Goal: Task Accomplishment & Management: Complete application form

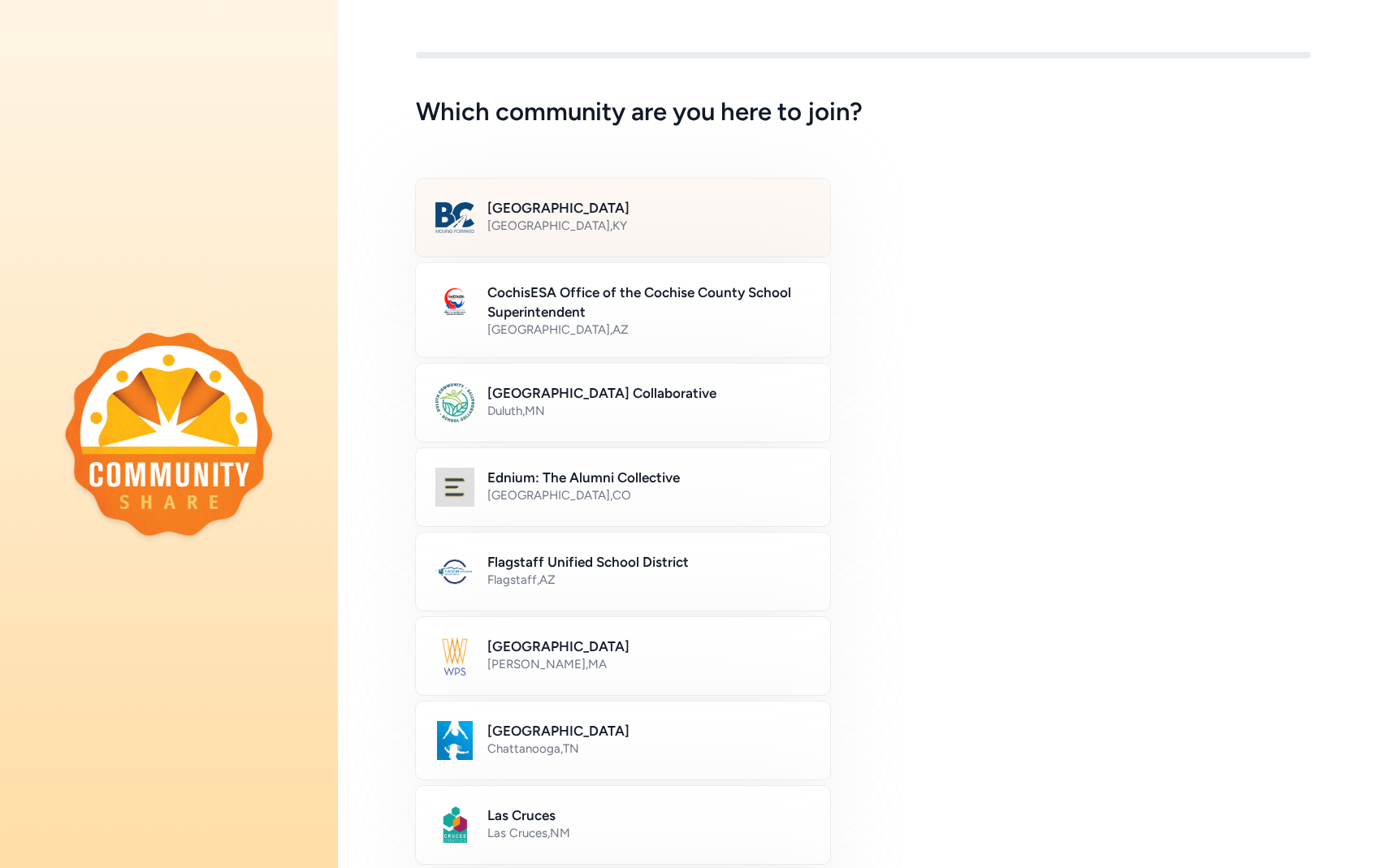
click at [678, 207] on h2 "[GEOGRAPHIC_DATA]" at bounding box center [648, 207] width 323 height 20
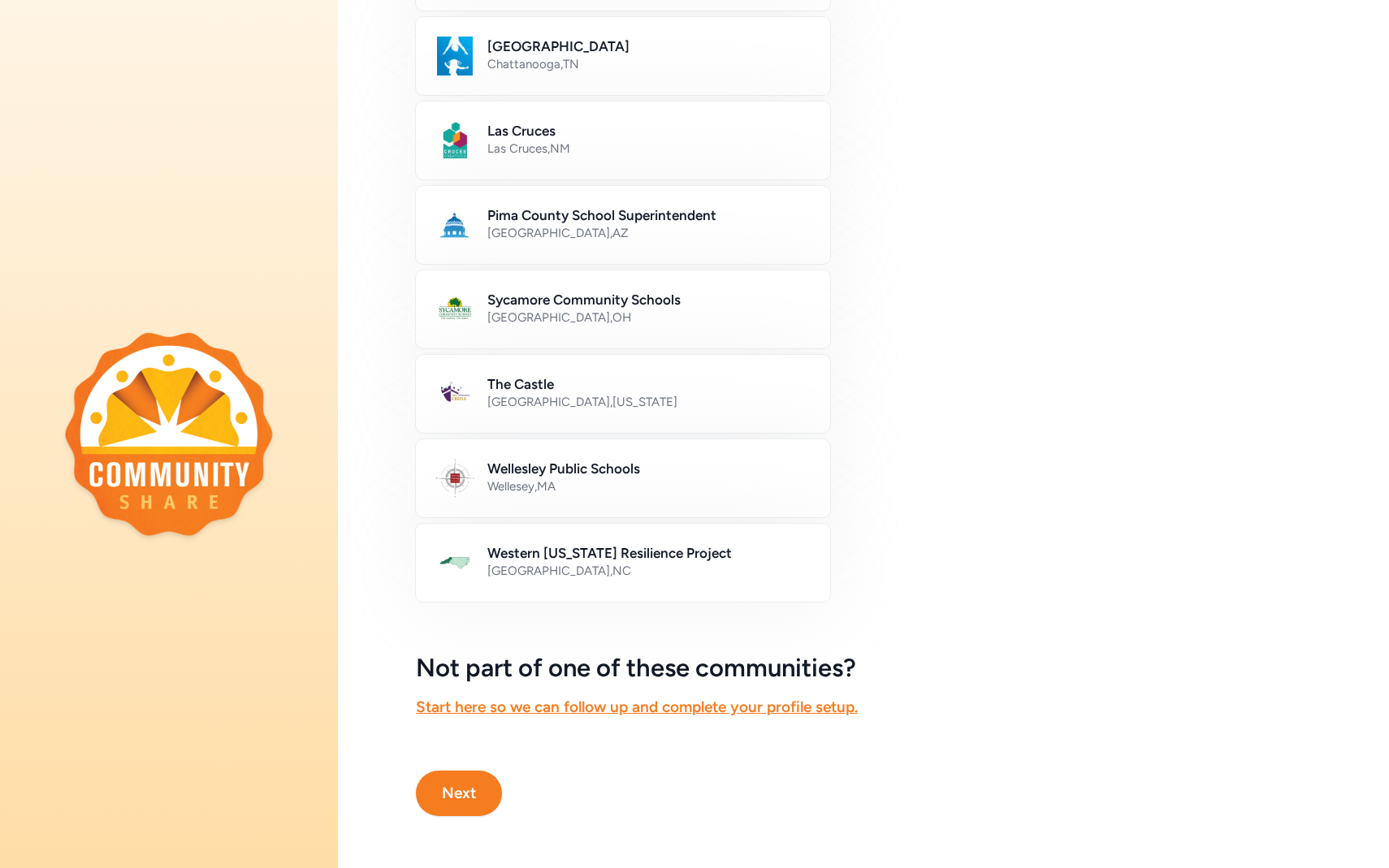
click at [432, 784] on button "Next" at bounding box center [459, 793] width 86 height 45
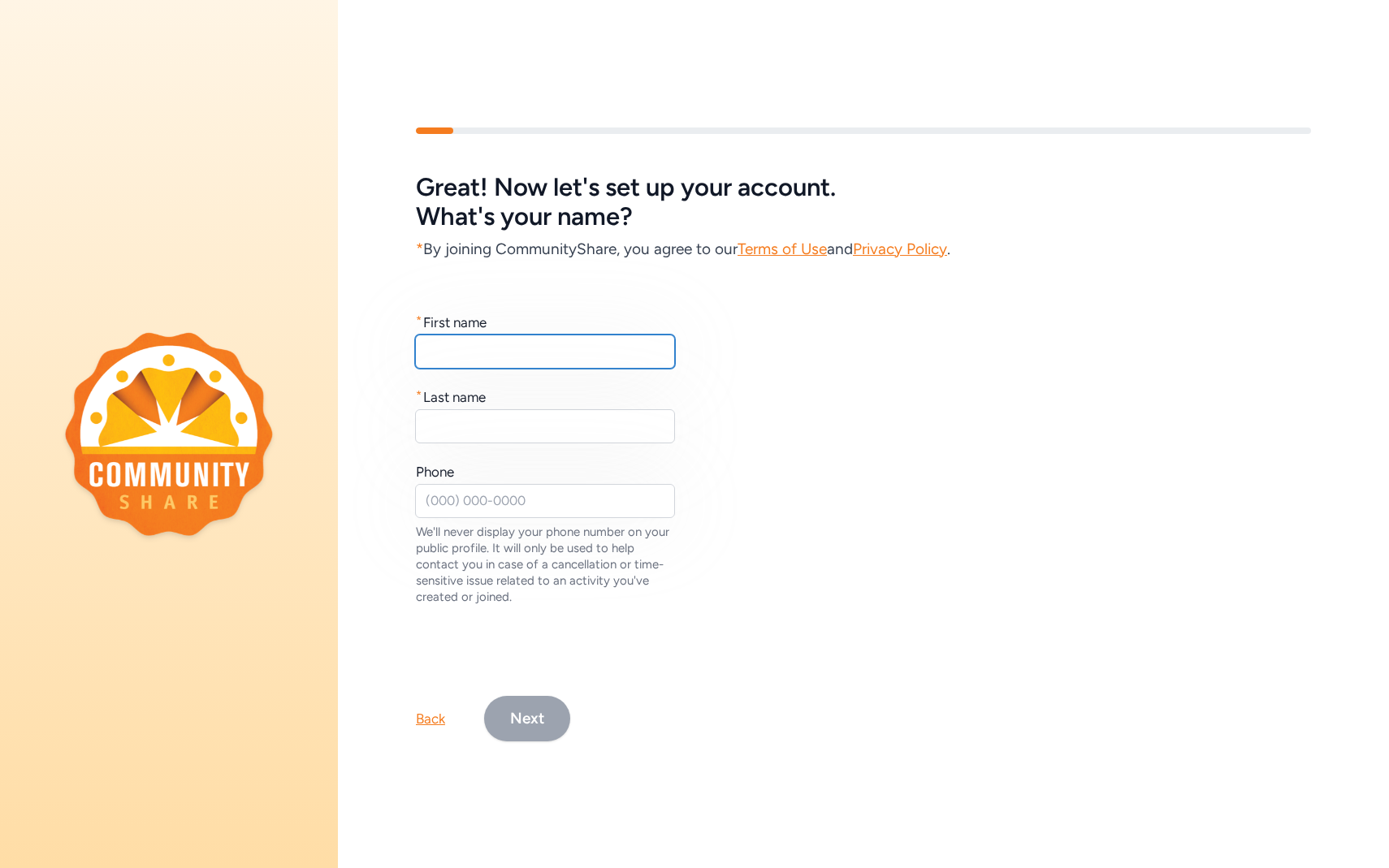
click at [493, 354] on input "text" at bounding box center [545, 351] width 260 height 34
type input "Kaylee"
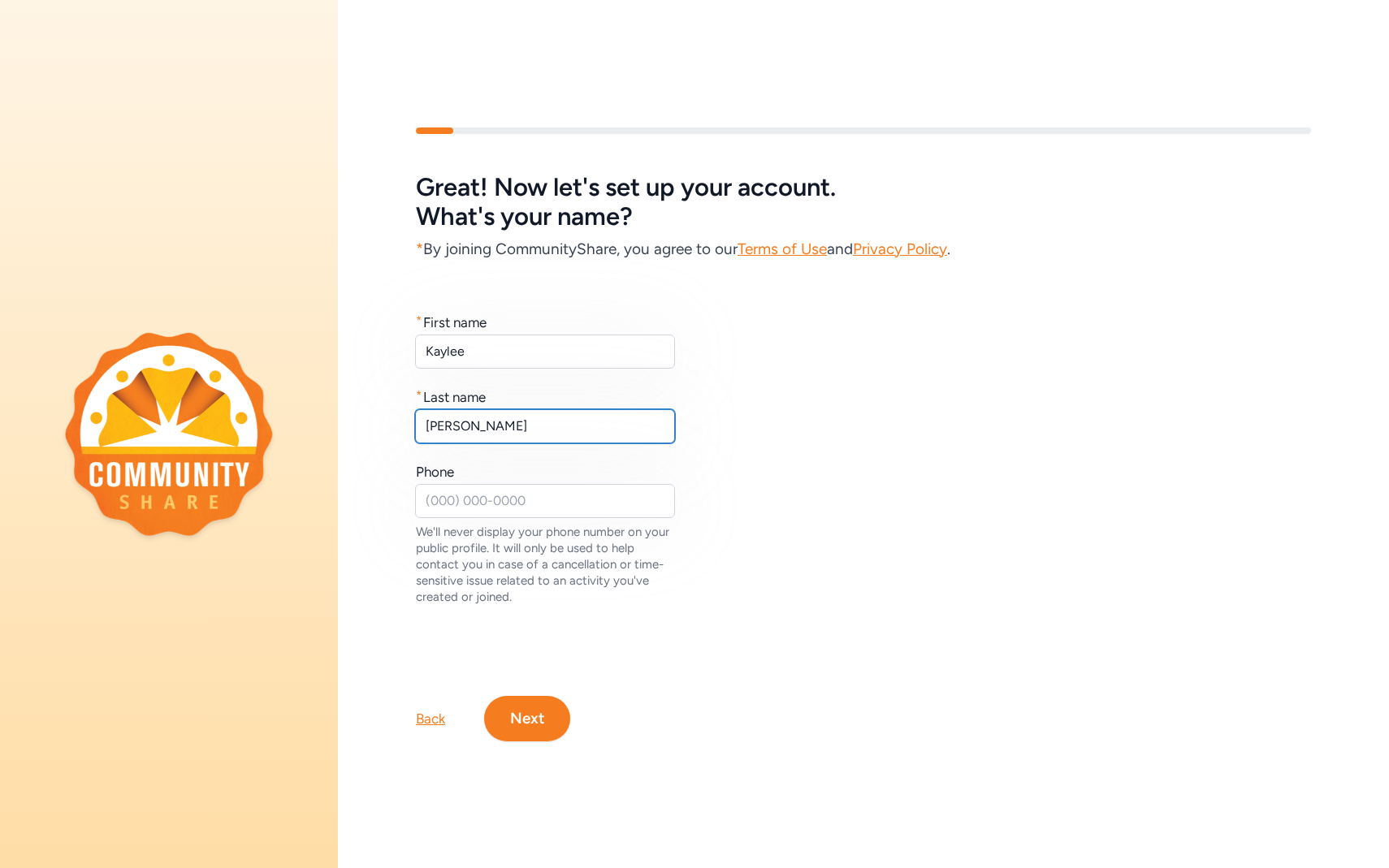
type input "[PERSON_NAME]"
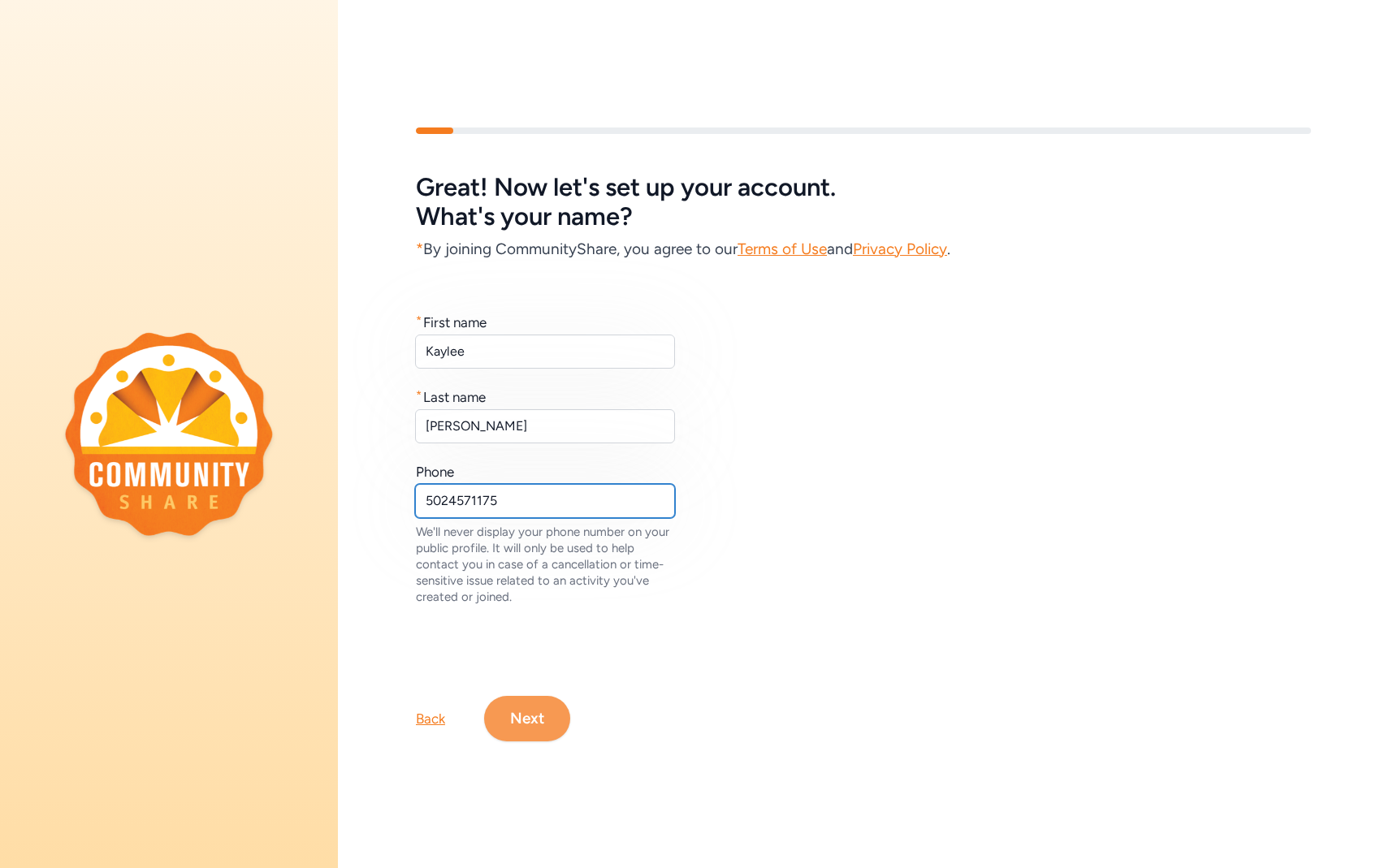
type input "5024571175"
click at [541, 724] on button "Next" at bounding box center [526, 718] width 86 height 45
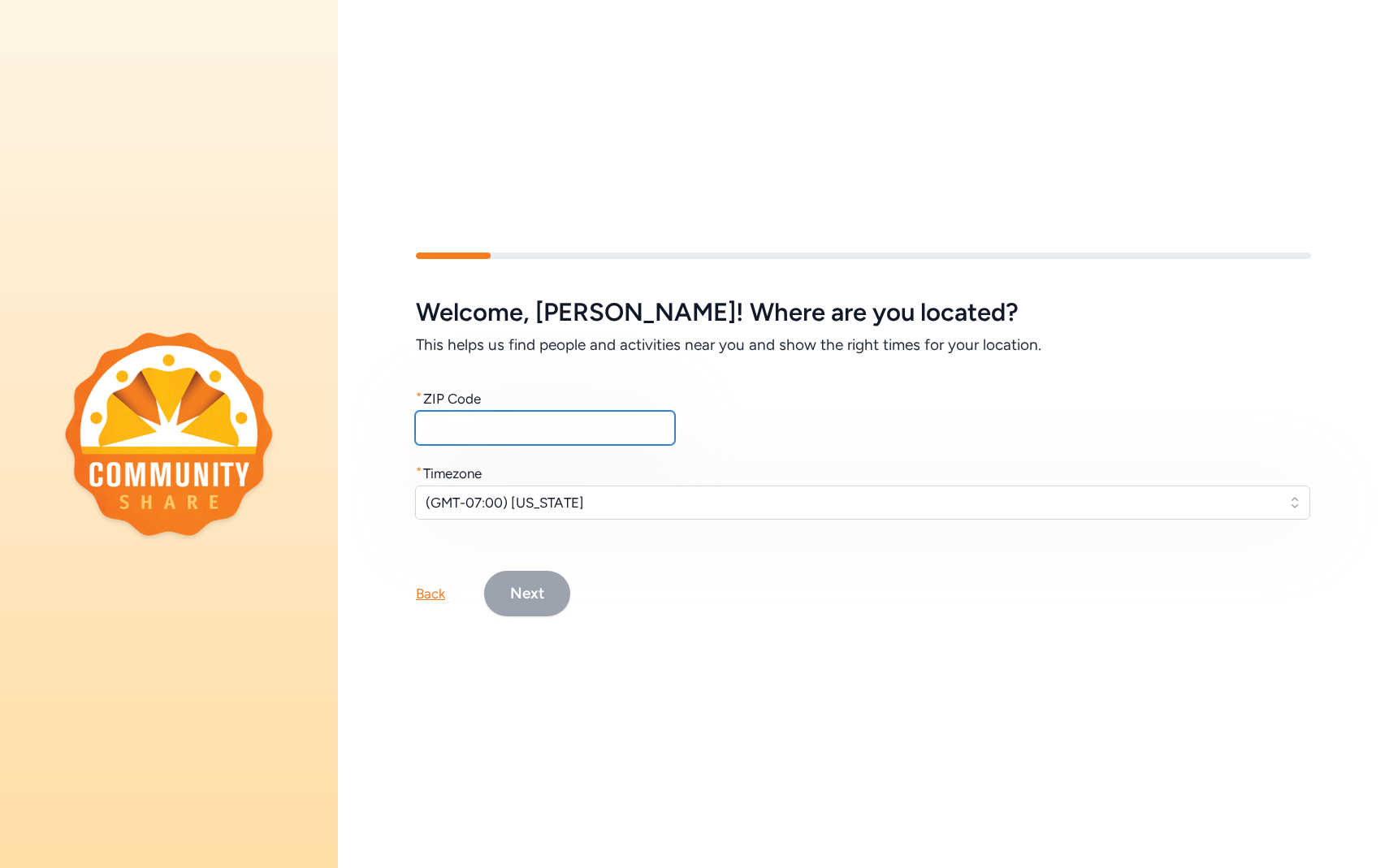
click at [550, 433] on input "text" at bounding box center [545, 427] width 260 height 34
type input "40047"
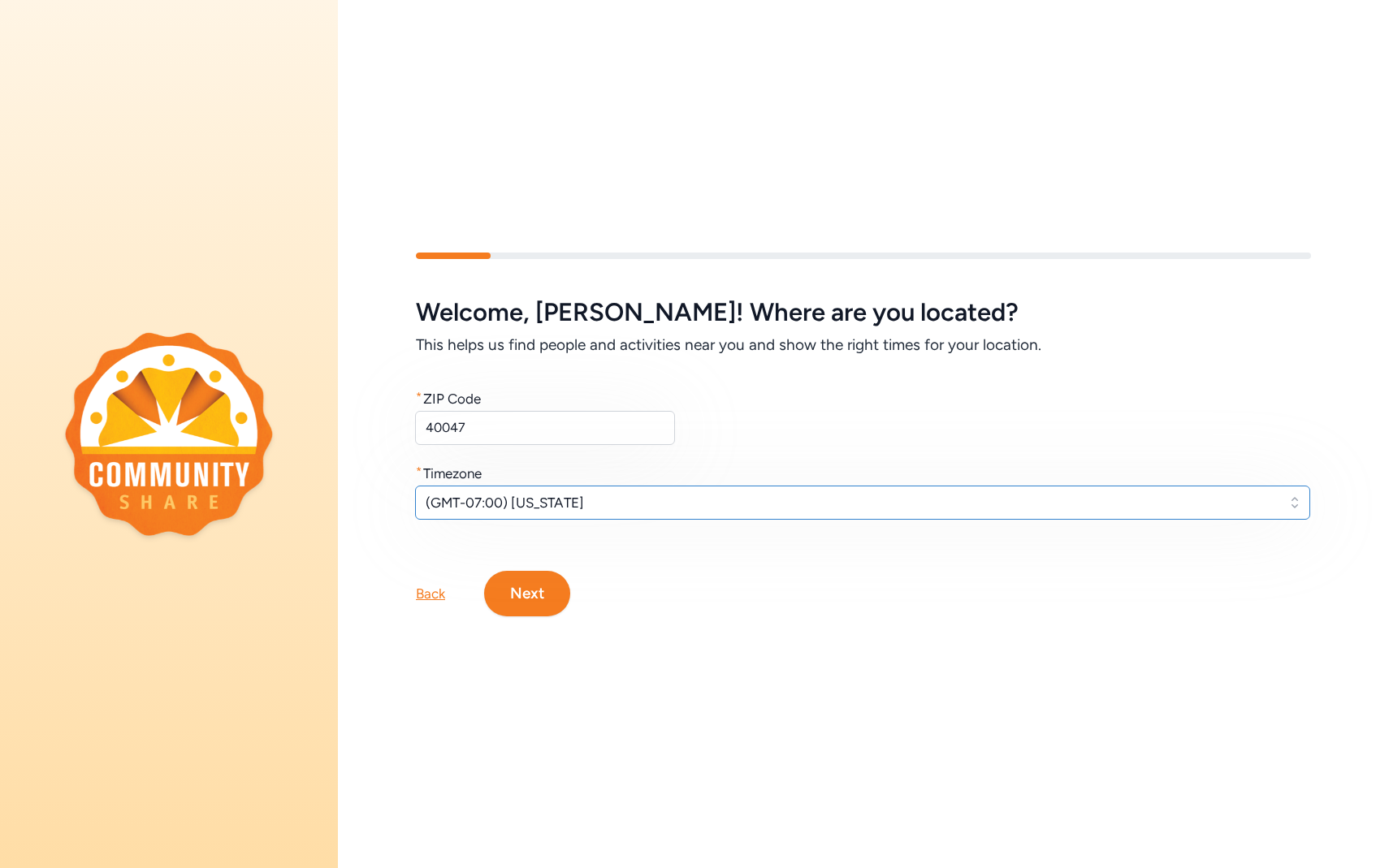
click at [563, 498] on span "(GMT-07:00) [US_STATE]" at bounding box center [851, 502] width 851 height 20
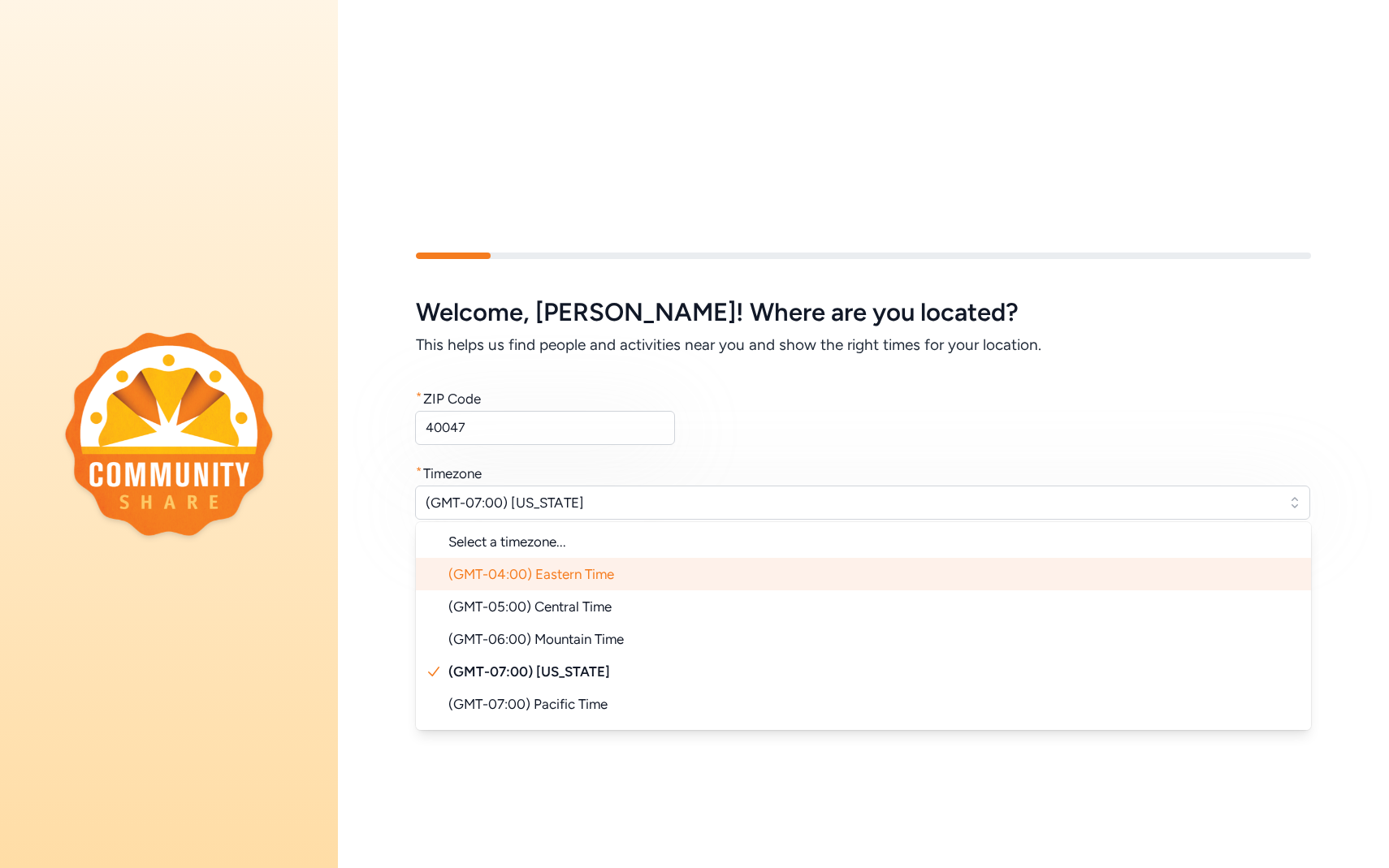
click at [571, 574] on span "(GMT-04:00) Eastern Time" at bounding box center [531, 573] width 166 height 16
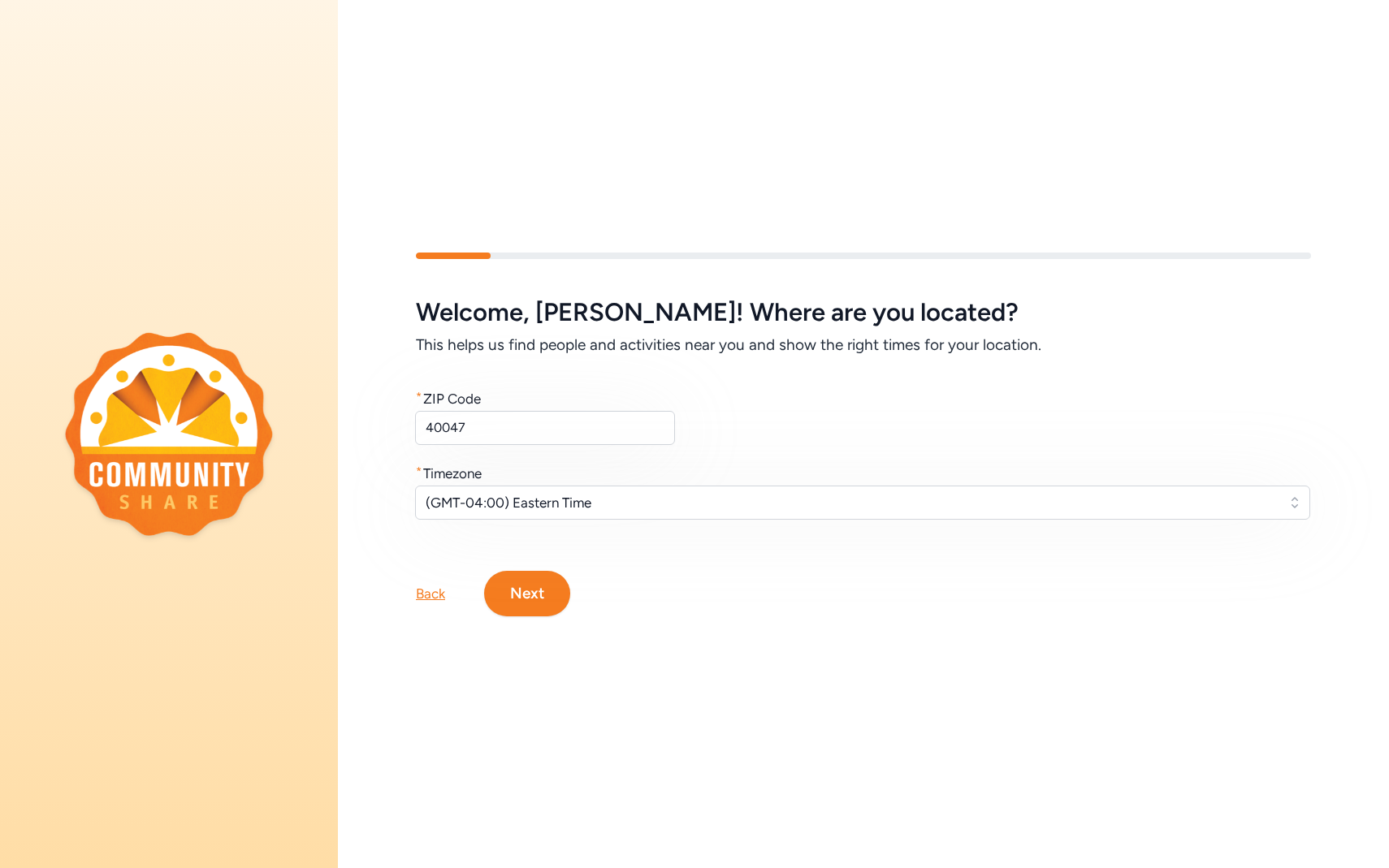
click at [542, 596] on button "Next" at bounding box center [526, 593] width 86 height 45
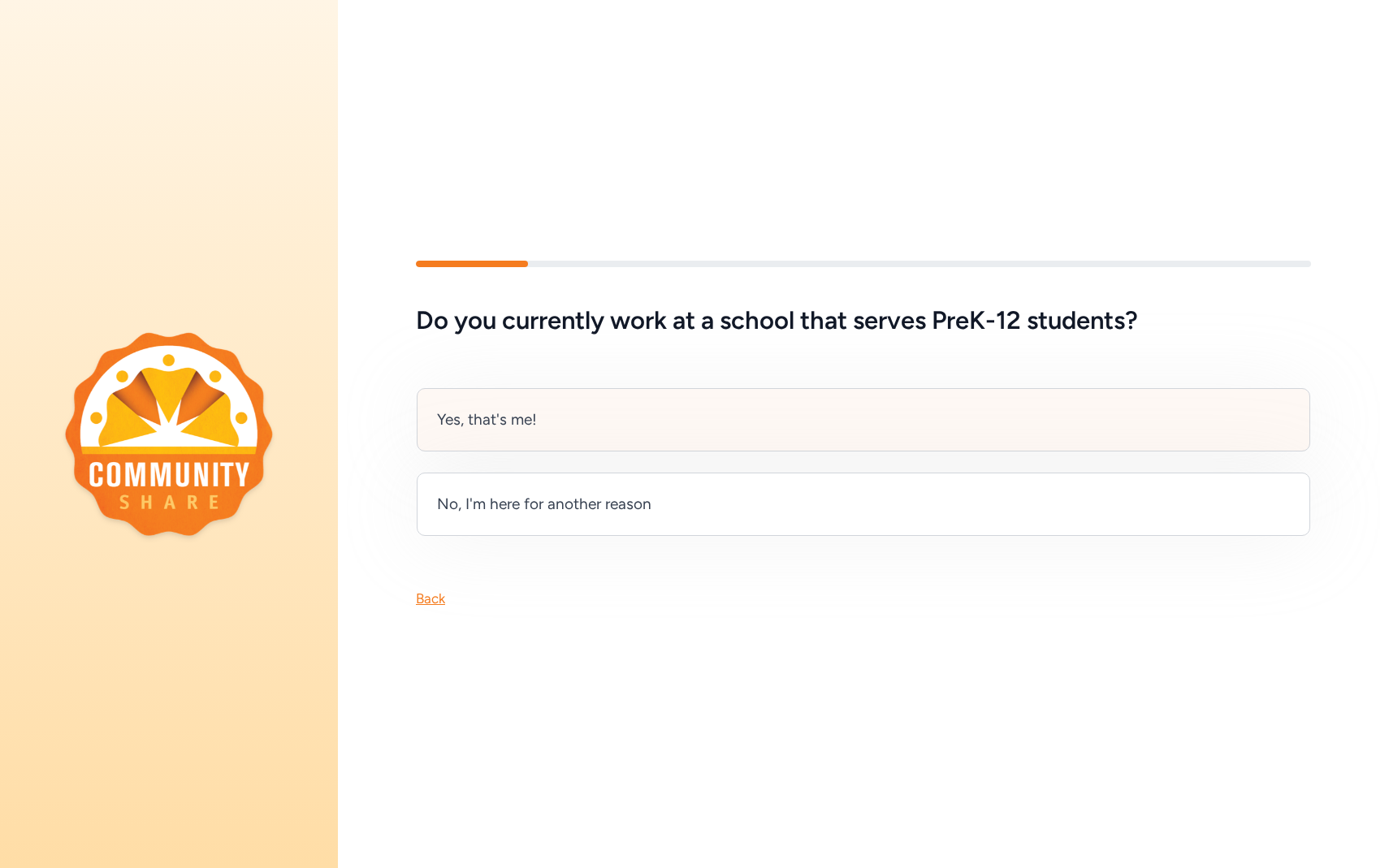
click at [675, 403] on div "Yes, that's me!" at bounding box center [863, 419] width 894 height 63
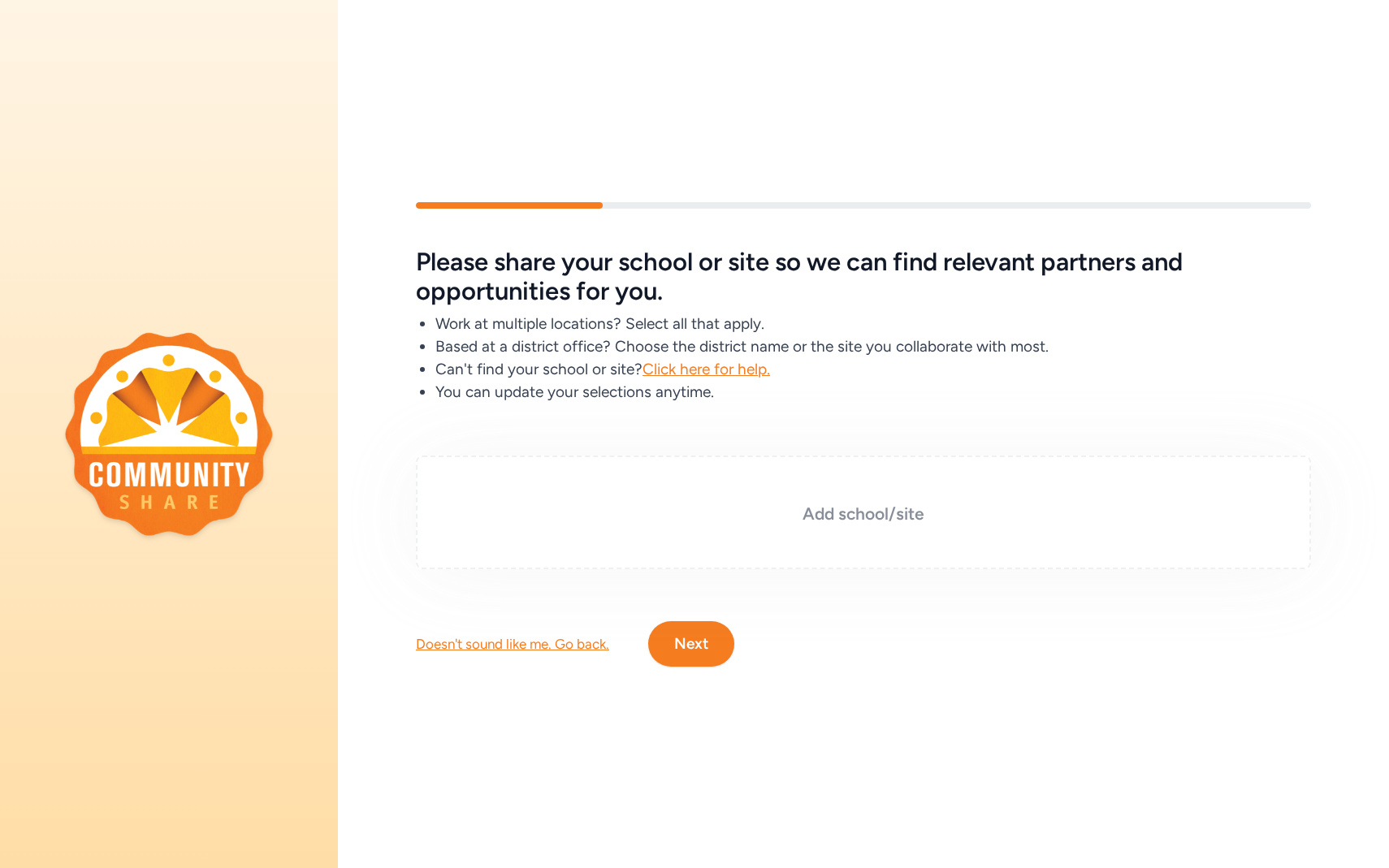
click at [799, 510] on h3 "Add school/site" at bounding box center [864, 514] width 814 height 23
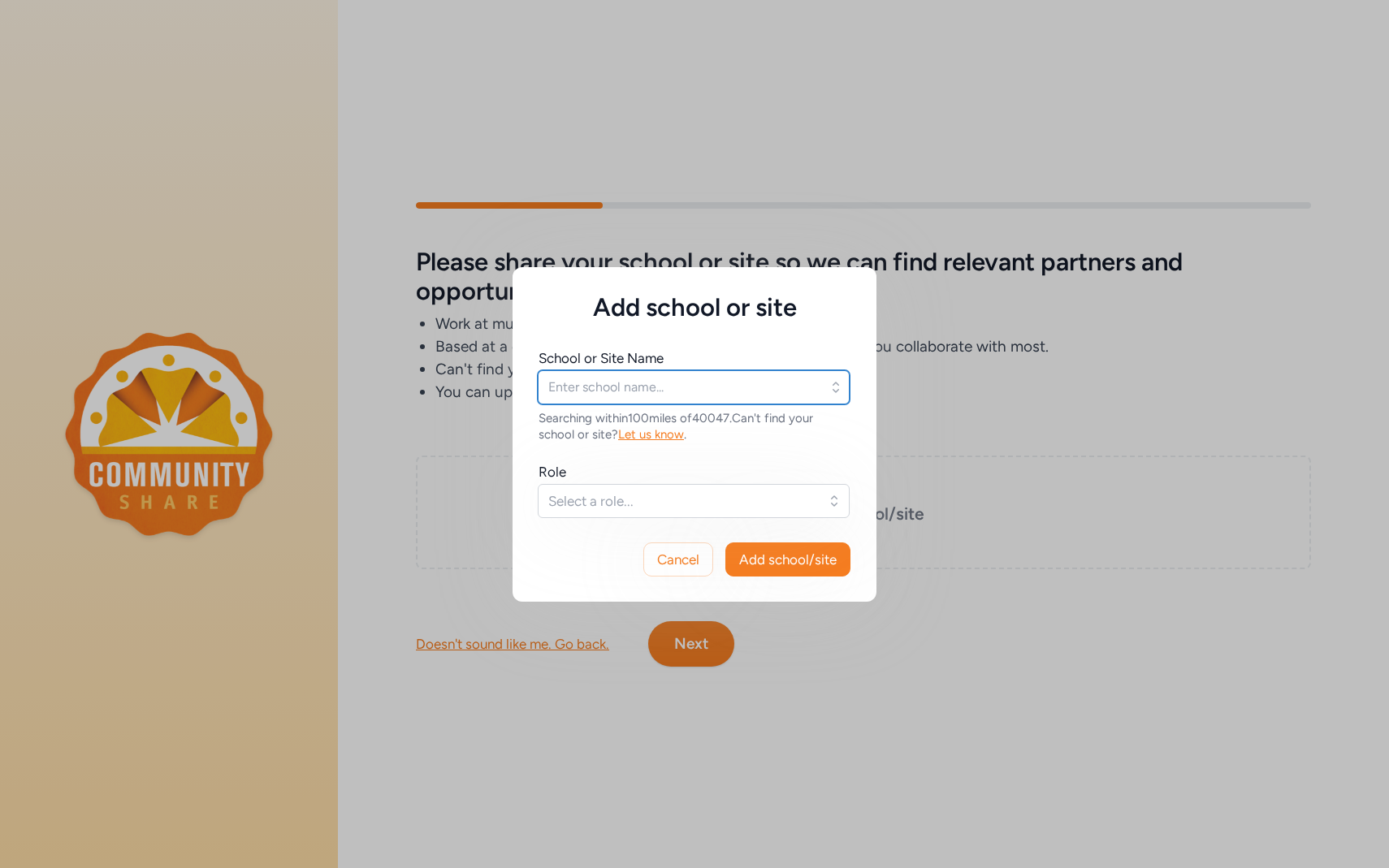
click at [751, 380] on input "text" at bounding box center [693, 387] width 312 height 34
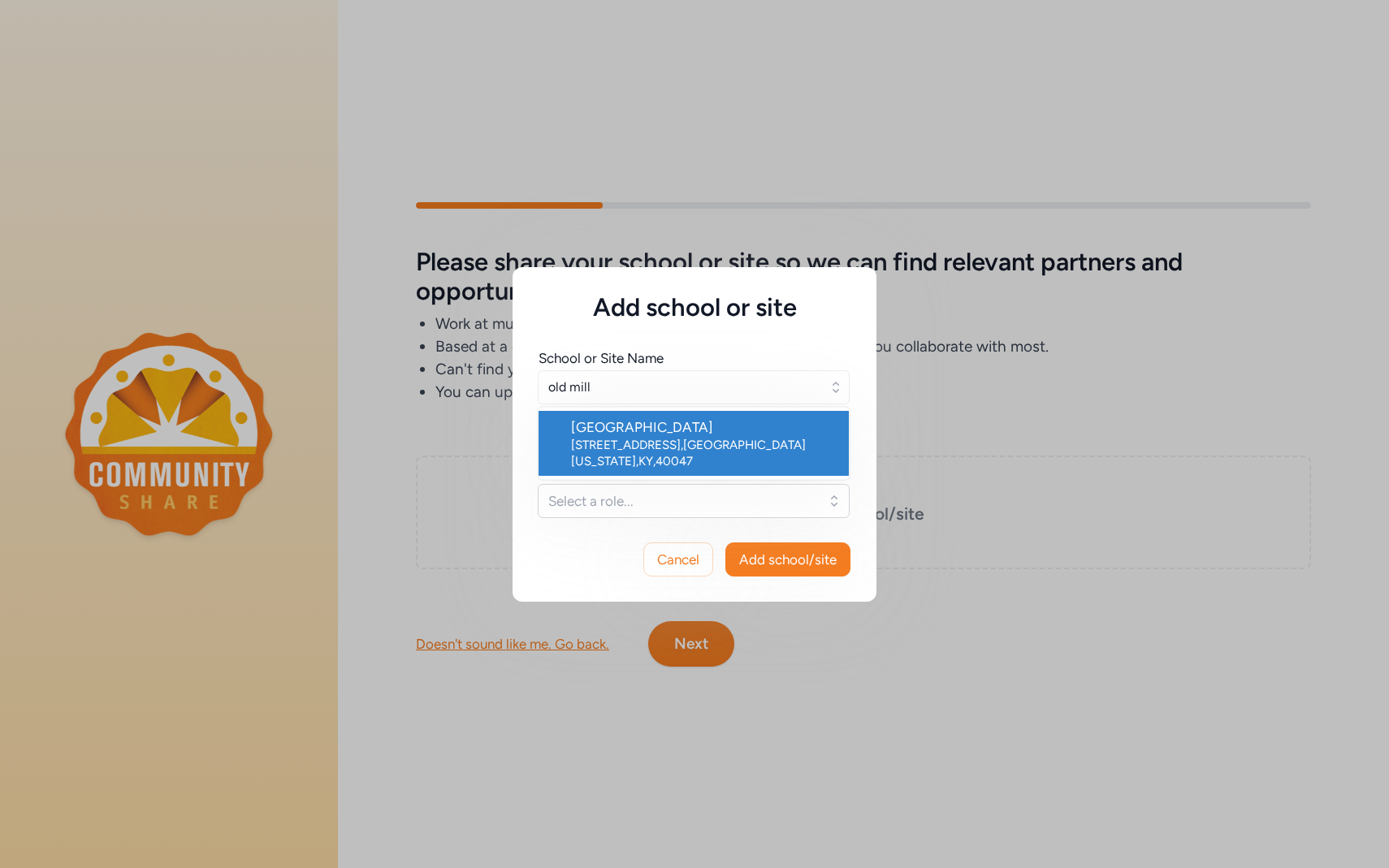
click at [745, 432] on div "[GEOGRAPHIC_DATA]" at bounding box center [703, 426] width 265 height 20
type input "[GEOGRAPHIC_DATA]"
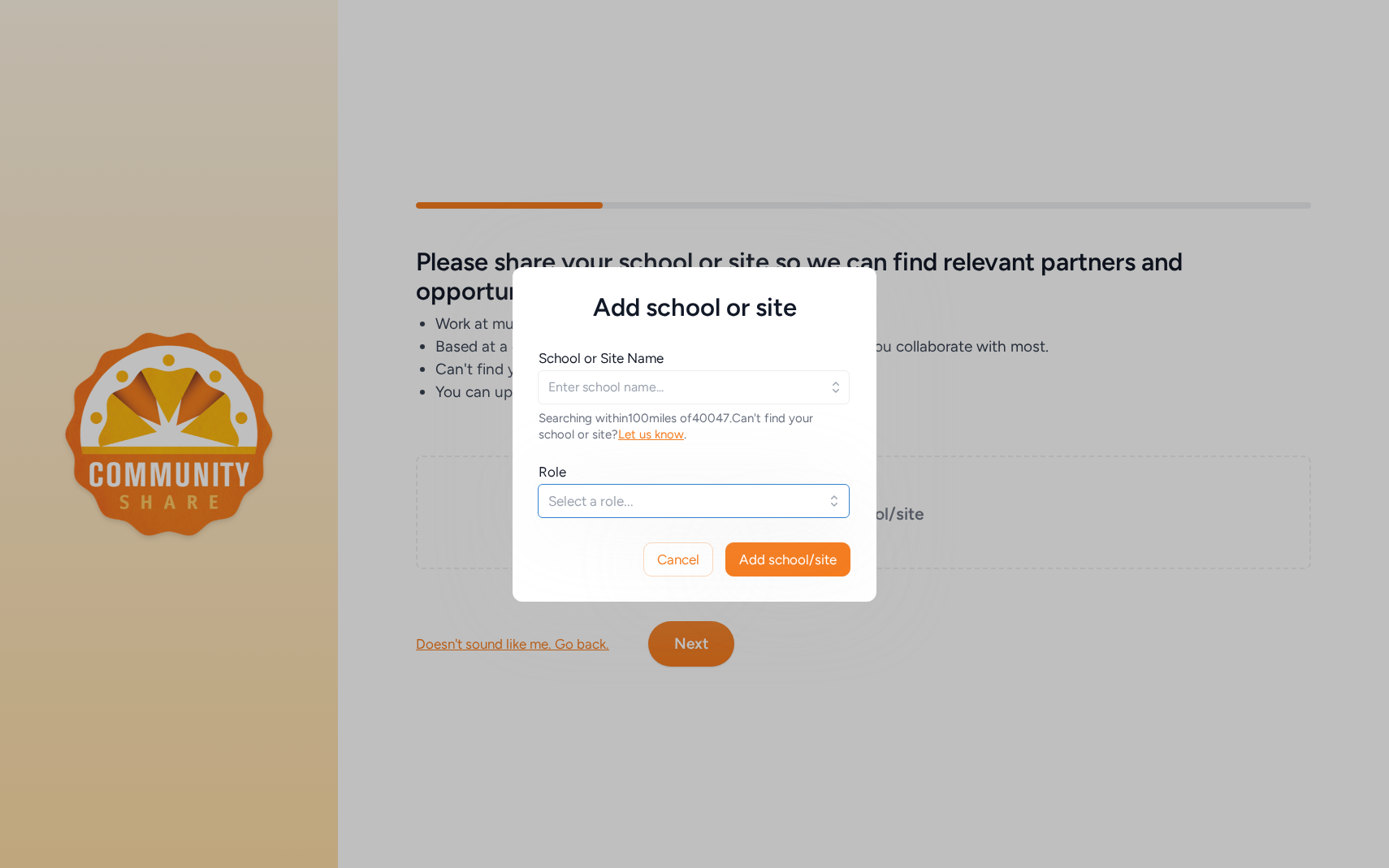
click at [670, 511] on button "Select a role..." at bounding box center [693, 501] width 312 height 34
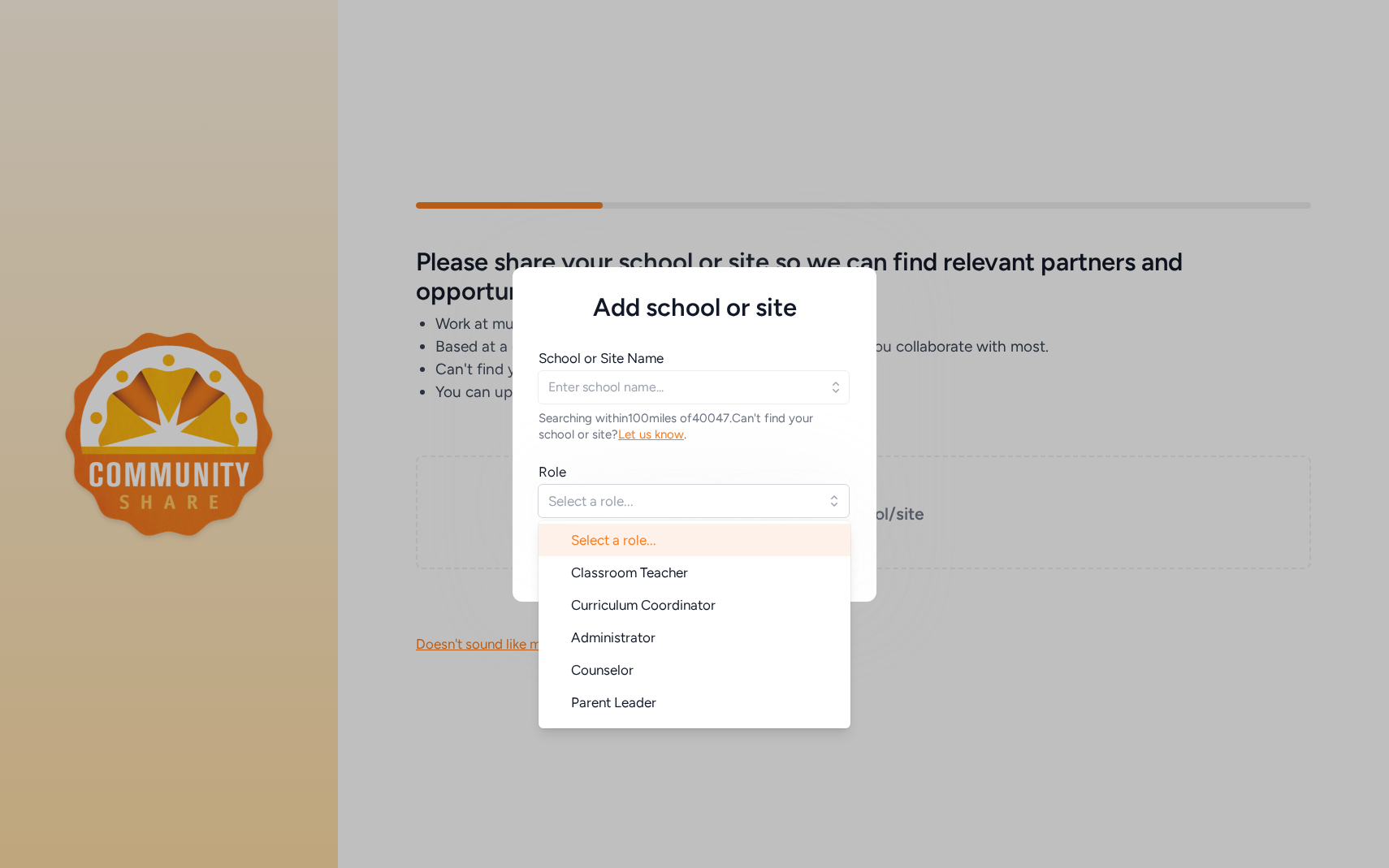
type input "[GEOGRAPHIC_DATA]"
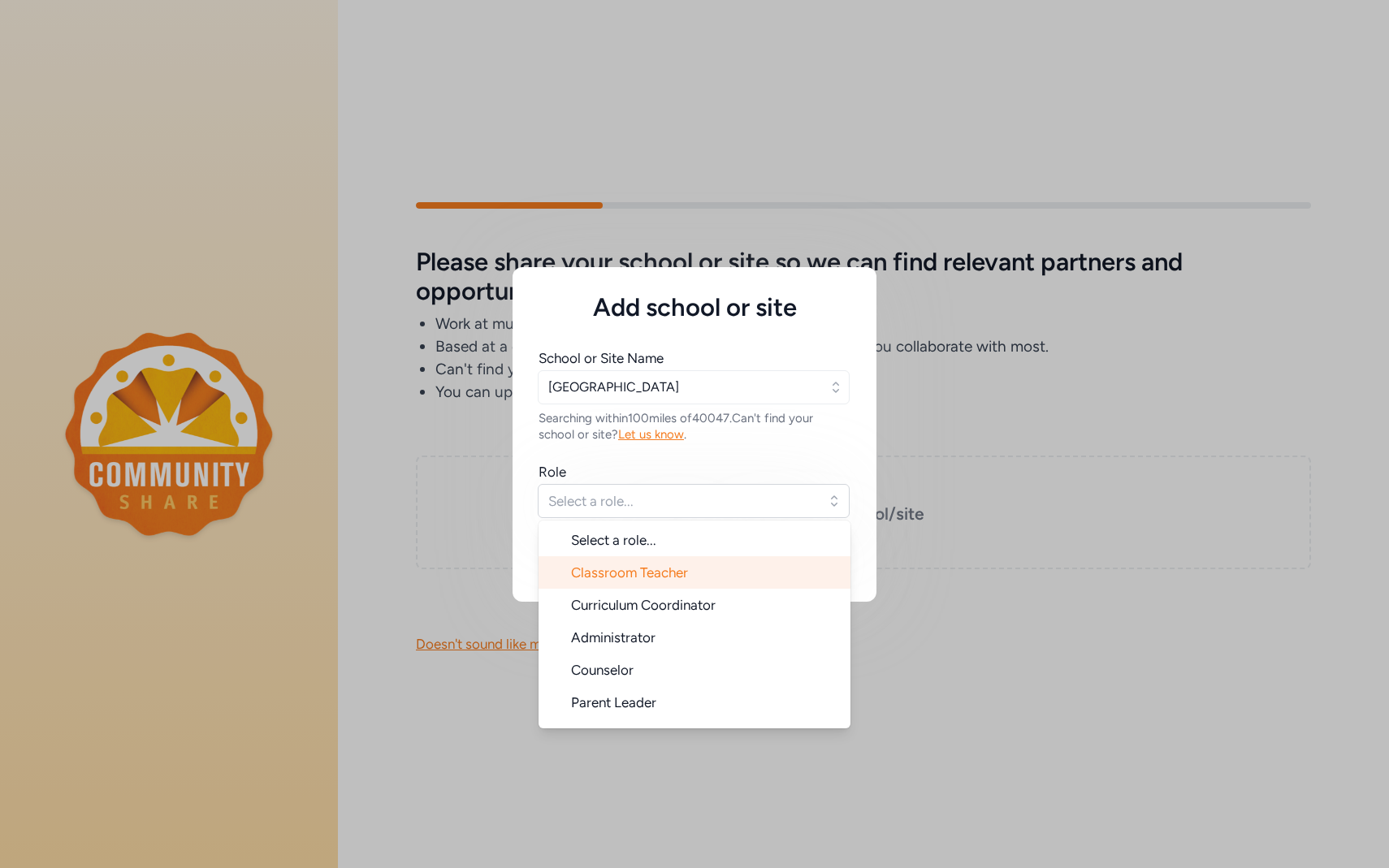
click at [684, 587] on li "Classroom Teacher" at bounding box center [694, 572] width 312 height 32
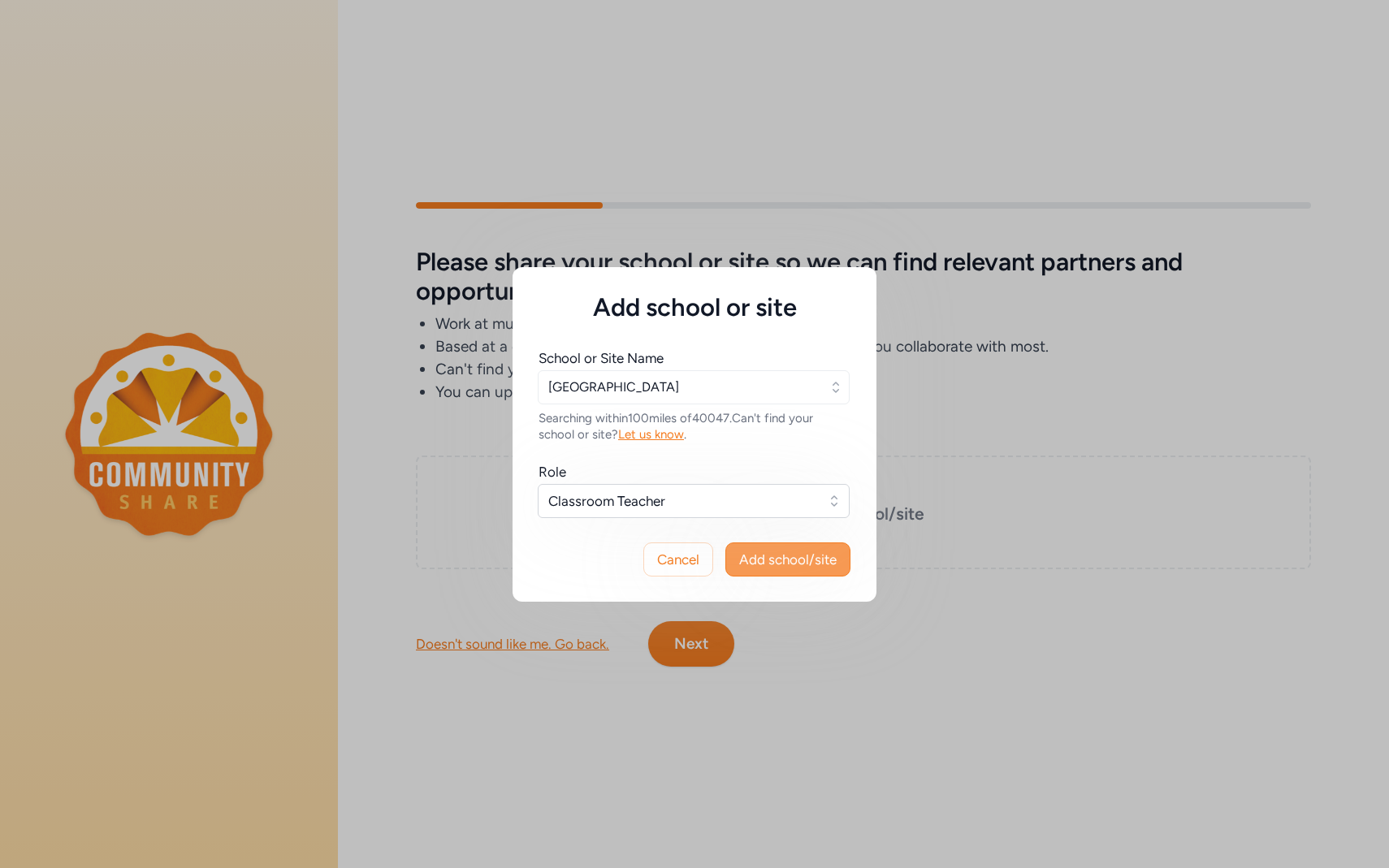
click at [795, 563] on span "Add school/site" at bounding box center [787, 559] width 97 height 20
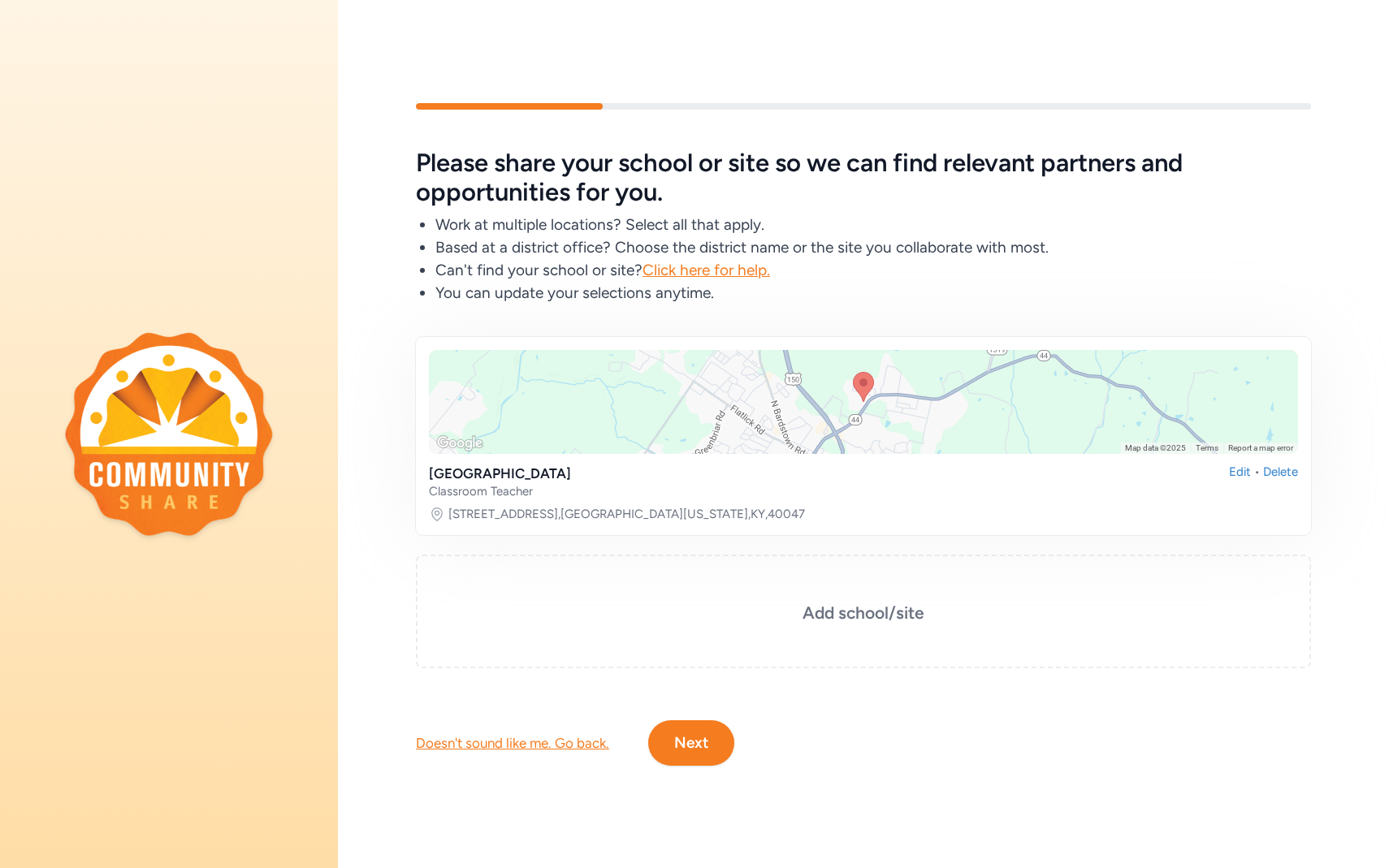
click at [675, 759] on button "Next" at bounding box center [690, 743] width 86 height 45
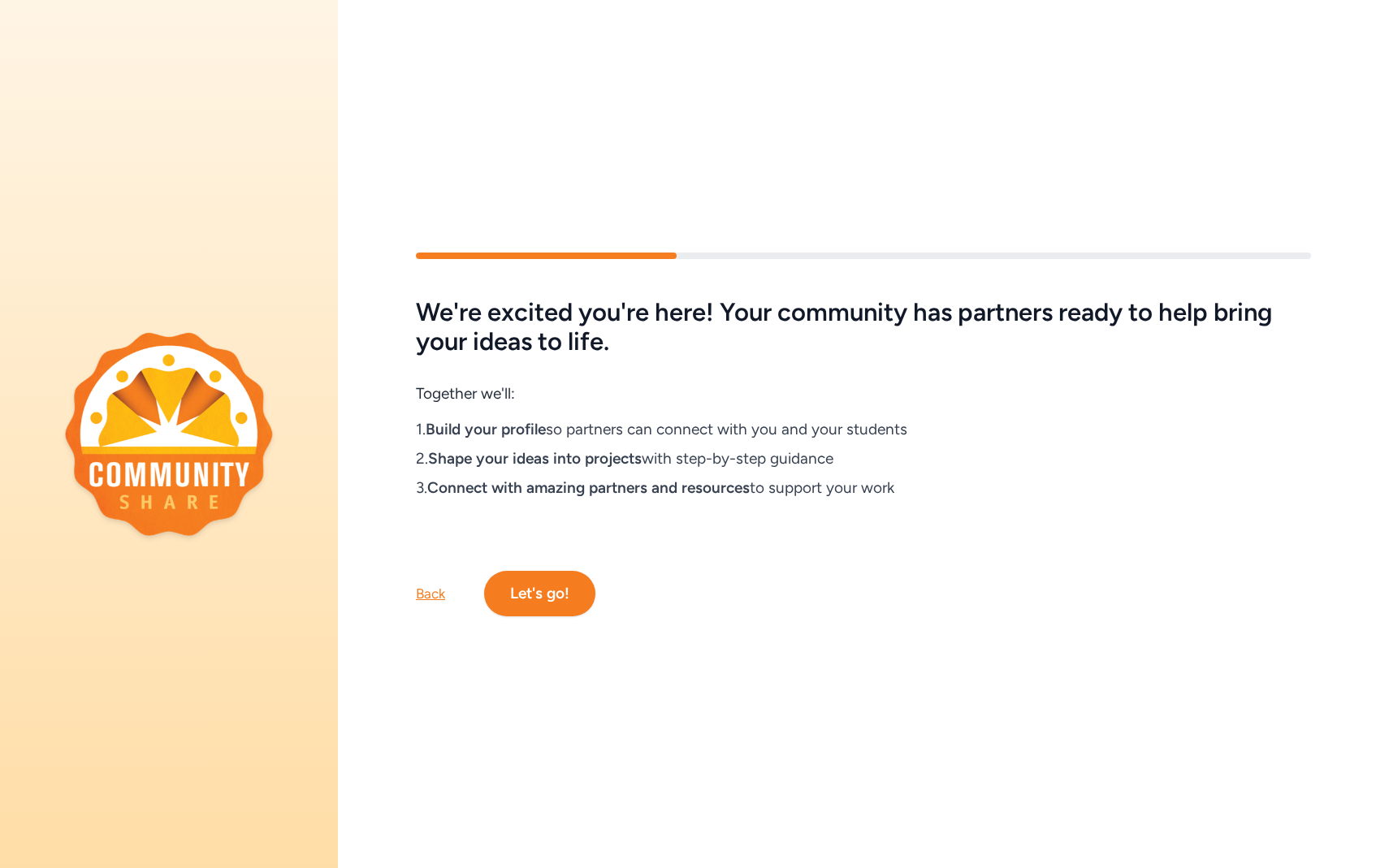
click at [547, 588] on button "Let's go!" at bounding box center [540, 593] width 111 height 45
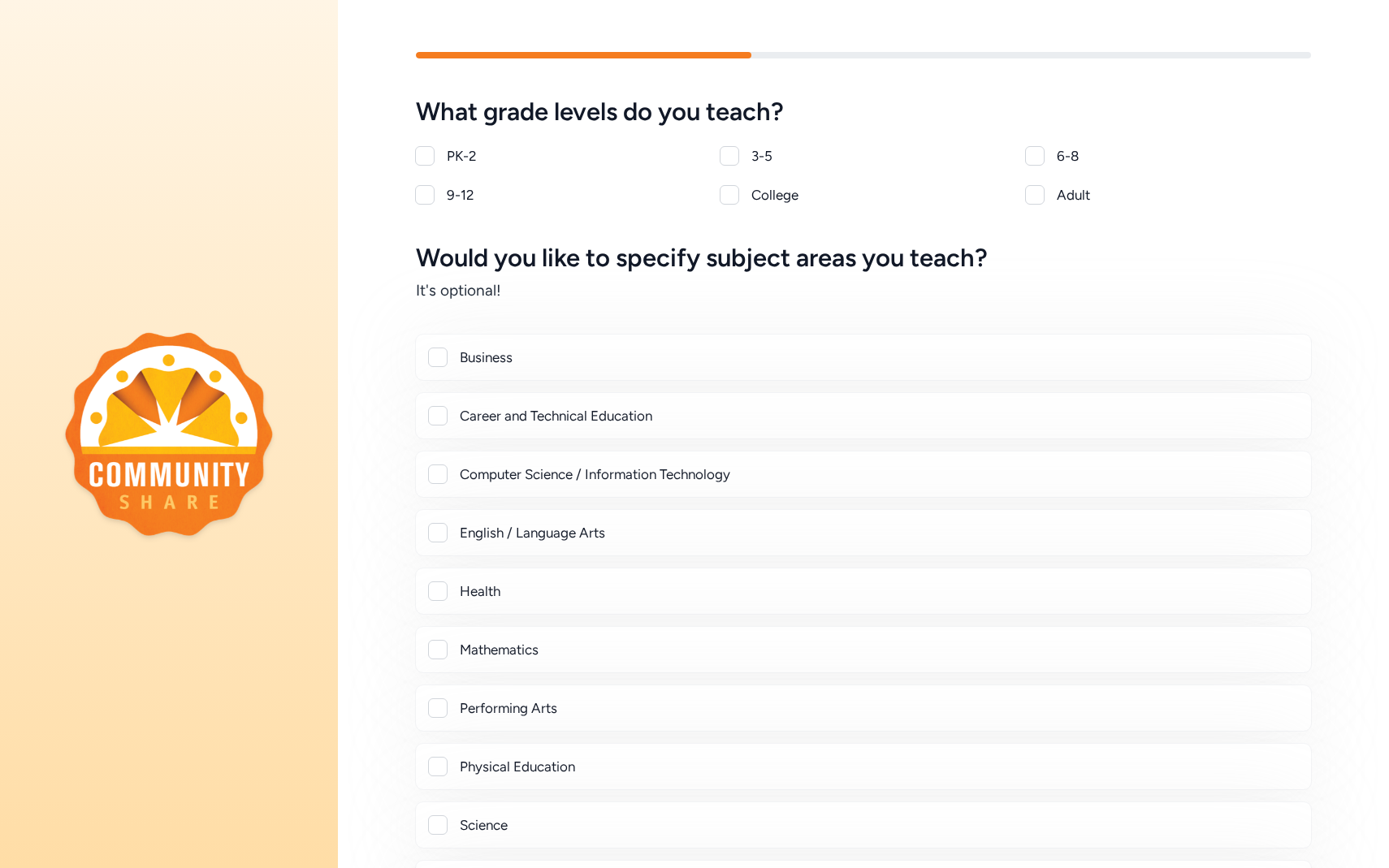
click at [428, 156] on div at bounding box center [425, 155] width 20 height 20
checkbox input "true"
click at [717, 152] on div "PK-2 3-5 6-8 9-12 College Adult" at bounding box center [864, 175] width 895 height 58
click at [721, 154] on div at bounding box center [729, 155] width 20 height 20
checkbox input "true"
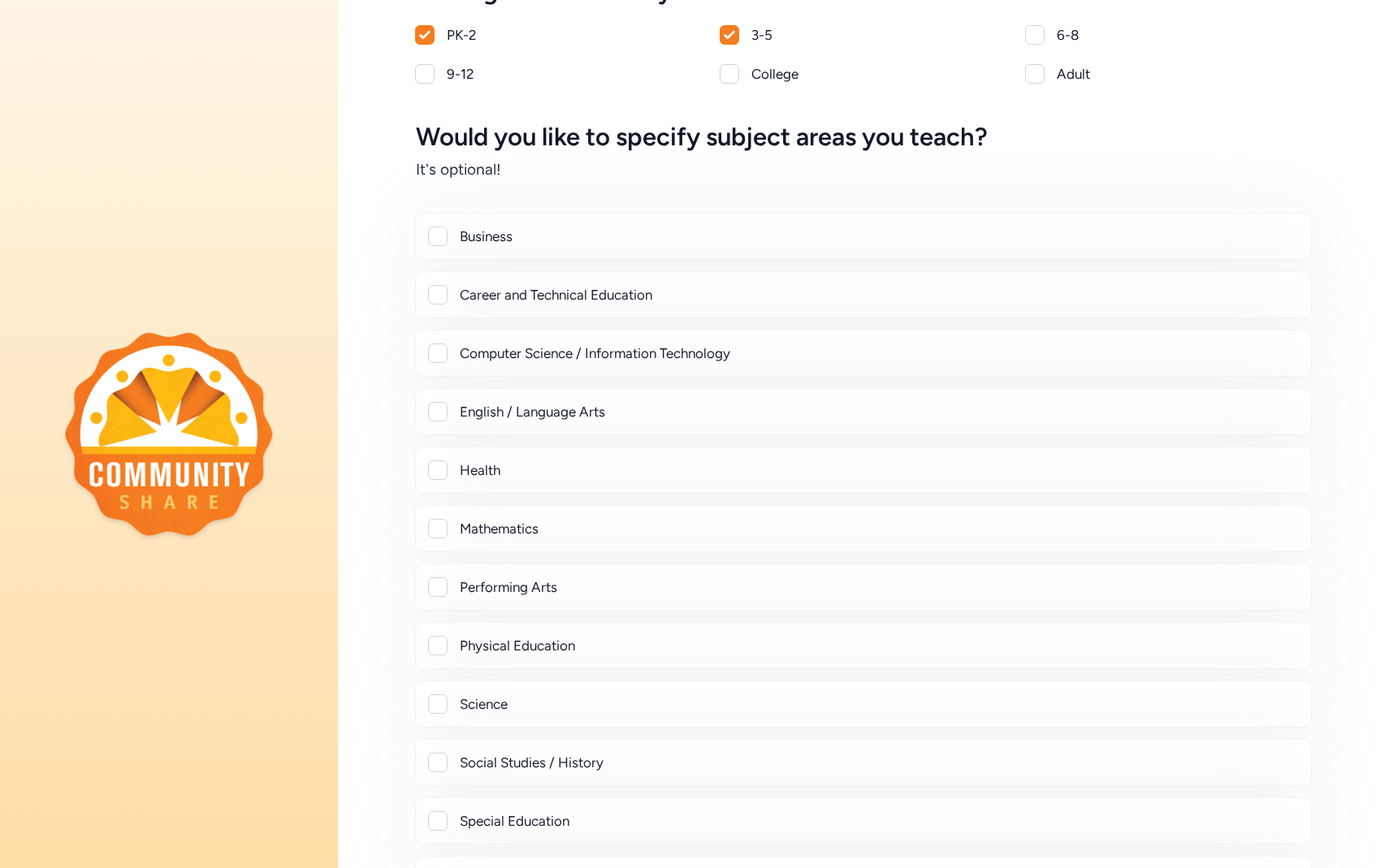
scroll to position [121, 0]
click at [440, 239] on div at bounding box center [437, 235] width 20 height 20
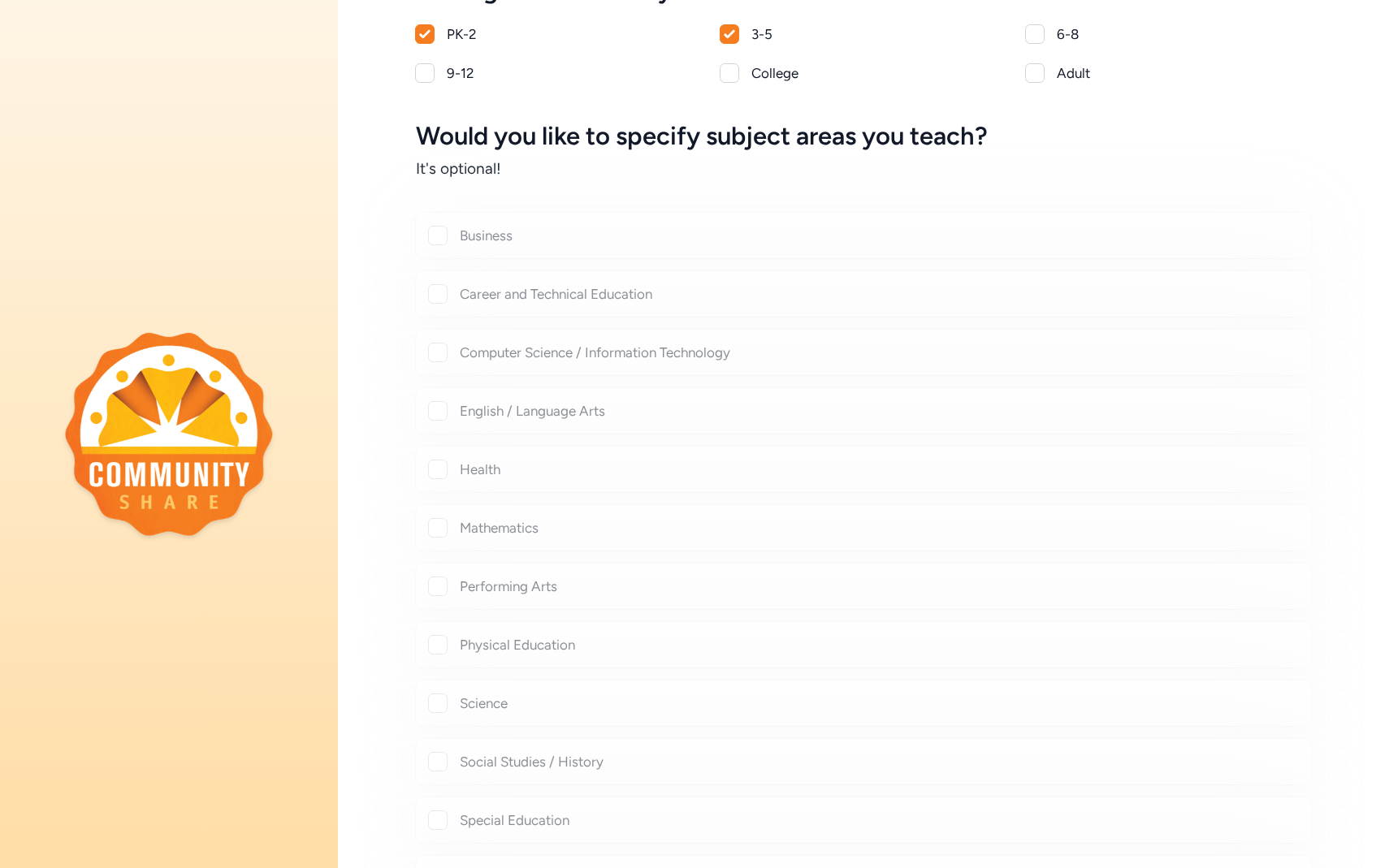
checkbox input "true"
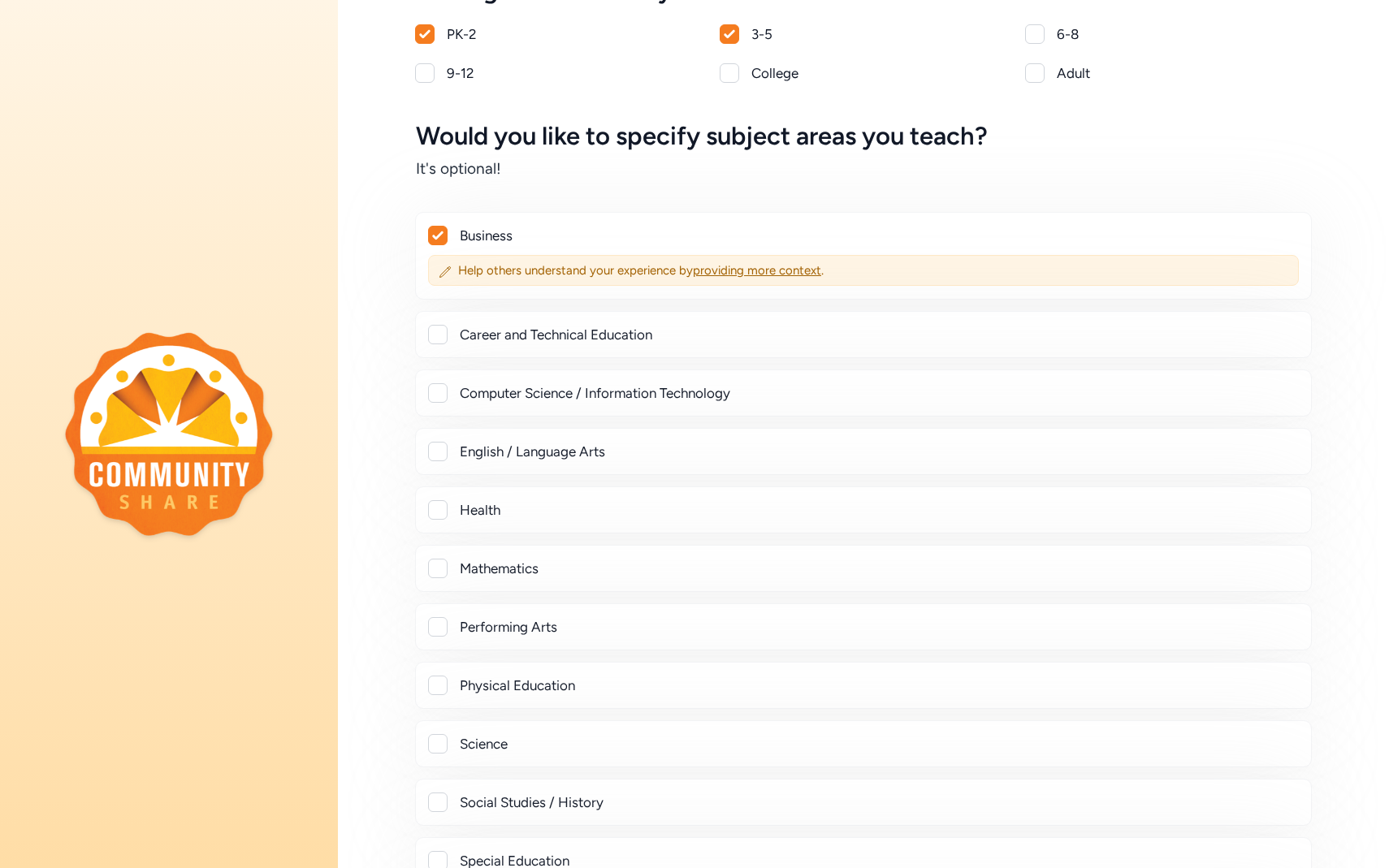
click at [440, 314] on div "Career and Technical Education" at bounding box center [864, 334] width 896 height 47
click at [440, 333] on div at bounding box center [437, 334] width 20 height 20
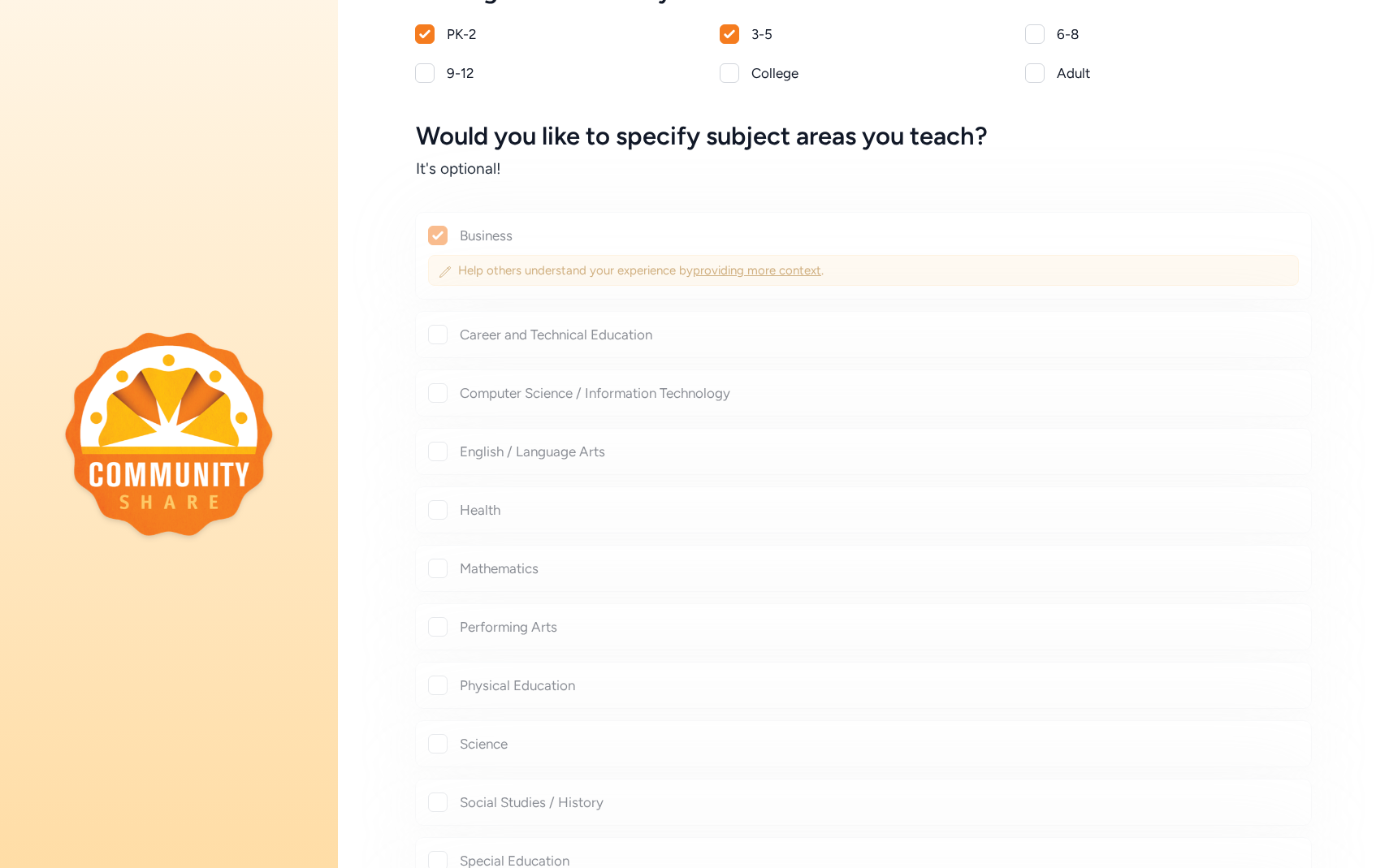
checkbox input "true"
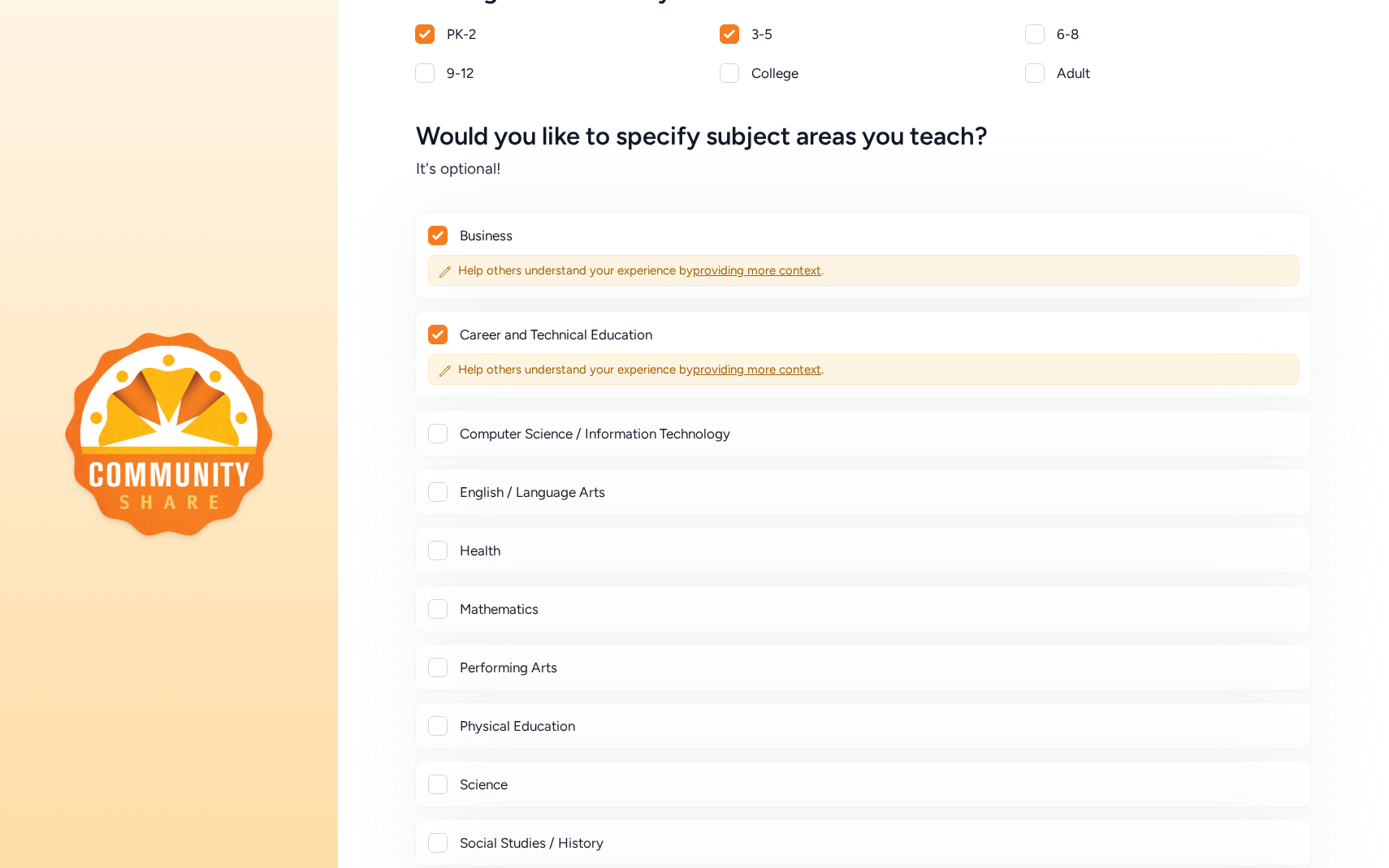
click at [440, 440] on div at bounding box center [437, 433] width 20 height 20
checkbox input "true"
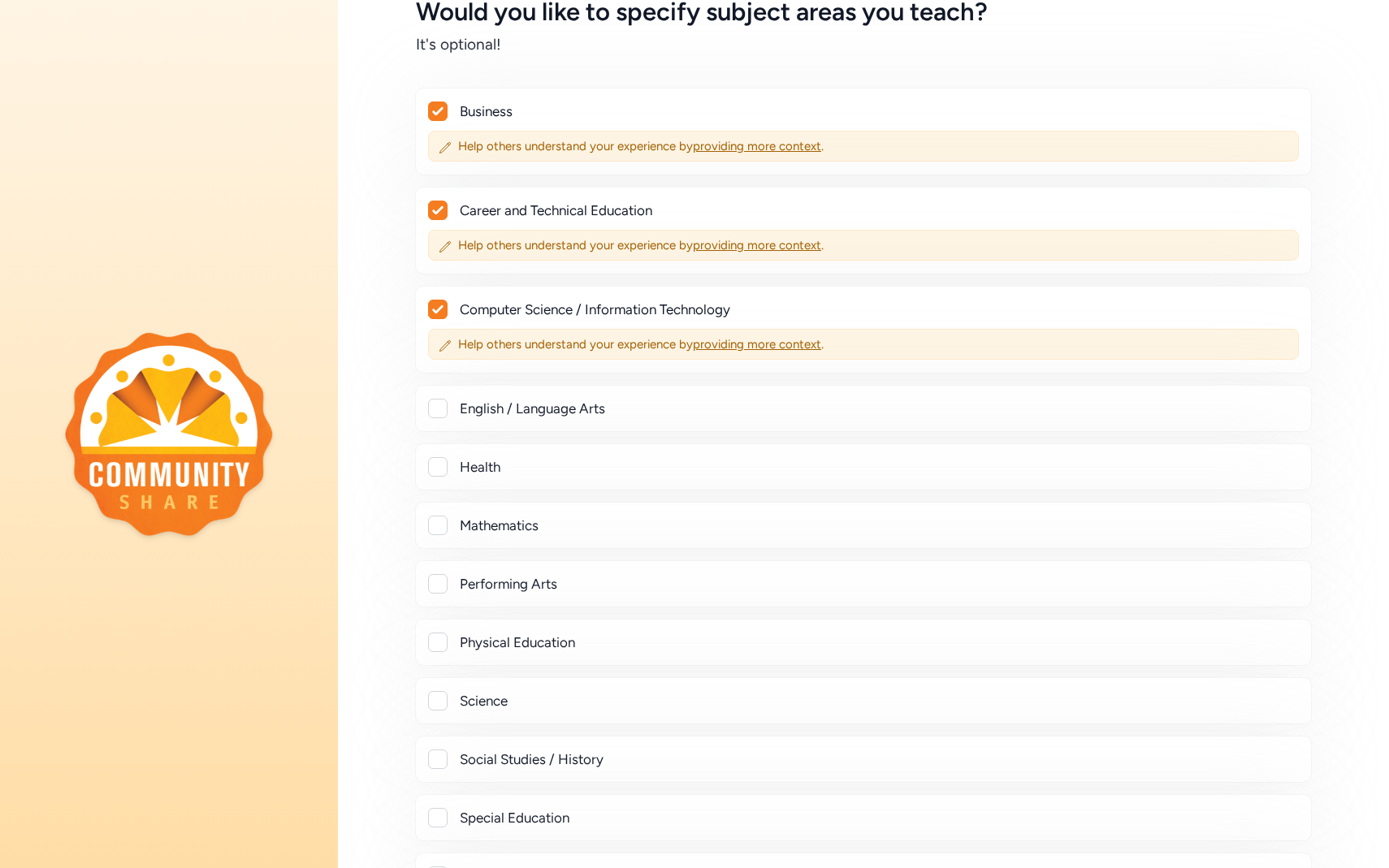
scroll to position [270, 0]
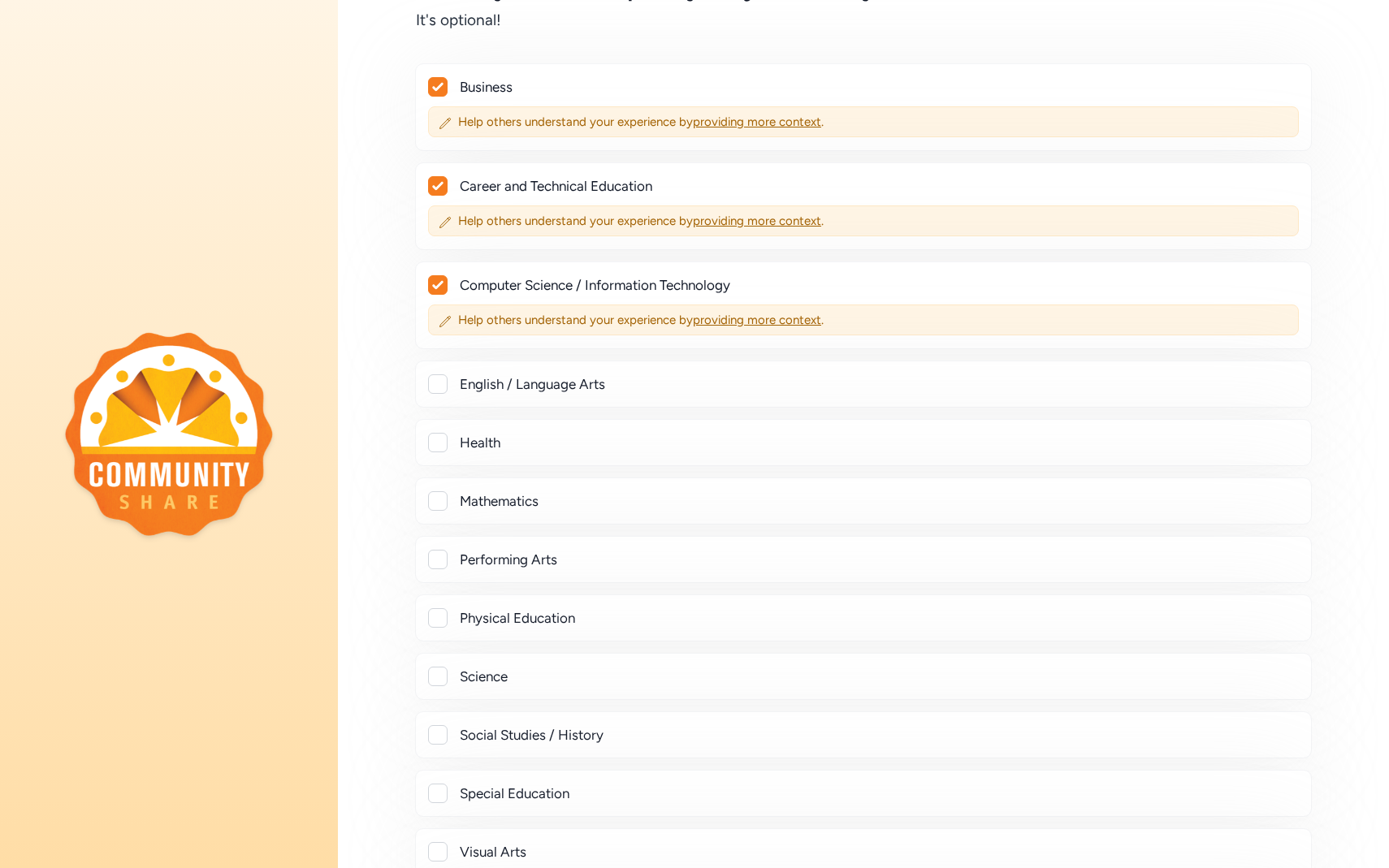
click at [433, 501] on div at bounding box center [437, 501] width 20 height 20
checkbox input "true"
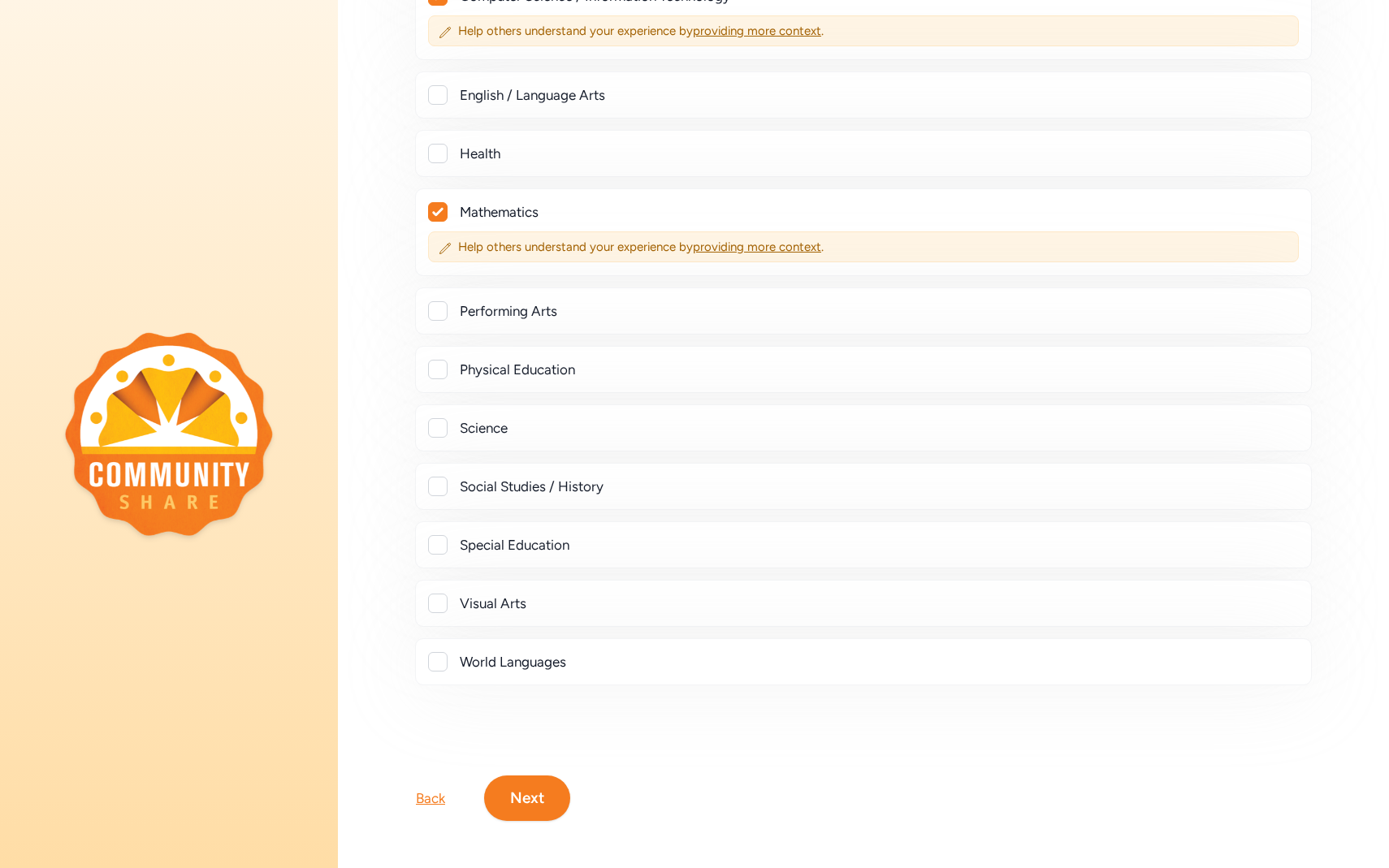
scroll to position [561, 0]
click at [537, 799] on button "Next" at bounding box center [526, 796] width 86 height 45
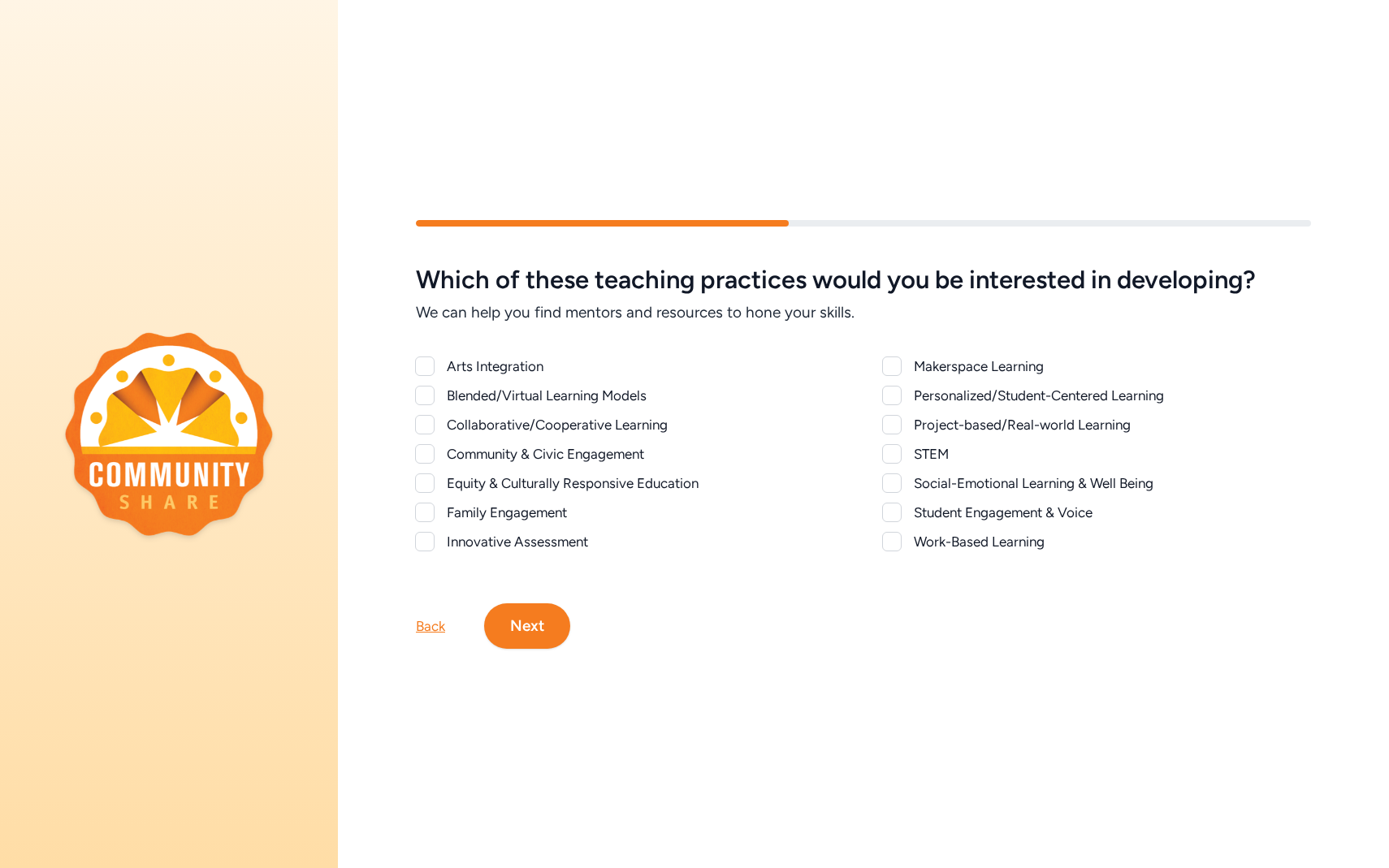
click at [428, 362] on div at bounding box center [425, 366] width 20 height 20
checkbox input "true"
click at [427, 425] on div at bounding box center [425, 425] width 20 height 20
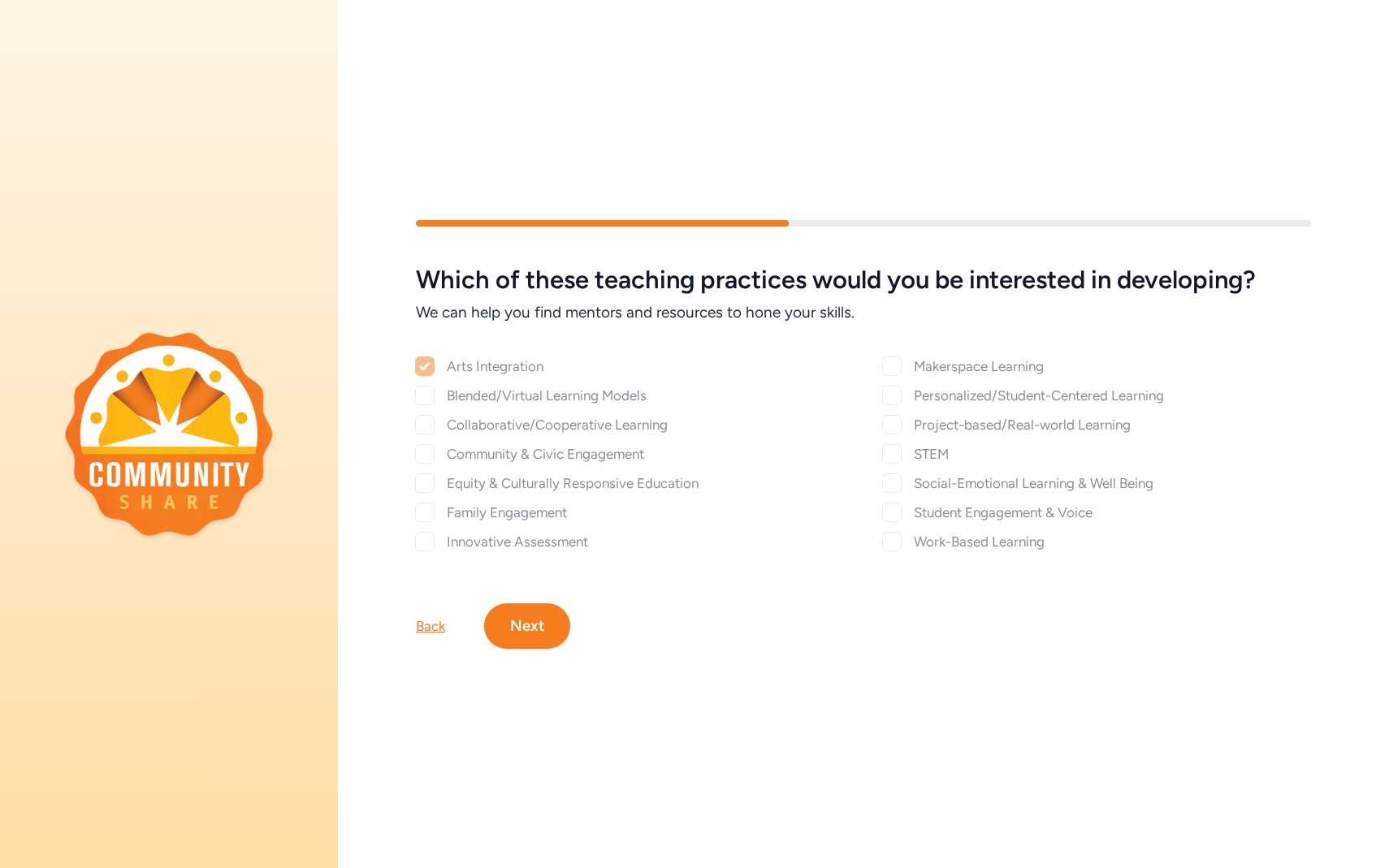
checkbox input "true"
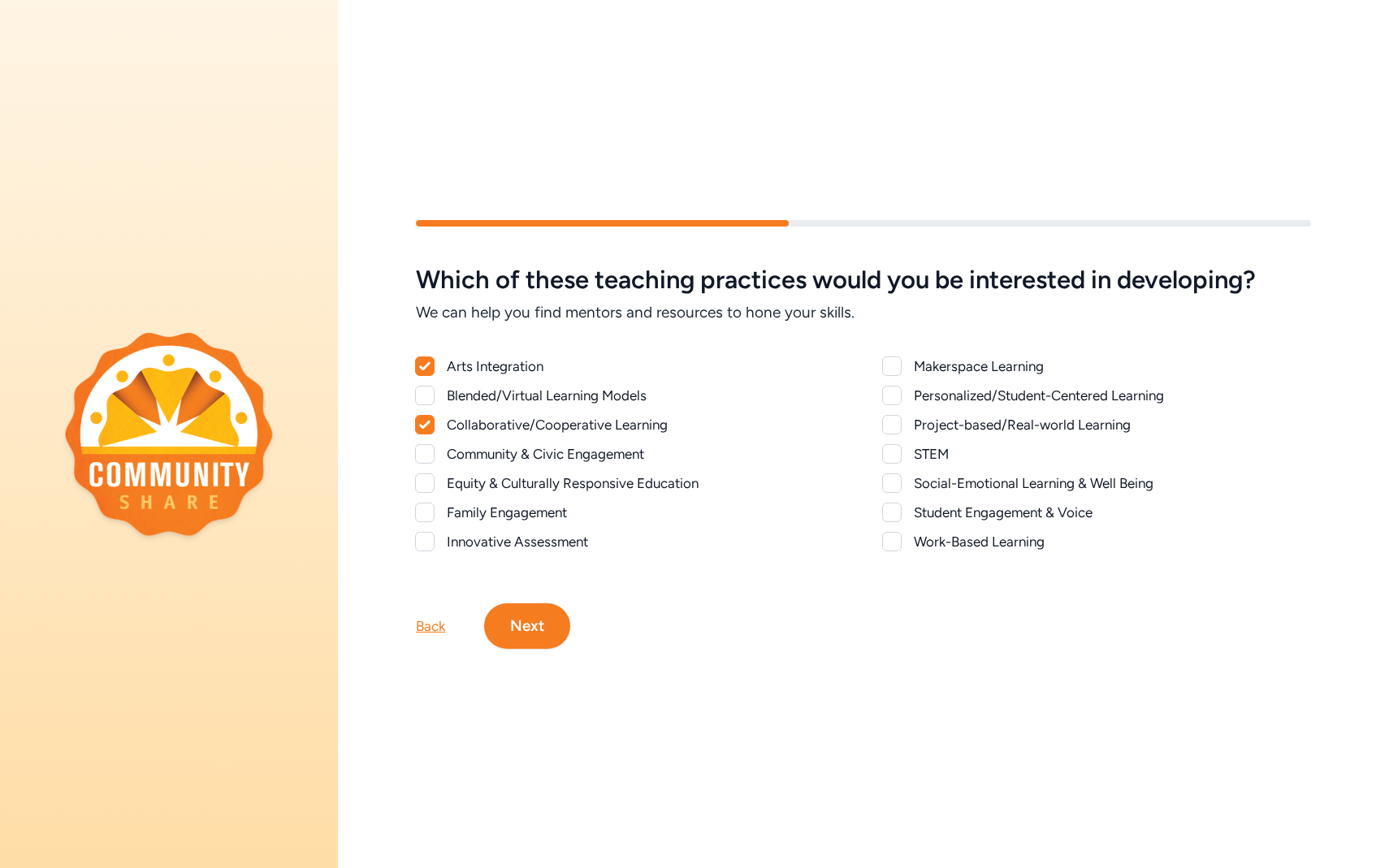
click at [423, 453] on div at bounding box center [425, 454] width 20 height 20
checkbox input "true"
click at [427, 506] on div at bounding box center [425, 512] width 20 height 20
checkbox input "true"
click at [896, 365] on div at bounding box center [891, 366] width 20 height 20
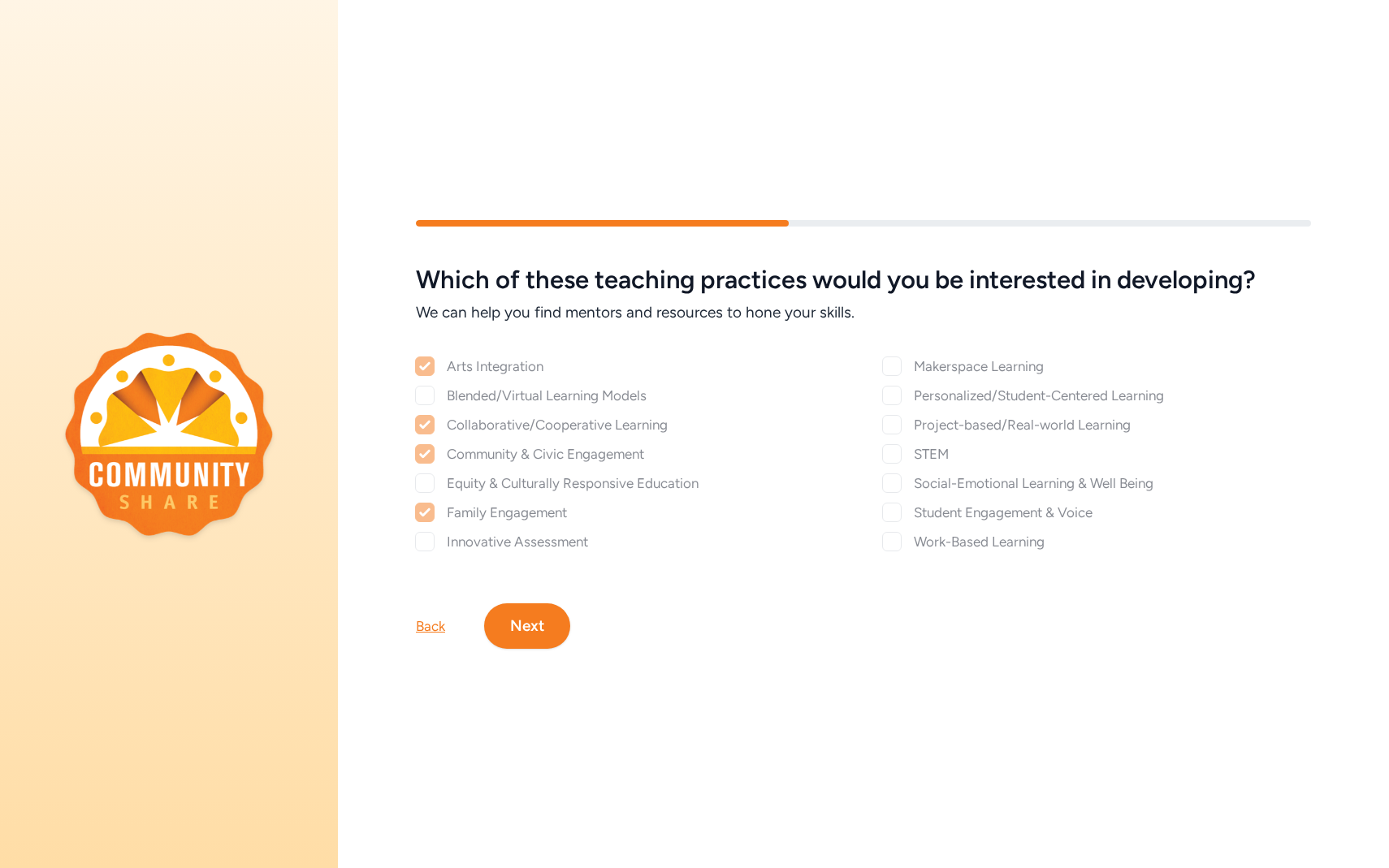
click at [894, 362] on div "Which of these teaching practices would you be interested in developing? We can…" at bounding box center [864, 409] width 895 height 286
checkbox input "true"
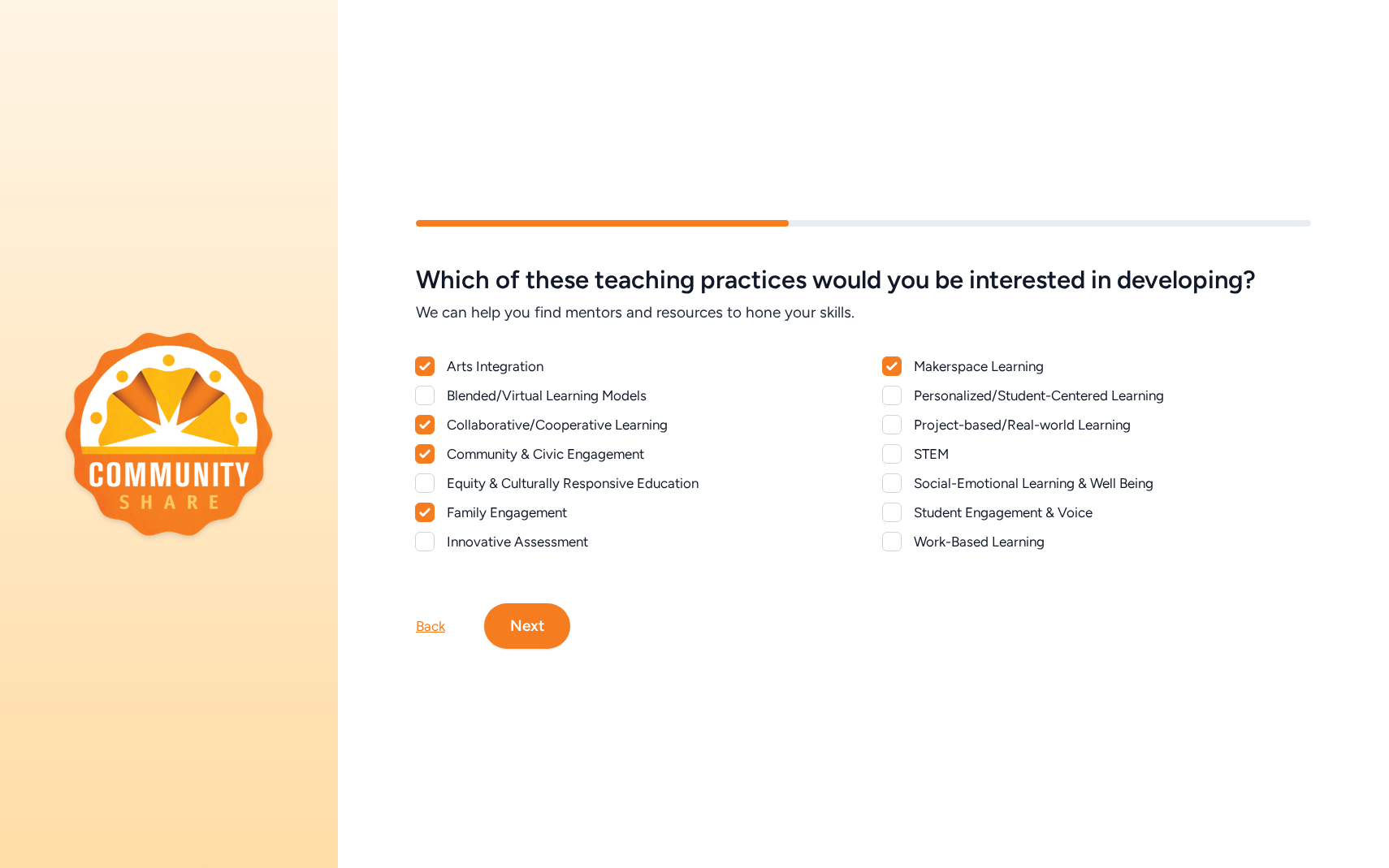
click at [894, 392] on div at bounding box center [891, 395] width 20 height 20
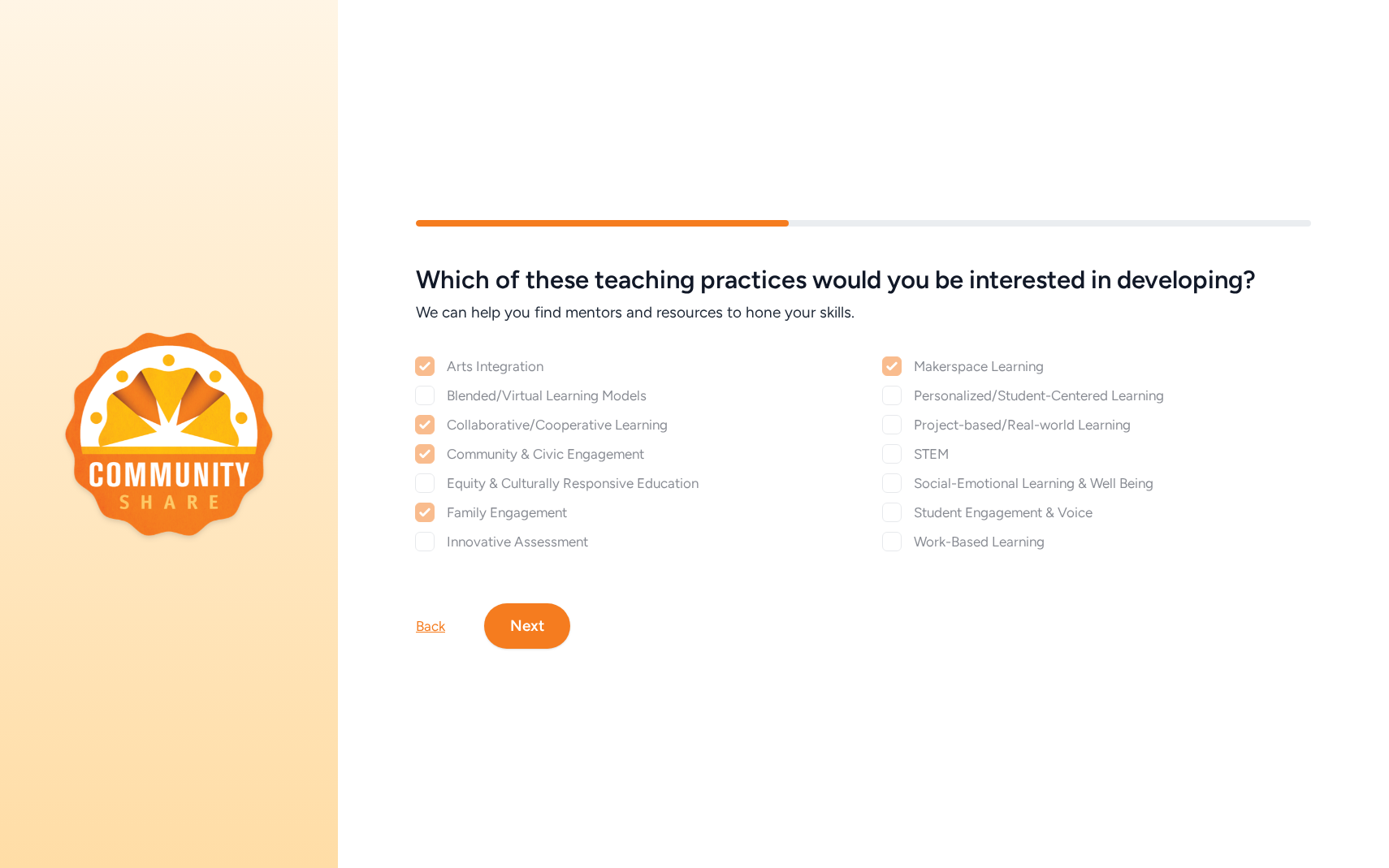
checkbox input "true"
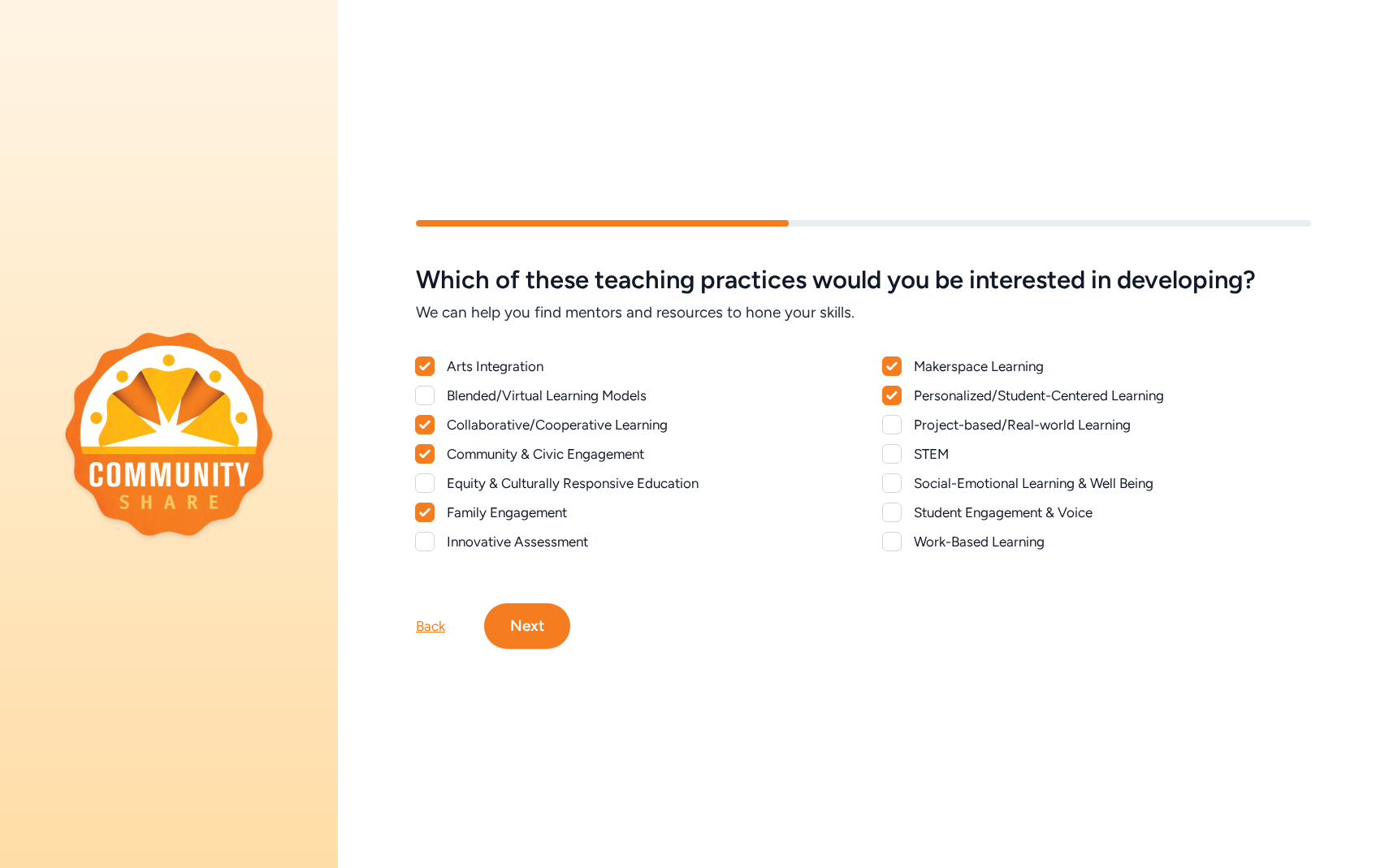
click at [894, 433] on div at bounding box center [891, 425] width 20 height 20
checkbox input "true"
click at [894, 458] on div at bounding box center [891, 454] width 20 height 20
checkbox input "true"
click at [894, 488] on div at bounding box center [891, 483] width 20 height 20
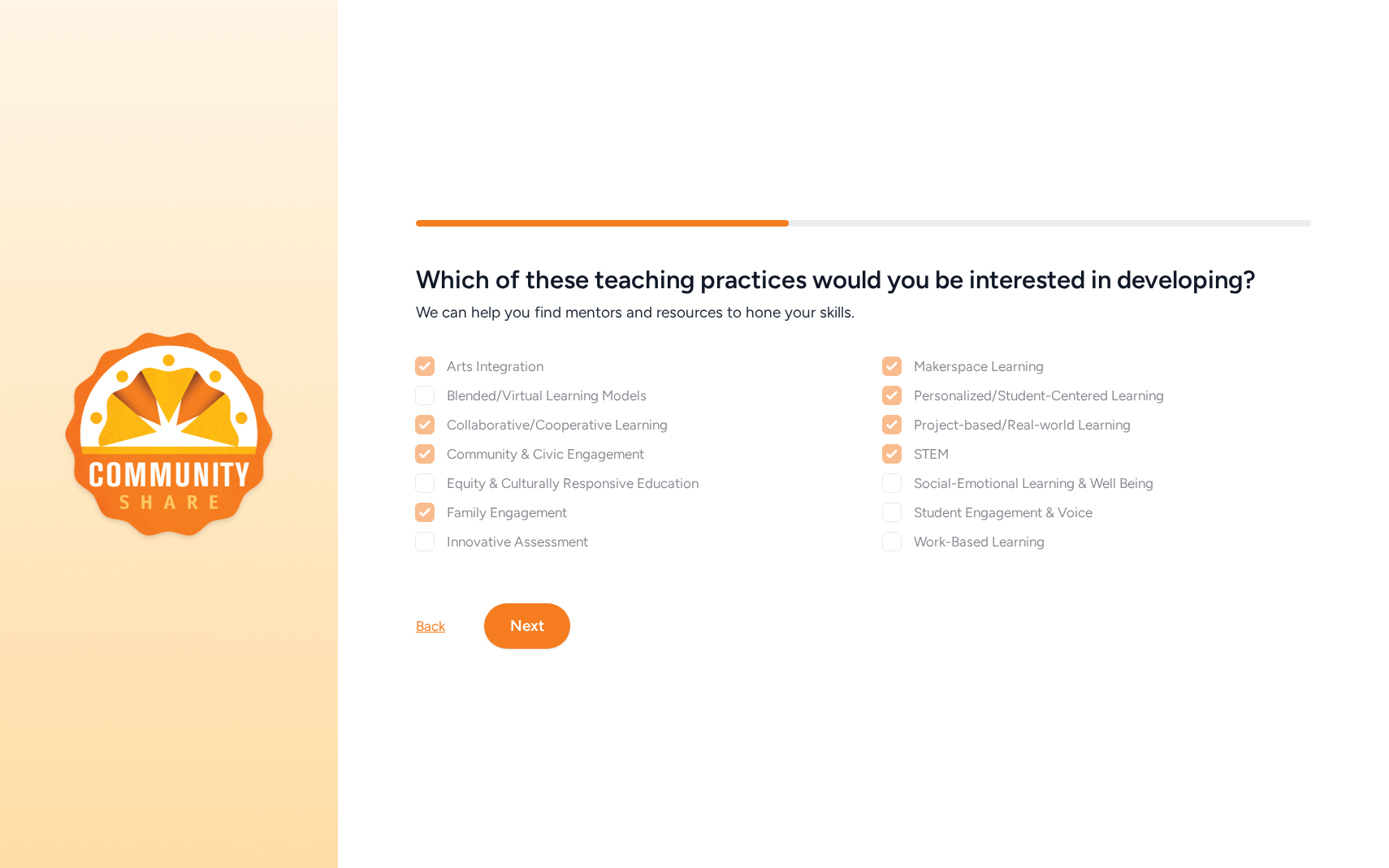
checkbox input "true"
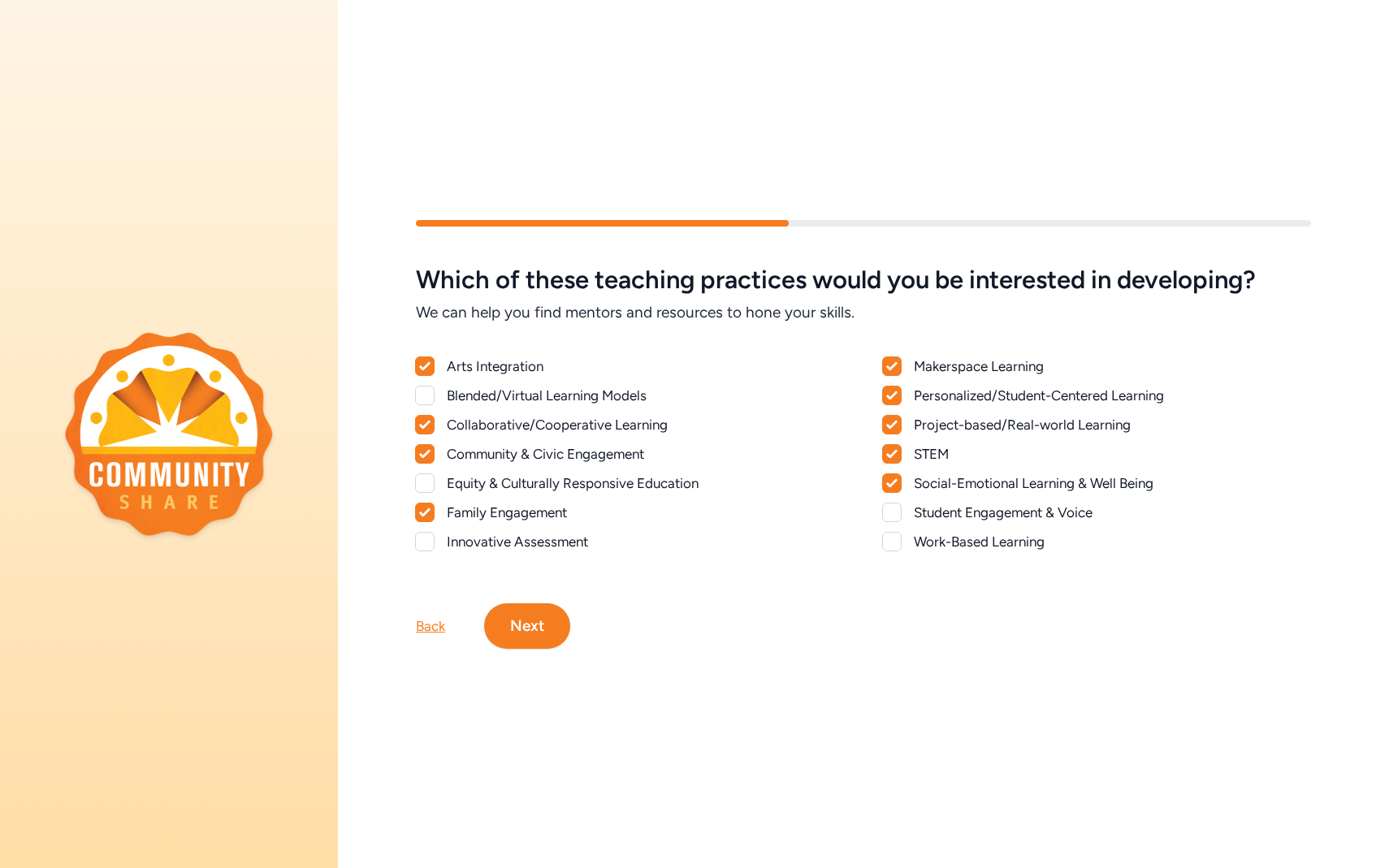
click at [507, 636] on button "Next" at bounding box center [526, 626] width 86 height 45
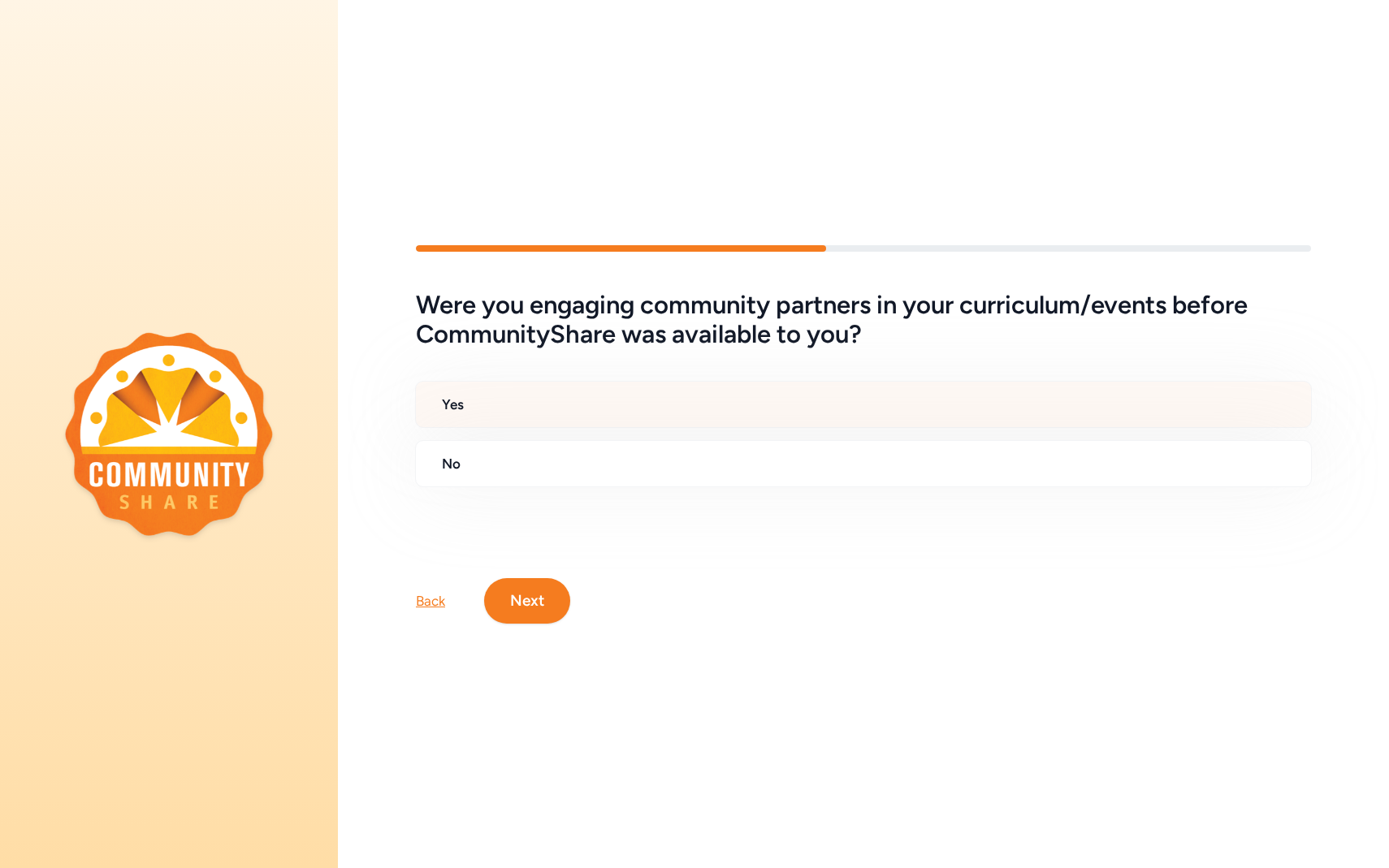
click at [599, 394] on h2 "Yes" at bounding box center [869, 404] width 856 height 20
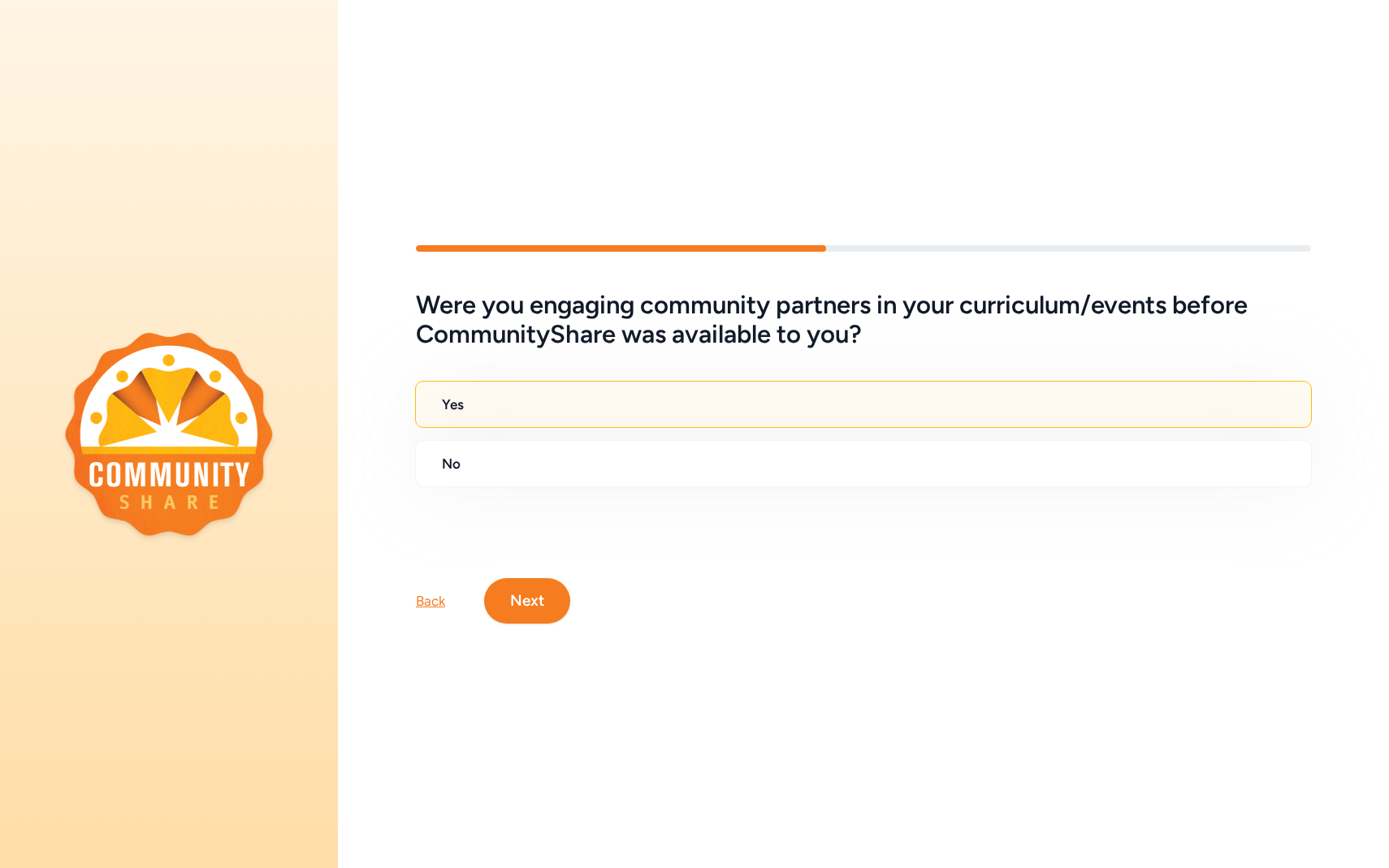
click at [535, 581] on button "Next" at bounding box center [526, 601] width 86 height 45
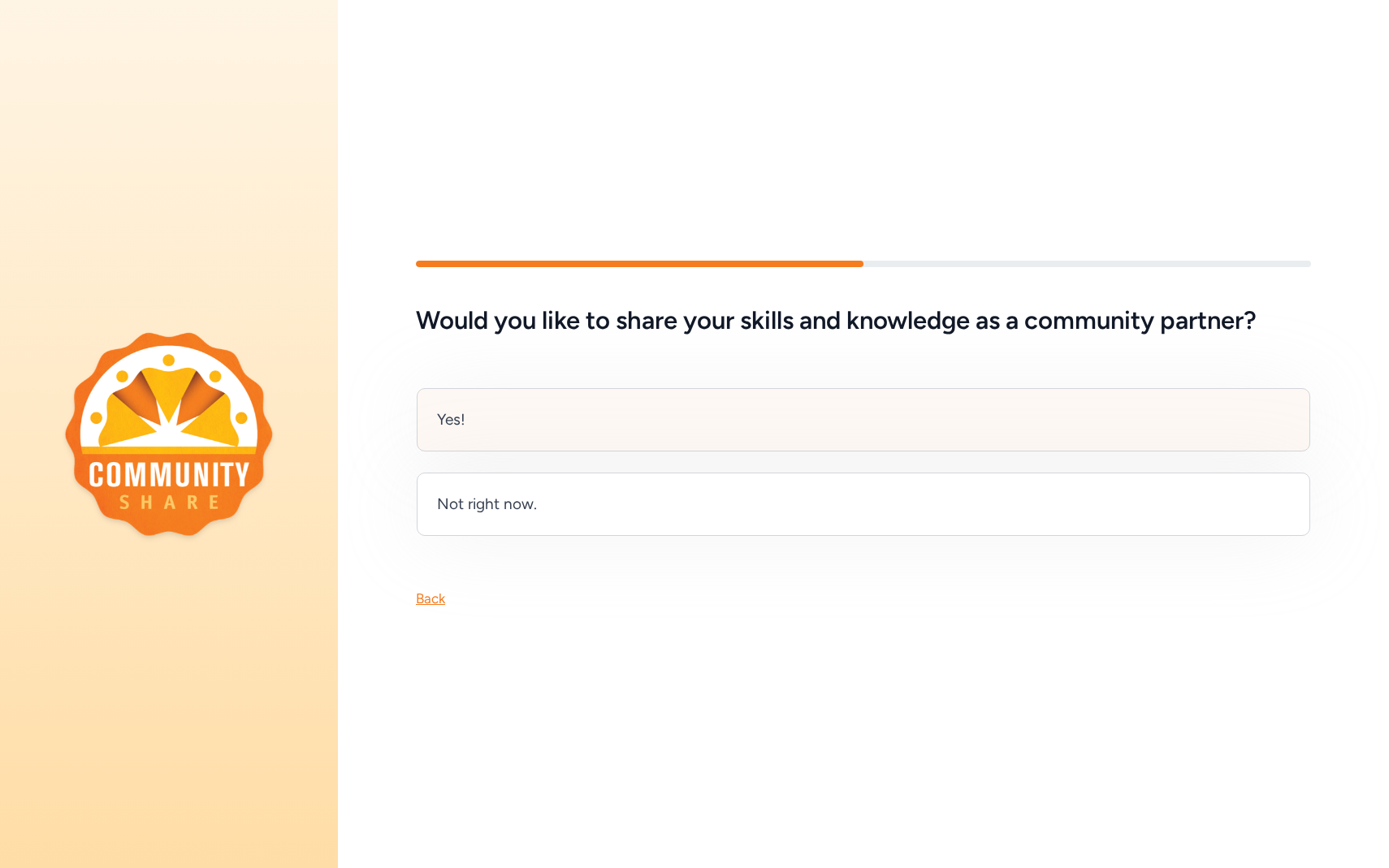
click at [587, 414] on div "Yes!" at bounding box center [863, 419] width 894 height 63
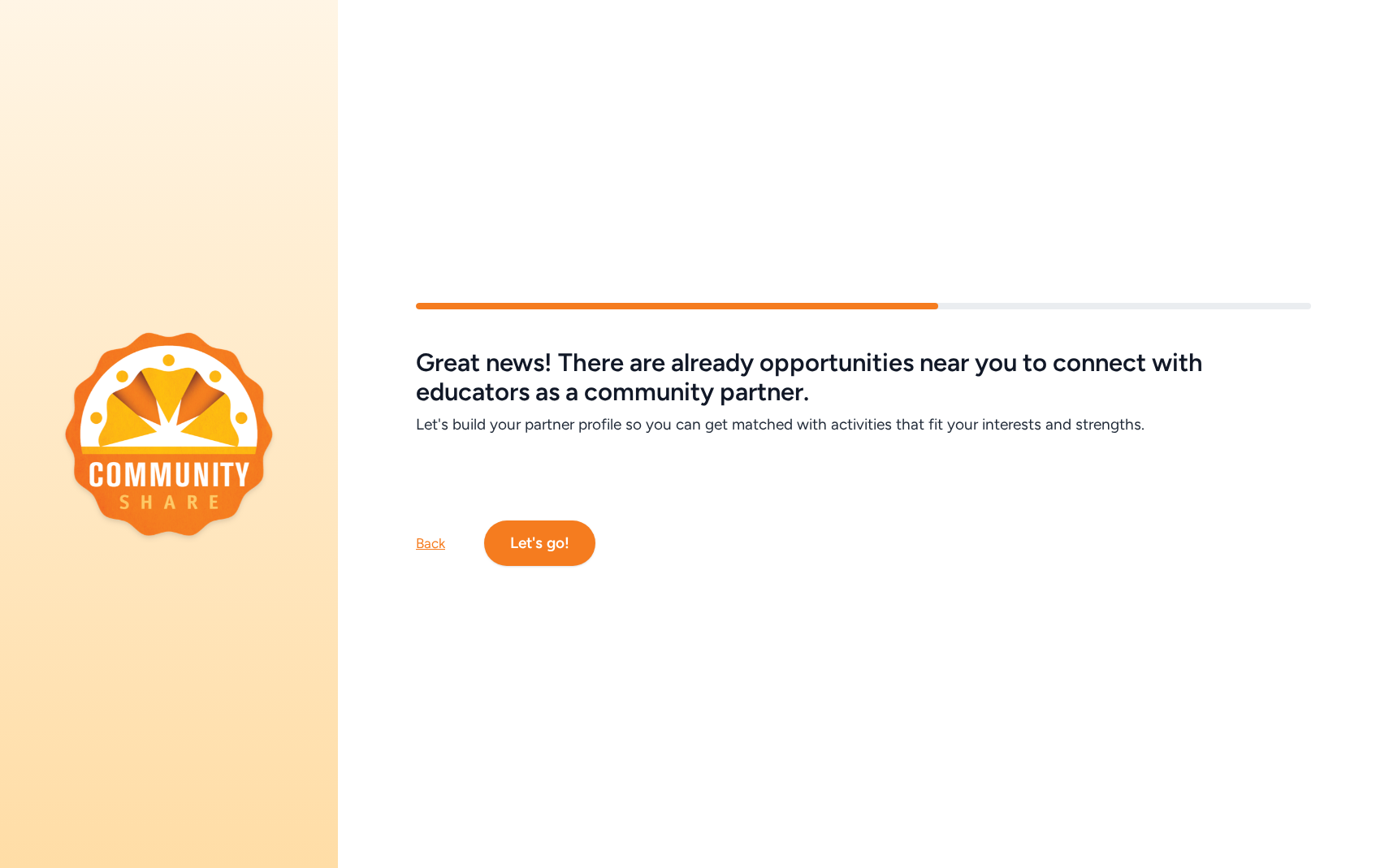
click at [537, 550] on button "Let's go!" at bounding box center [540, 543] width 111 height 45
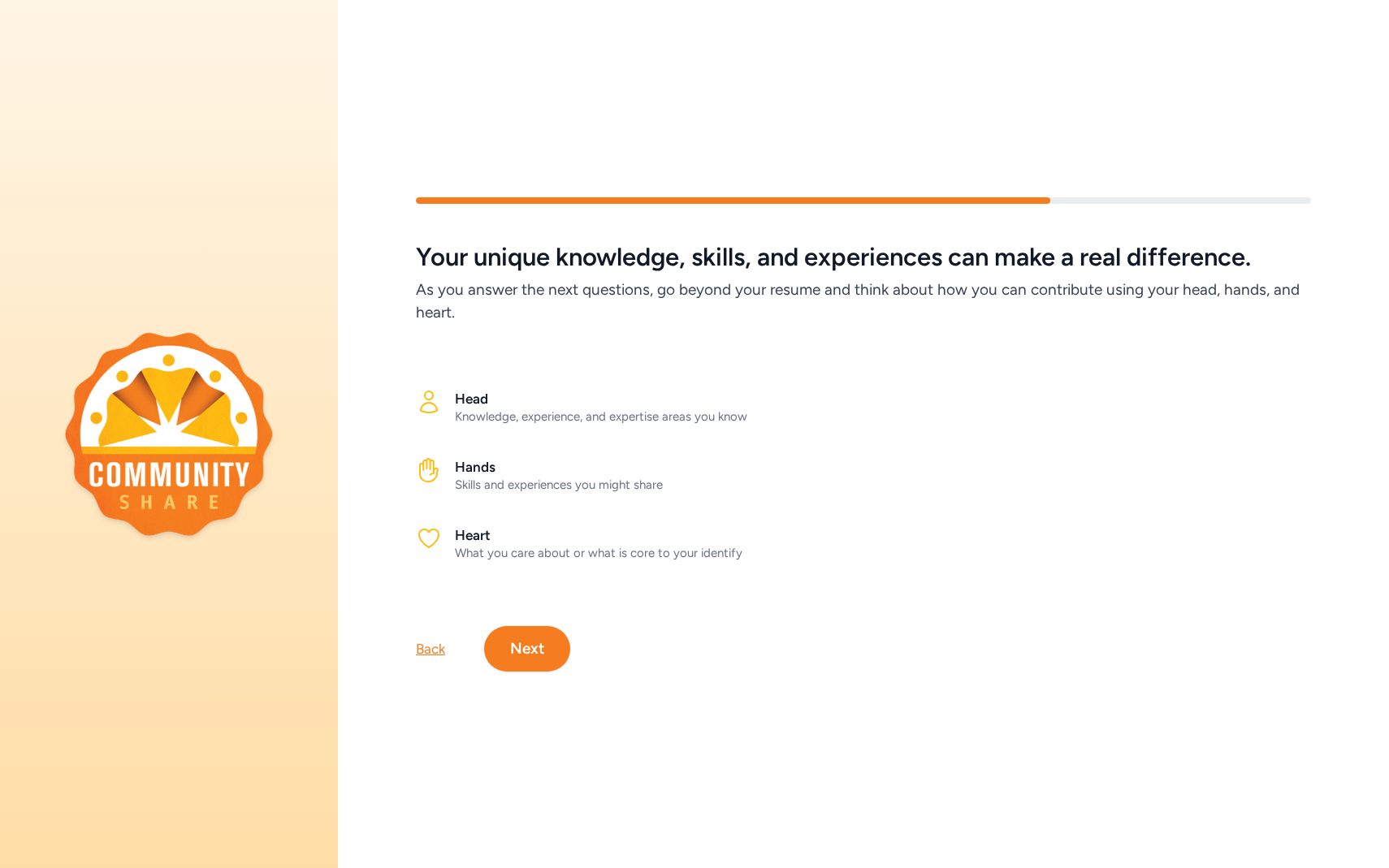
click at [528, 635] on button "Next" at bounding box center [526, 649] width 86 height 45
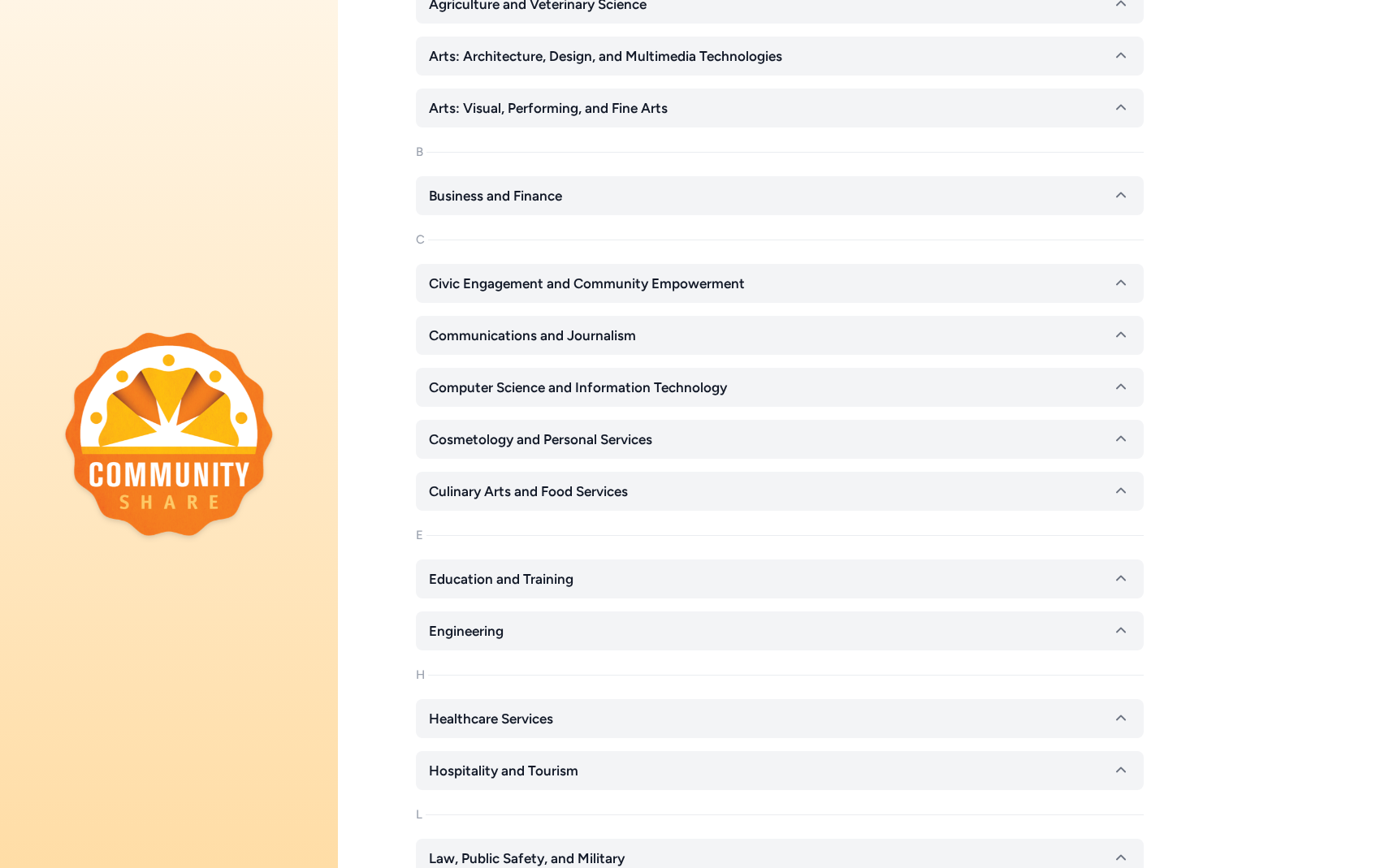
scroll to position [286, 0]
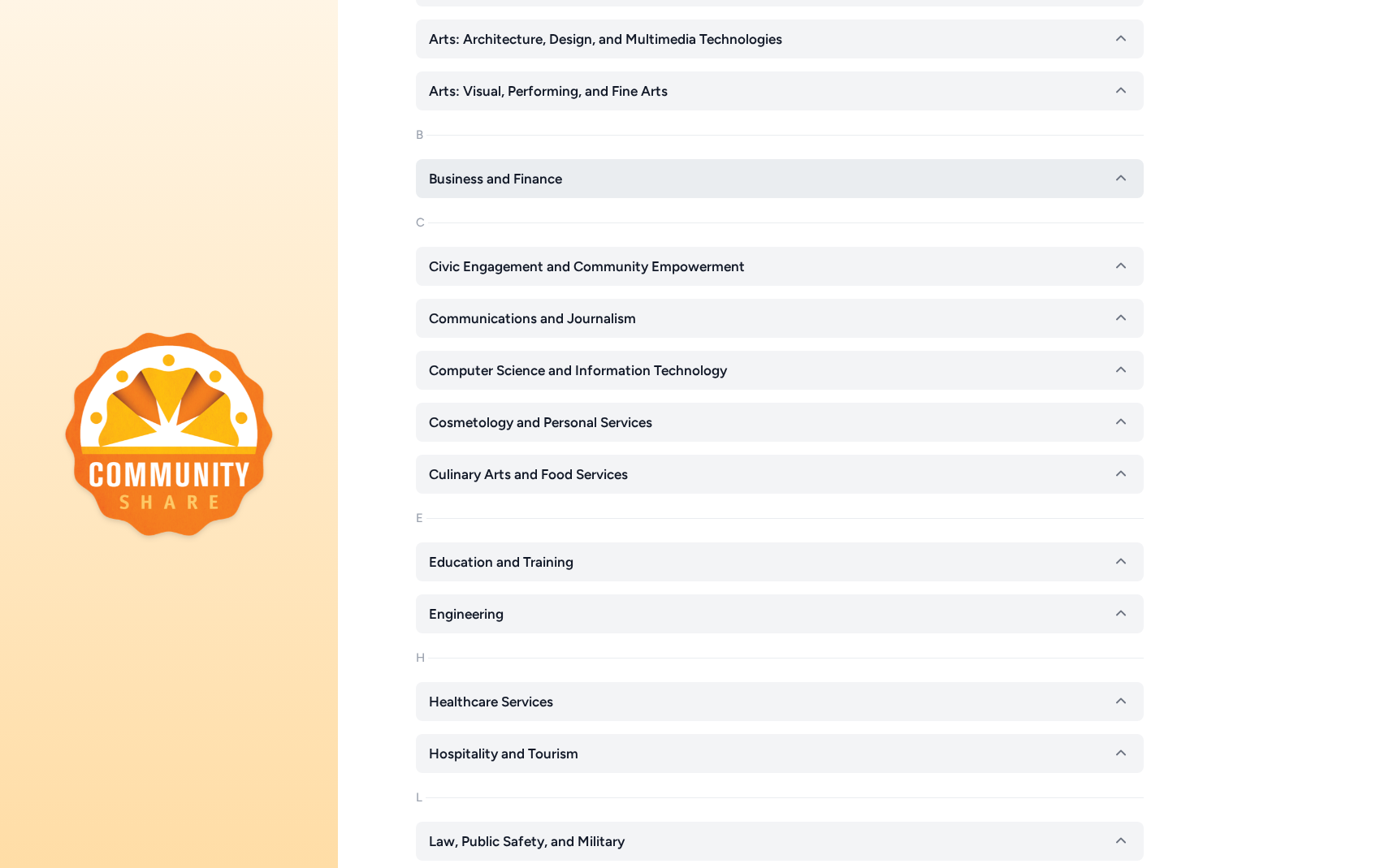
click at [818, 180] on button "Business and Finance" at bounding box center [780, 178] width 728 height 39
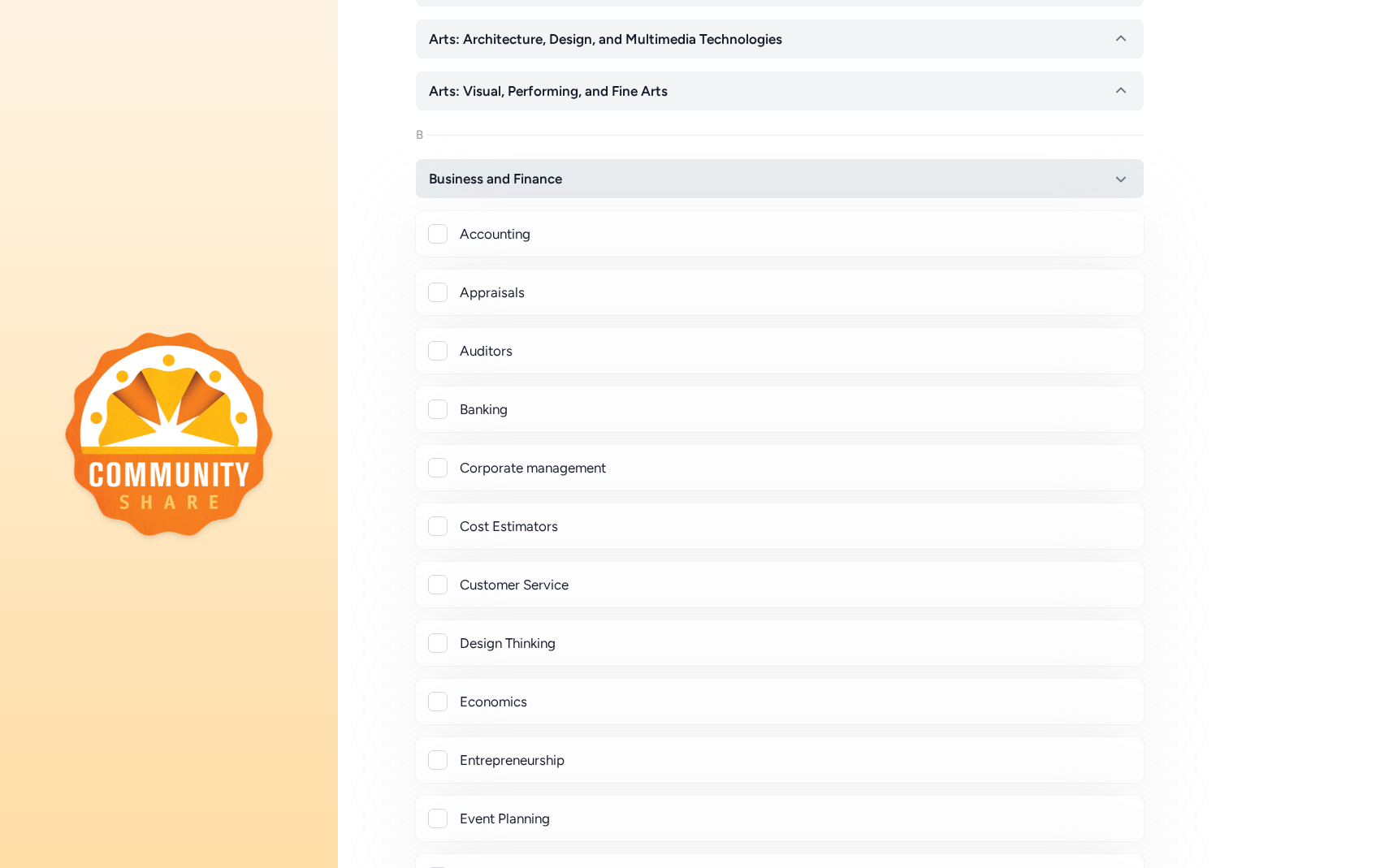
click at [818, 180] on button "Business and Finance" at bounding box center [780, 178] width 728 height 39
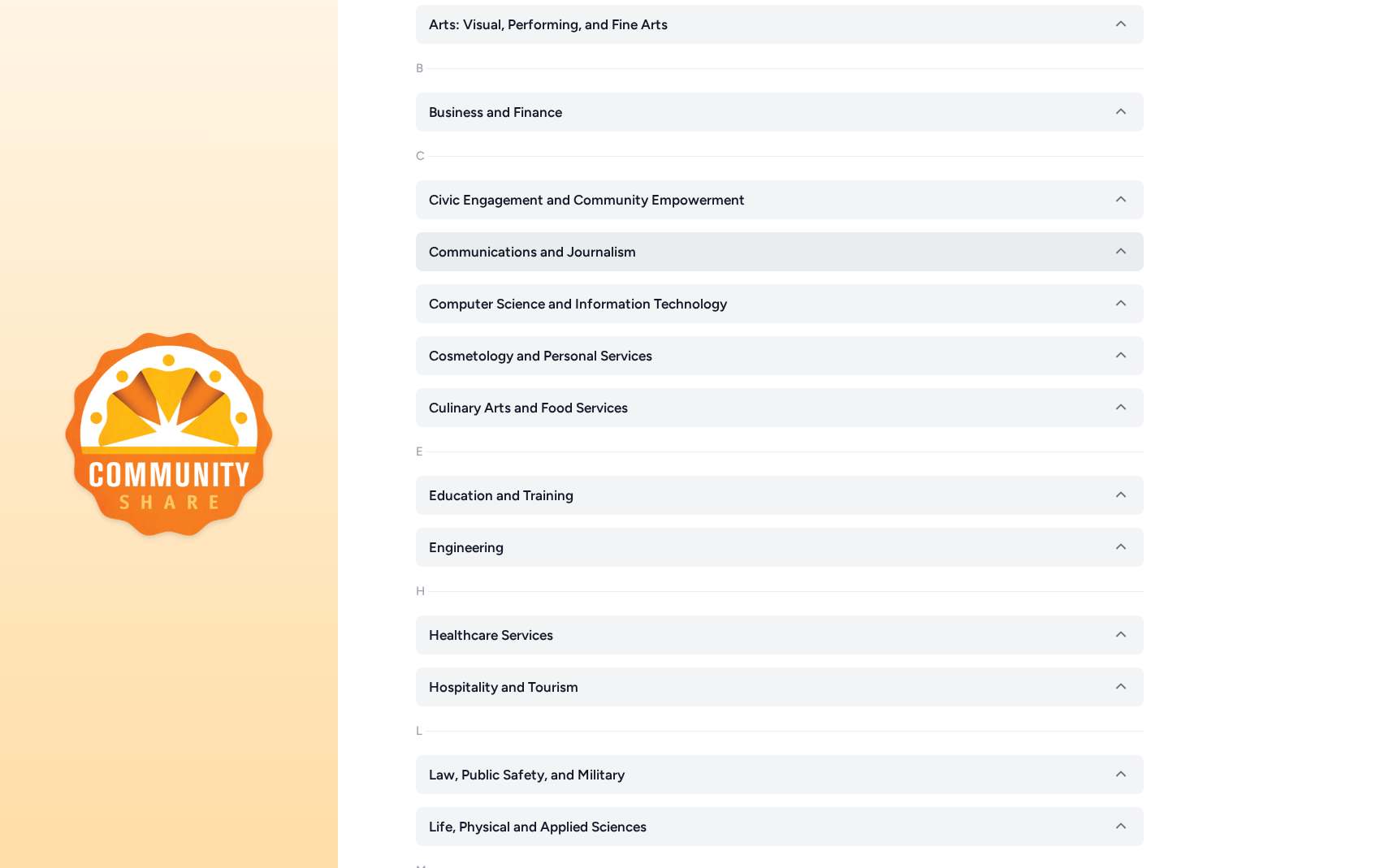
scroll to position [357, 0]
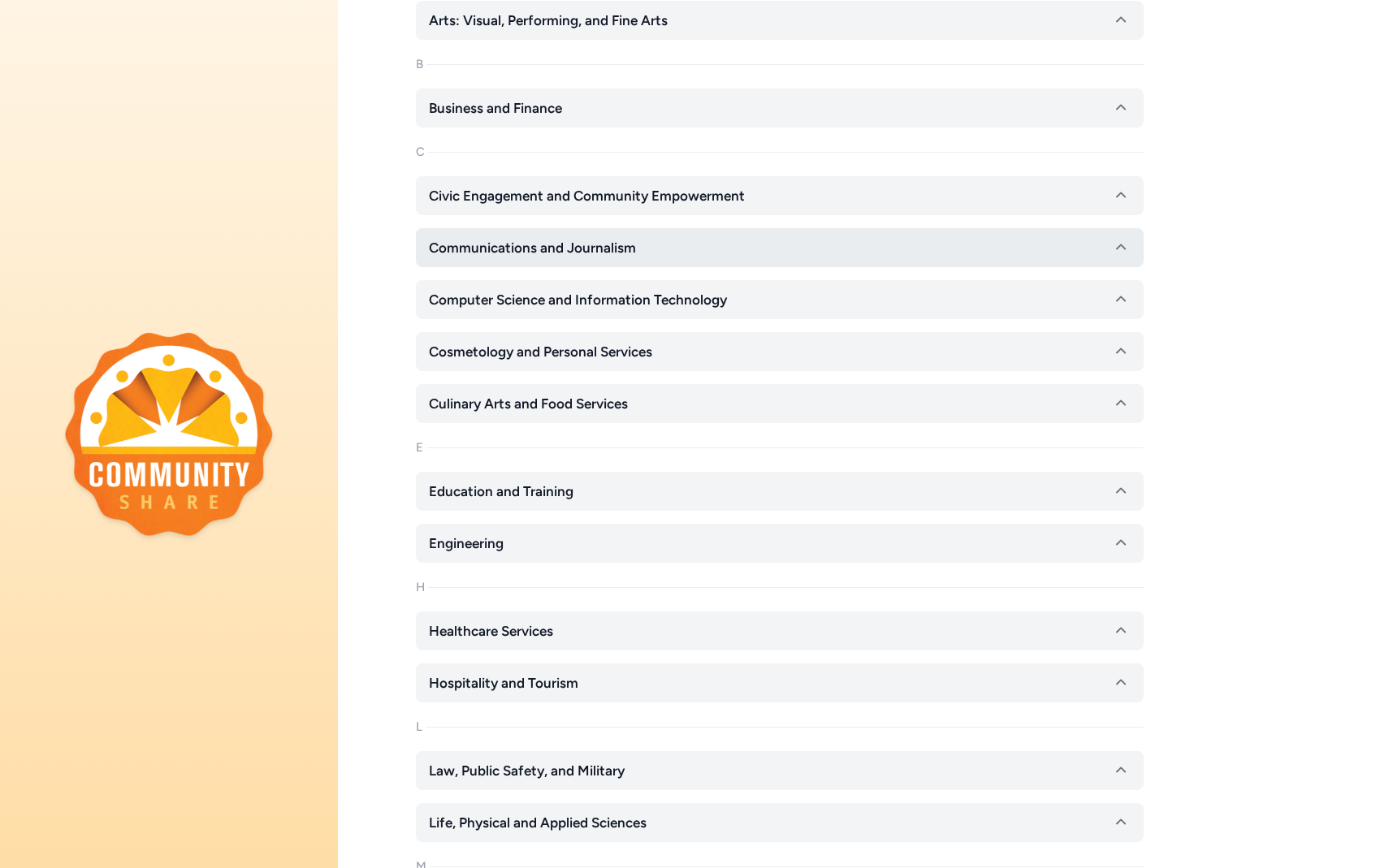
click at [751, 299] on button "Computer Science and Information Technology" at bounding box center [780, 298] width 728 height 39
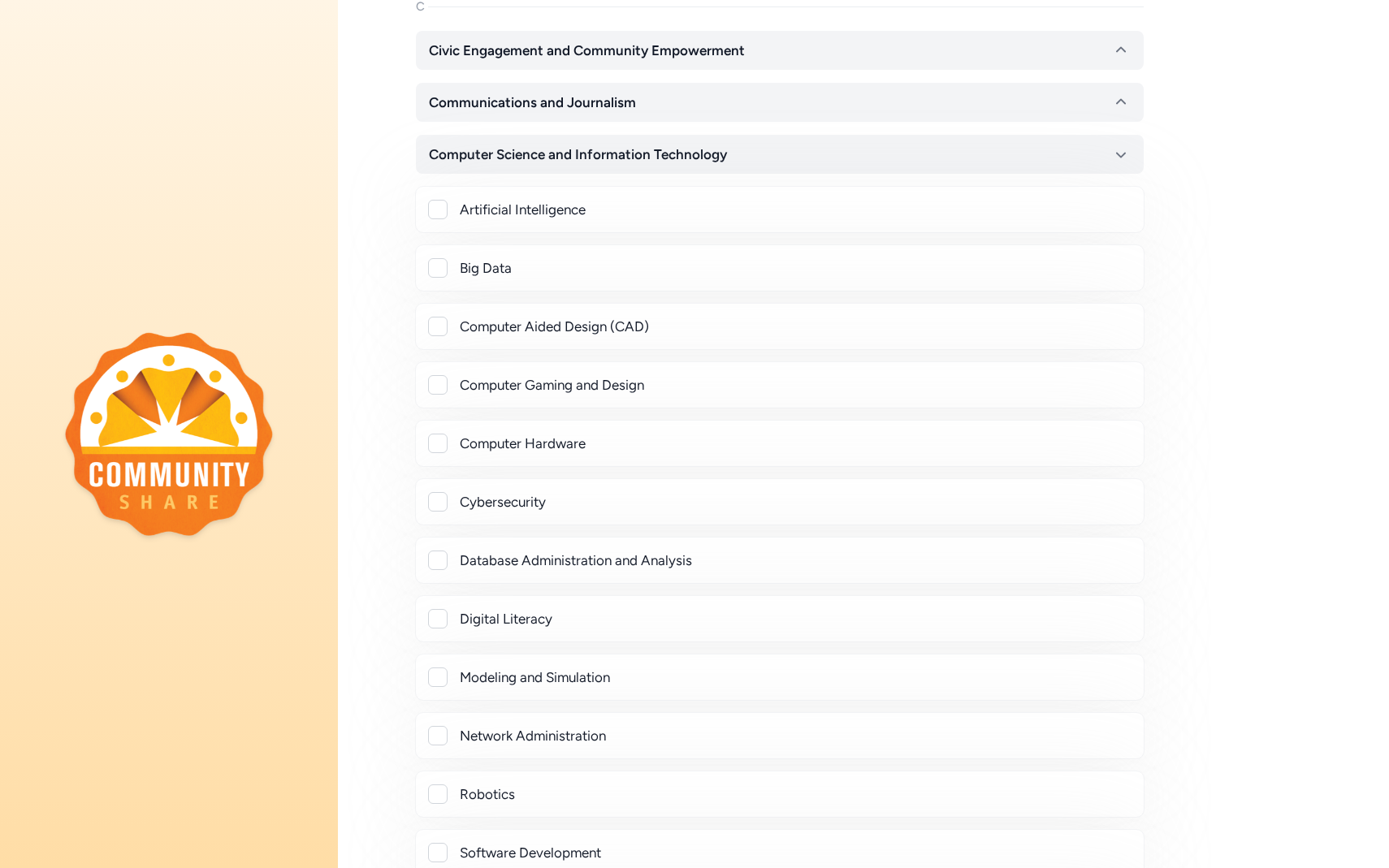
scroll to position [518, 0]
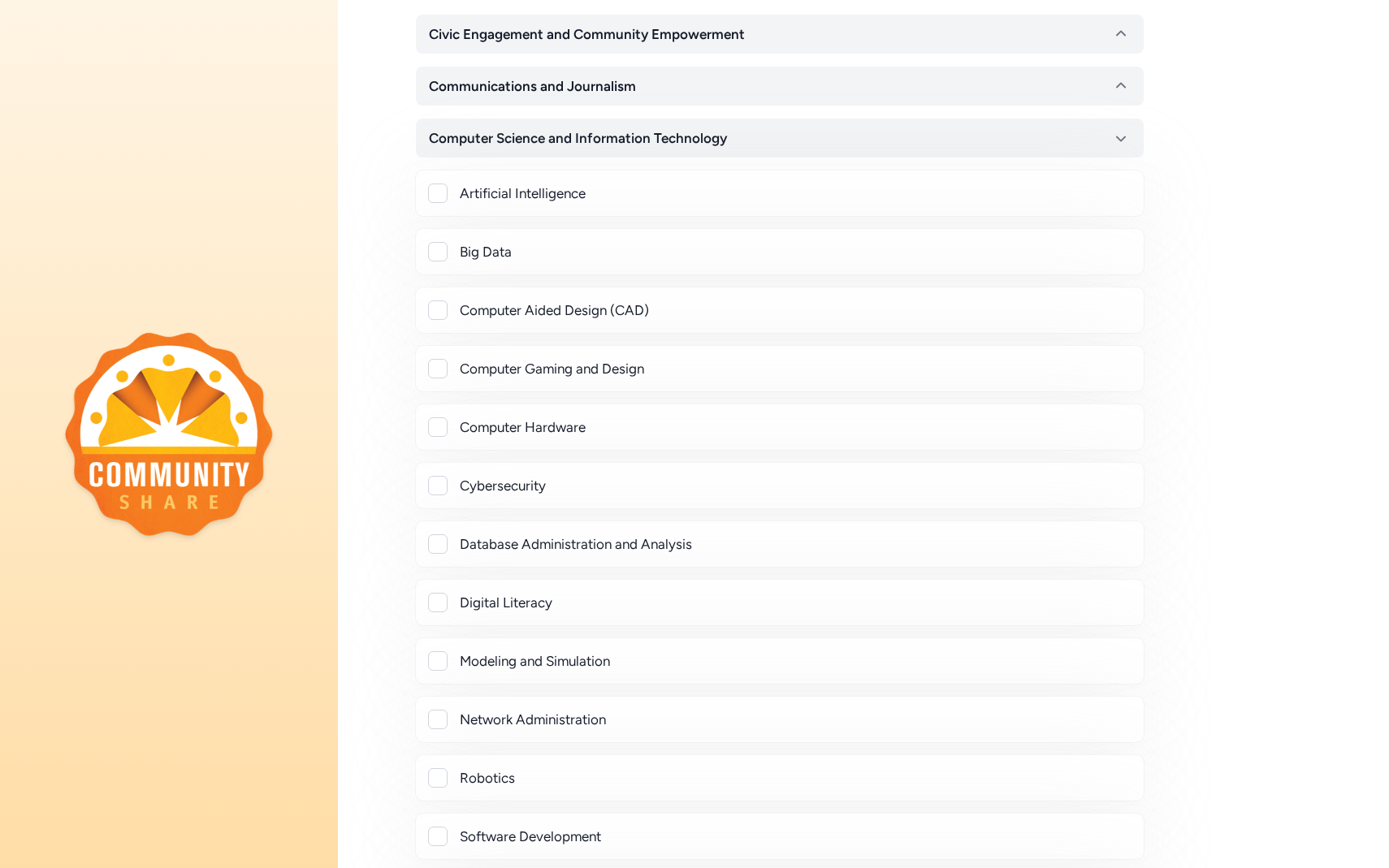
click at [440, 783] on div at bounding box center [437, 778] width 20 height 20
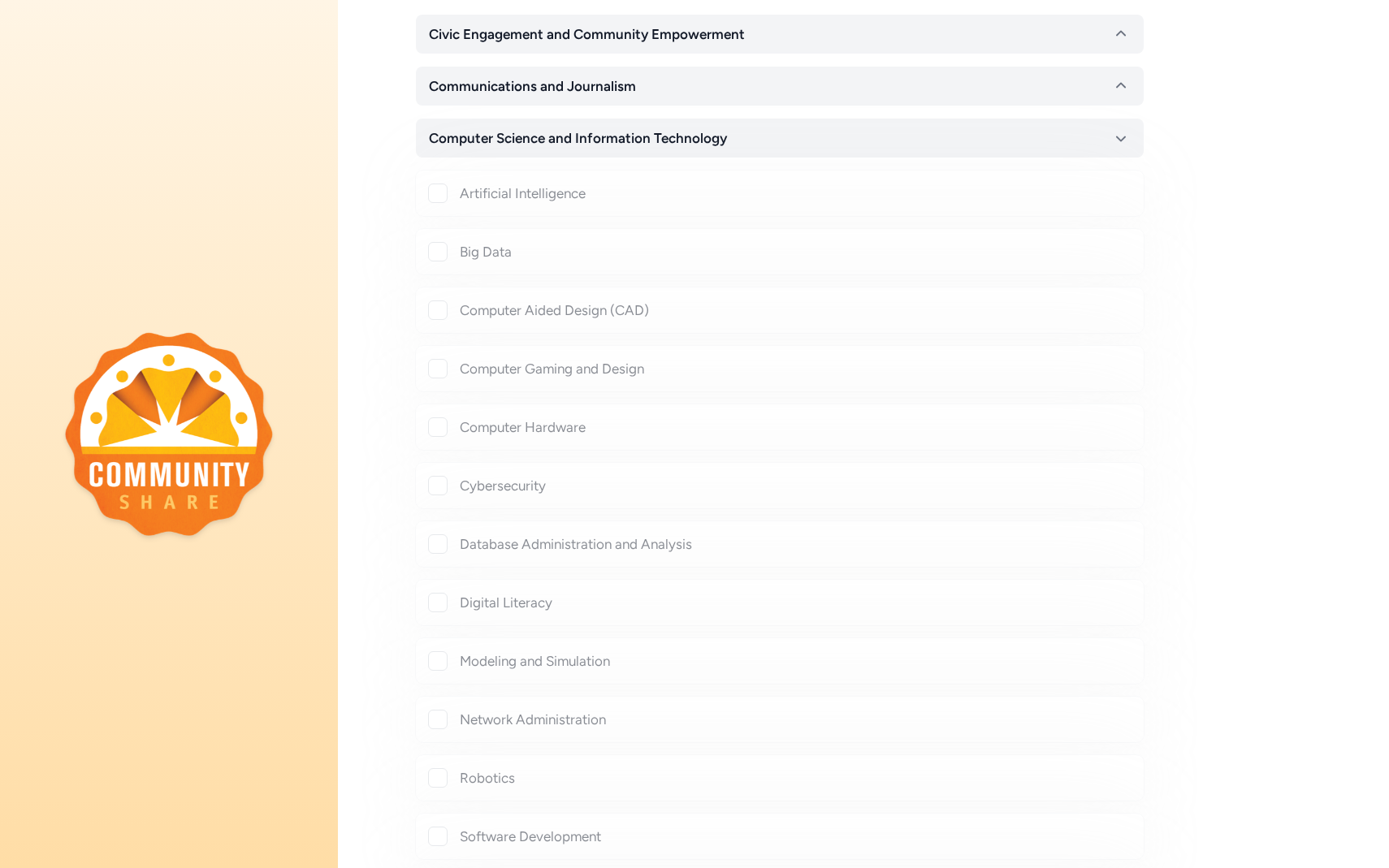
checkbox input "true"
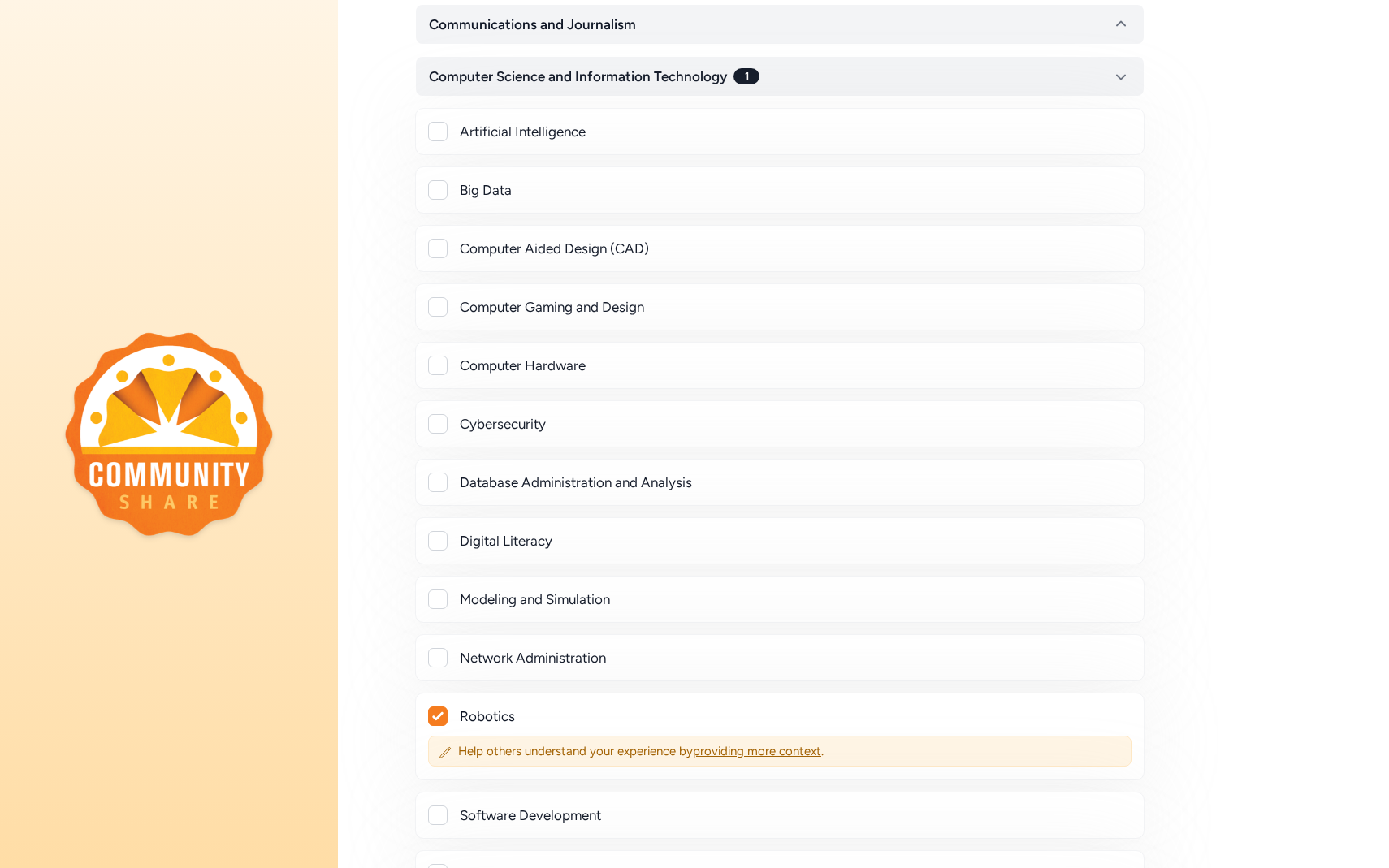
scroll to position [604, 0]
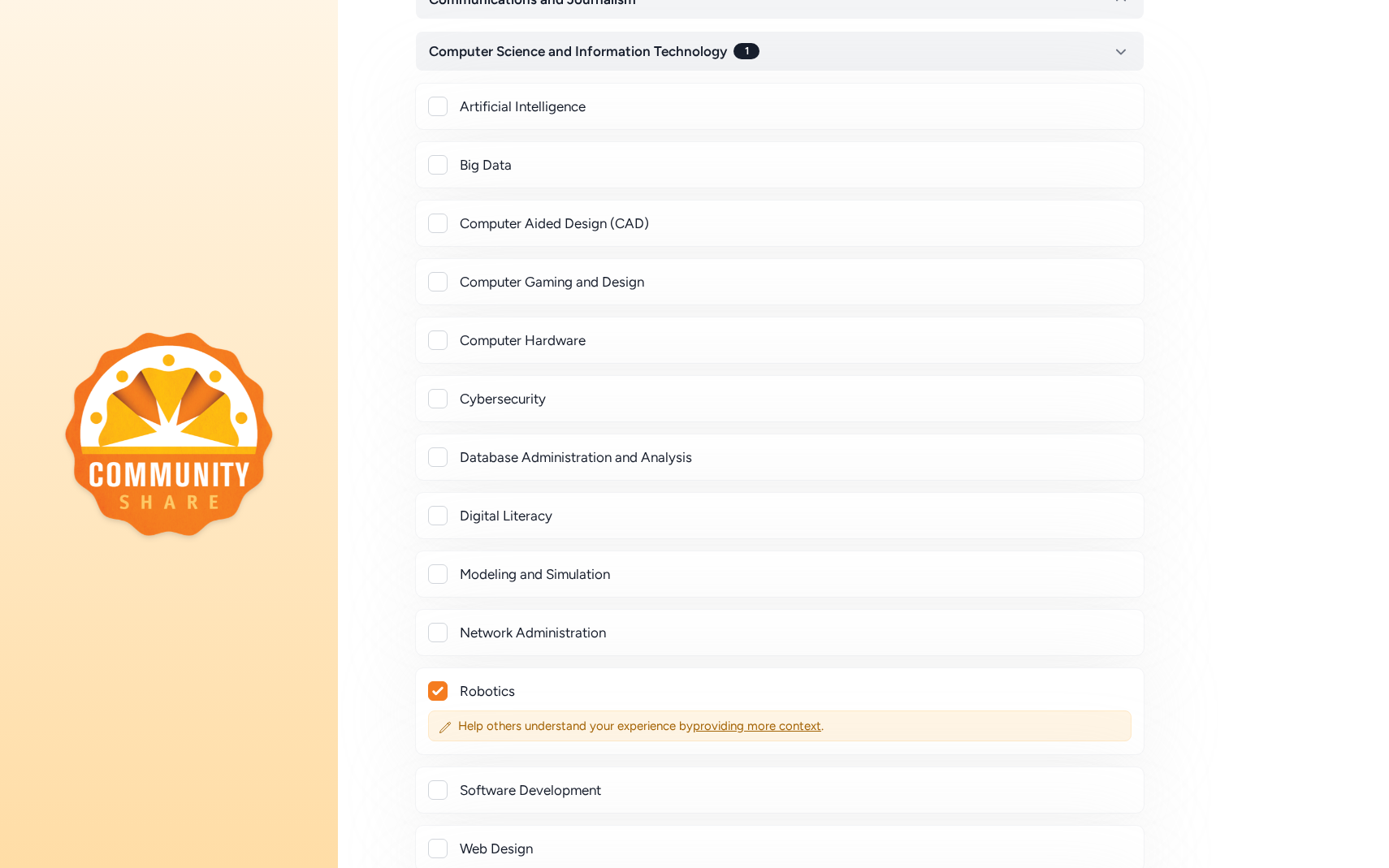
click at [432, 506] on div at bounding box center [437, 515] width 20 height 20
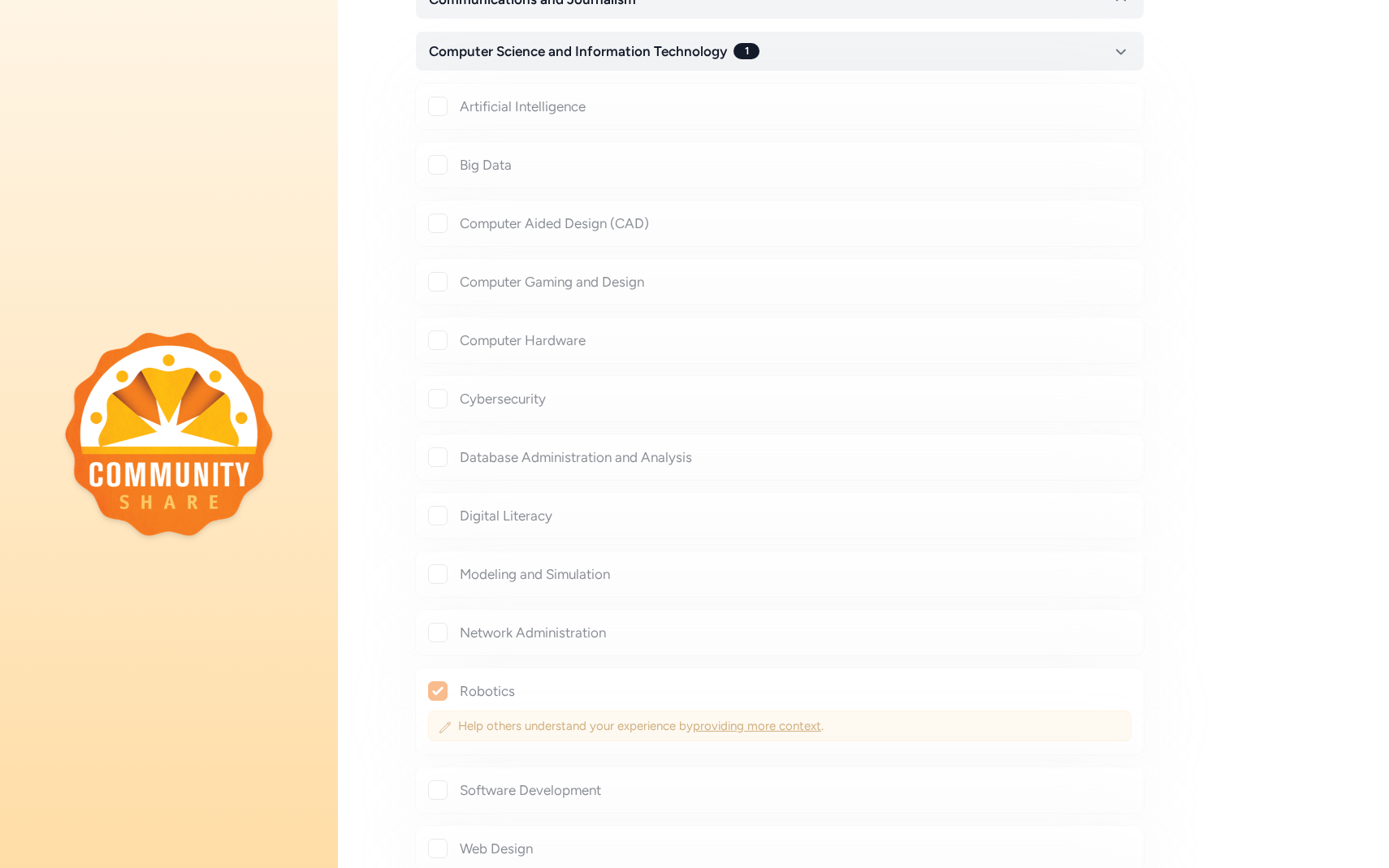
checkbox input "true"
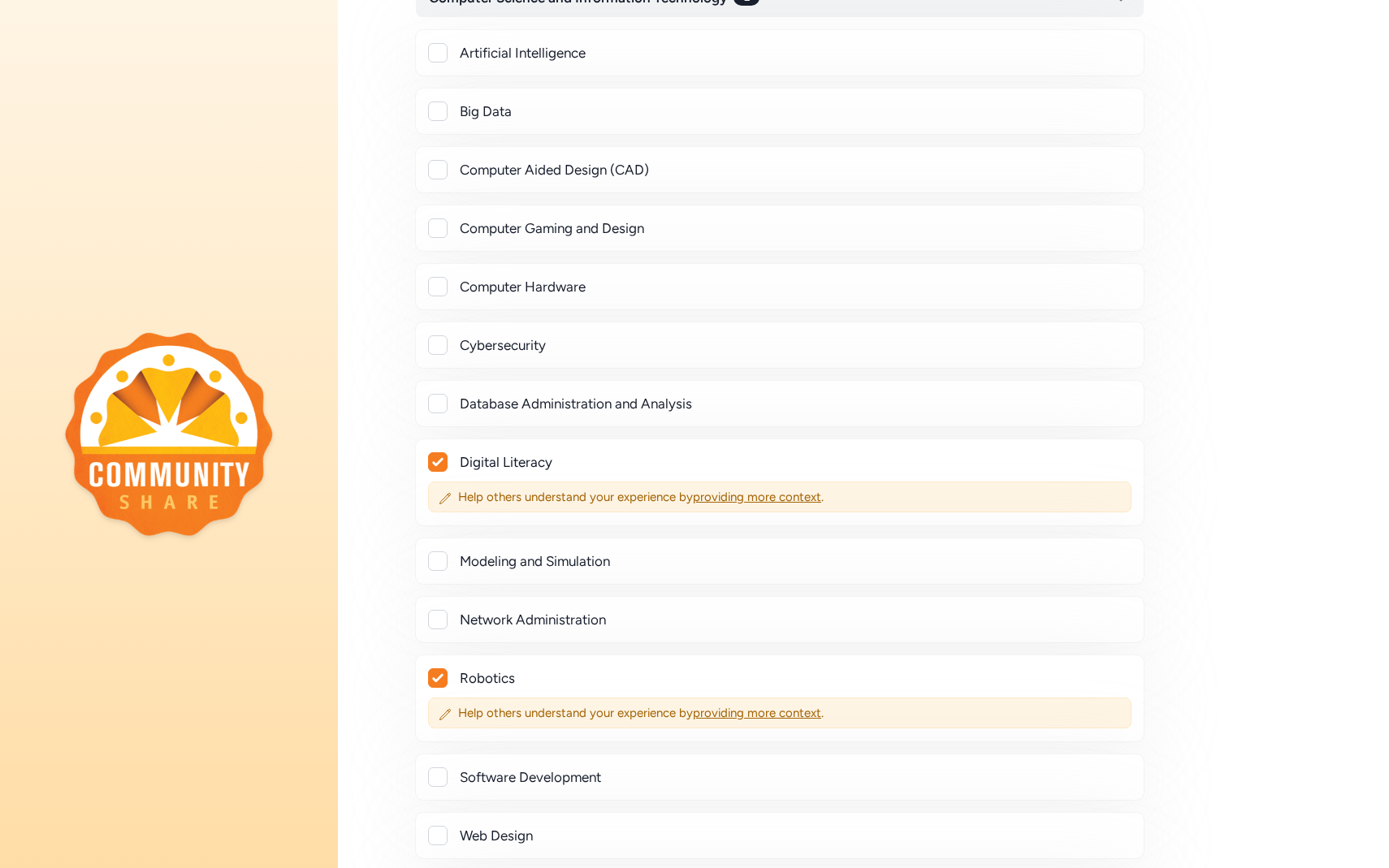
scroll to position [693, 0]
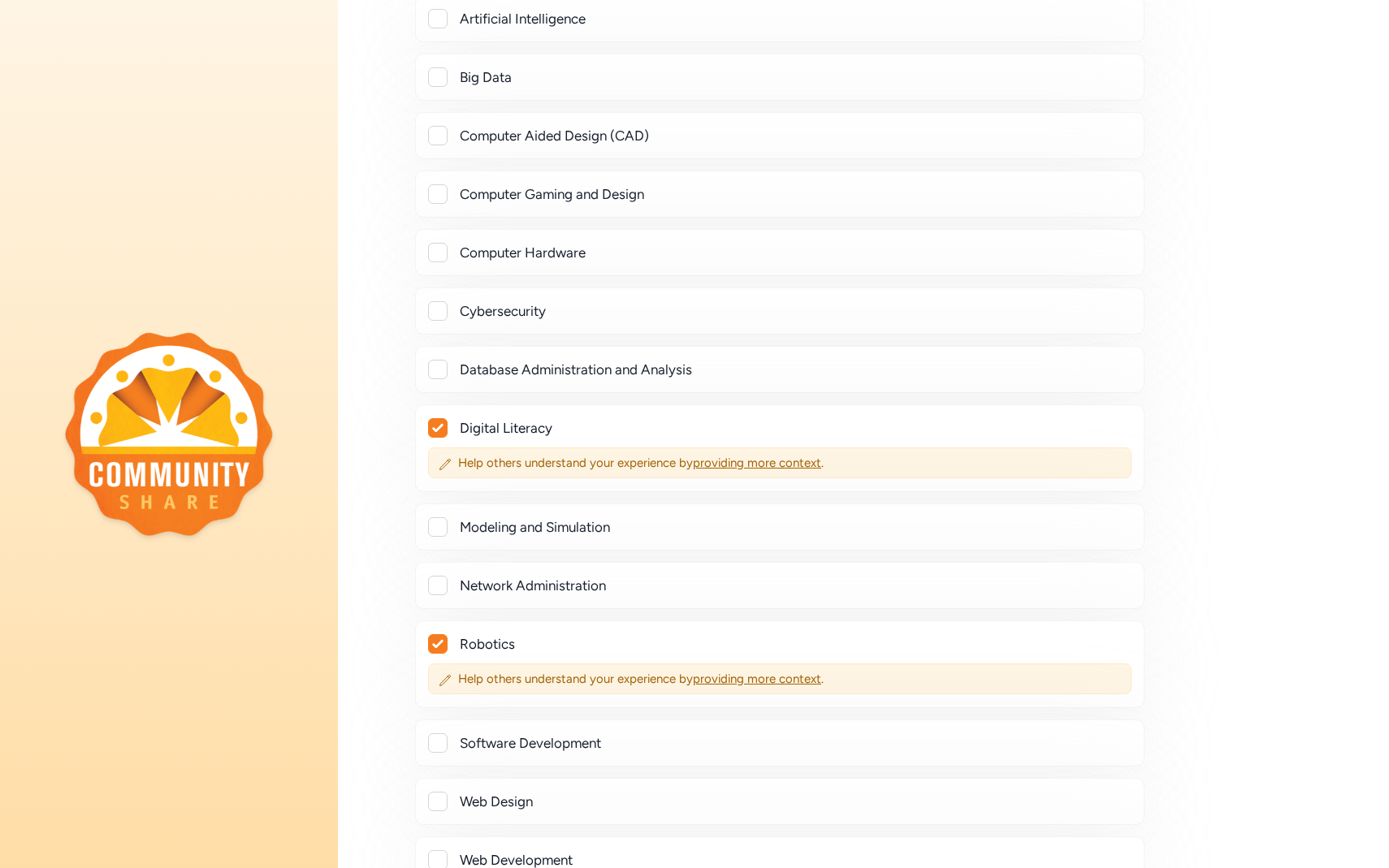
click at [433, 511] on div "Modeling and Simulation" at bounding box center [780, 527] width 729 height 47
click at [433, 527] on div at bounding box center [437, 526] width 20 height 20
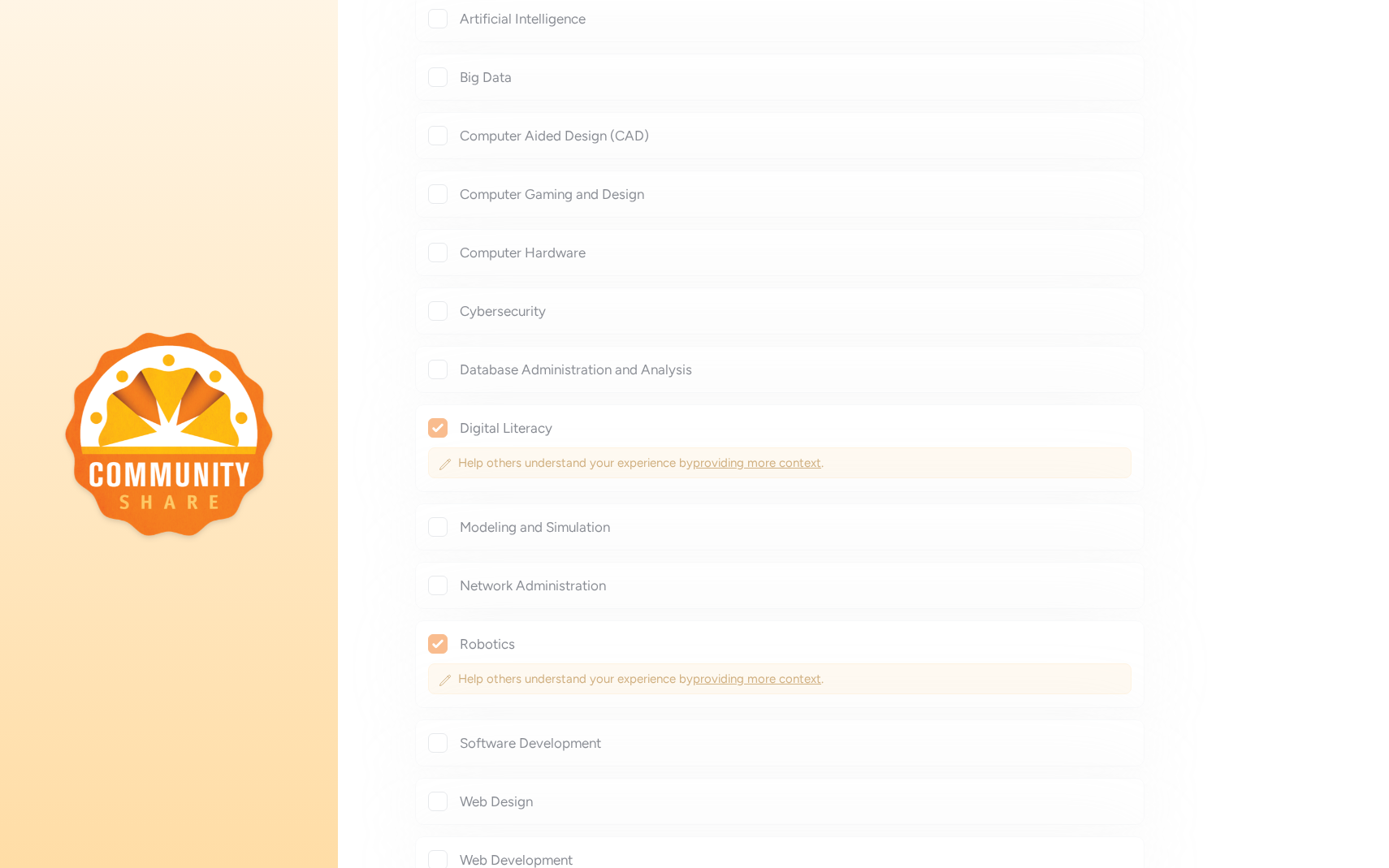
checkbox input "true"
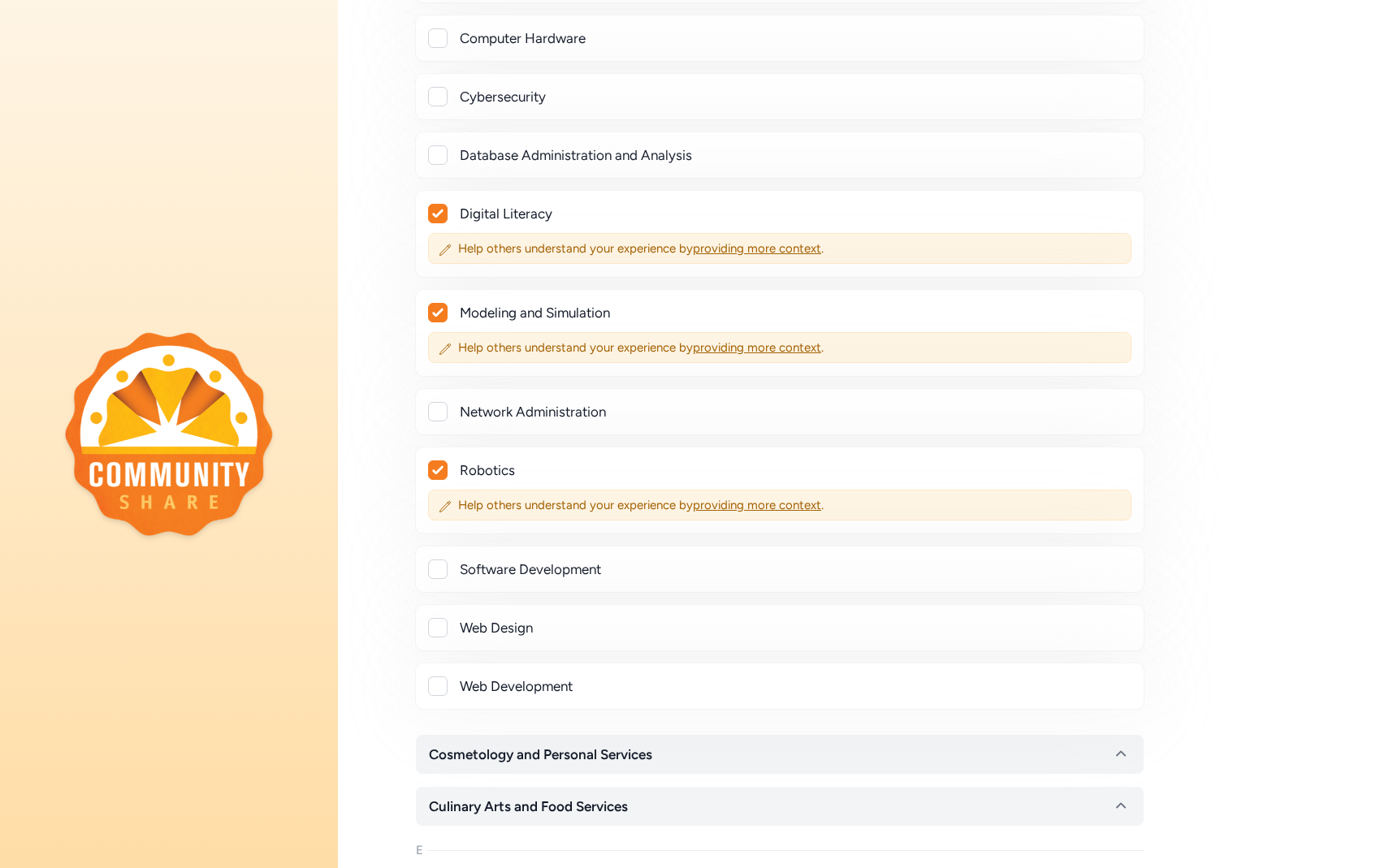
scroll to position [912, 0]
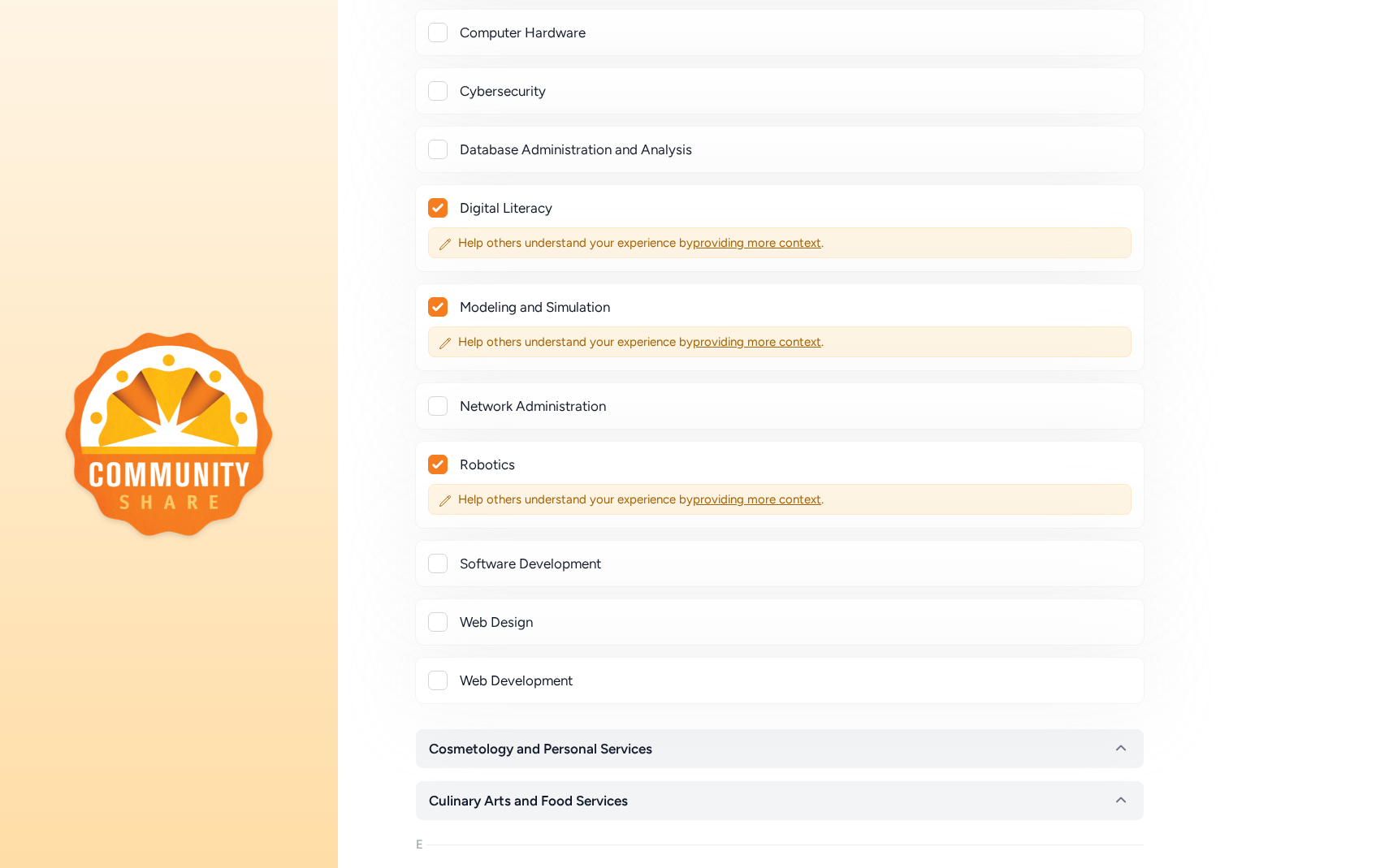
click at [445, 610] on div "Web Design" at bounding box center [780, 622] width 729 height 47
click at [438, 631] on div at bounding box center [437, 621] width 20 height 20
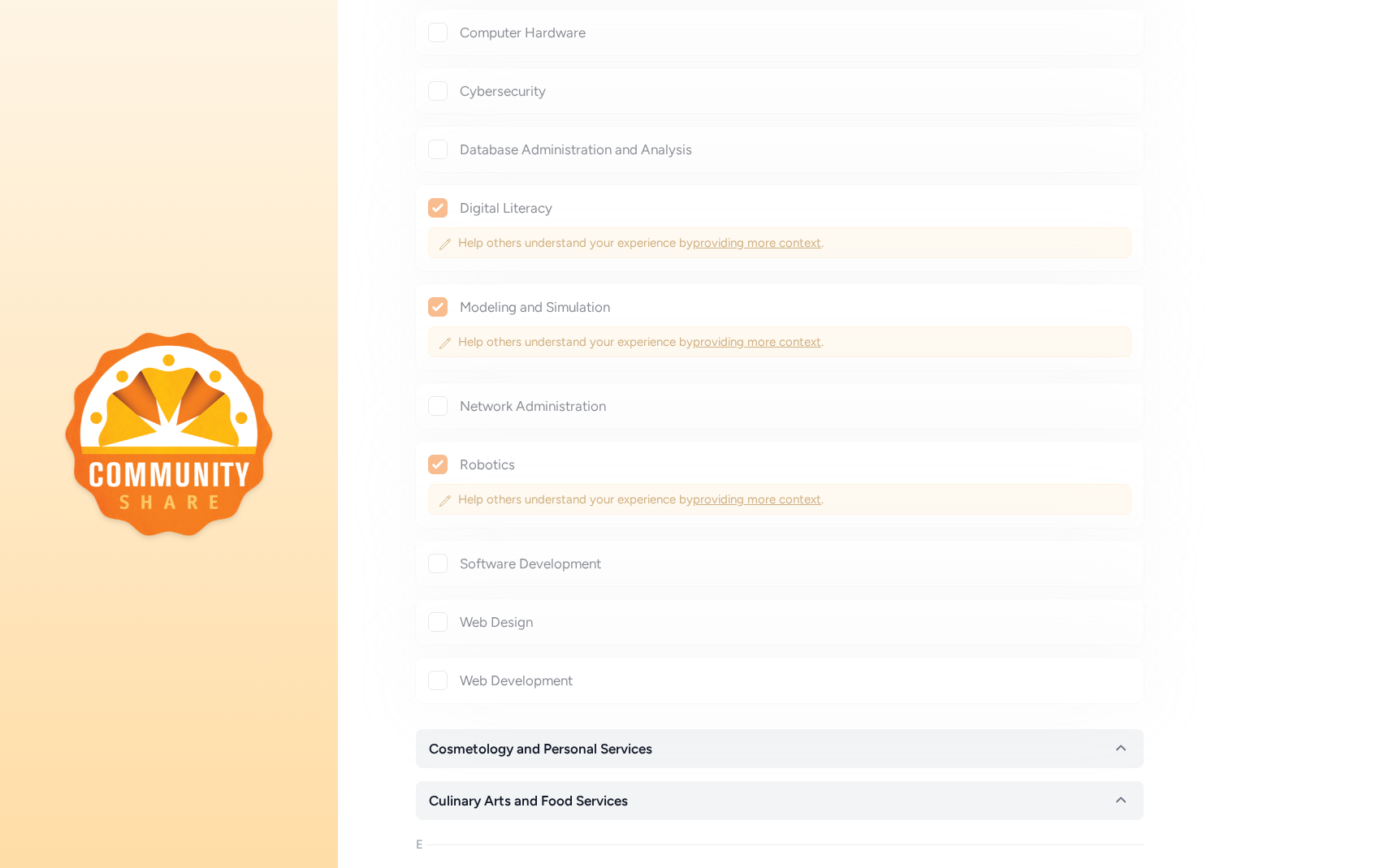
checkbox input "true"
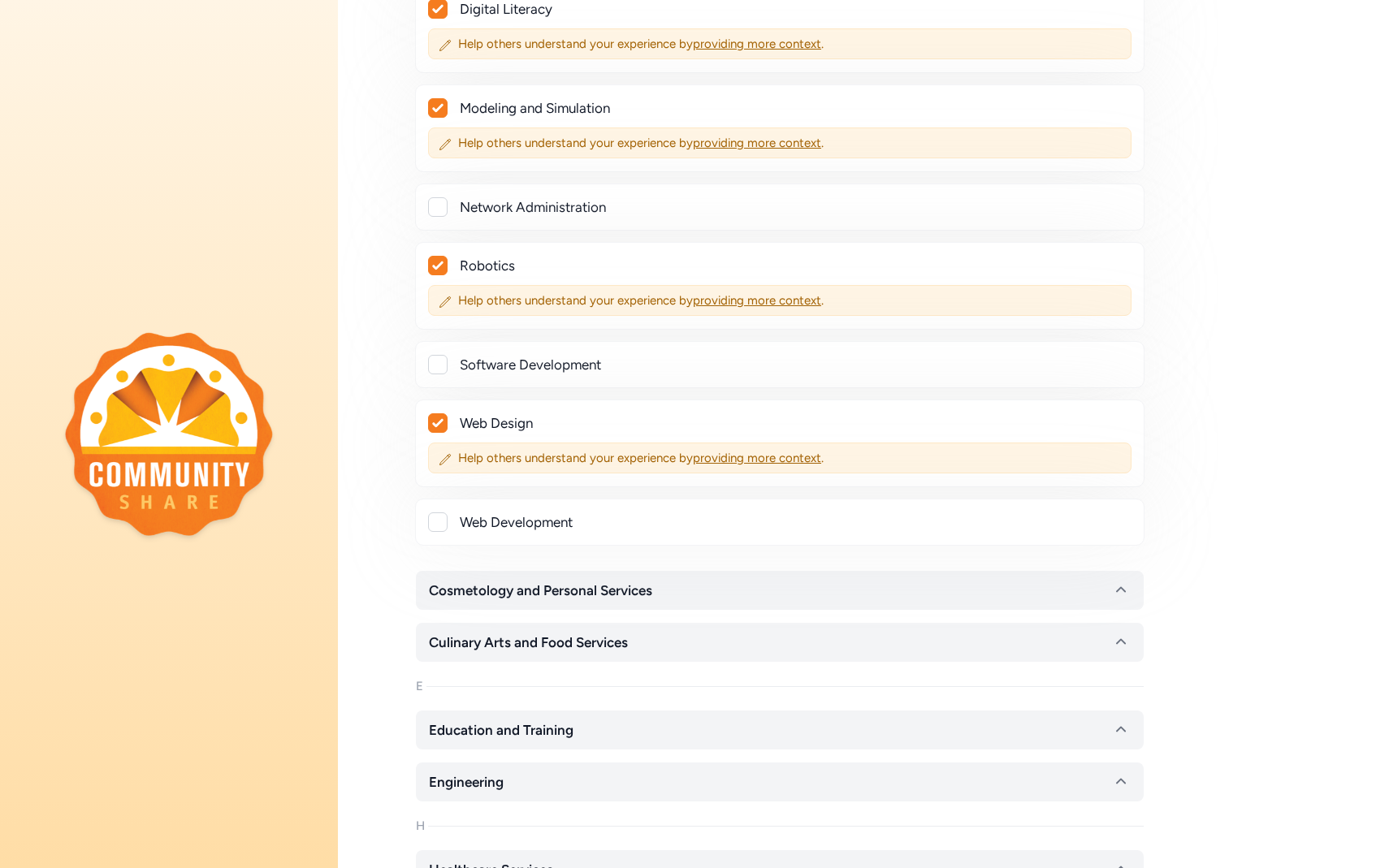
scroll to position [1113, 0]
click at [858, 582] on button "Cosmetology and Personal Services" at bounding box center [780, 587] width 728 height 39
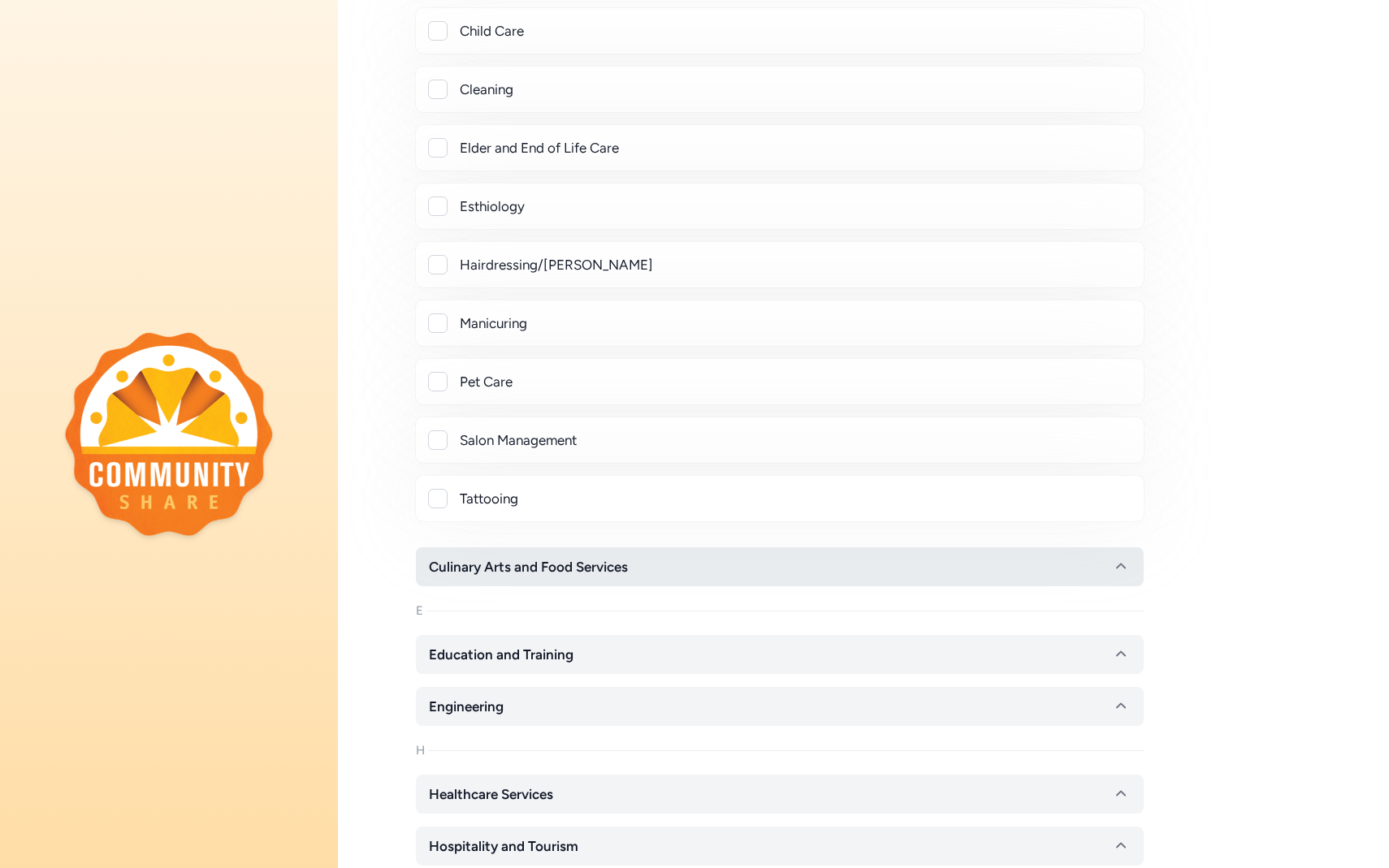
scroll to position [1772, 0]
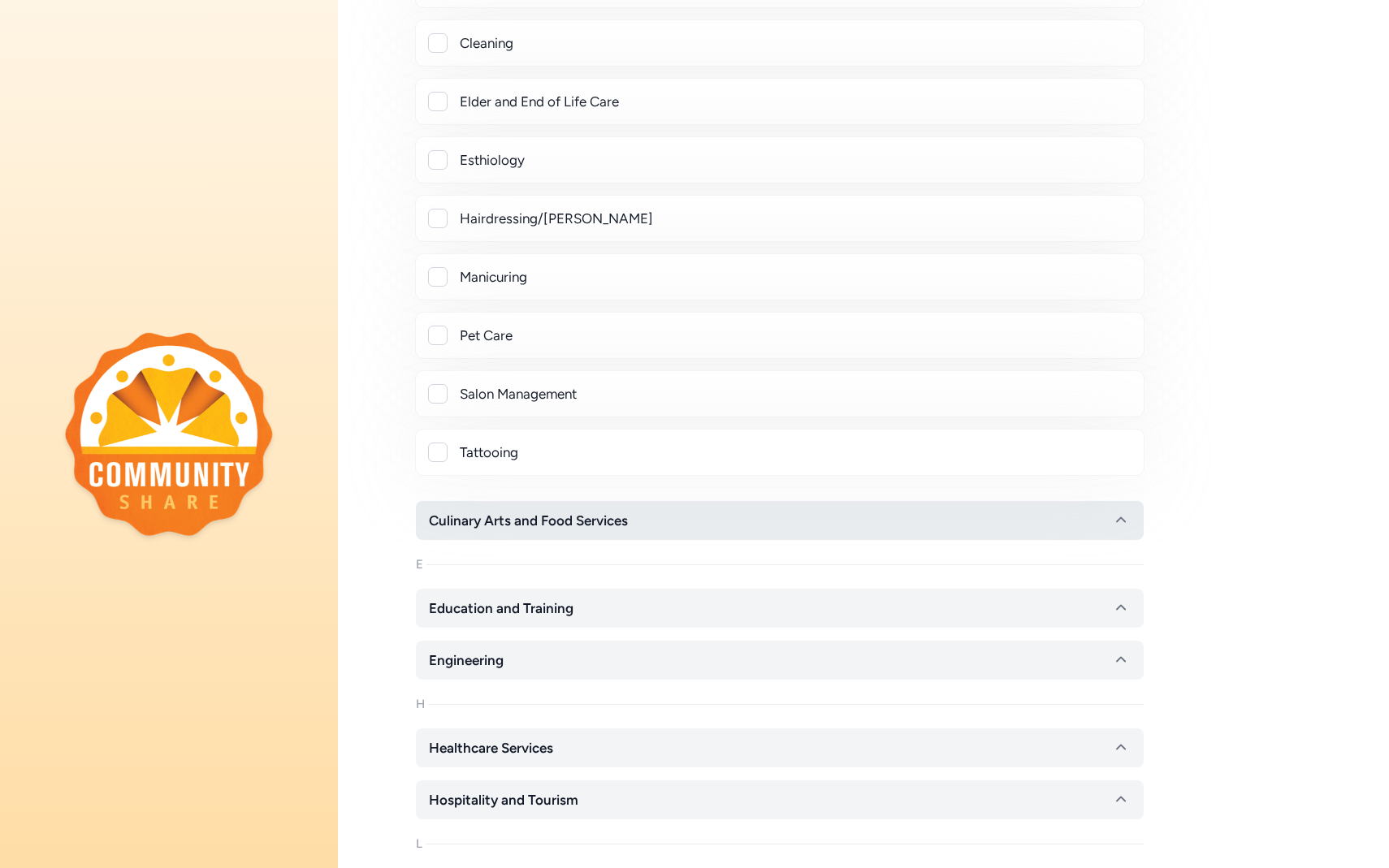
click at [592, 533] on button "Culinary Arts and Food Services" at bounding box center [780, 520] width 728 height 39
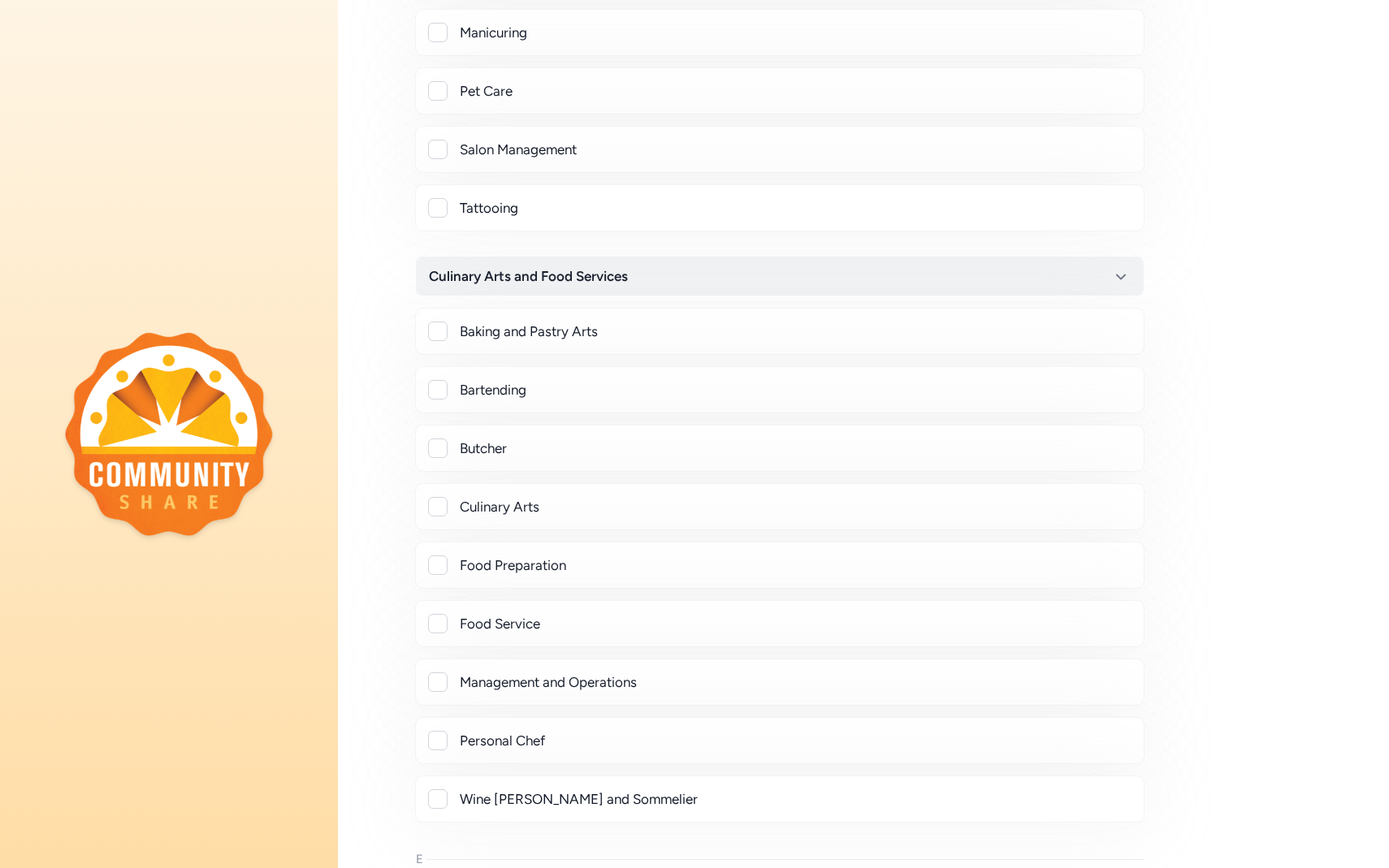
scroll to position [2023, 0]
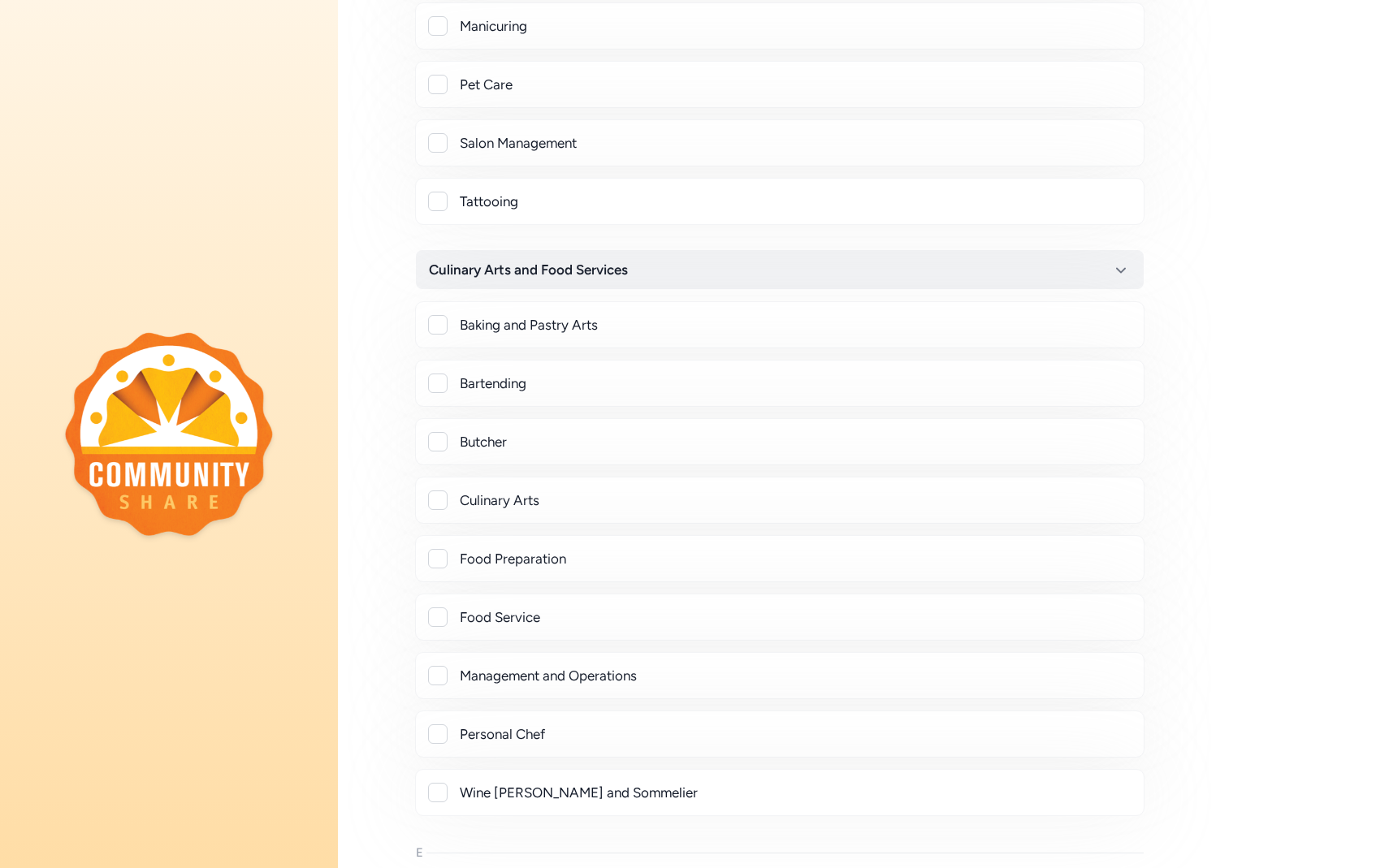
click at [438, 621] on div at bounding box center [437, 617] width 20 height 20
checkbox input "true"
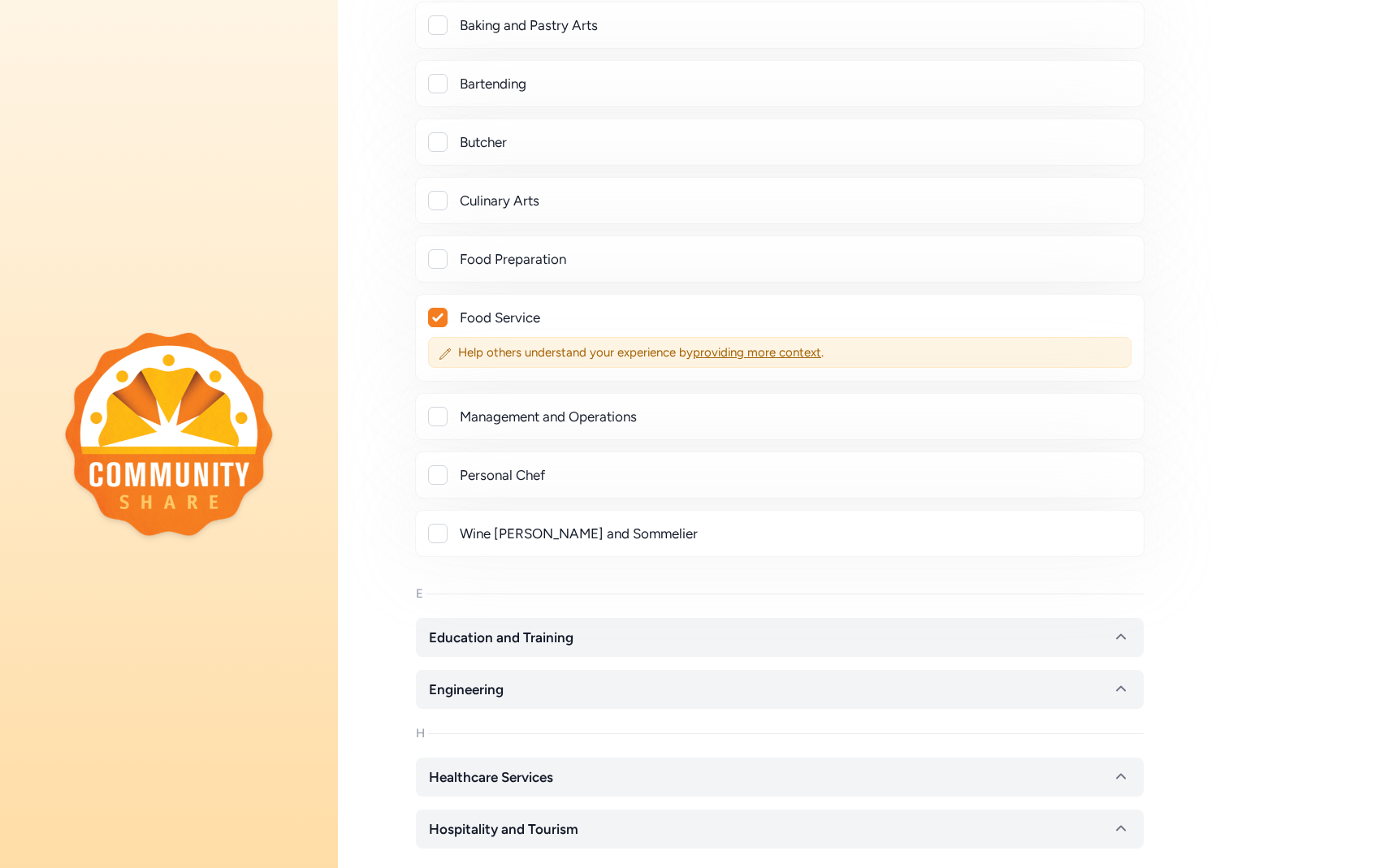
scroll to position [2328, 0]
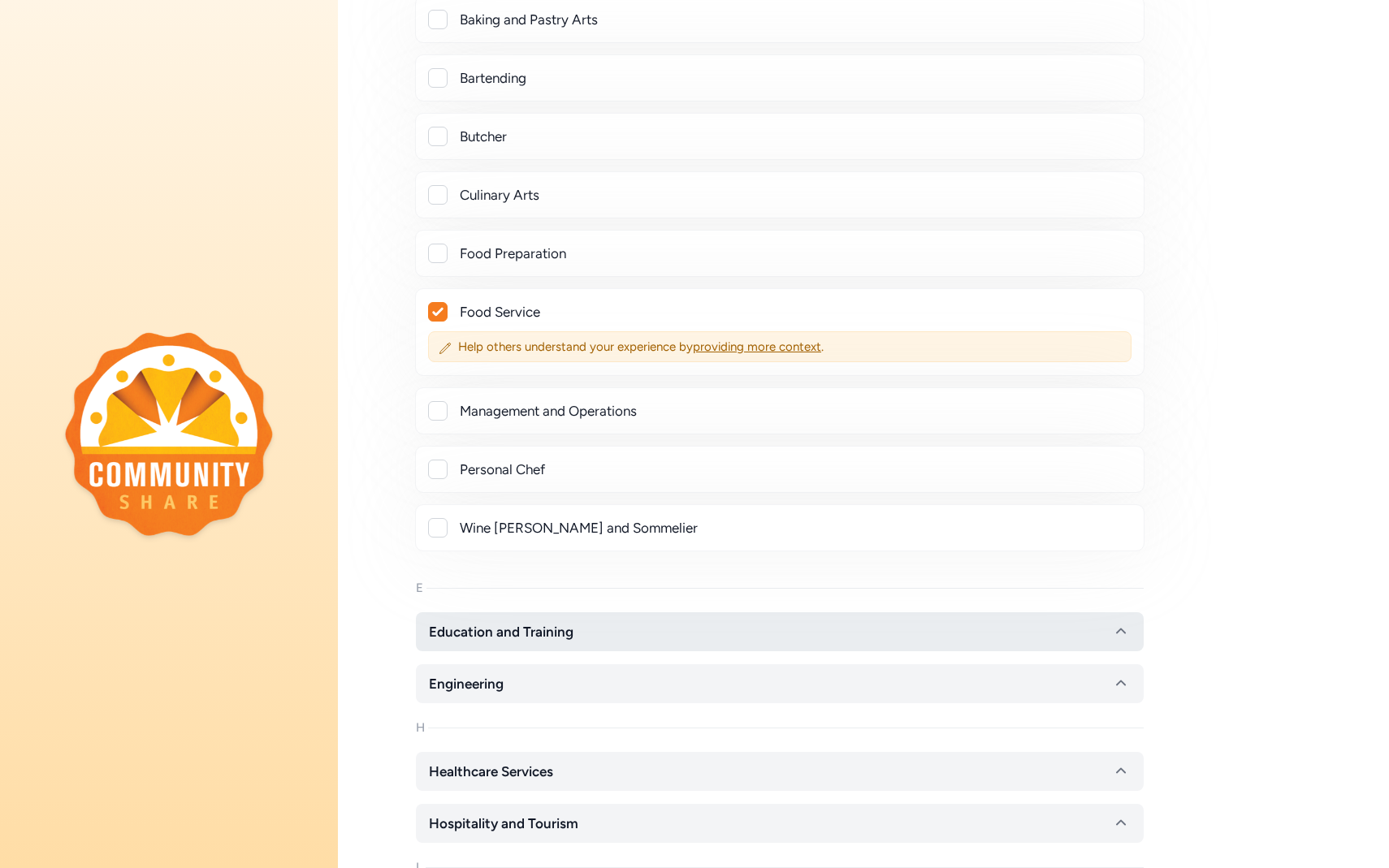
click at [446, 628] on span "Education and Training" at bounding box center [500, 632] width 144 height 20
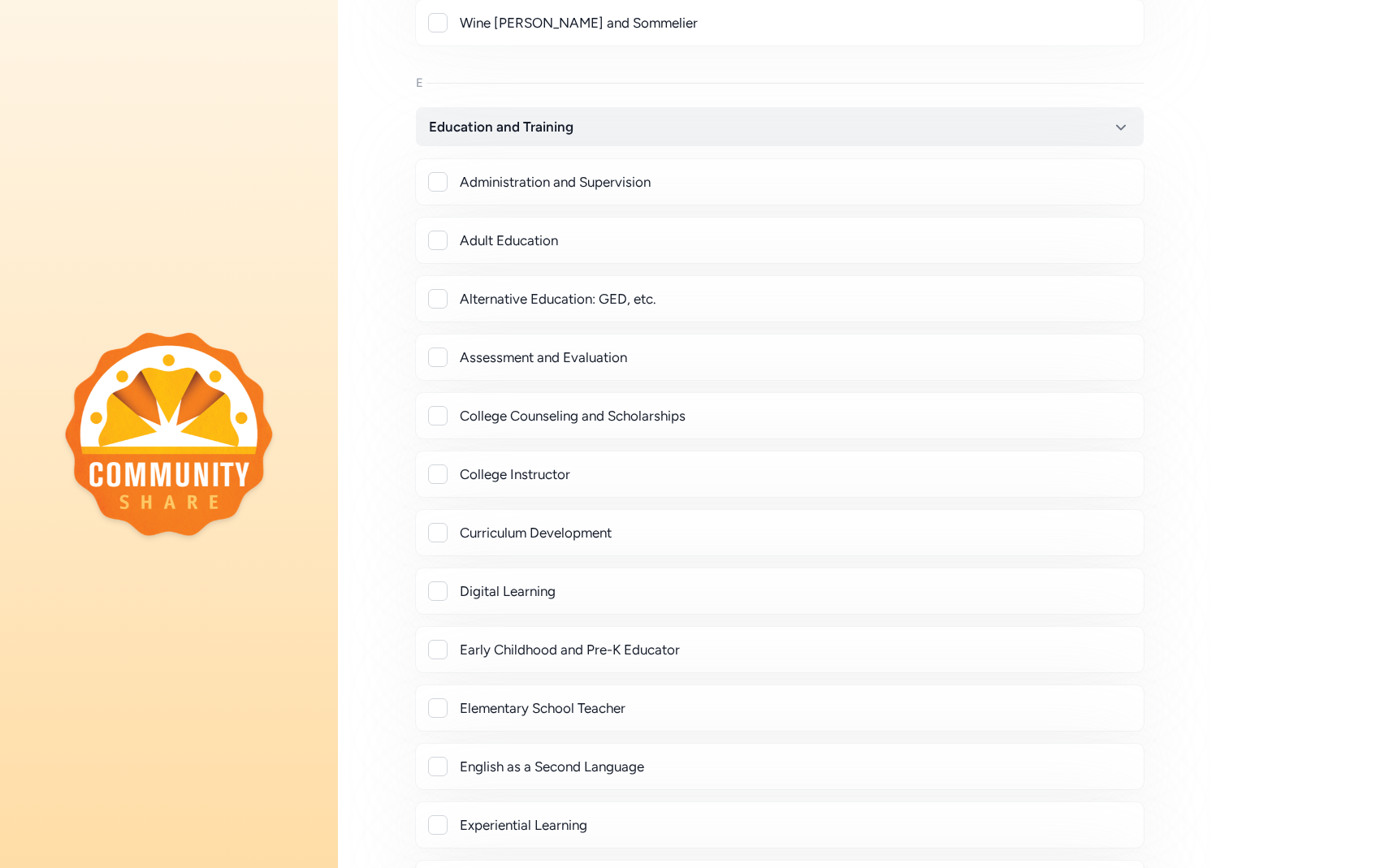
scroll to position [2857, 0]
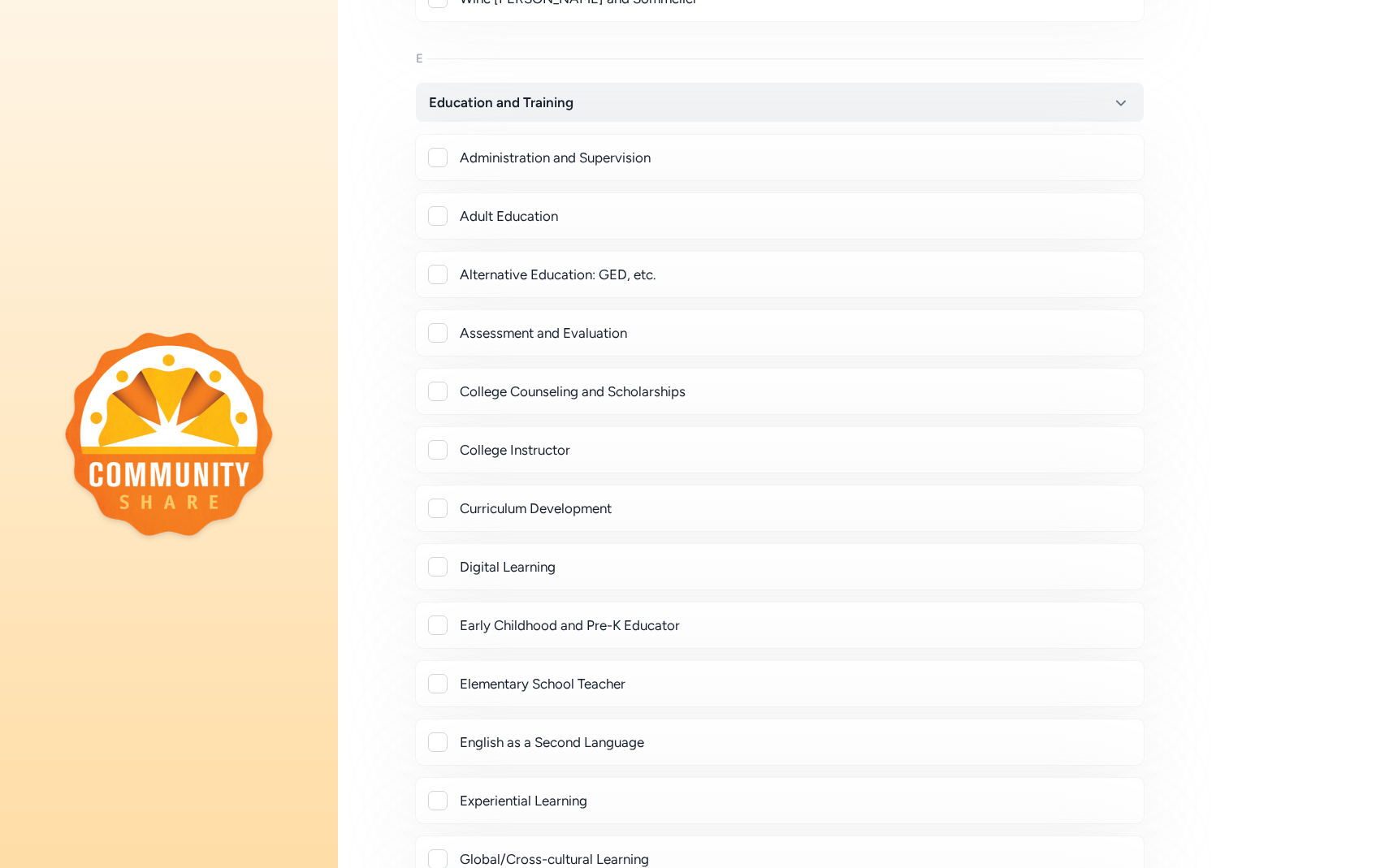
click at [438, 577] on div "Digital Learning" at bounding box center [780, 567] width 729 height 47
click at [435, 564] on div at bounding box center [437, 567] width 20 height 20
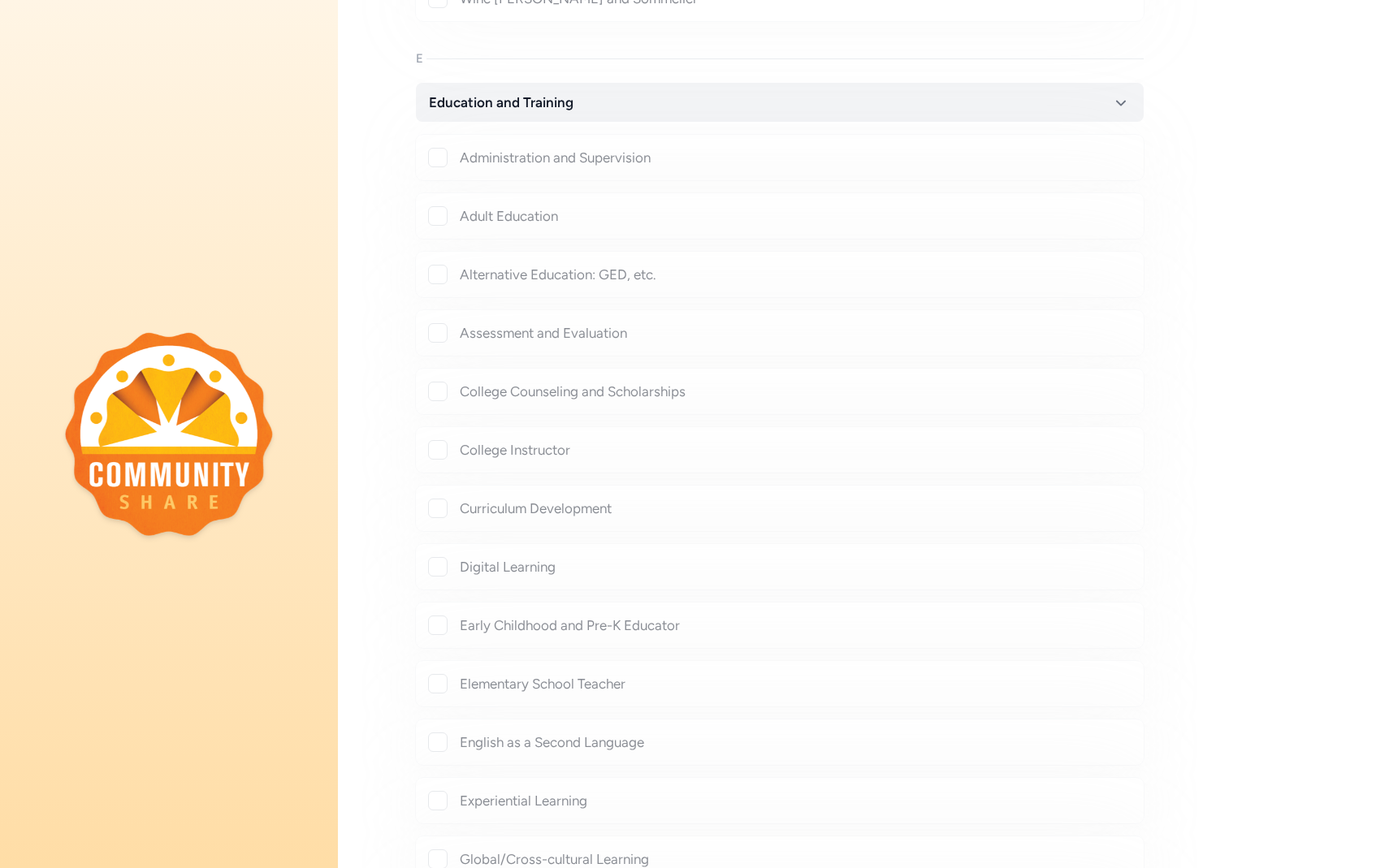
checkbox input "true"
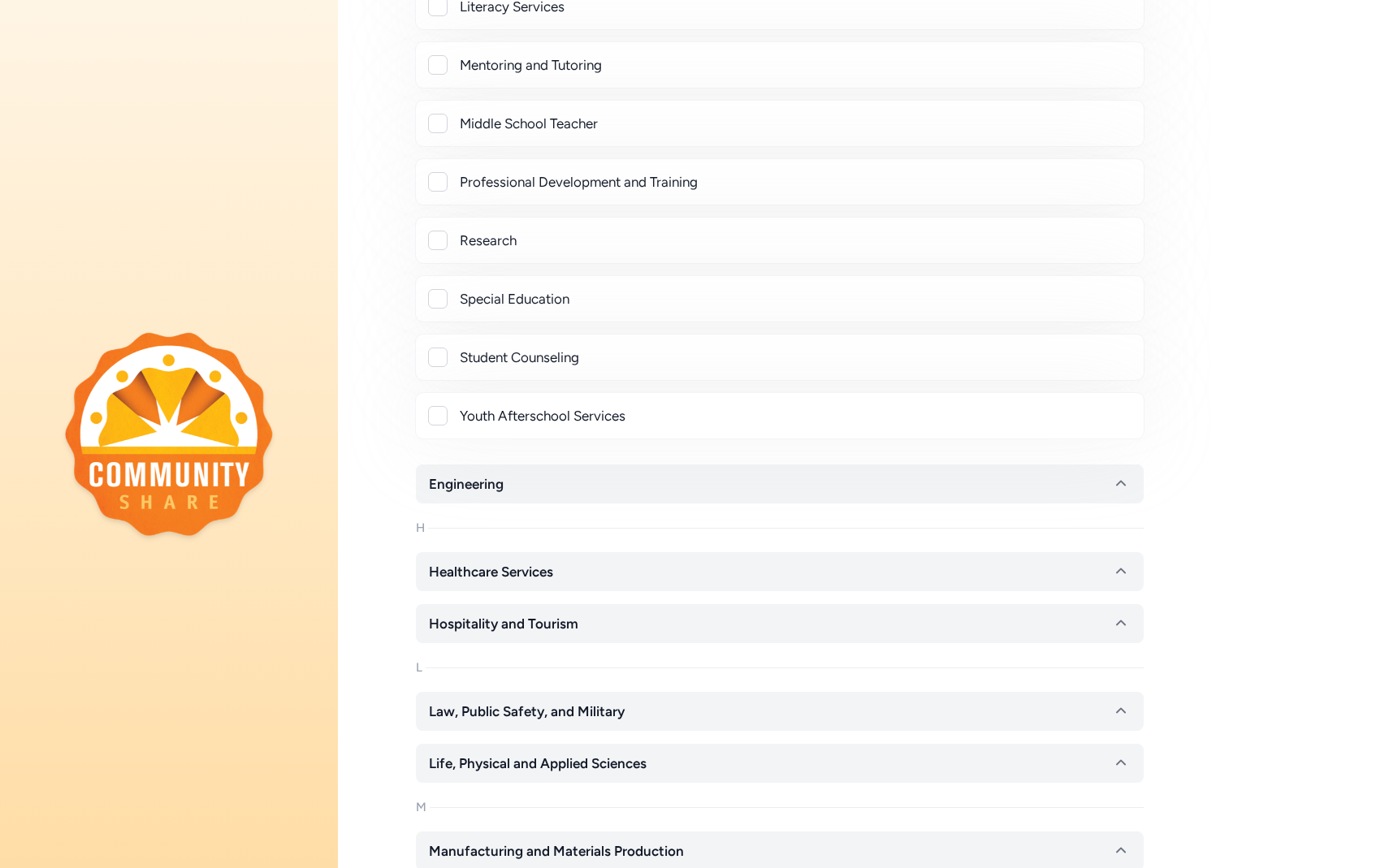
scroll to position [3989, 0]
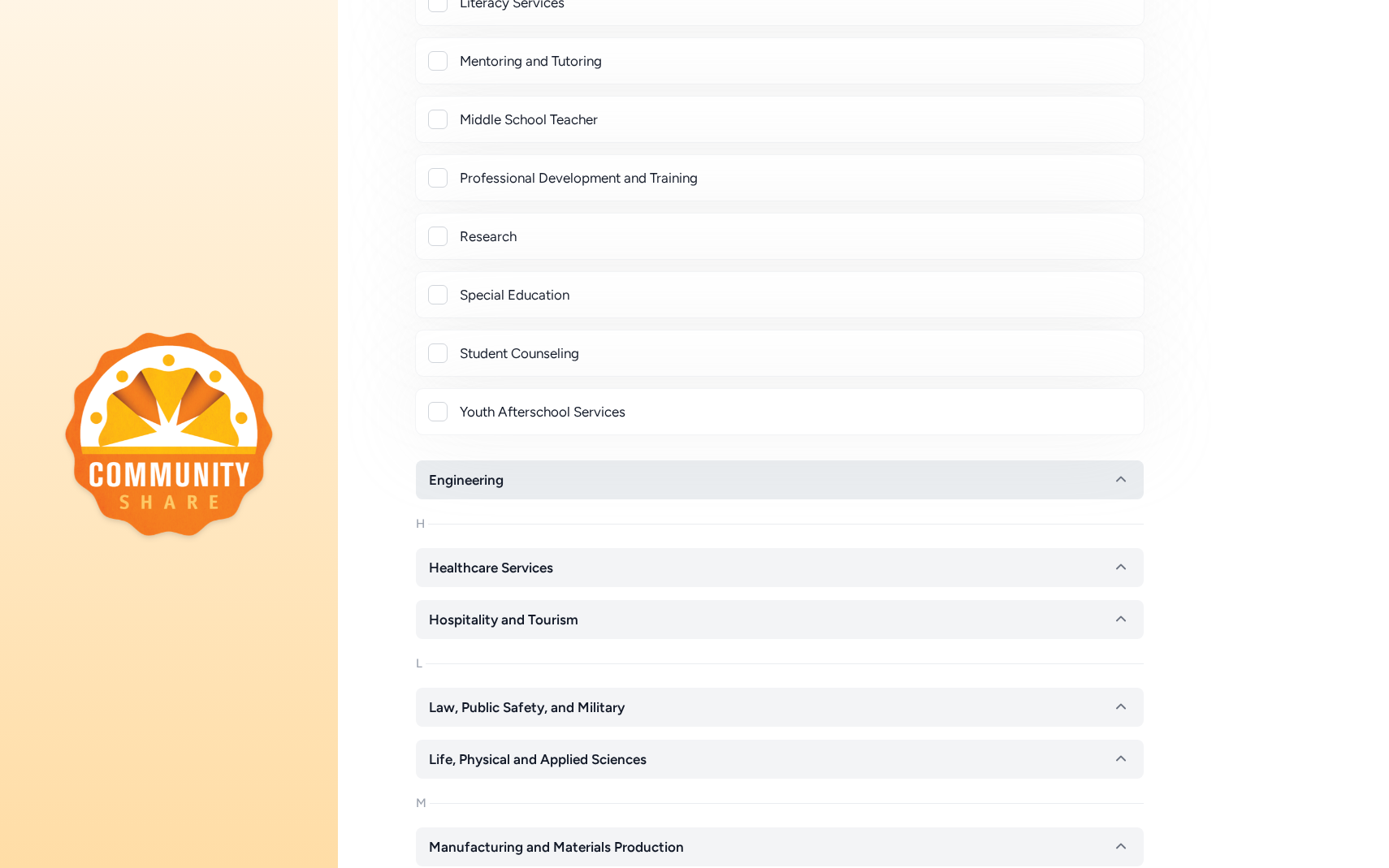
click at [476, 473] on span "Engineering" at bounding box center [465, 479] width 74 height 20
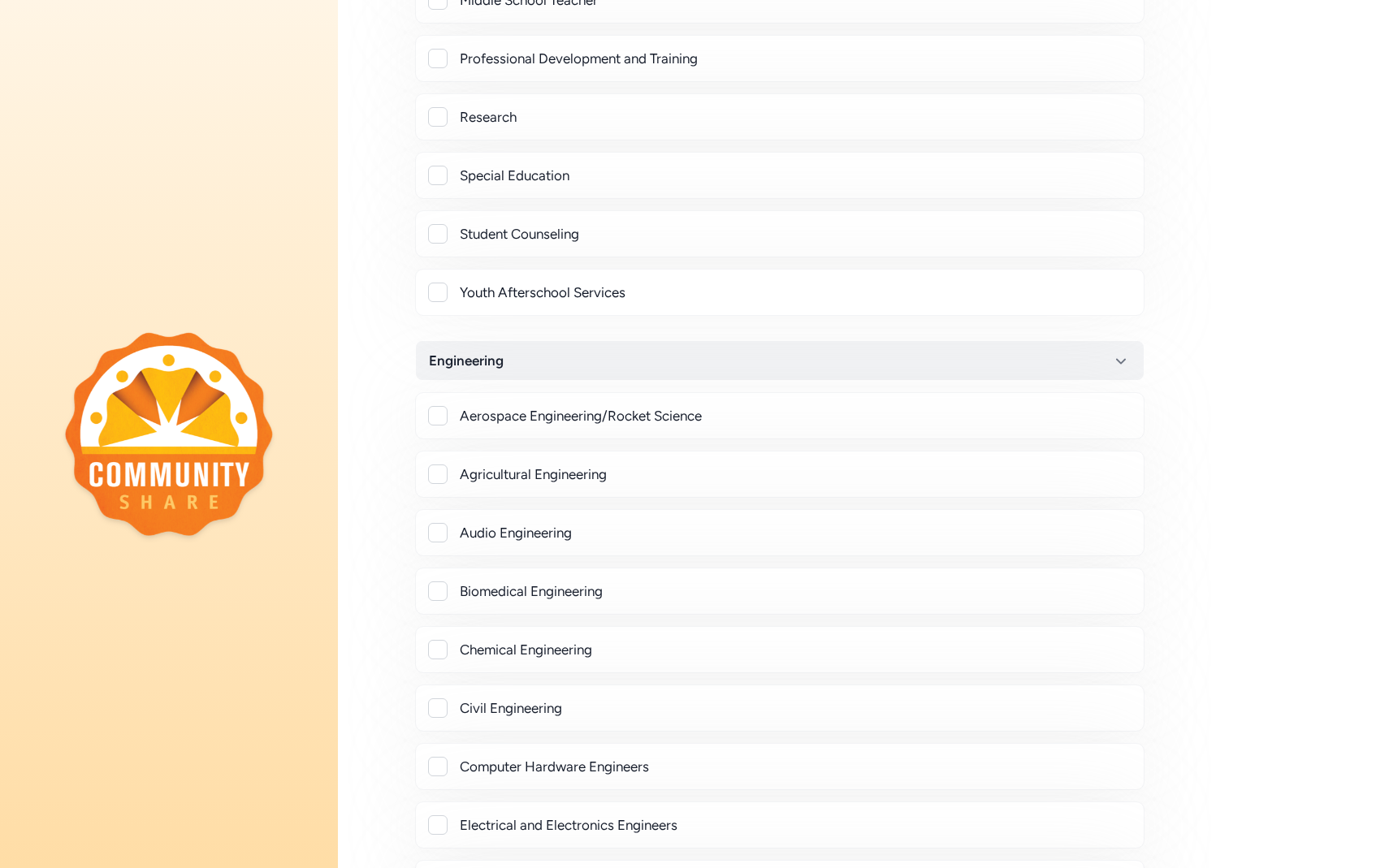
scroll to position [4131, 0]
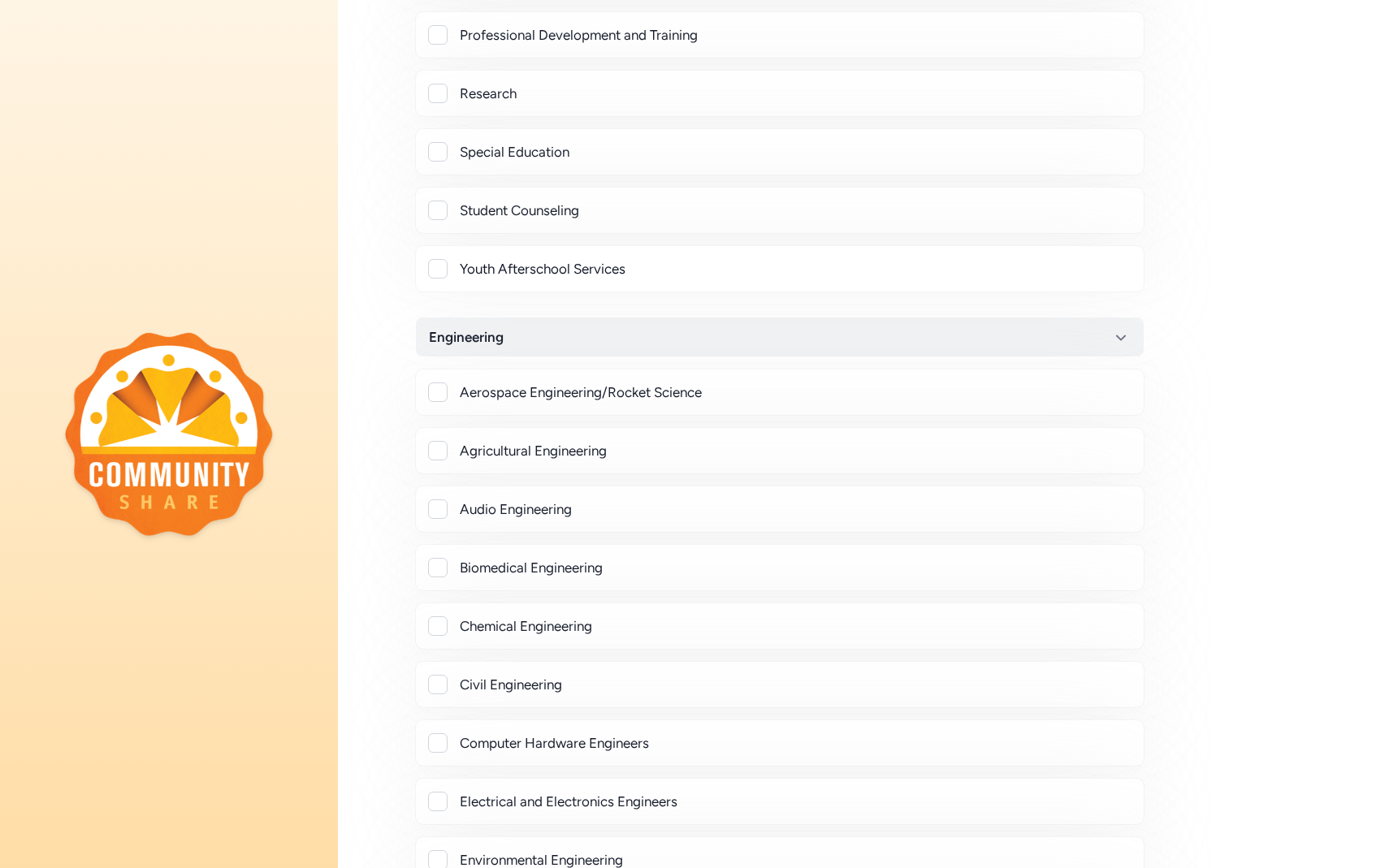
click at [440, 629] on div at bounding box center [437, 625] width 20 height 20
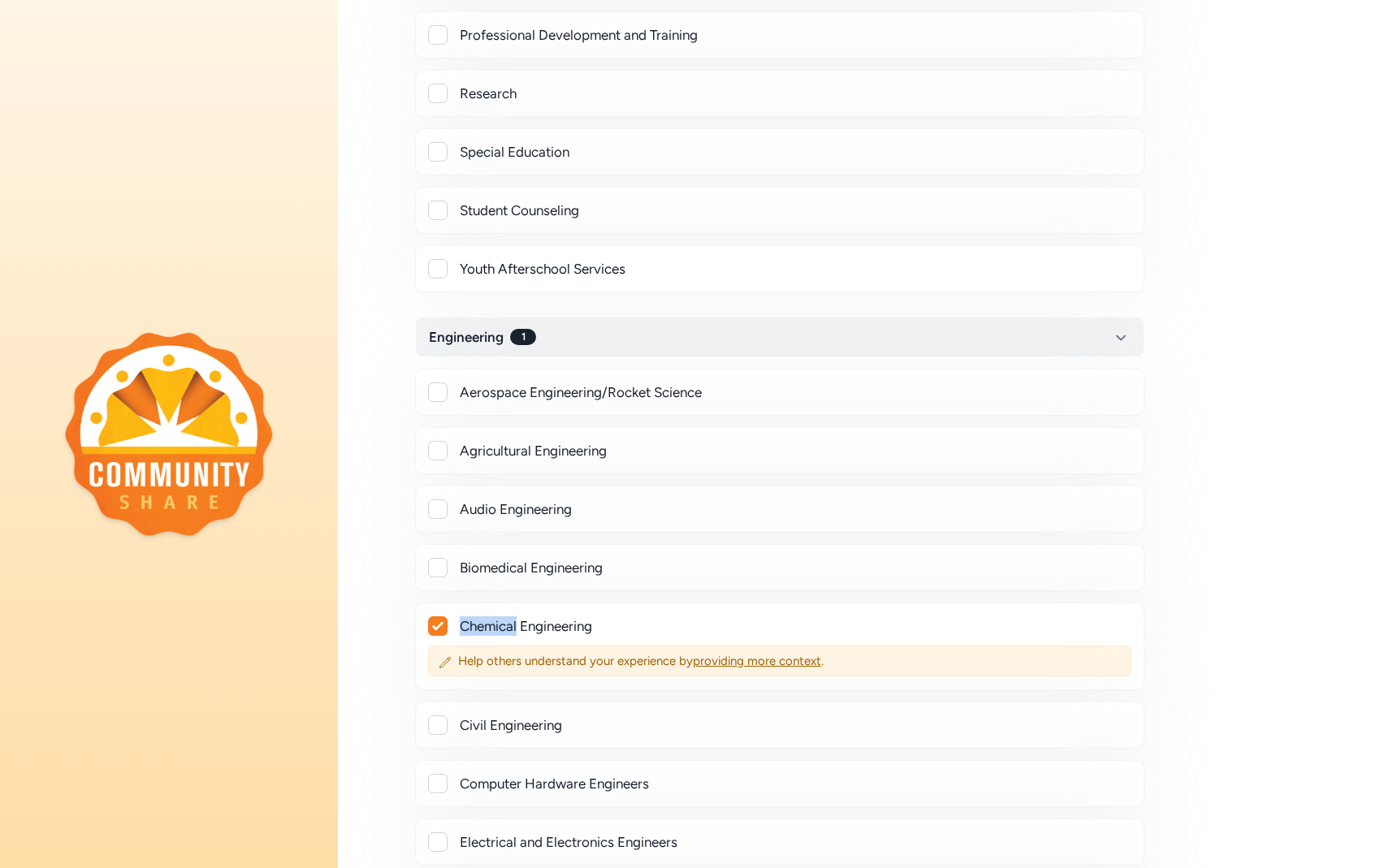
click at [440, 629] on icon at bounding box center [438, 626] width 11 height 9
checkbox input "false"
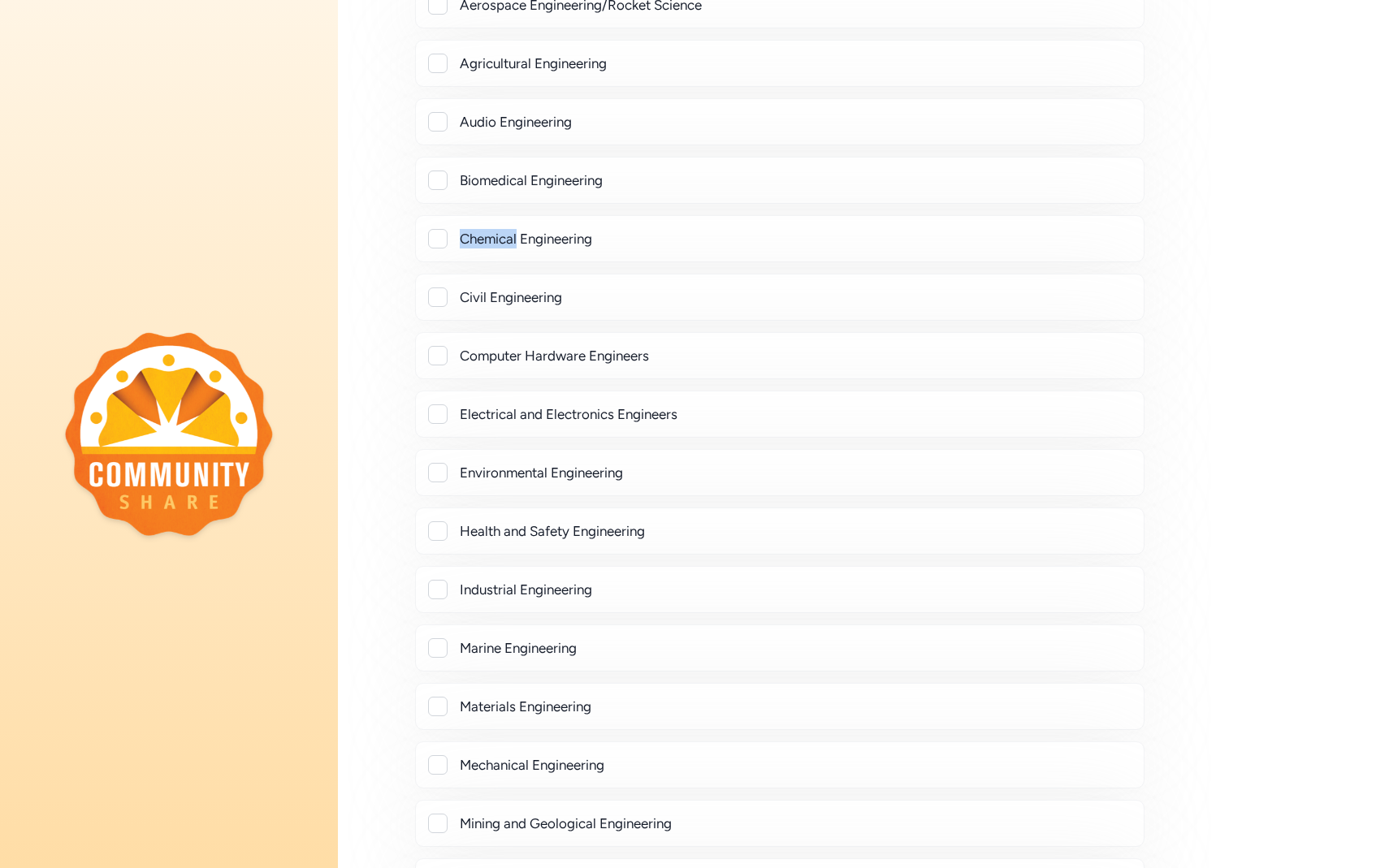
scroll to position [4520, 0]
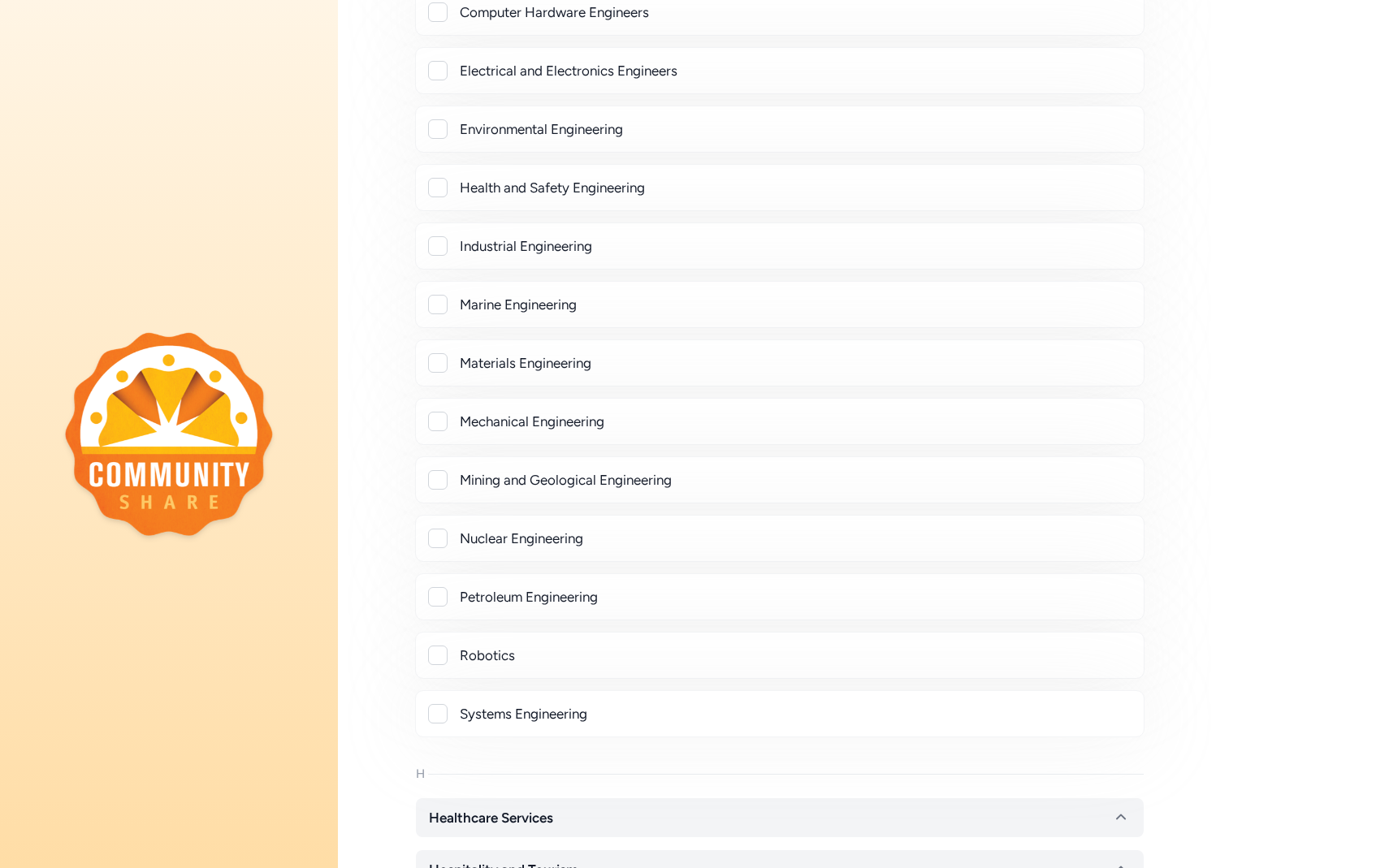
click at [435, 659] on div at bounding box center [437, 655] width 20 height 20
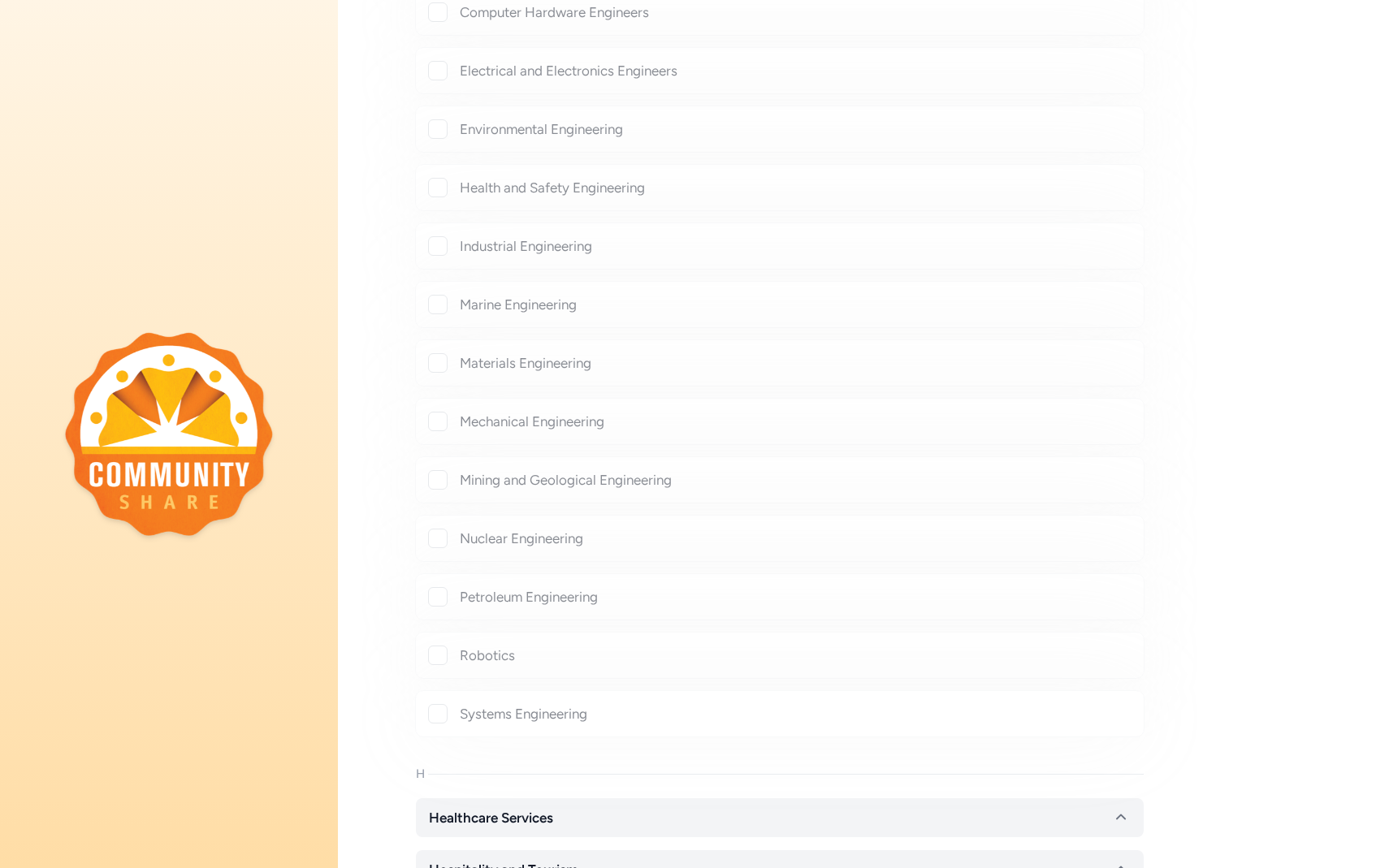
checkbox input "true"
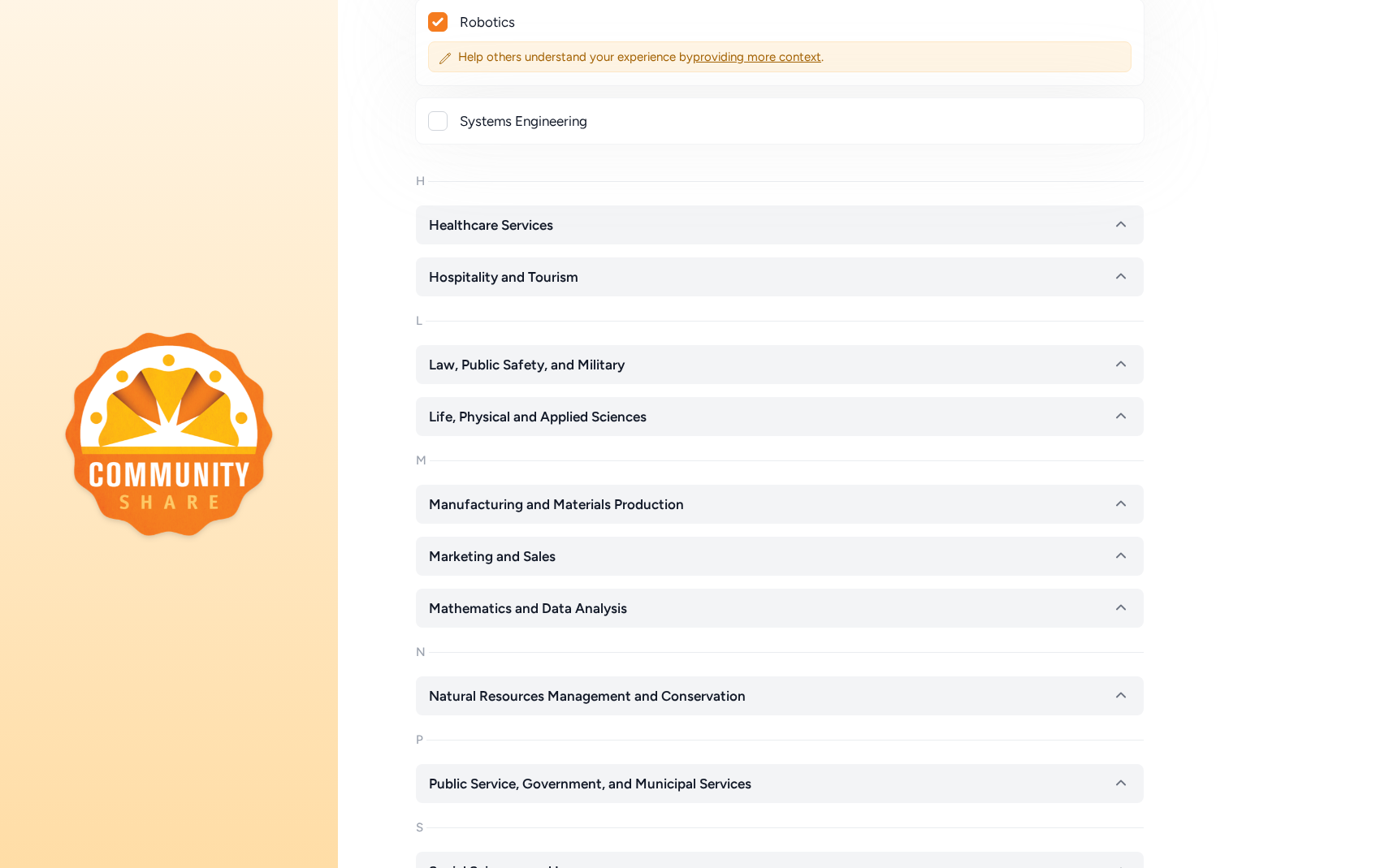
scroll to position [5496, 0]
click at [588, 547] on button "Marketing and Sales" at bounding box center [780, 555] width 728 height 39
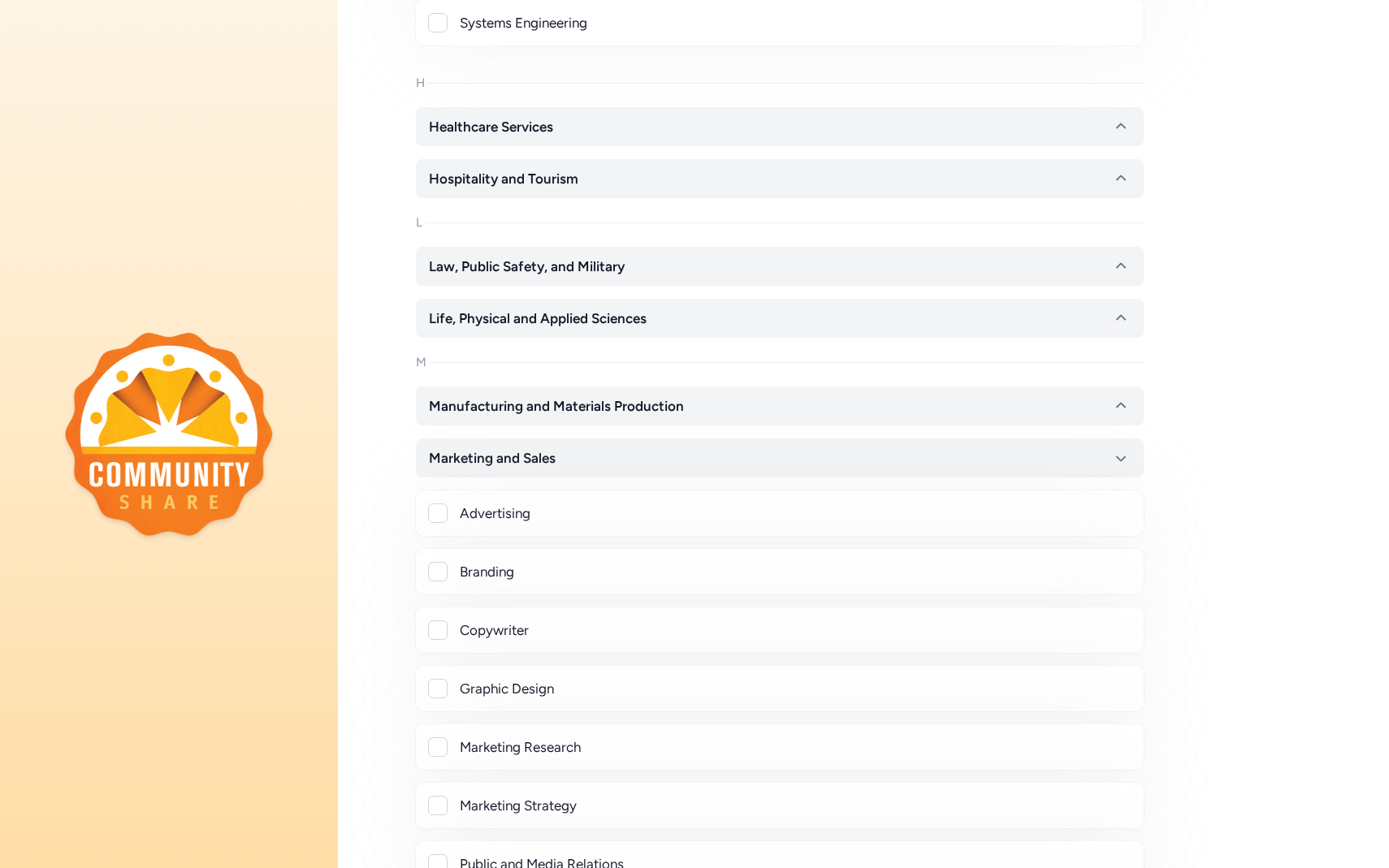
scroll to position [5626, 0]
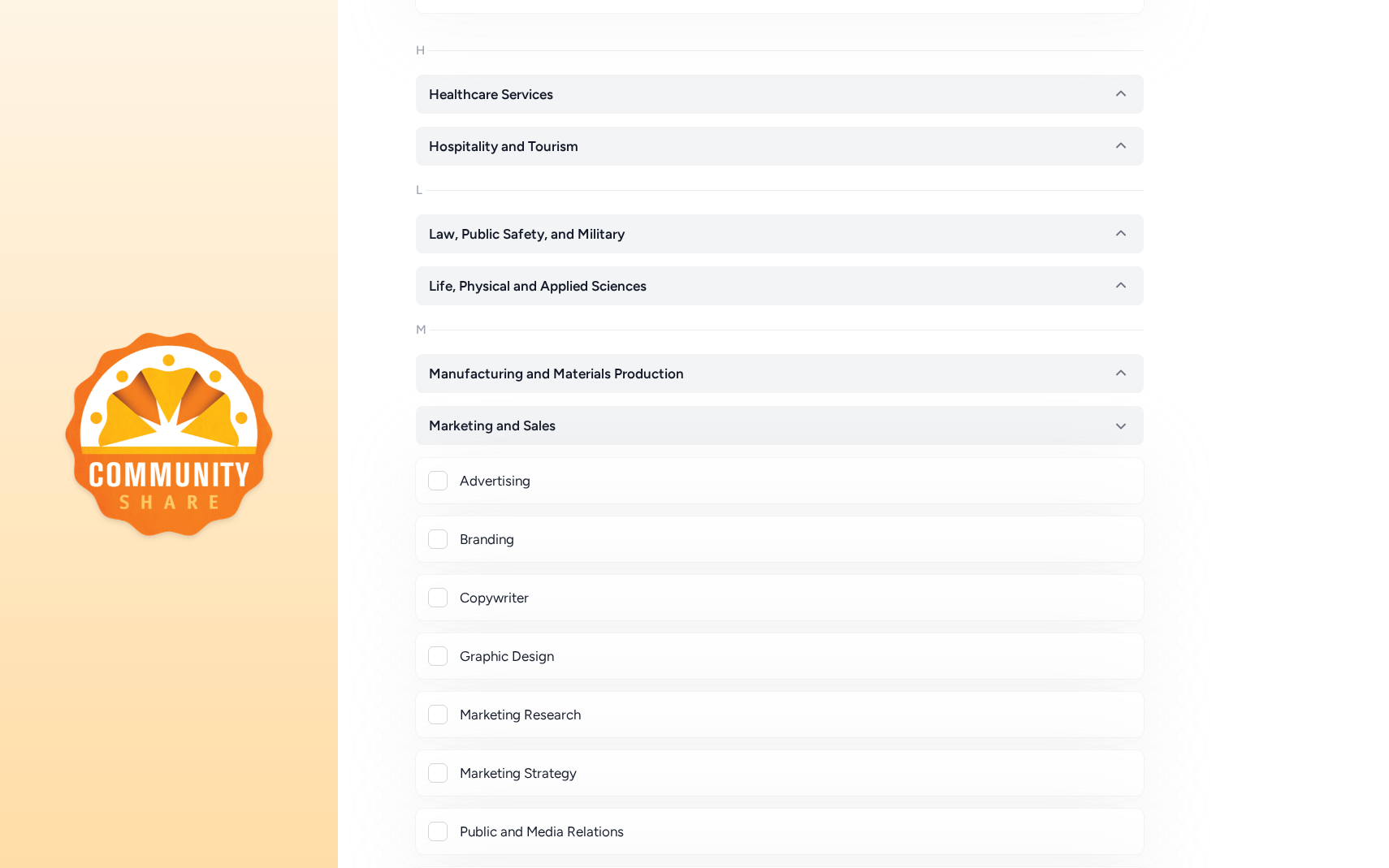
click at [435, 545] on div at bounding box center [437, 538] width 20 height 20
checkbox input "true"
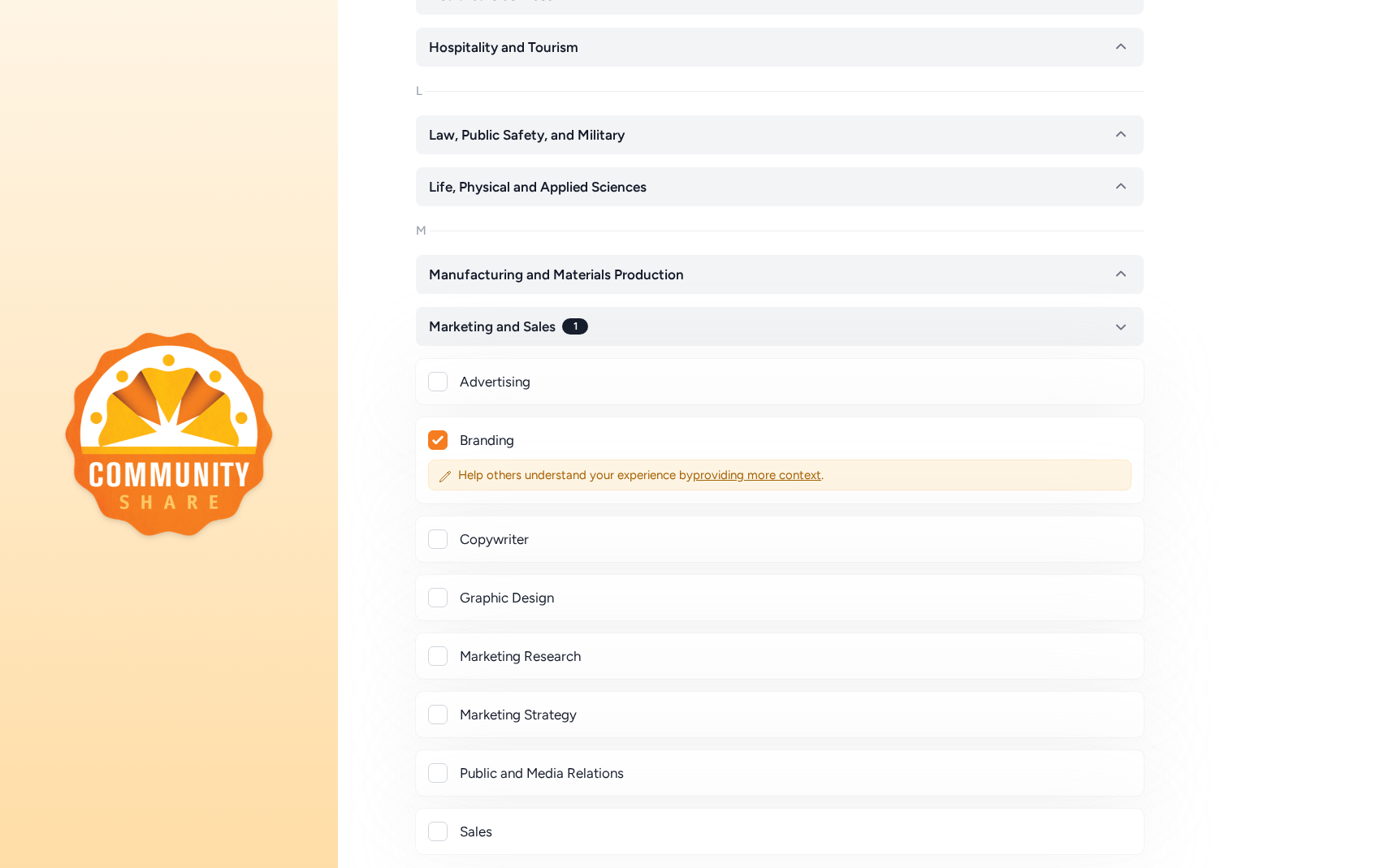
scroll to position [5727, 0]
click at [440, 606] on div "Graphic Design" at bounding box center [780, 596] width 729 height 47
click at [438, 592] on div at bounding box center [437, 596] width 20 height 20
checkbox input "true"
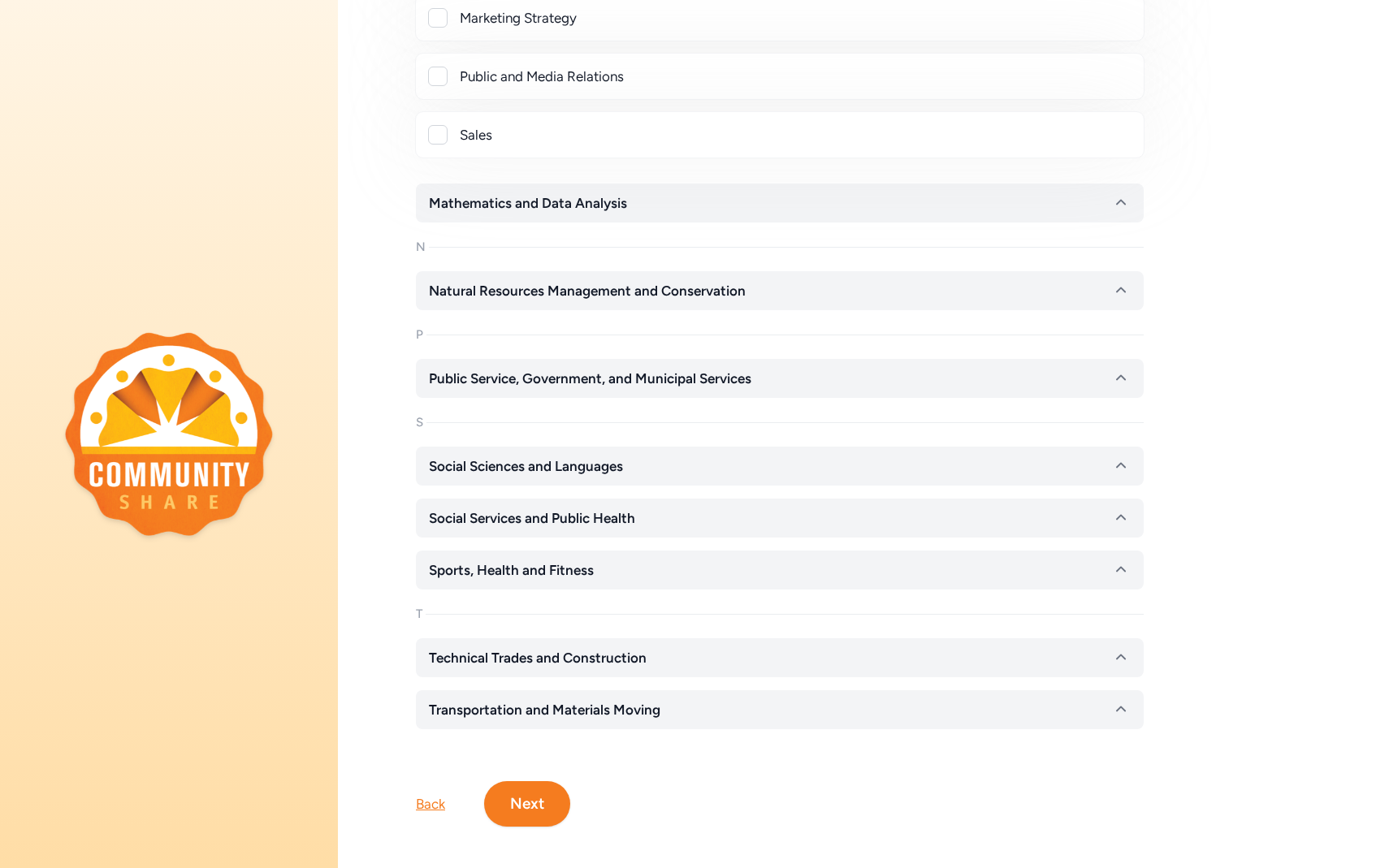
scroll to position [6472, 0]
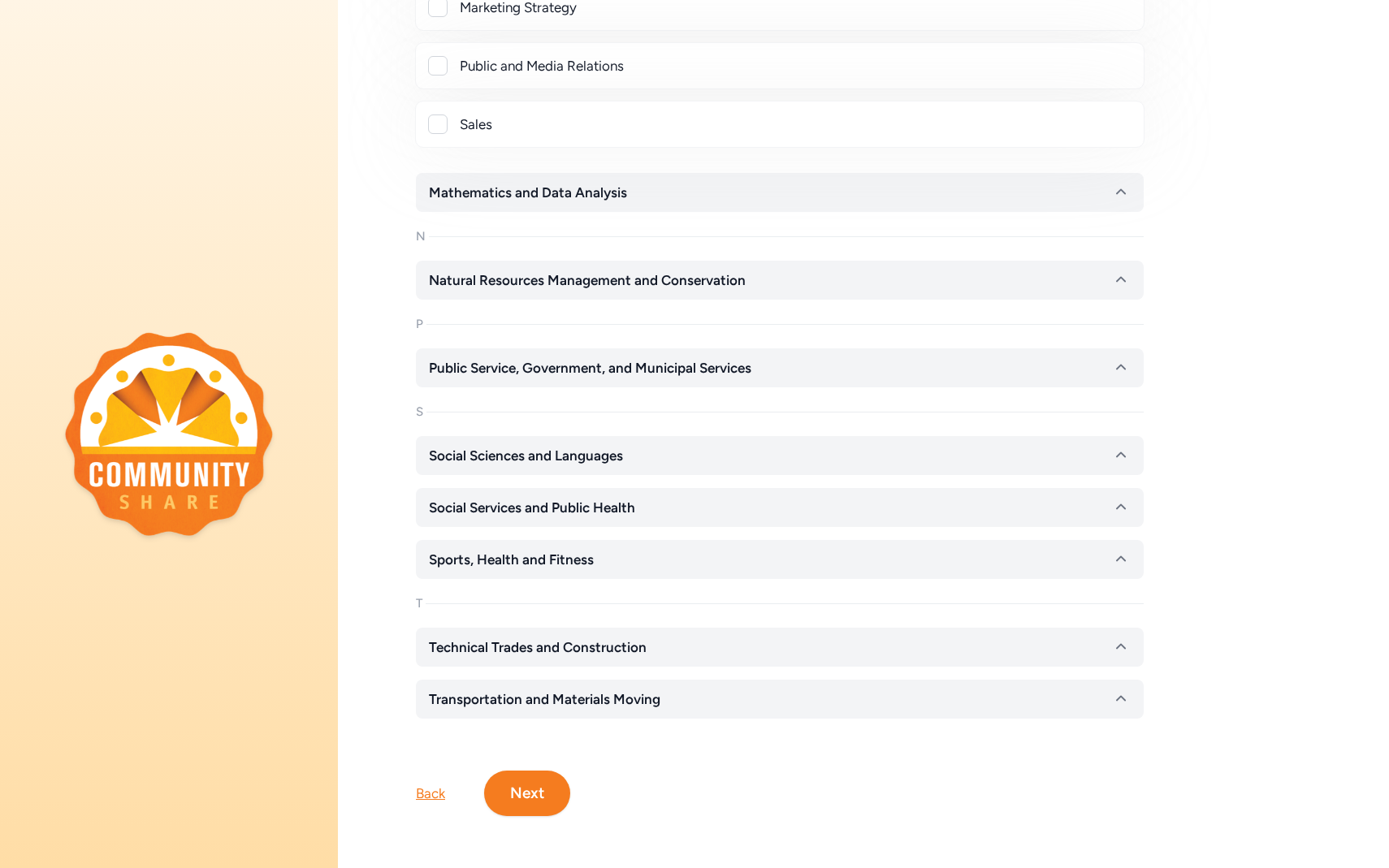
click at [549, 805] on button "Next" at bounding box center [526, 793] width 86 height 45
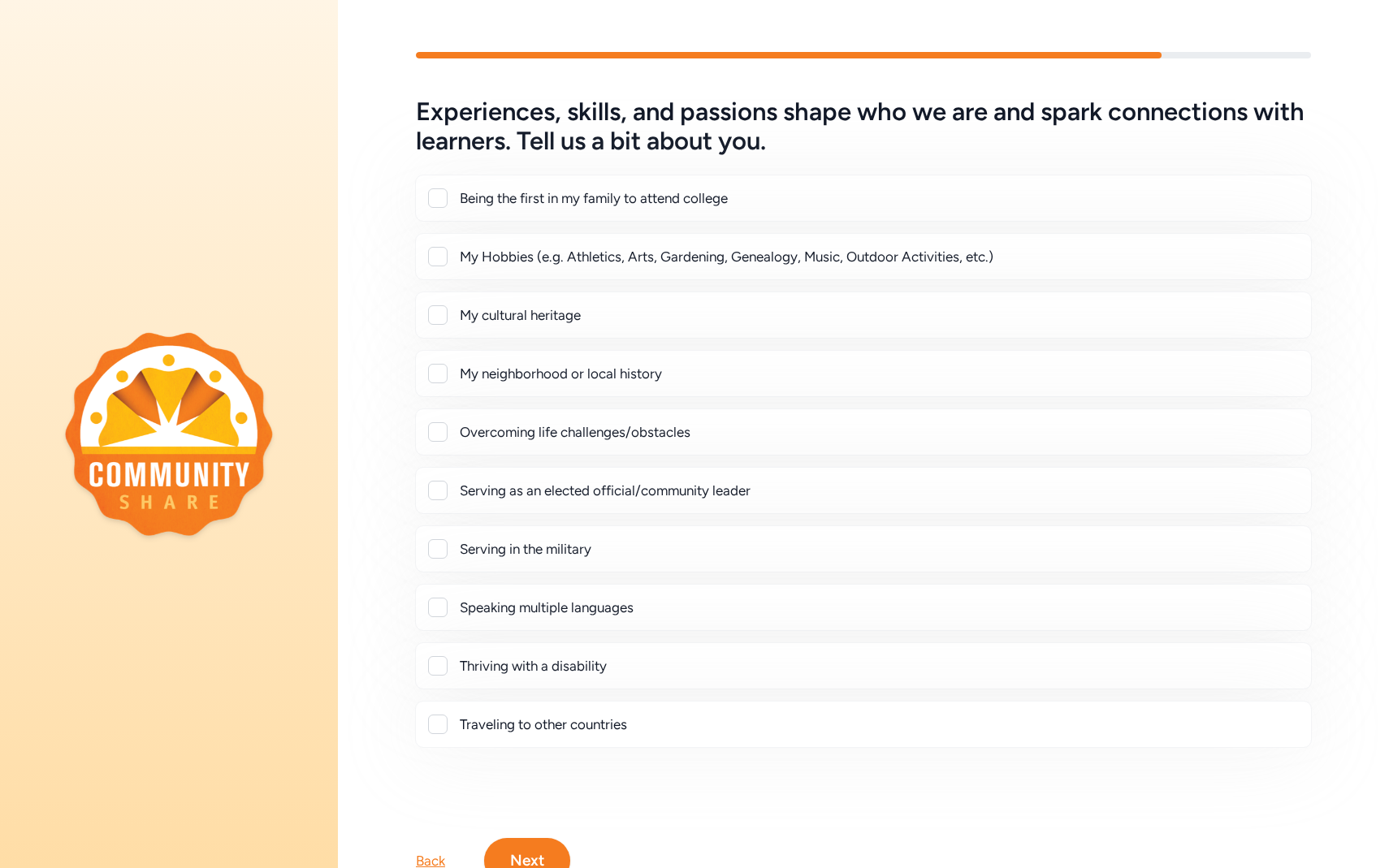
click at [437, 255] on div at bounding box center [437, 256] width 20 height 20
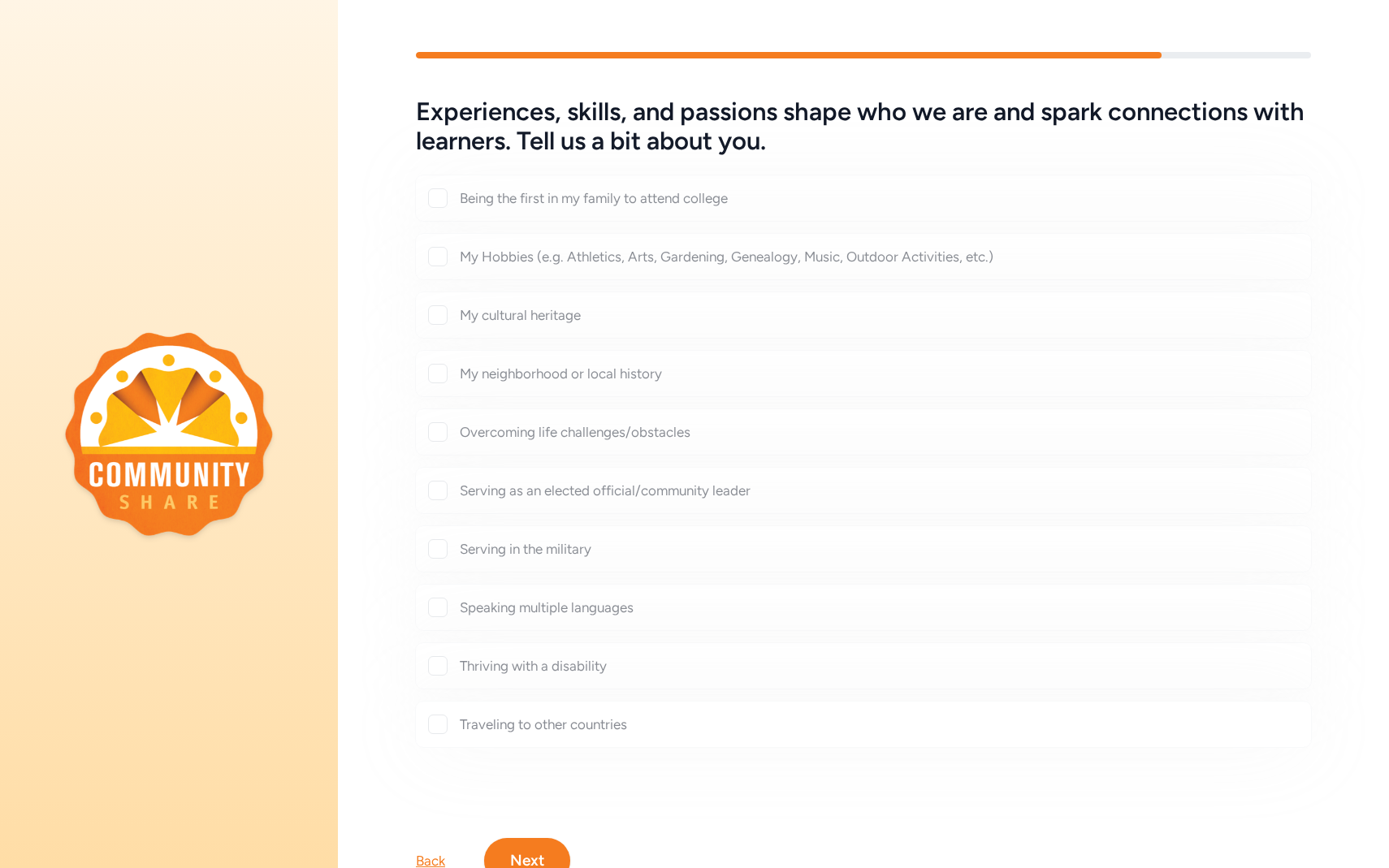
checkbox input "true"
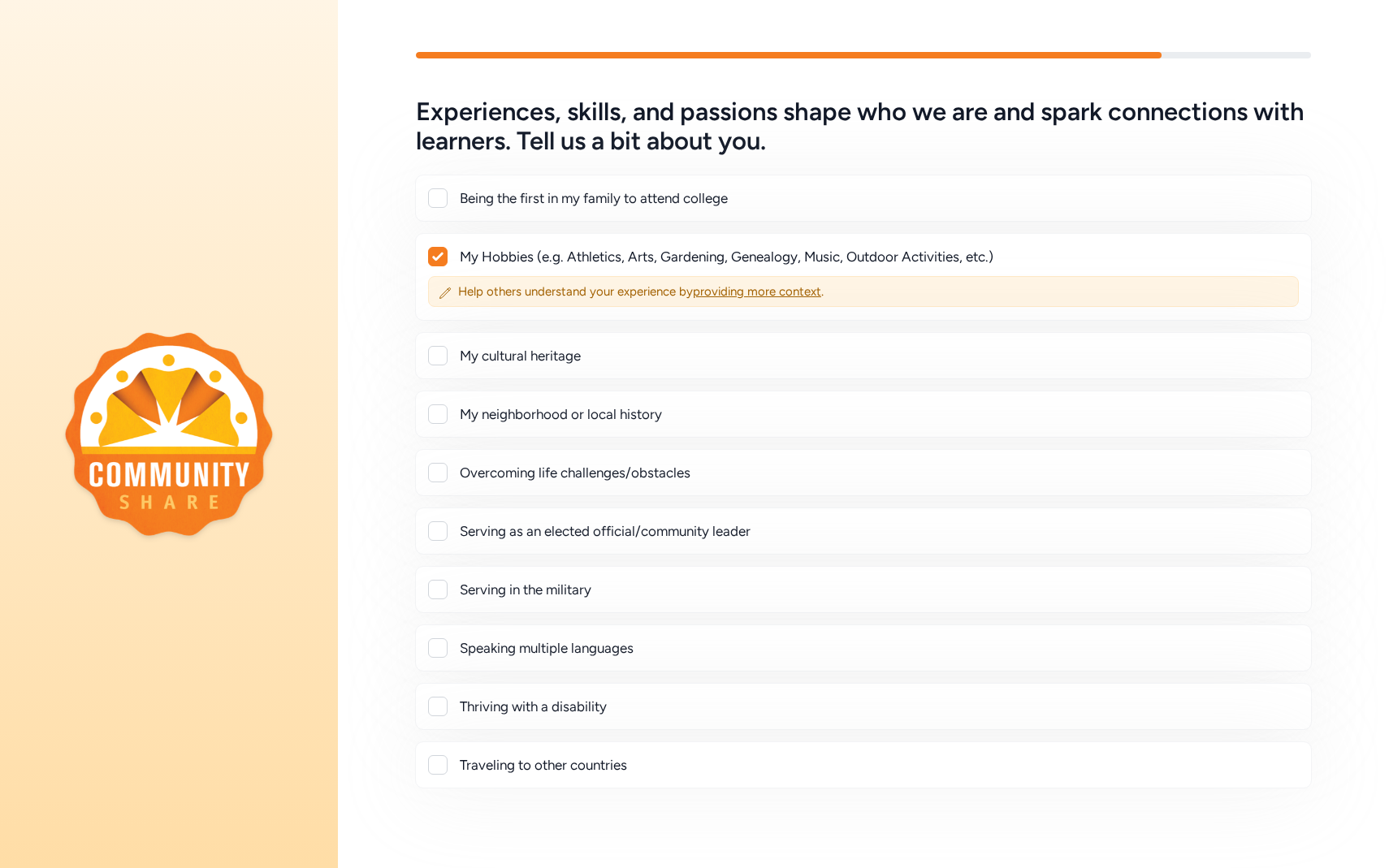
click at [448, 188] on div "Being the first in my family to attend college" at bounding box center [863, 198] width 869 height 20
click at [443, 197] on div at bounding box center [437, 198] width 20 height 20
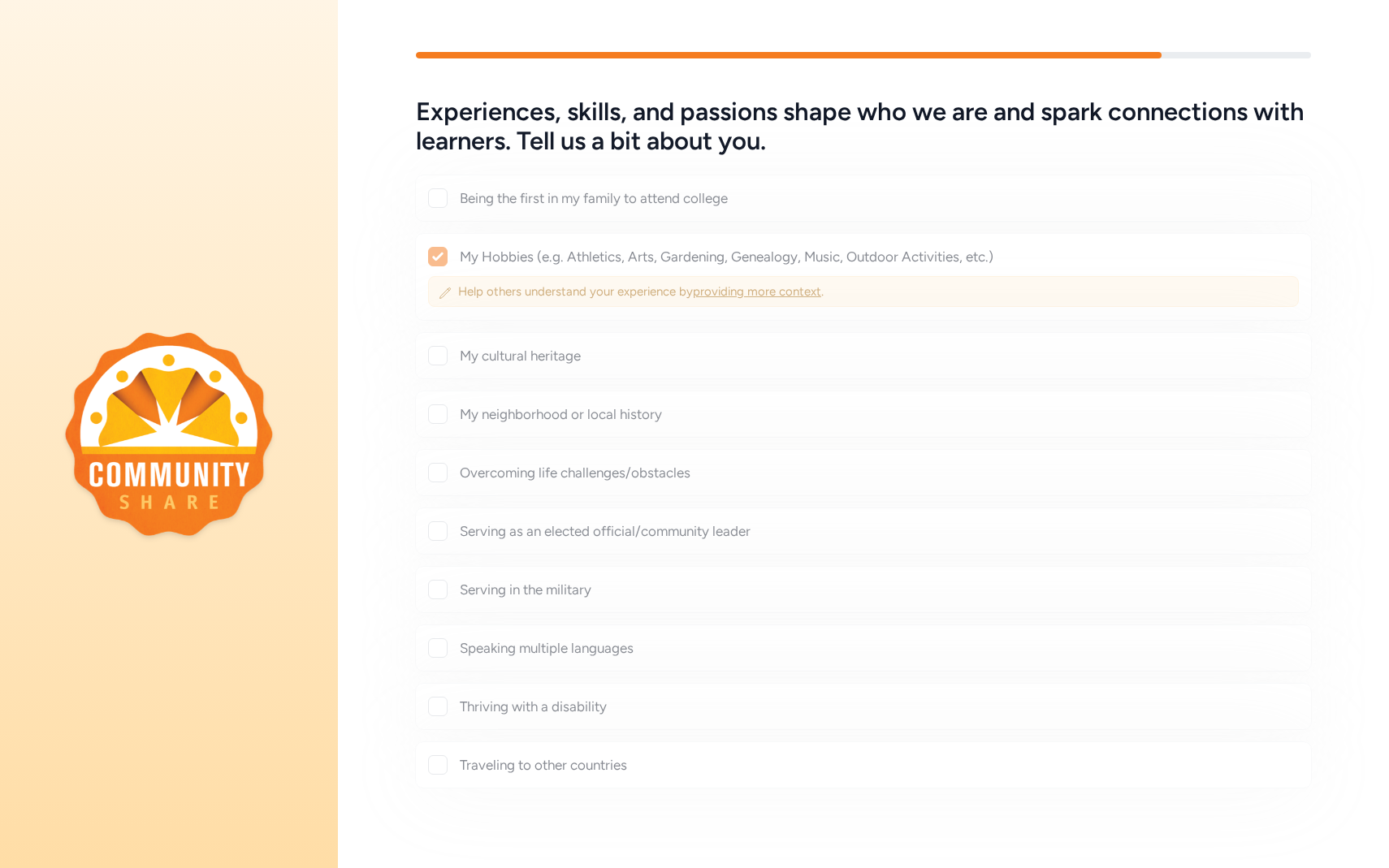
checkbox input "true"
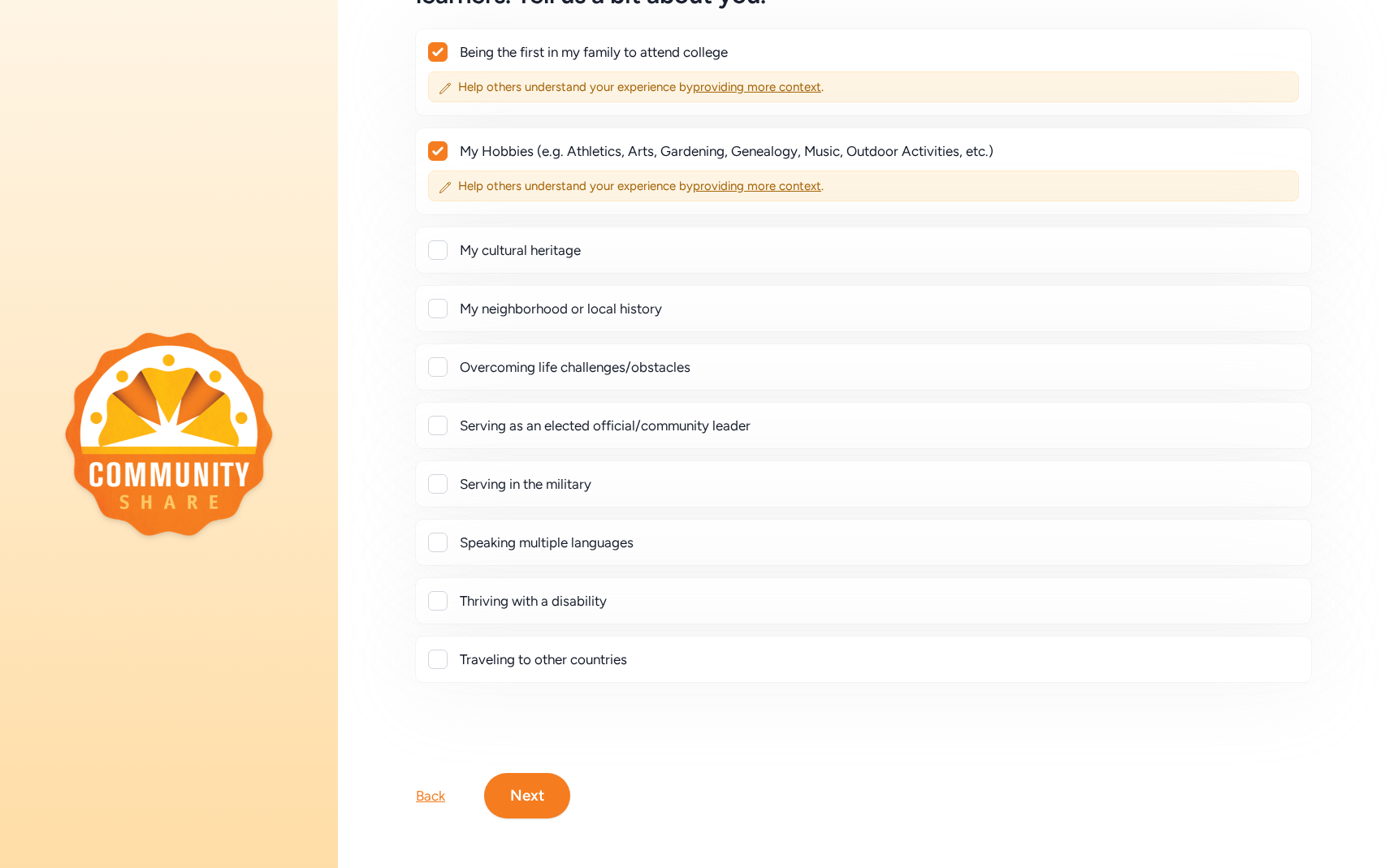
scroll to position [149, 0]
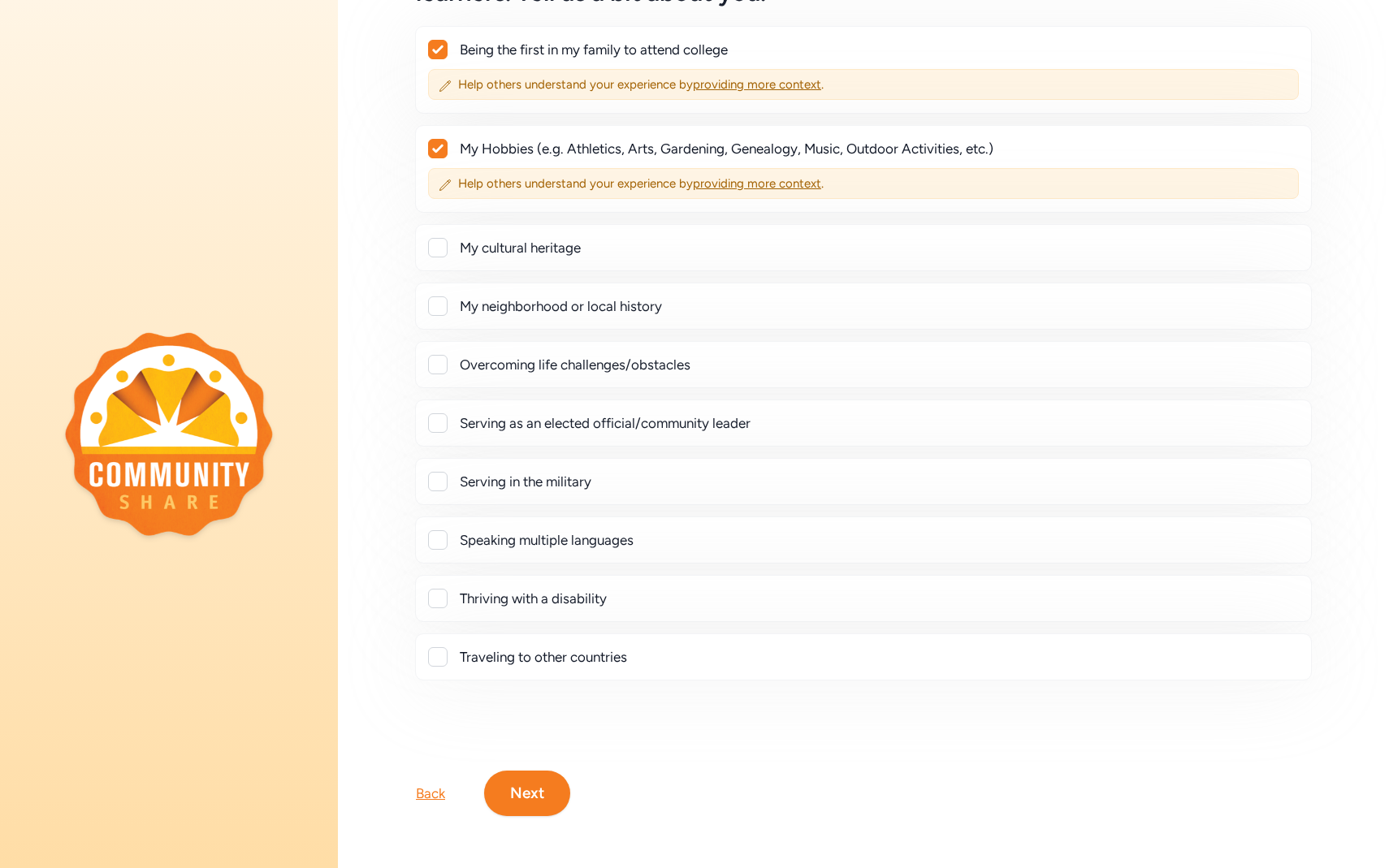
click at [527, 792] on button "Next" at bounding box center [526, 793] width 86 height 45
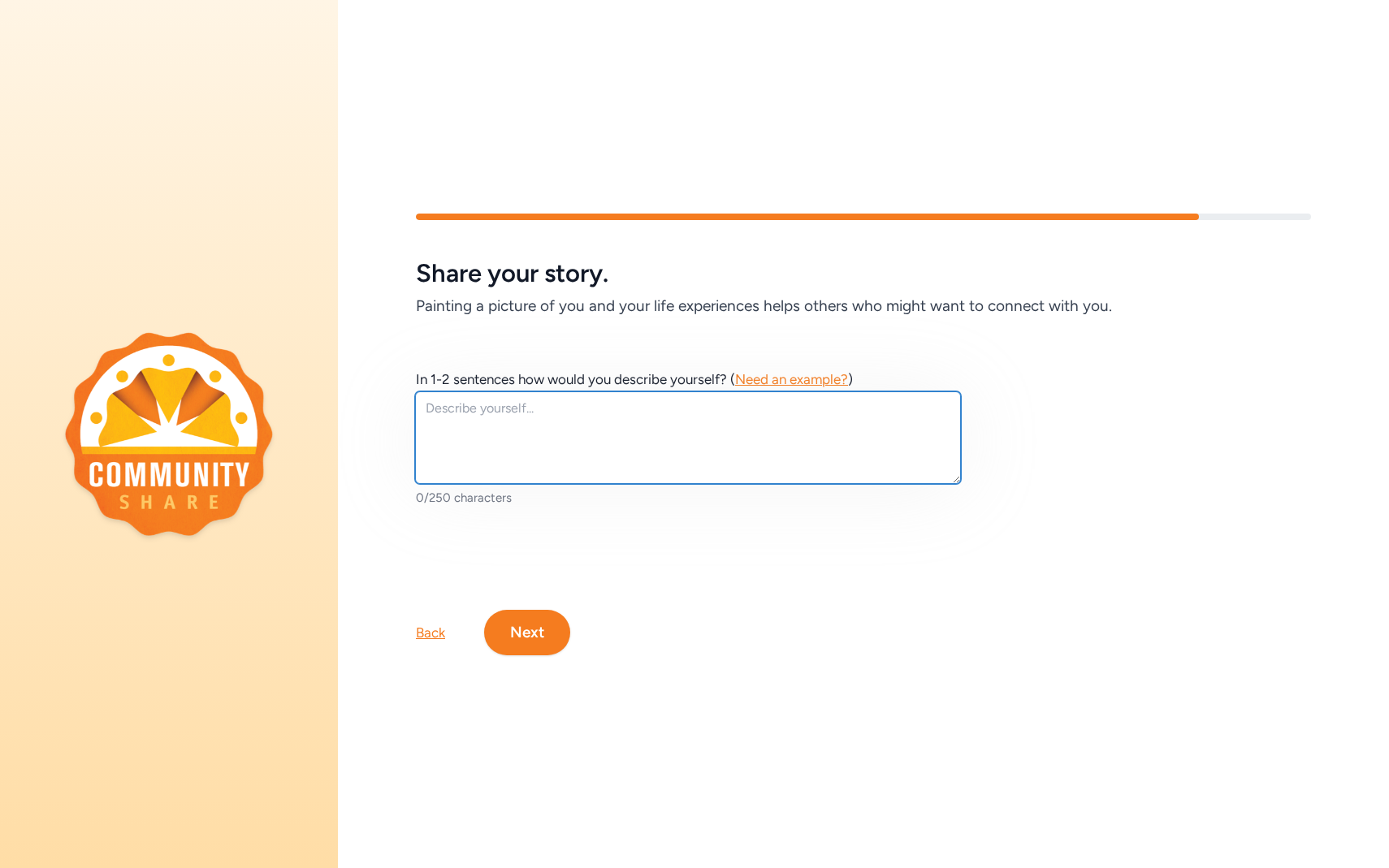
click at [545, 423] on textarea at bounding box center [687, 438] width 545 height 92
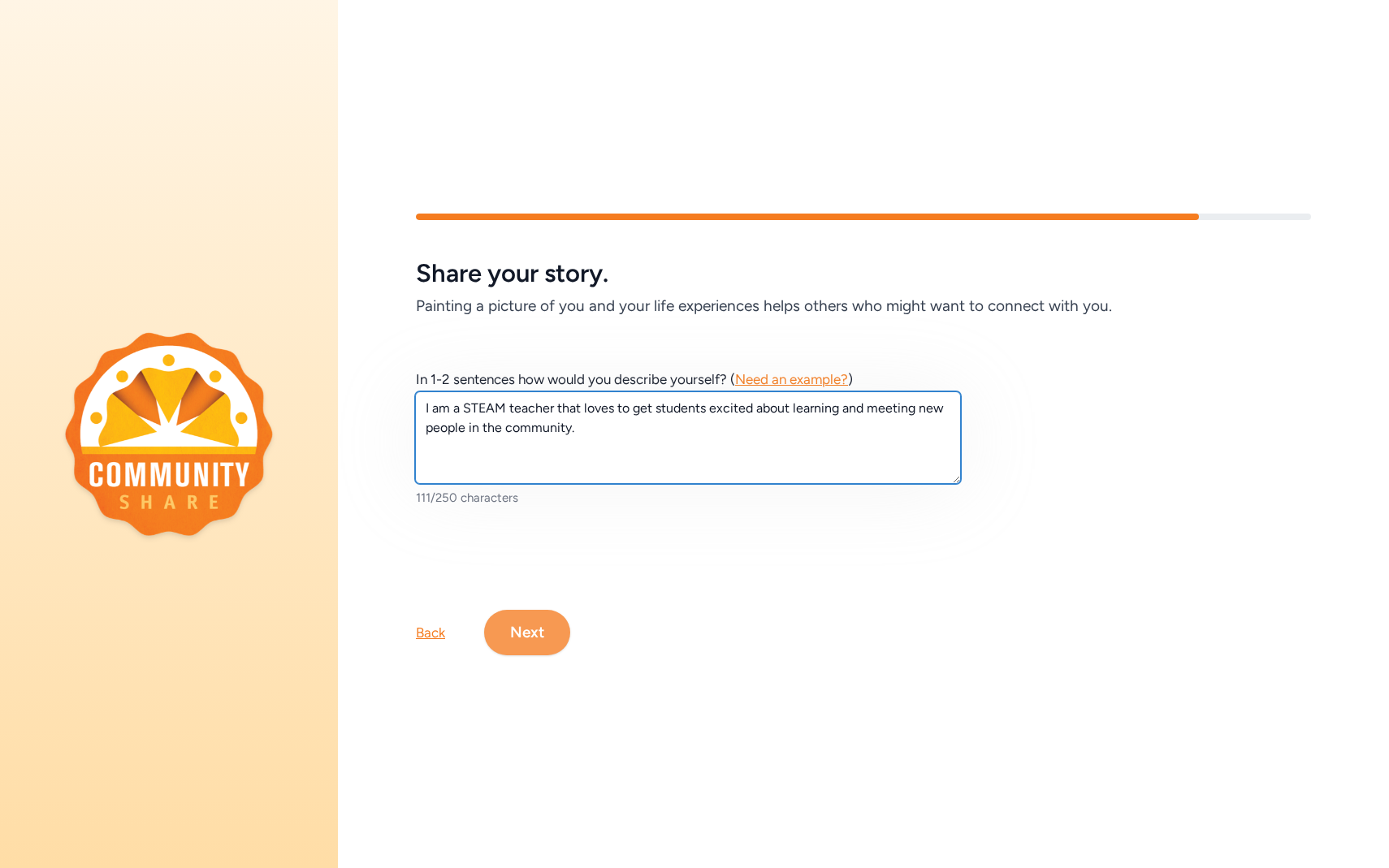
type textarea "I am a STEAM teacher that loves to get students excited about learning and meet…"
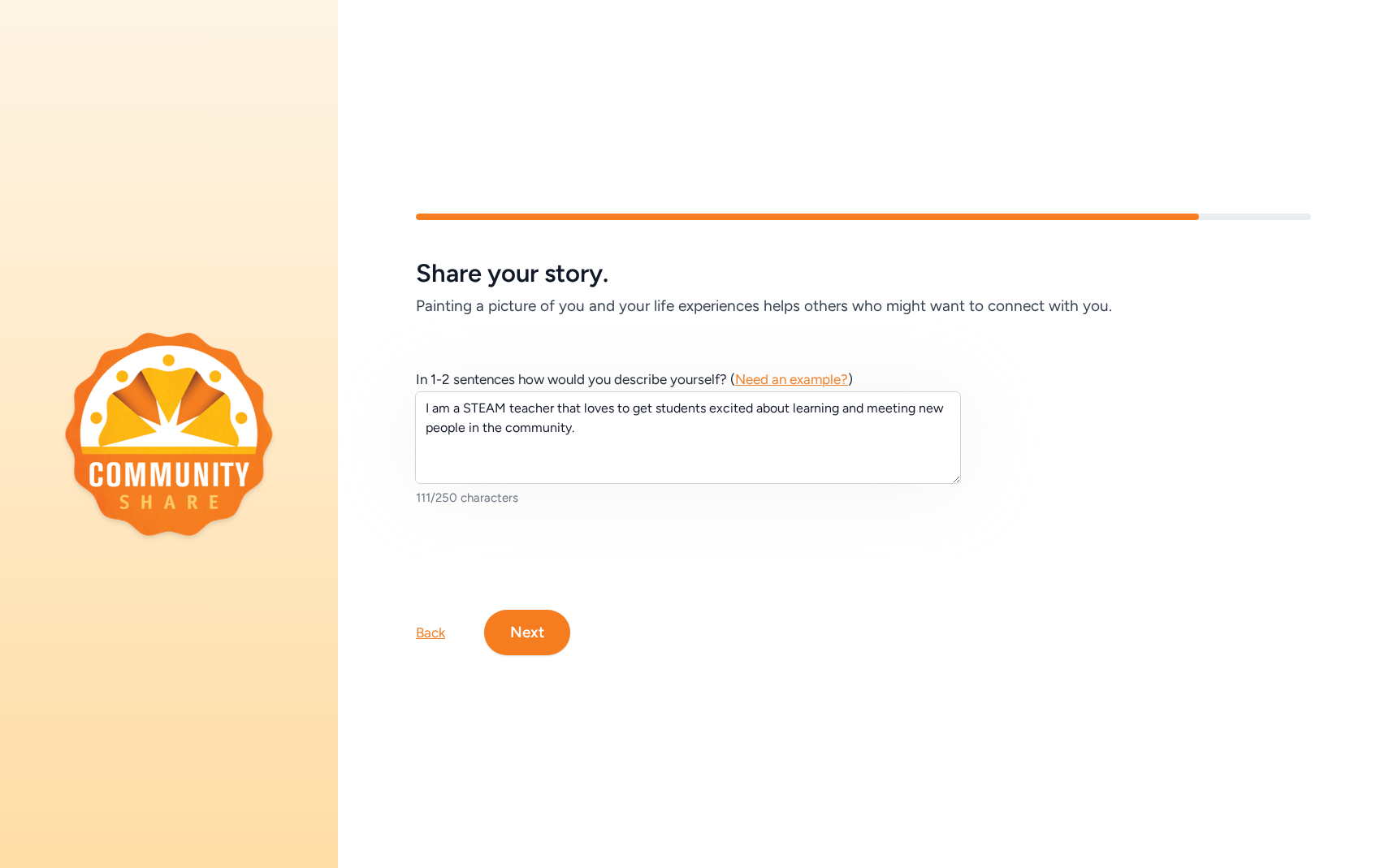
click at [550, 627] on button "Next" at bounding box center [526, 633] width 86 height 45
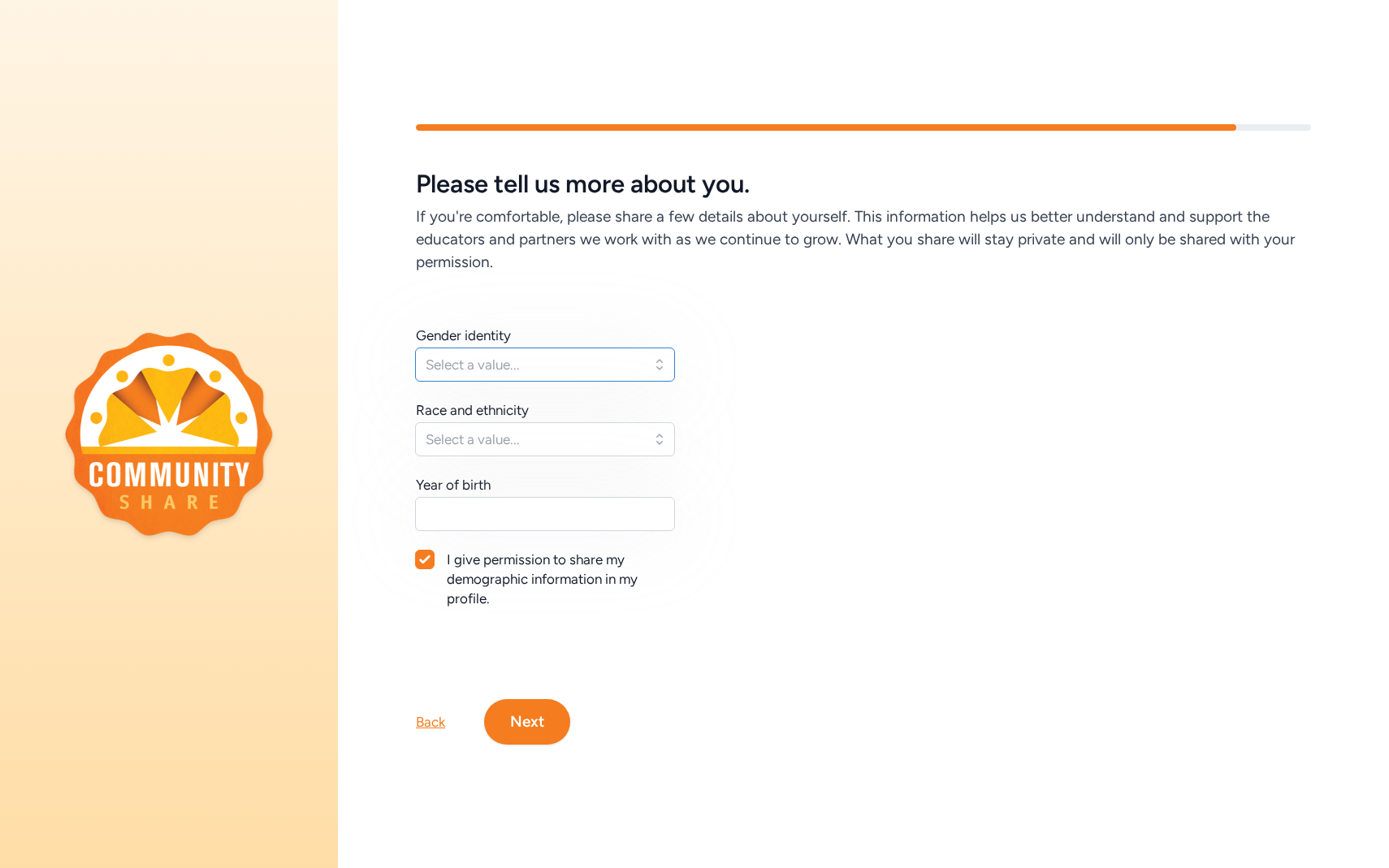
click at [614, 367] on span "Select a value..." at bounding box center [533, 364] width 216 height 20
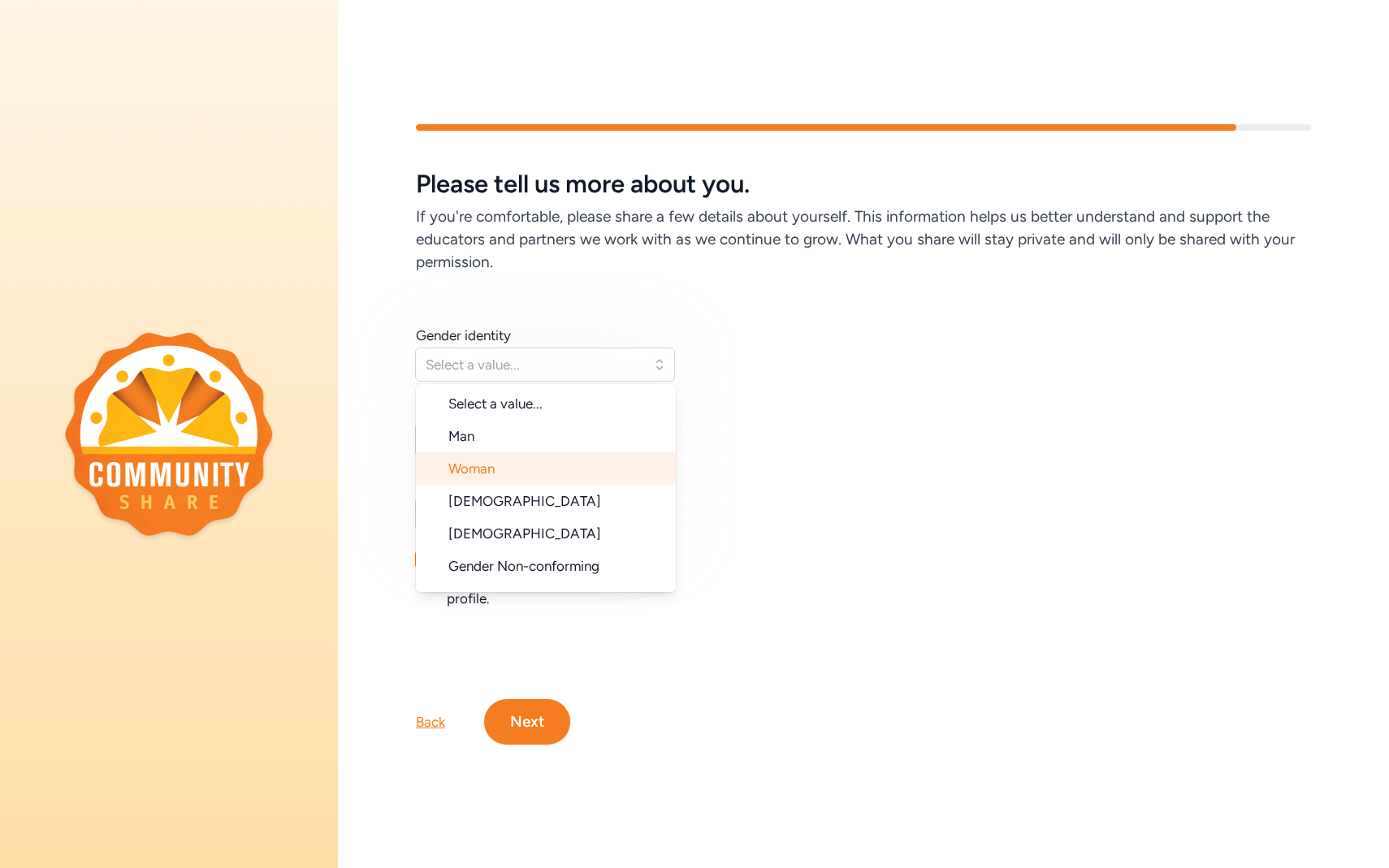
click at [583, 460] on li "Woman" at bounding box center [546, 468] width 260 height 32
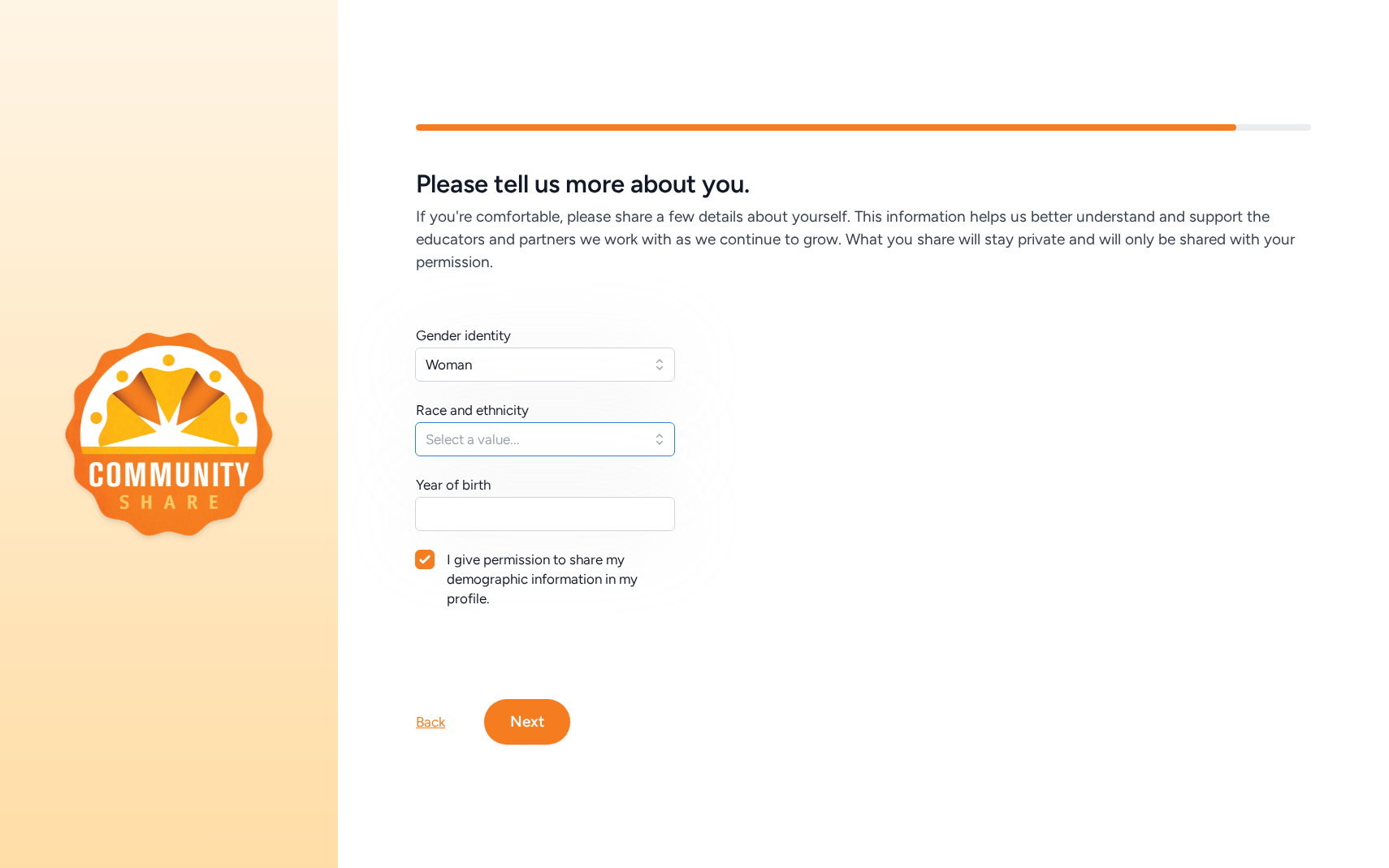
click at [588, 441] on span "Select a value..." at bounding box center [533, 439] width 216 height 20
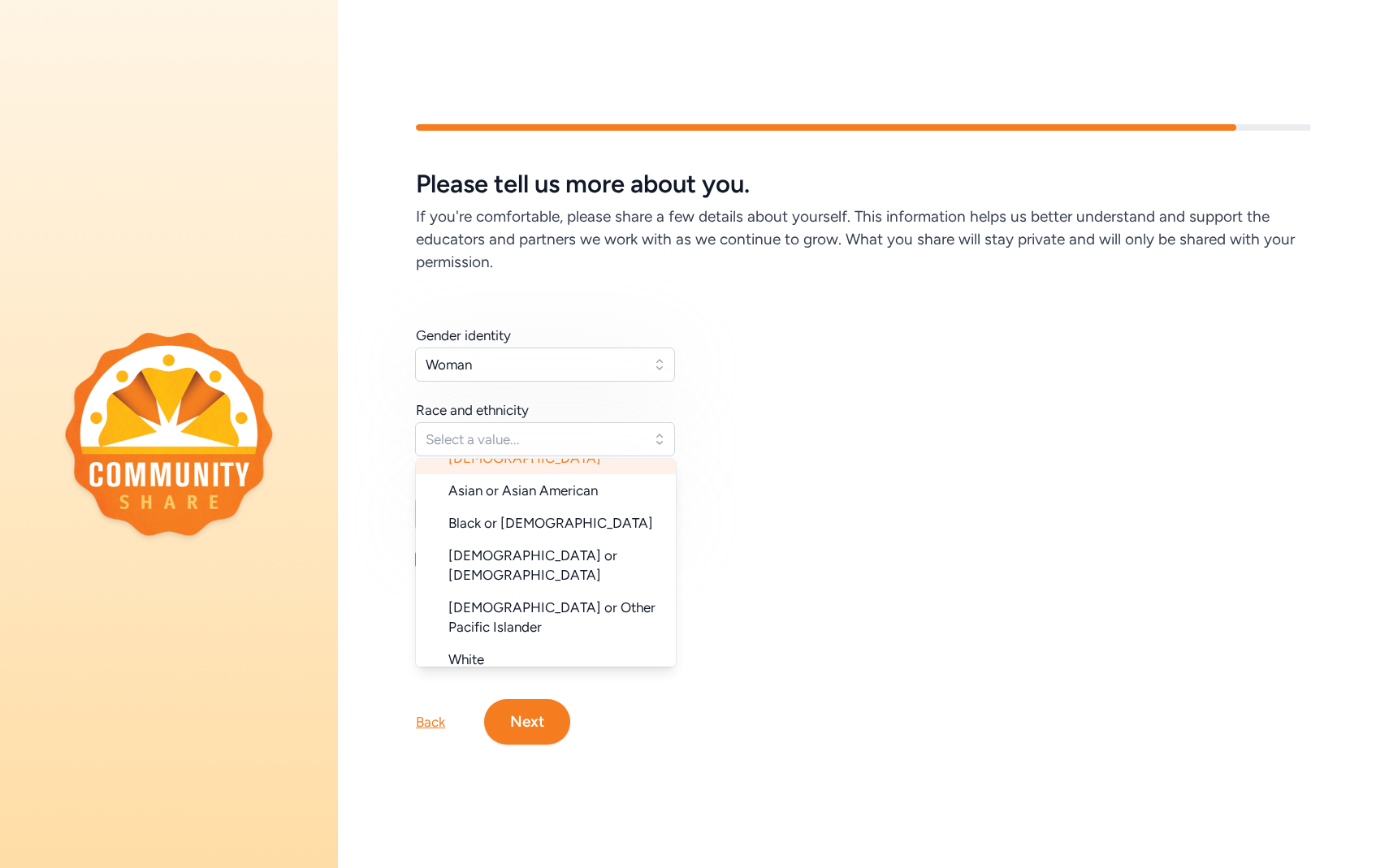
scroll to position [112, 0]
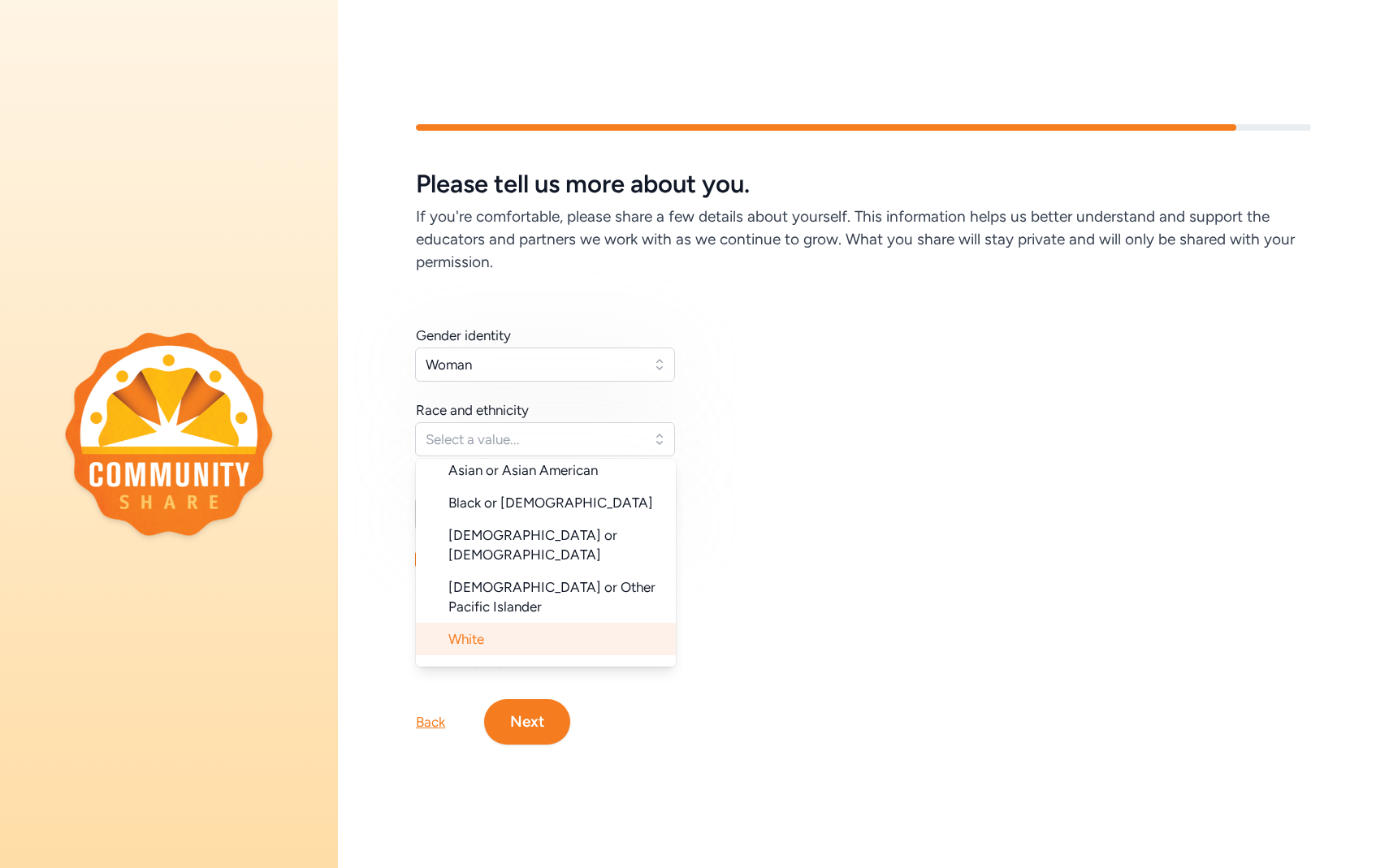
click at [570, 622] on li "White" at bounding box center [546, 638] width 260 height 32
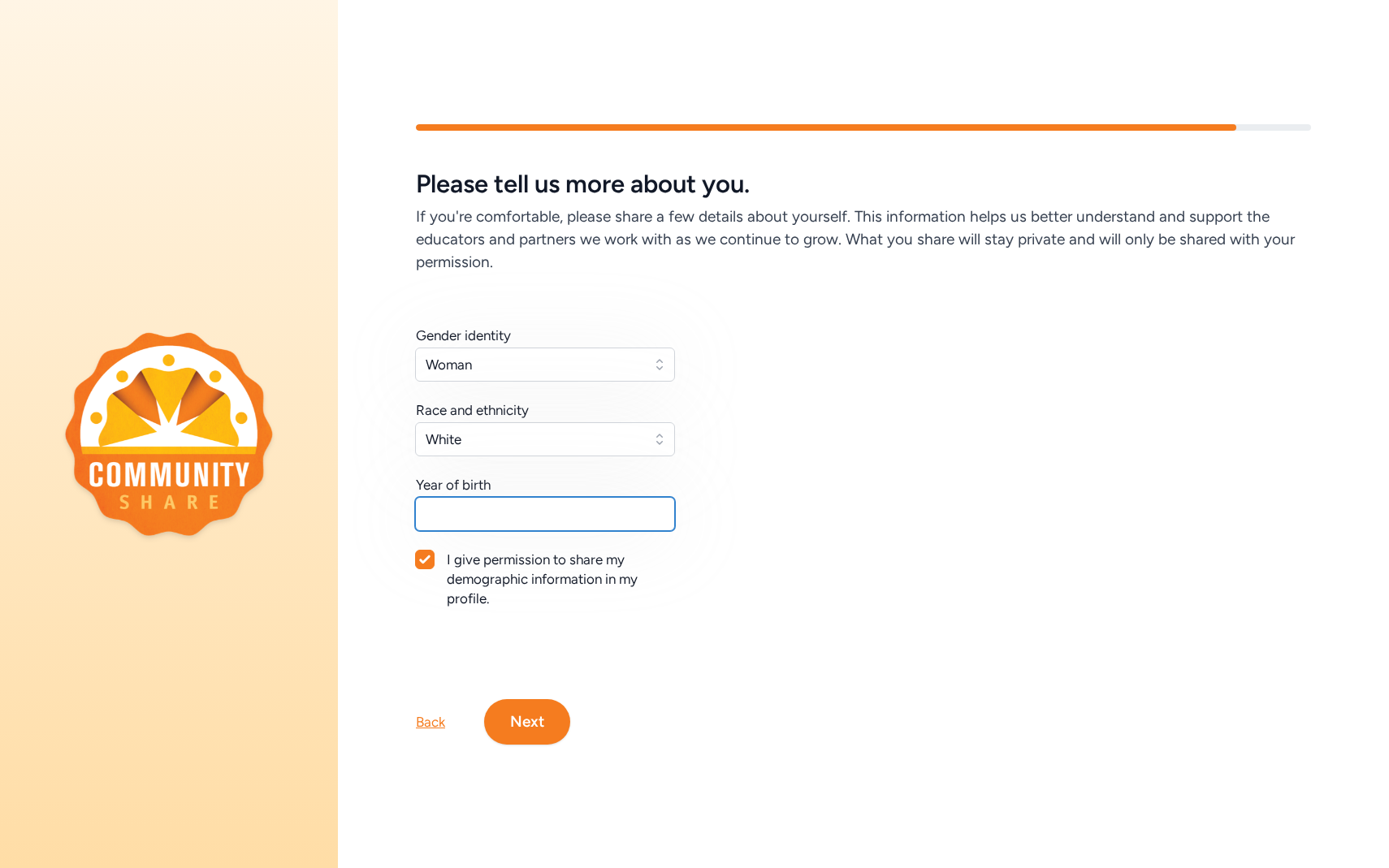
click at [575, 527] on input "text" at bounding box center [545, 514] width 260 height 34
type input "2"
type input "1994"
click at [540, 728] on button "Next" at bounding box center [526, 721] width 86 height 45
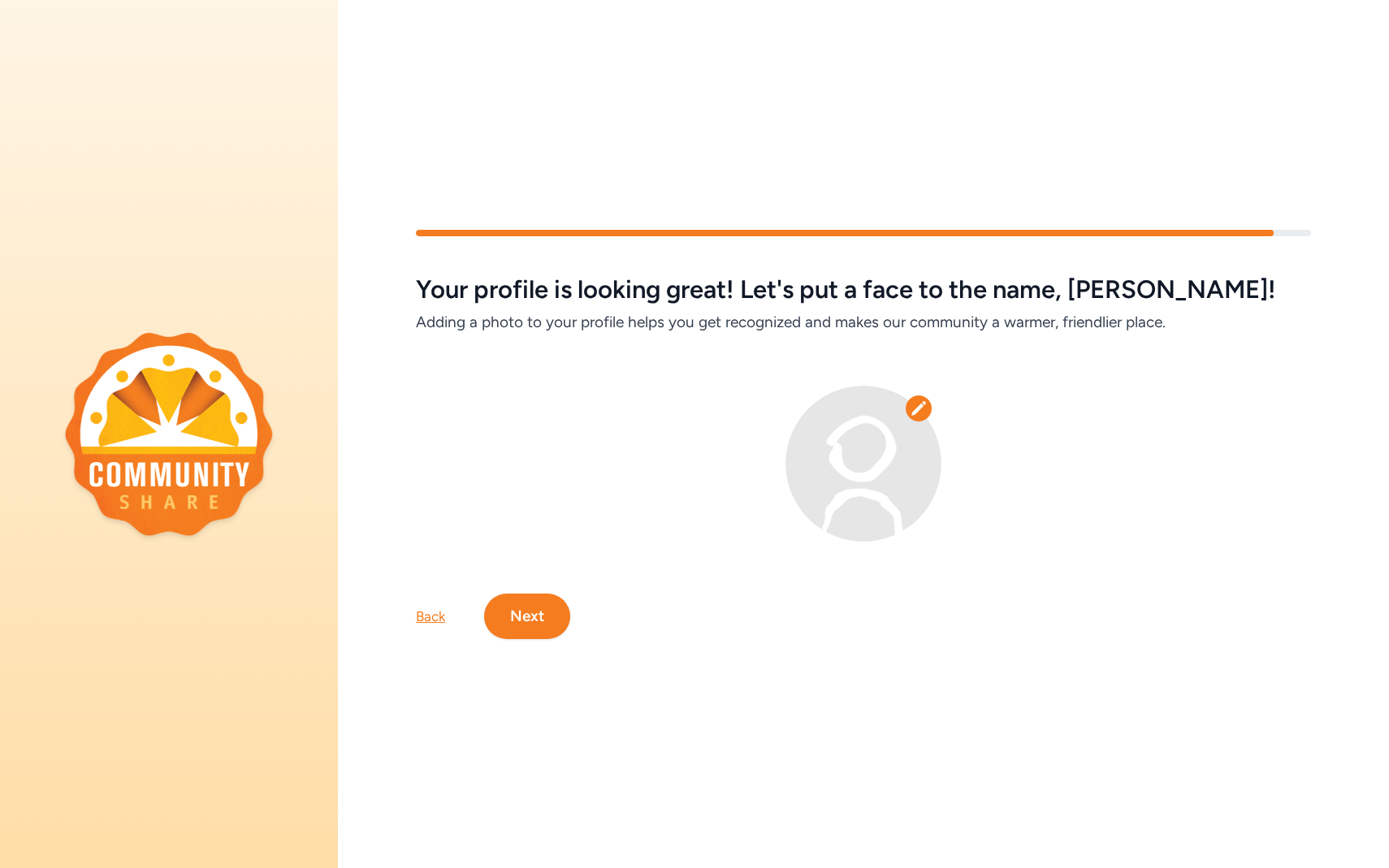
click at [525, 605] on button "Next" at bounding box center [526, 616] width 86 height 45
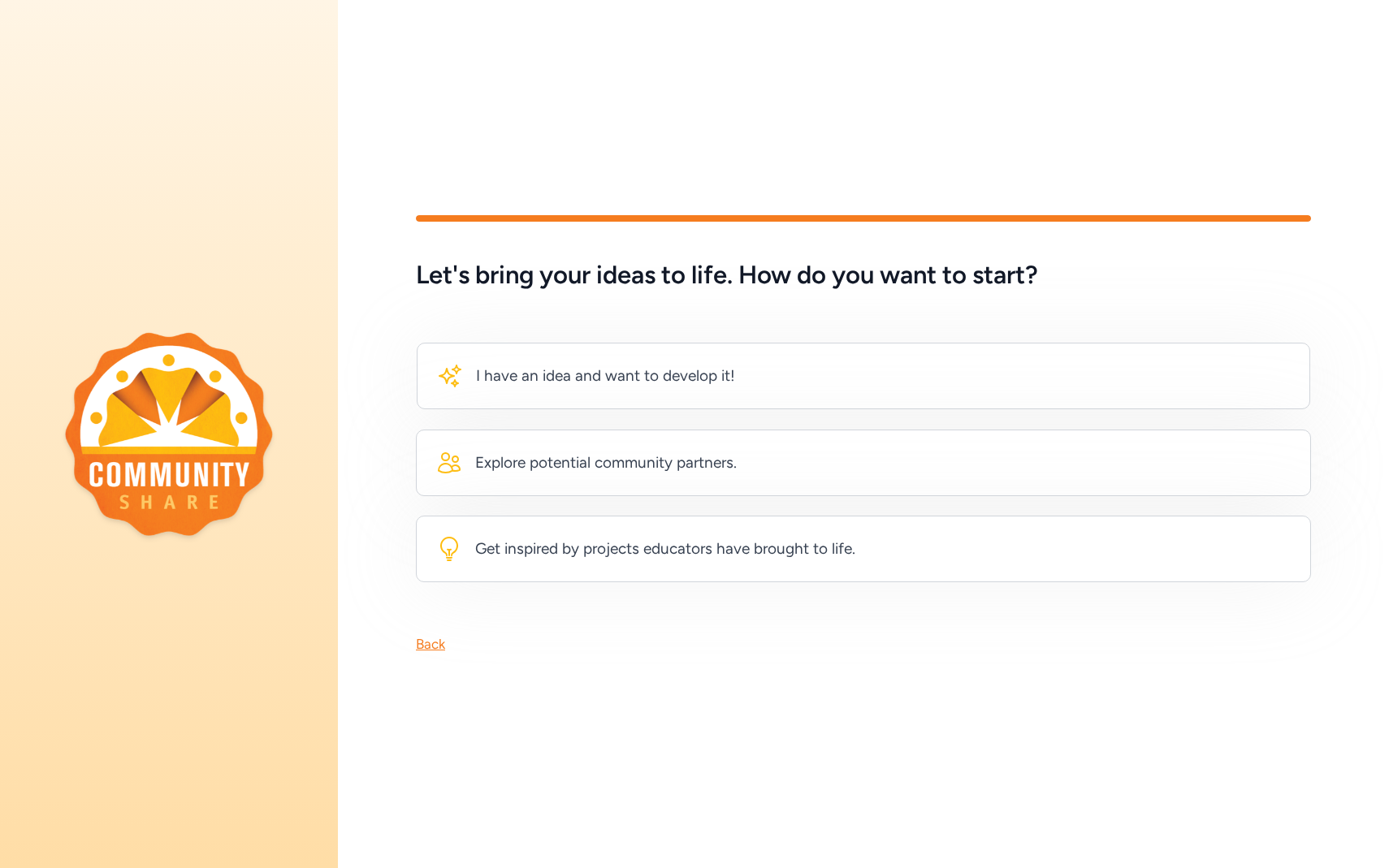
click at [428, 649] on div "Back" at bounding box center [430, 643] width 29 height 20
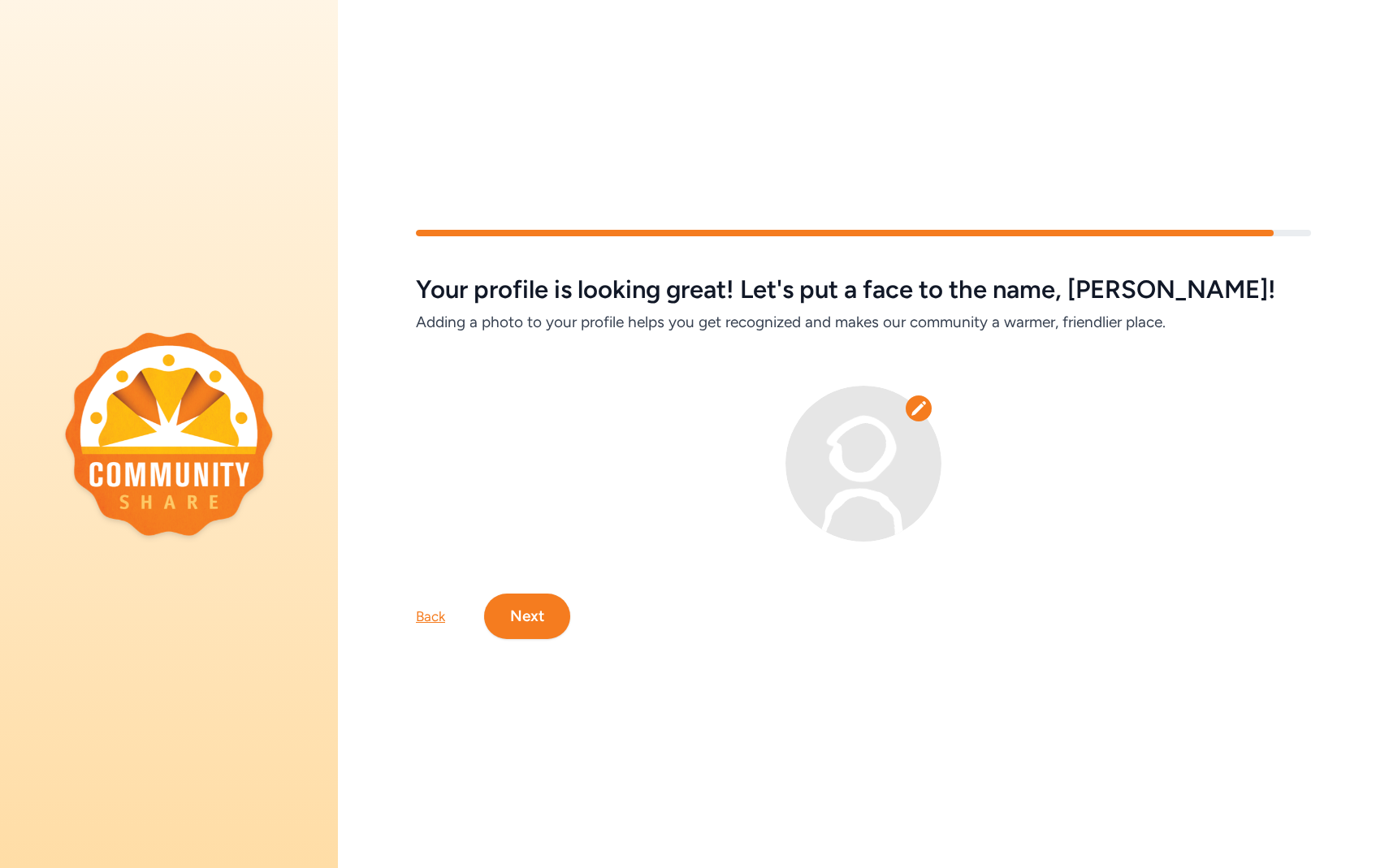
click at [917, 410] on icon at bounding box center [919, 408] width 15 height 14
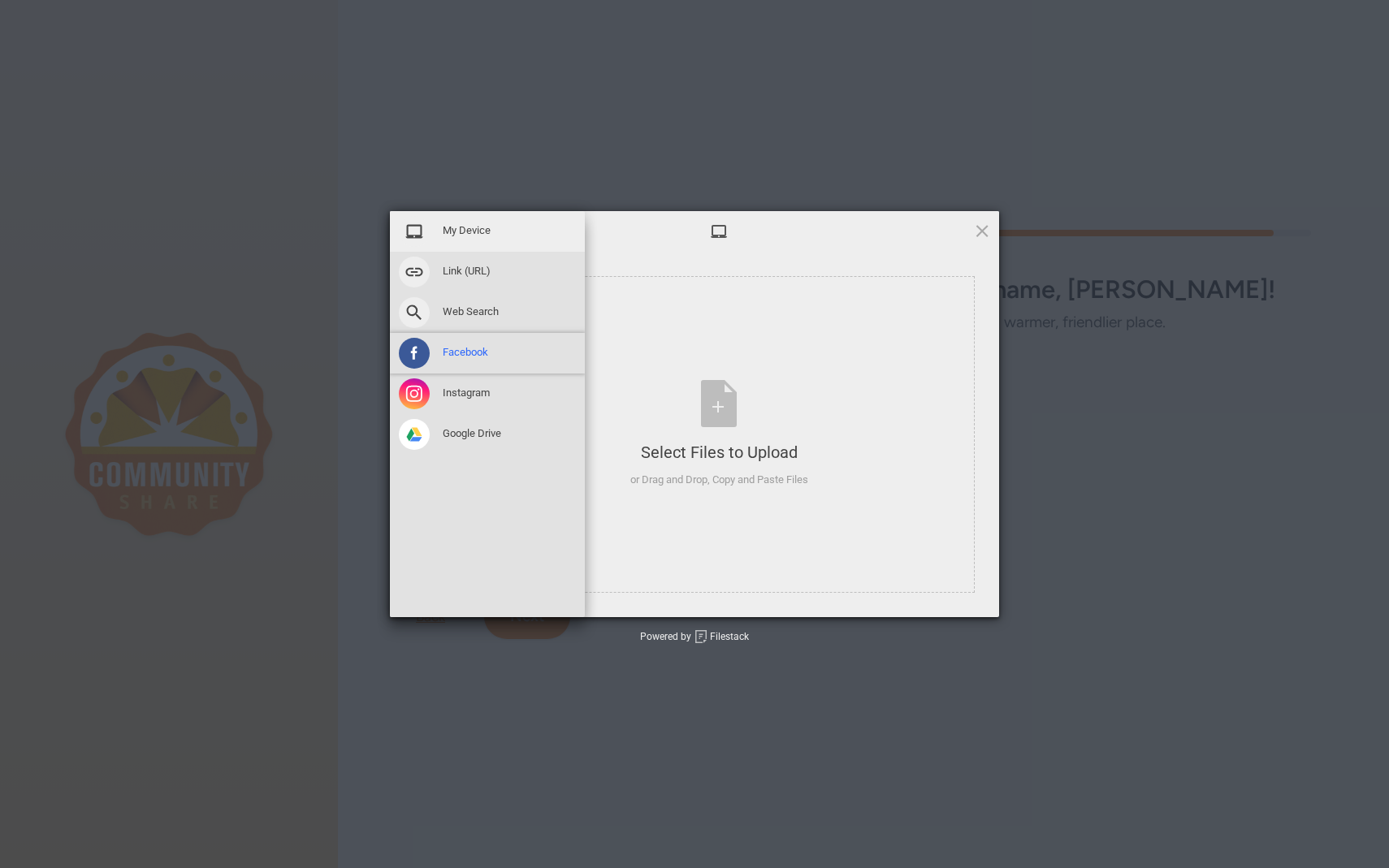
click at [420, 355] on span at bounding box center [413, 353] width 31 height 31
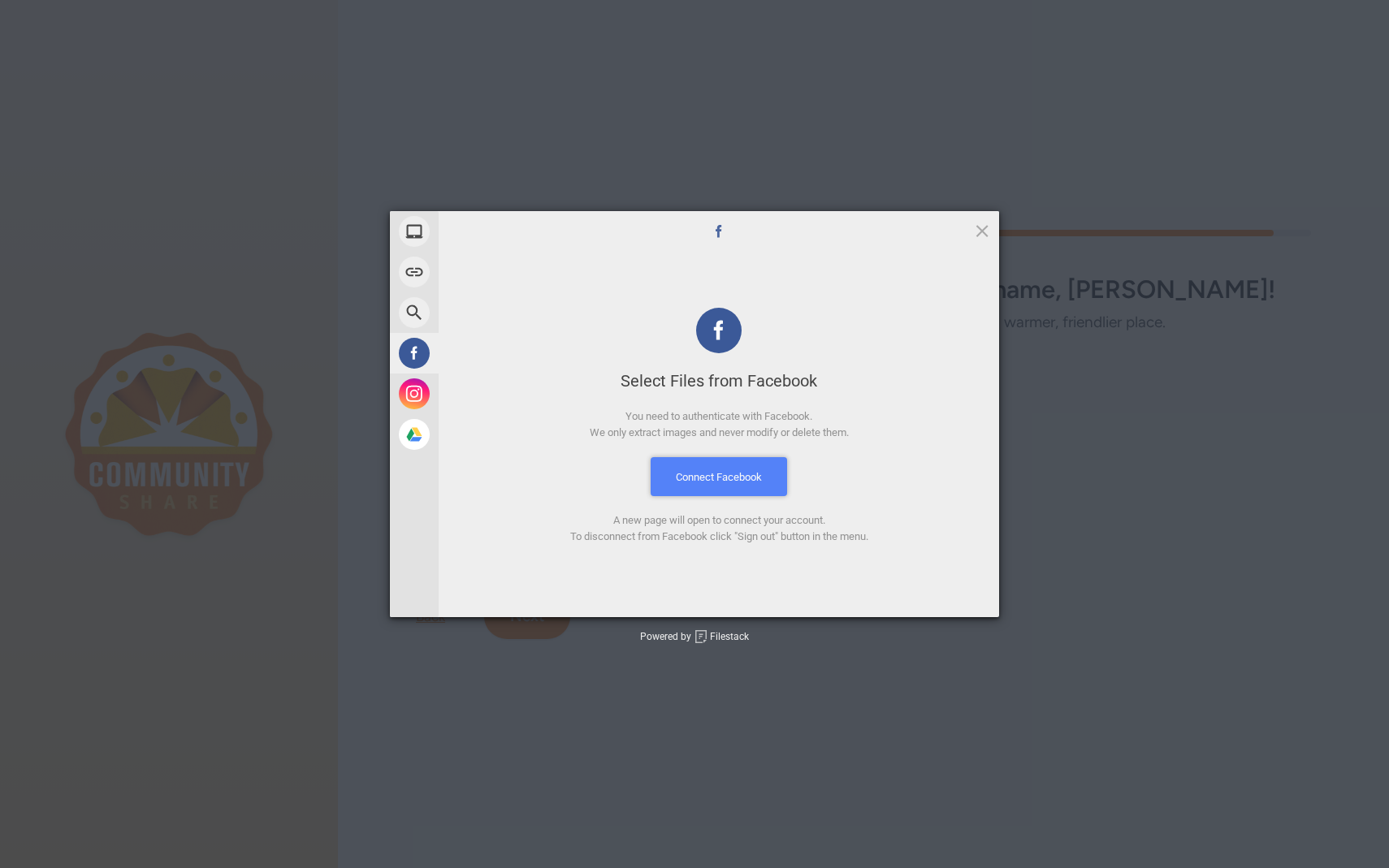
click at [773, 471] on button "Connect Facebook" at bounding box center [719, 475] width 137 height 39
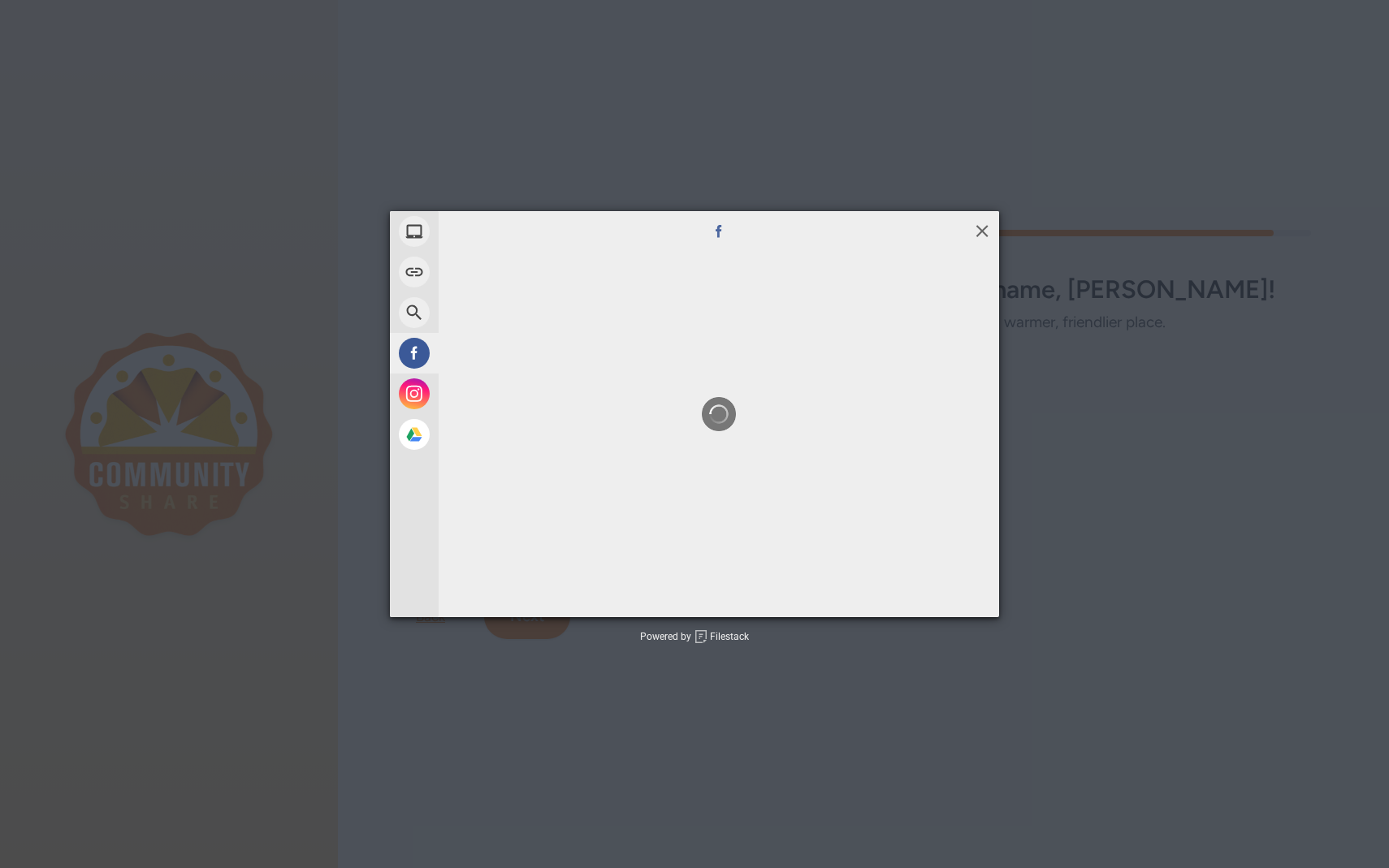
click at [982, 233] on span at bounding box center [981, 230] width 18 height 18
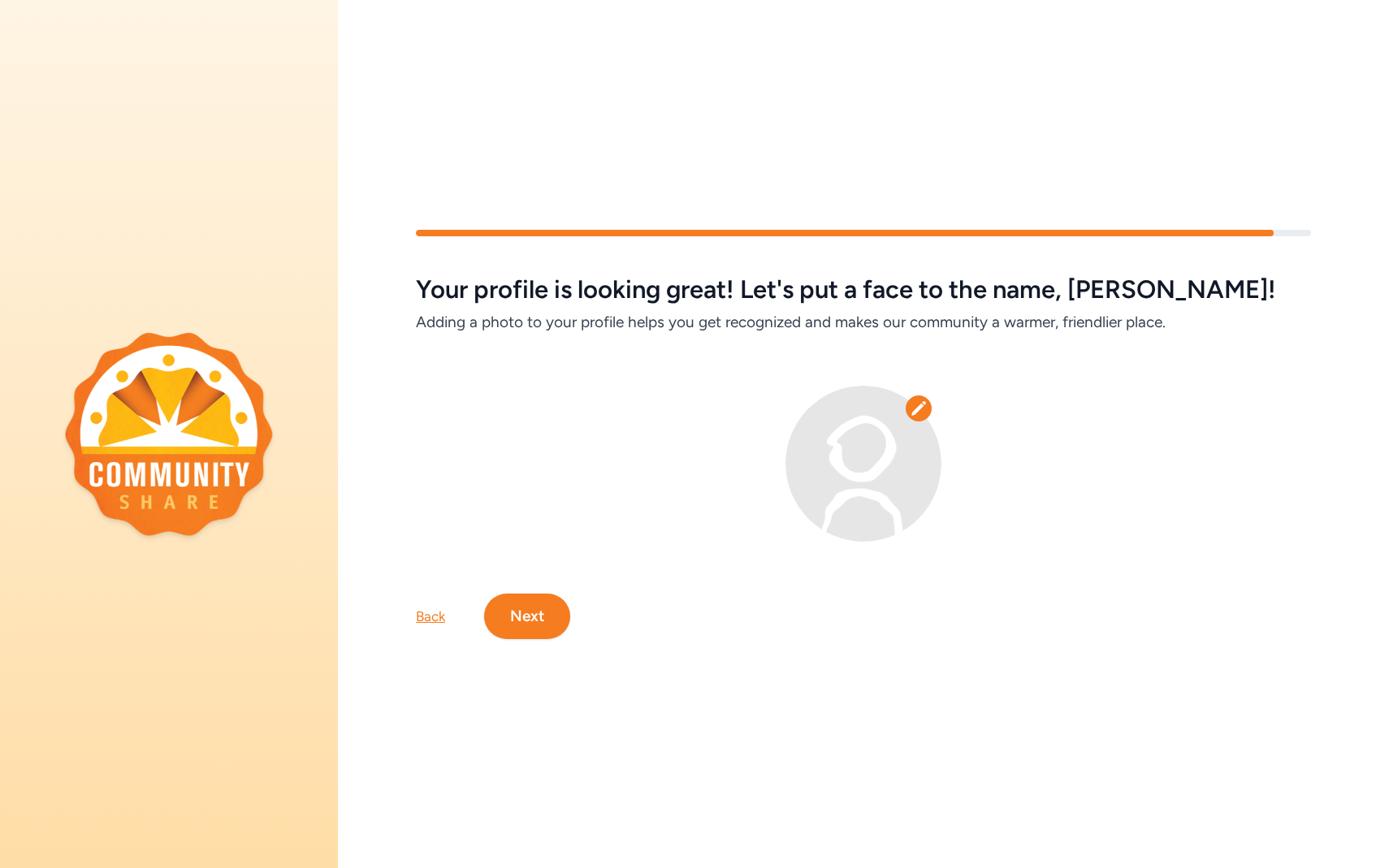
click at [537, 609] on button "Next" at bounding box center [526, 616] width 86 height 45
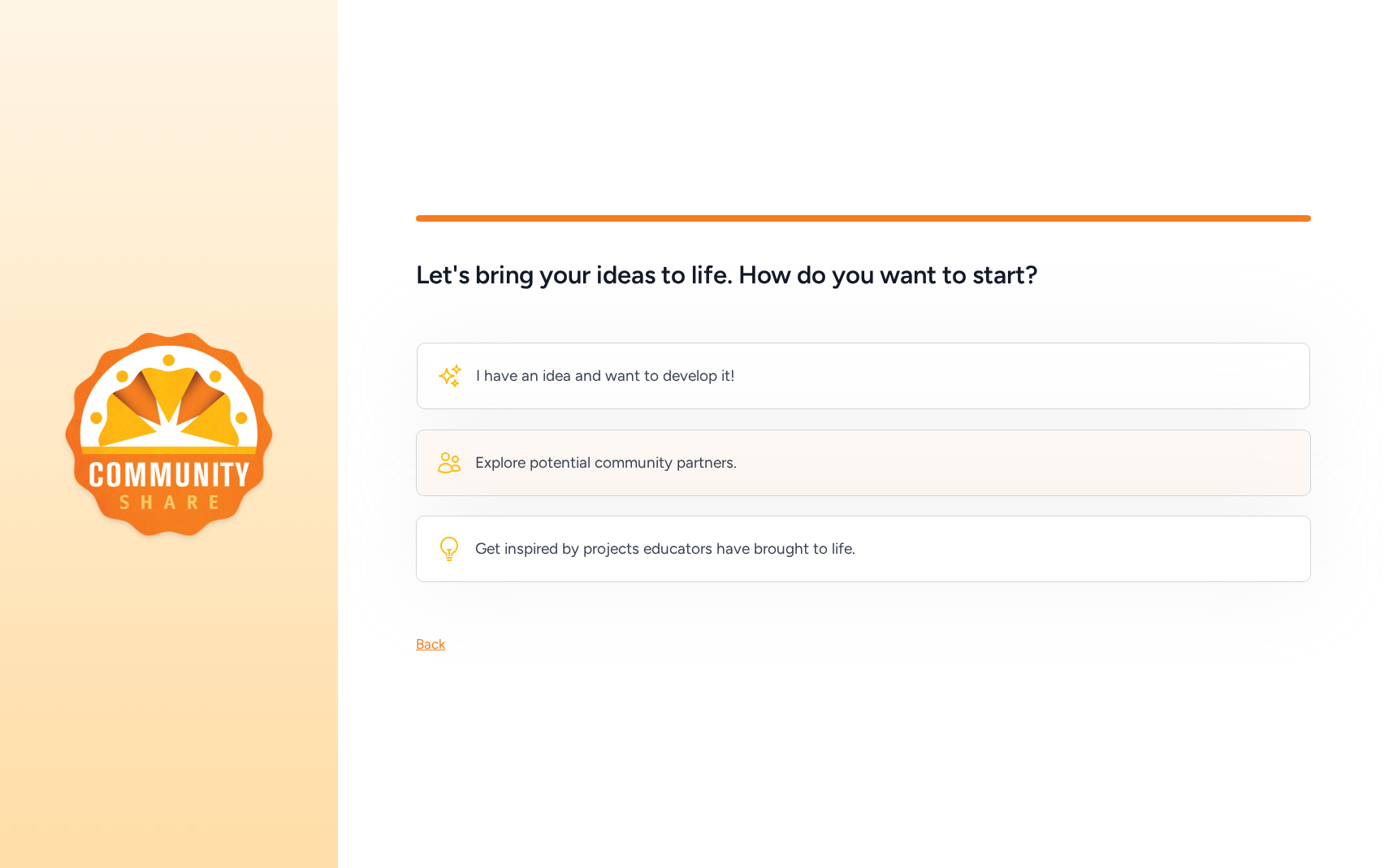
click at [672, 456] on div "Explore potential community partners." at bounding box center [606, 462] width 262 height 23
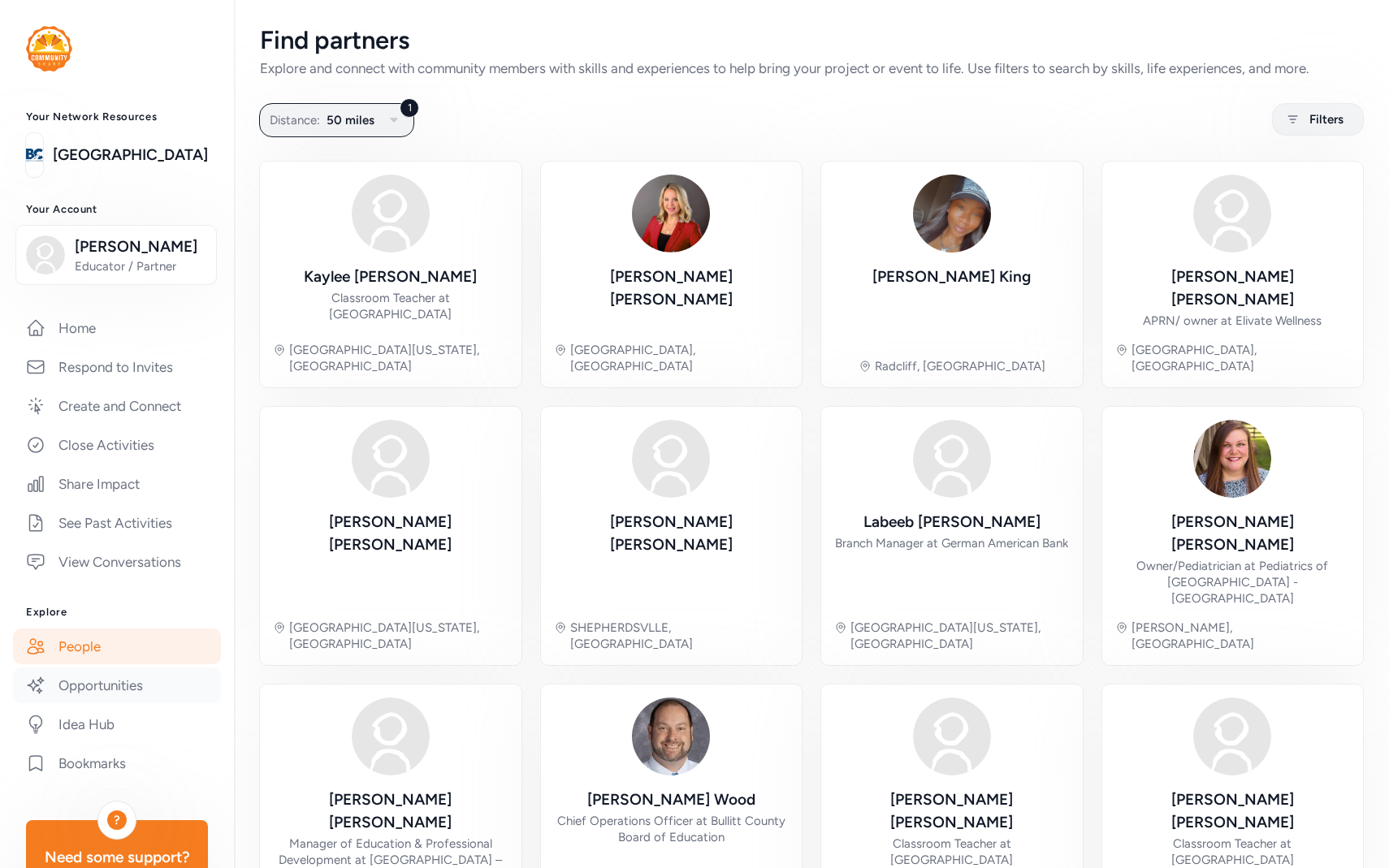
click at [96, 698] on link "Opportunities" at bounding box center [117, 685] width 208 height 36
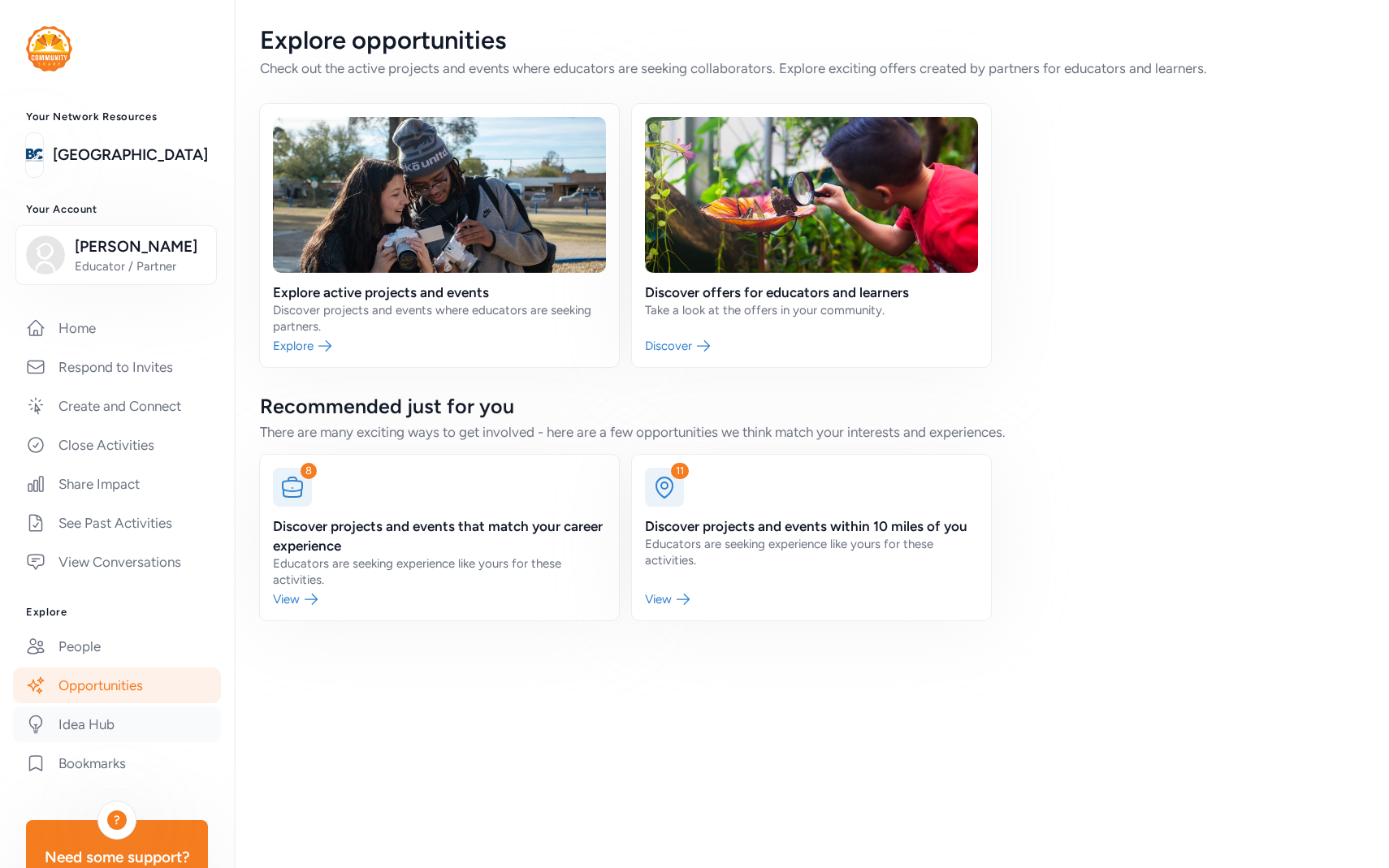
click at [97, 728] on link "Idea Hub" at bounding box center [117, 724] width 208 height 36
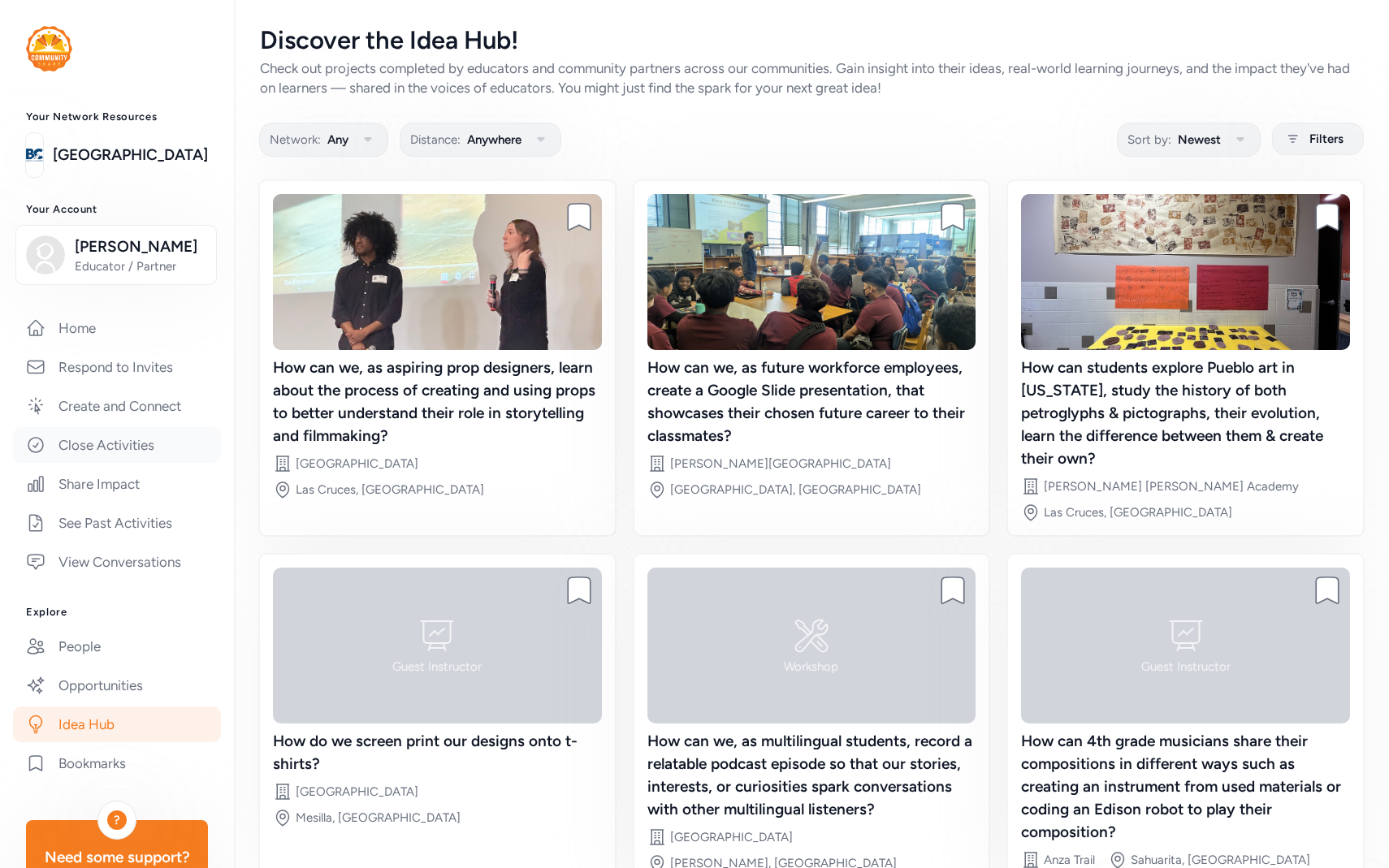
click at [128, 454] on link "Close Activities" at bounding box center [117, 445] width 208 height 36
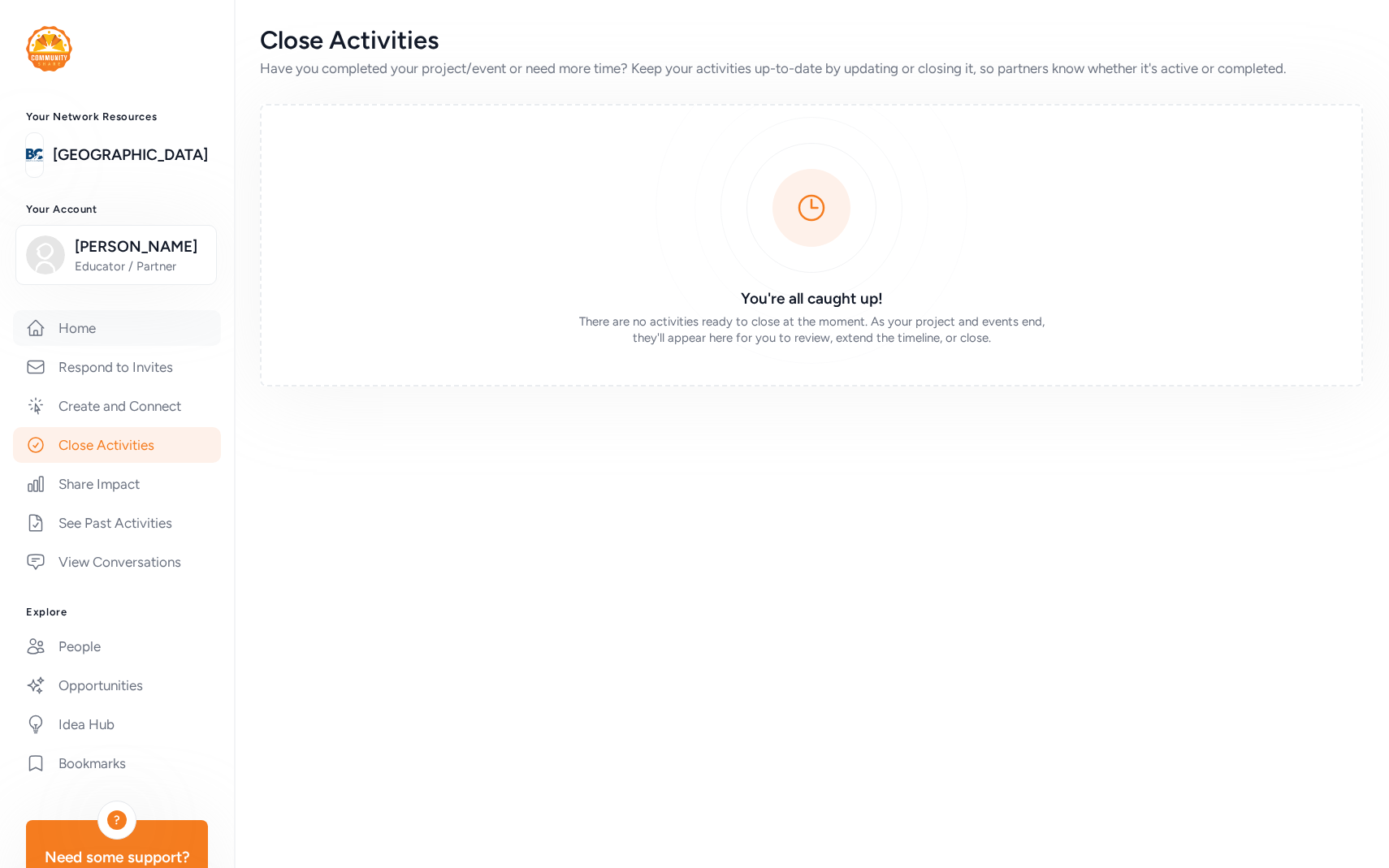
click at [124, 334] on link "Home" at bounding box center [117, 328] width 208 height 36
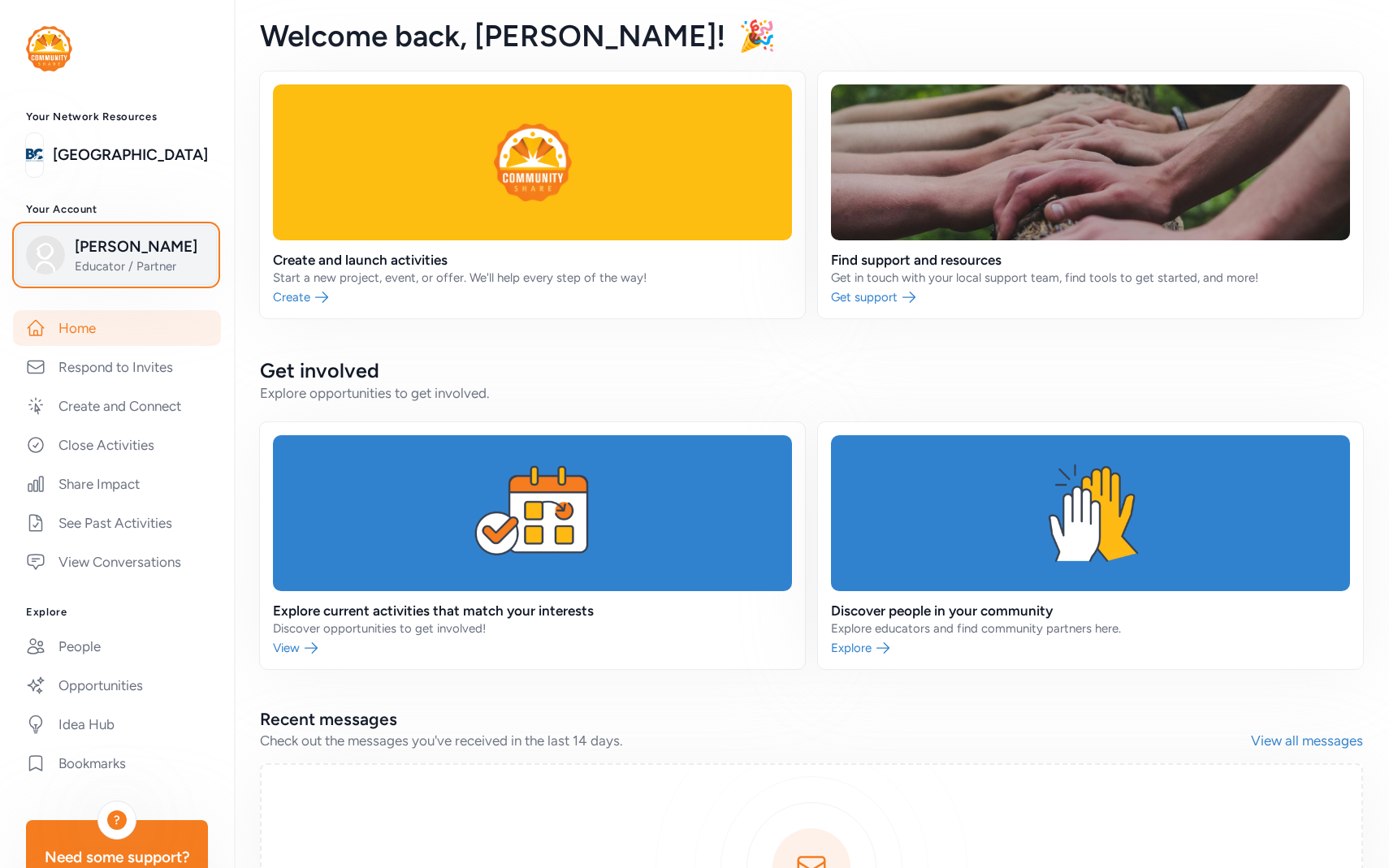
click at [99, 270] on span "Educator / Partner" at bounding box center [140, 265] width 132 height 16
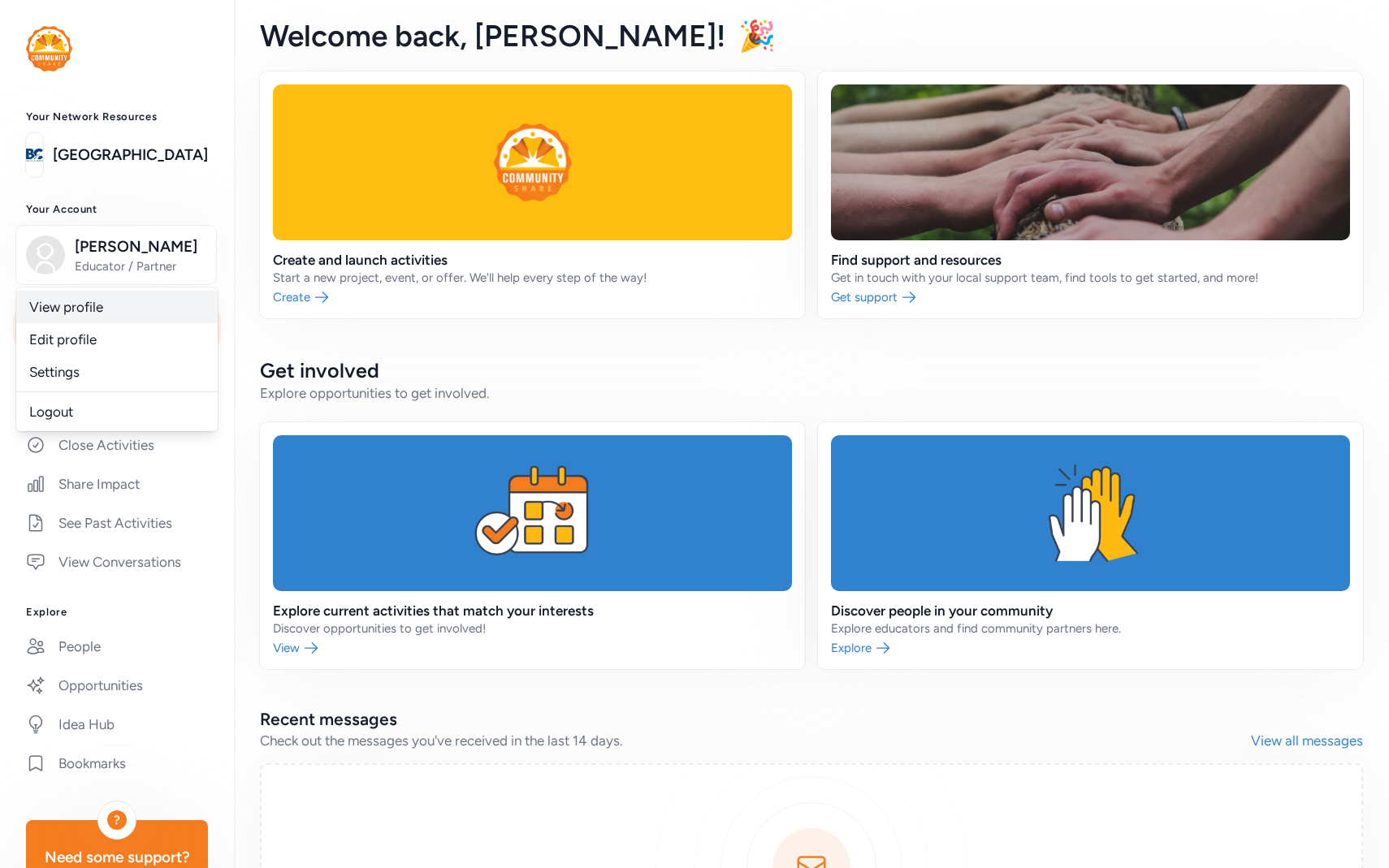
click at [57, 305] on link "View profile" at bounding box center [117, 307] width 202 height 32
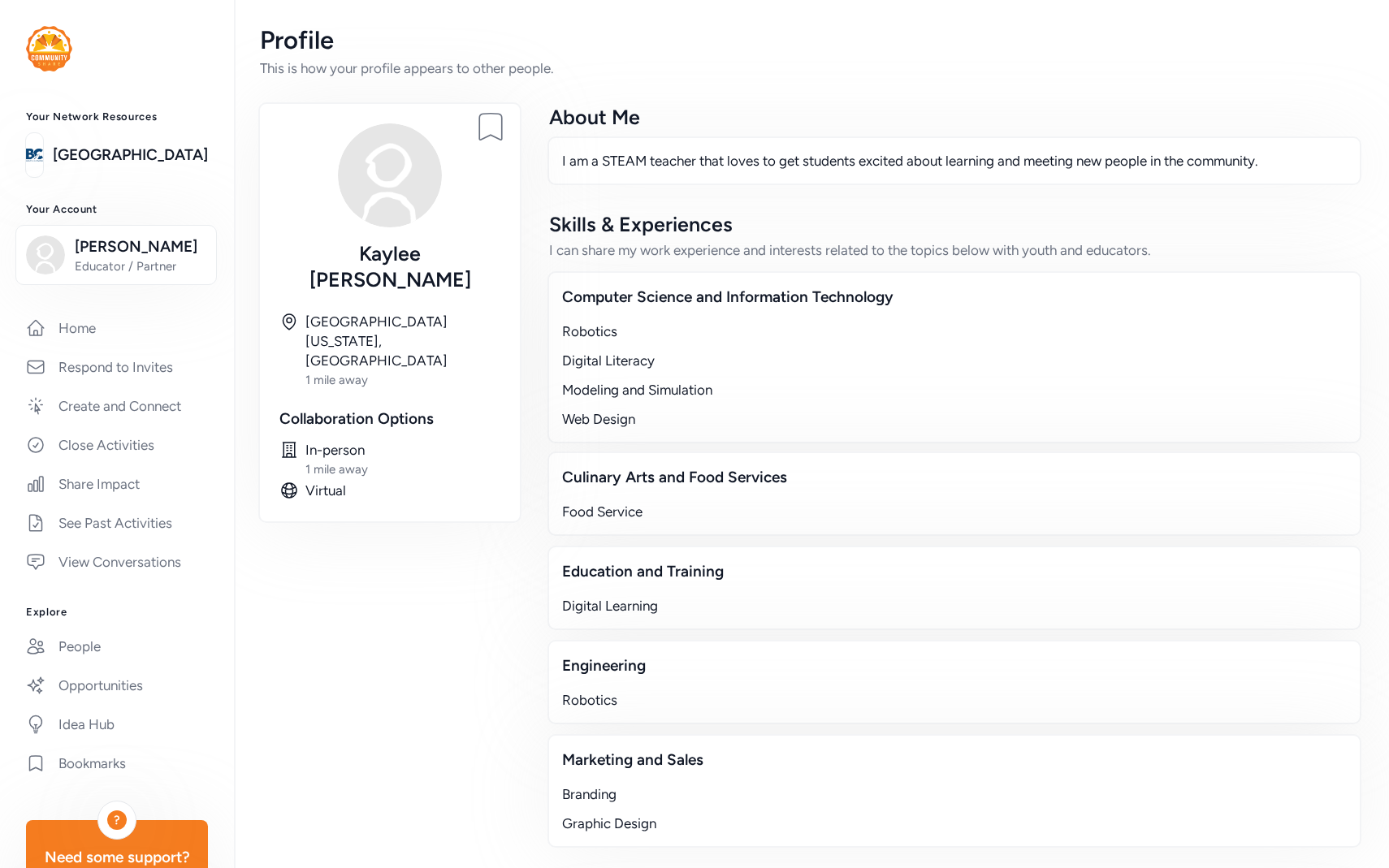
click at [411, 161] on img at bounding box center [390, 175] width 104 height 104
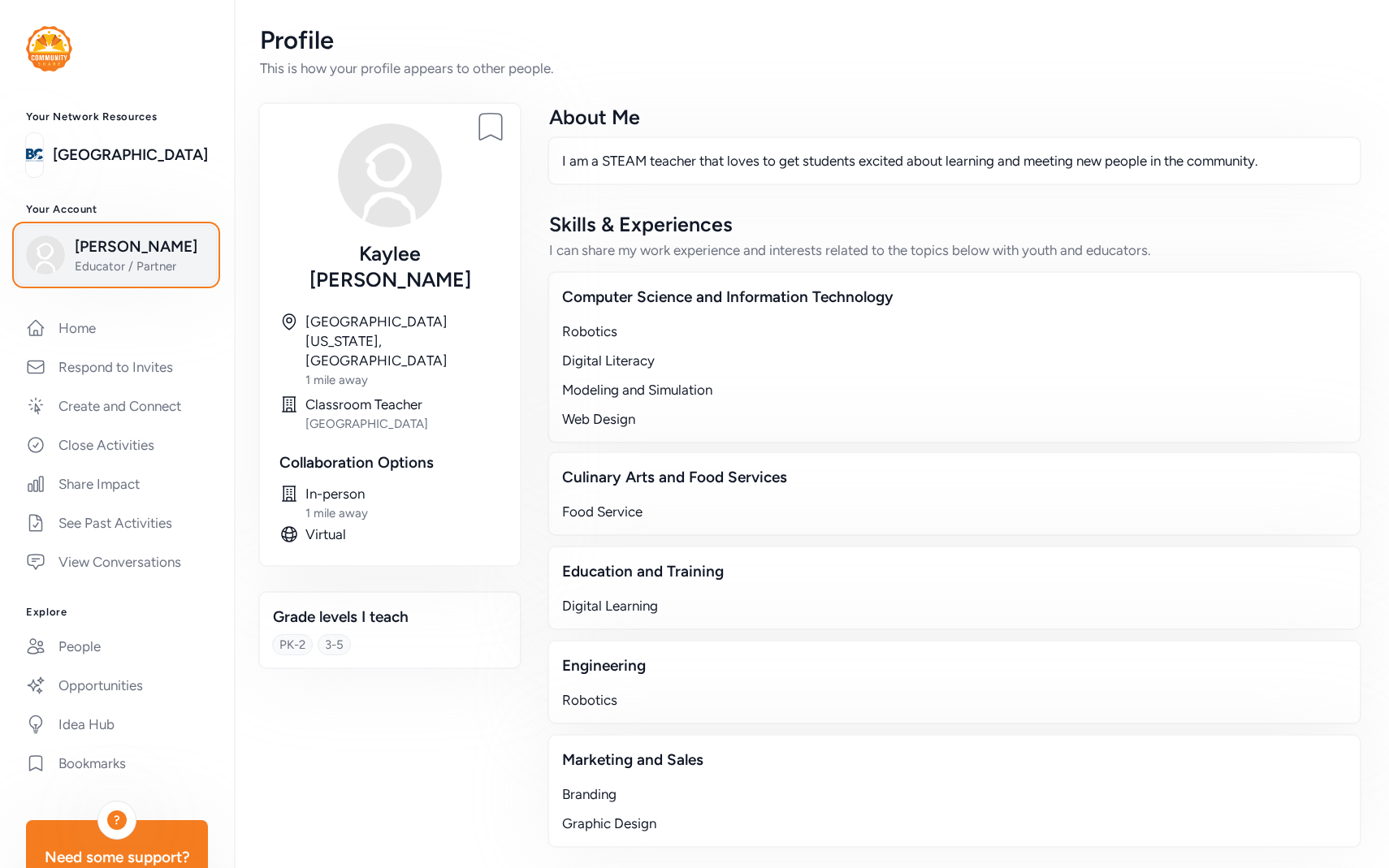
click at [121, 250] on span "[PERSON_NAME]" at bounding box center [140, 247] width 132 height 23
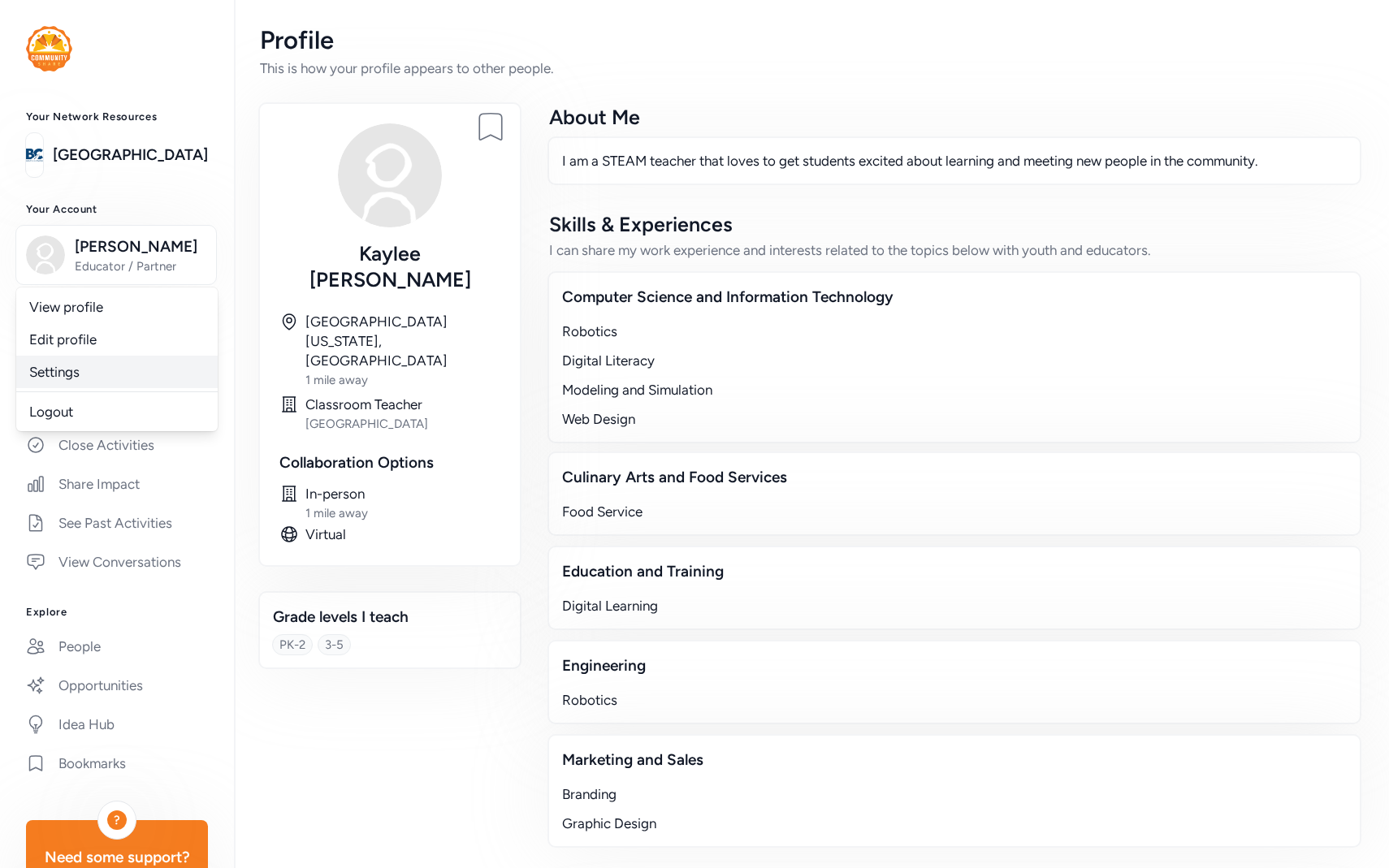
click at [69, 368] on link "Settings" at bounding box center [117, 372] width 202 height 32
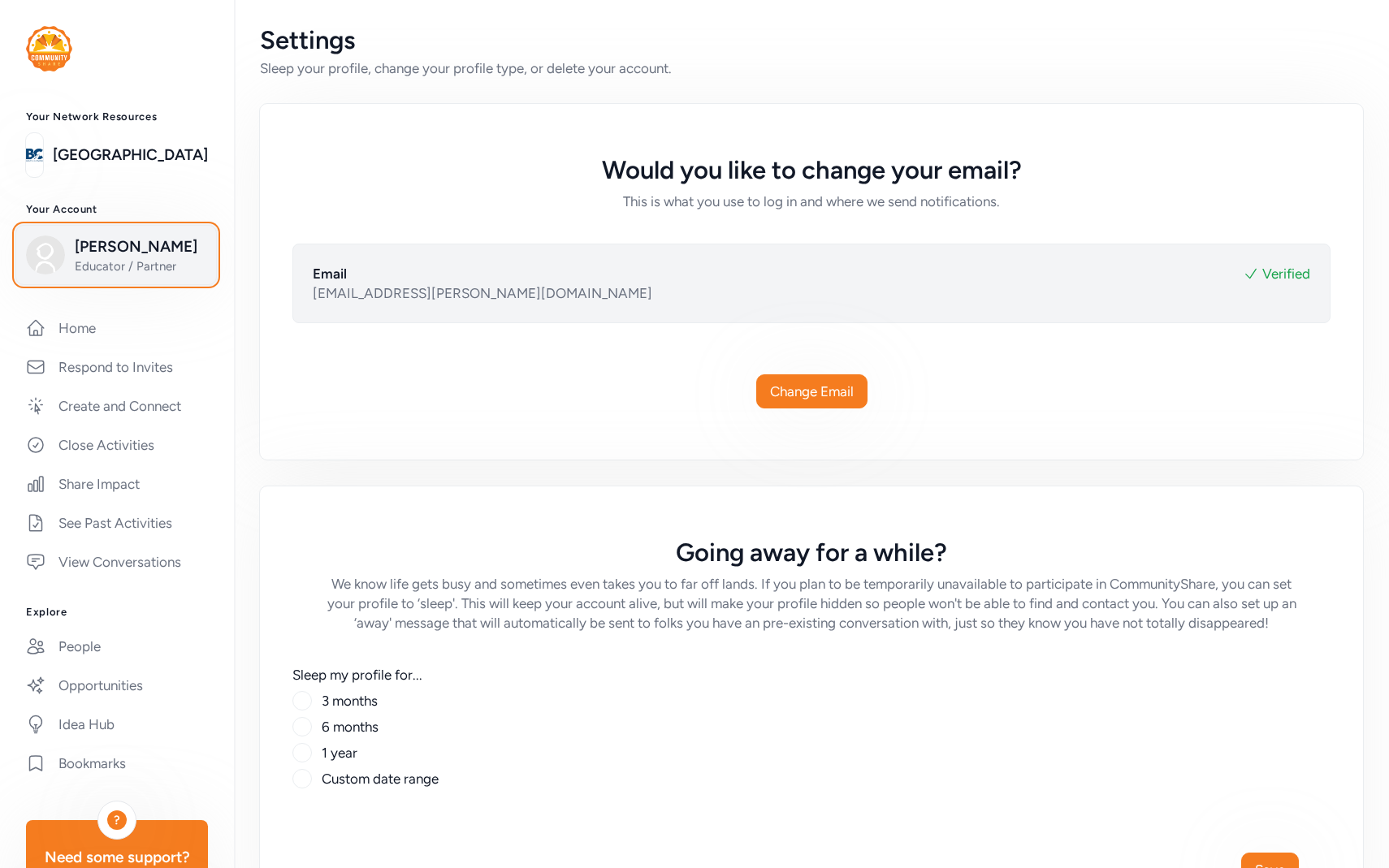
click at [91, 282] on button "[PERSON_NAME] Educator / Partner" at bounding box center [116, 255] width 202 height 60
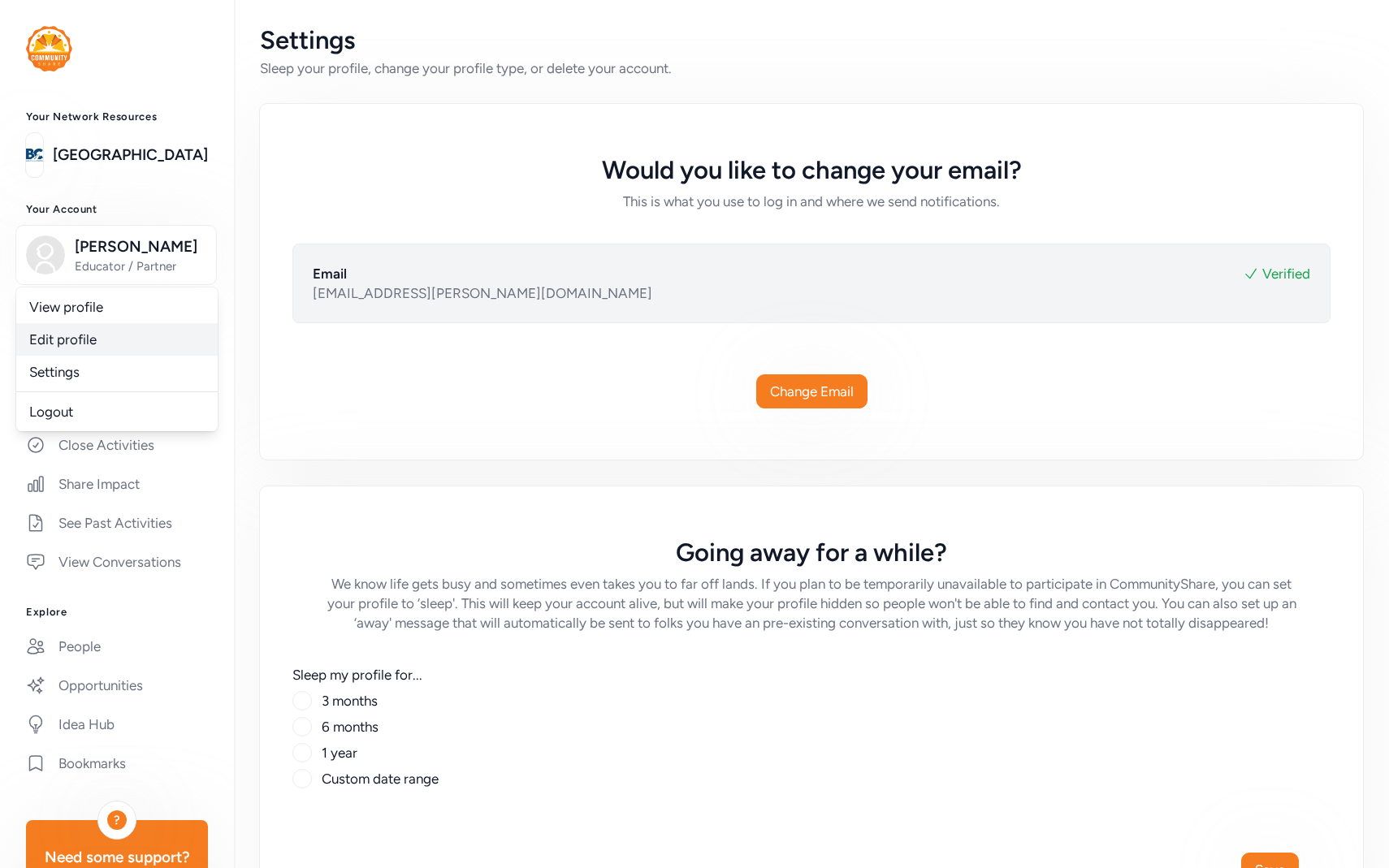
click at [88, 342] on link "Edit profile" at bounding box center [117, 339] width 202 height 32
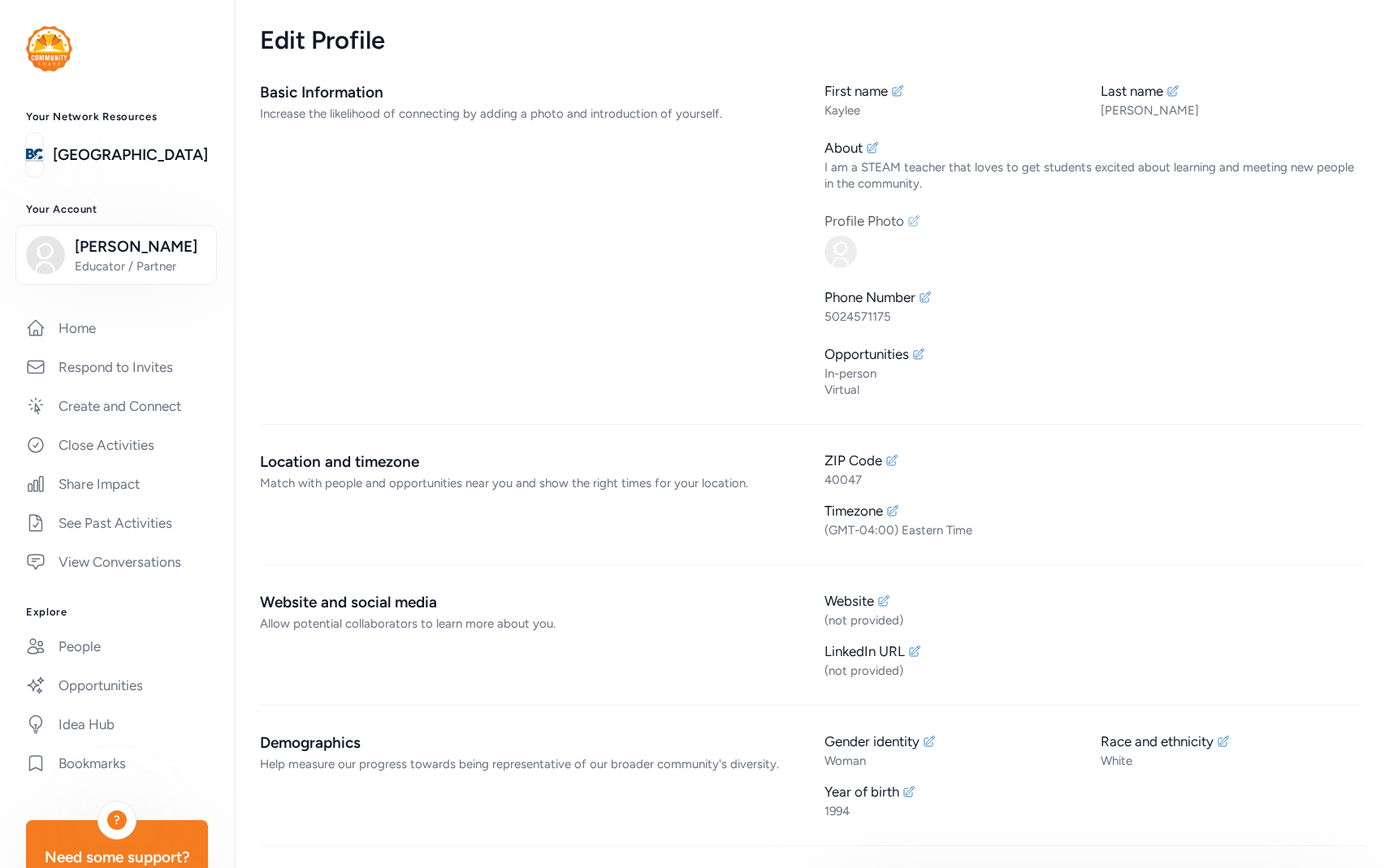
click at [918, 221] on icon at bounding box center [913, 221] width 13 height 13
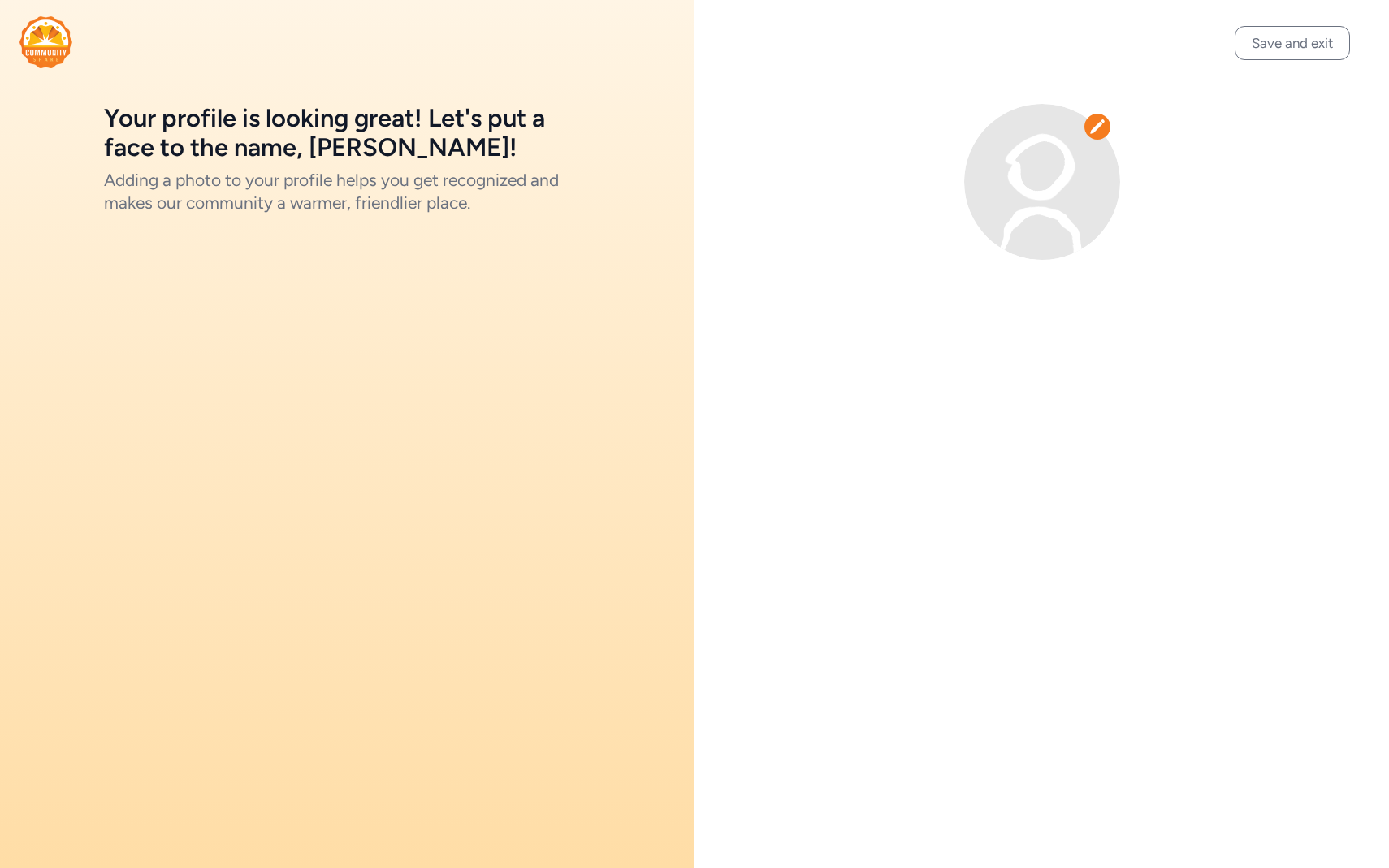
click at [1112, 126] on div at bounding box center [1042, 182] width 156 height 156
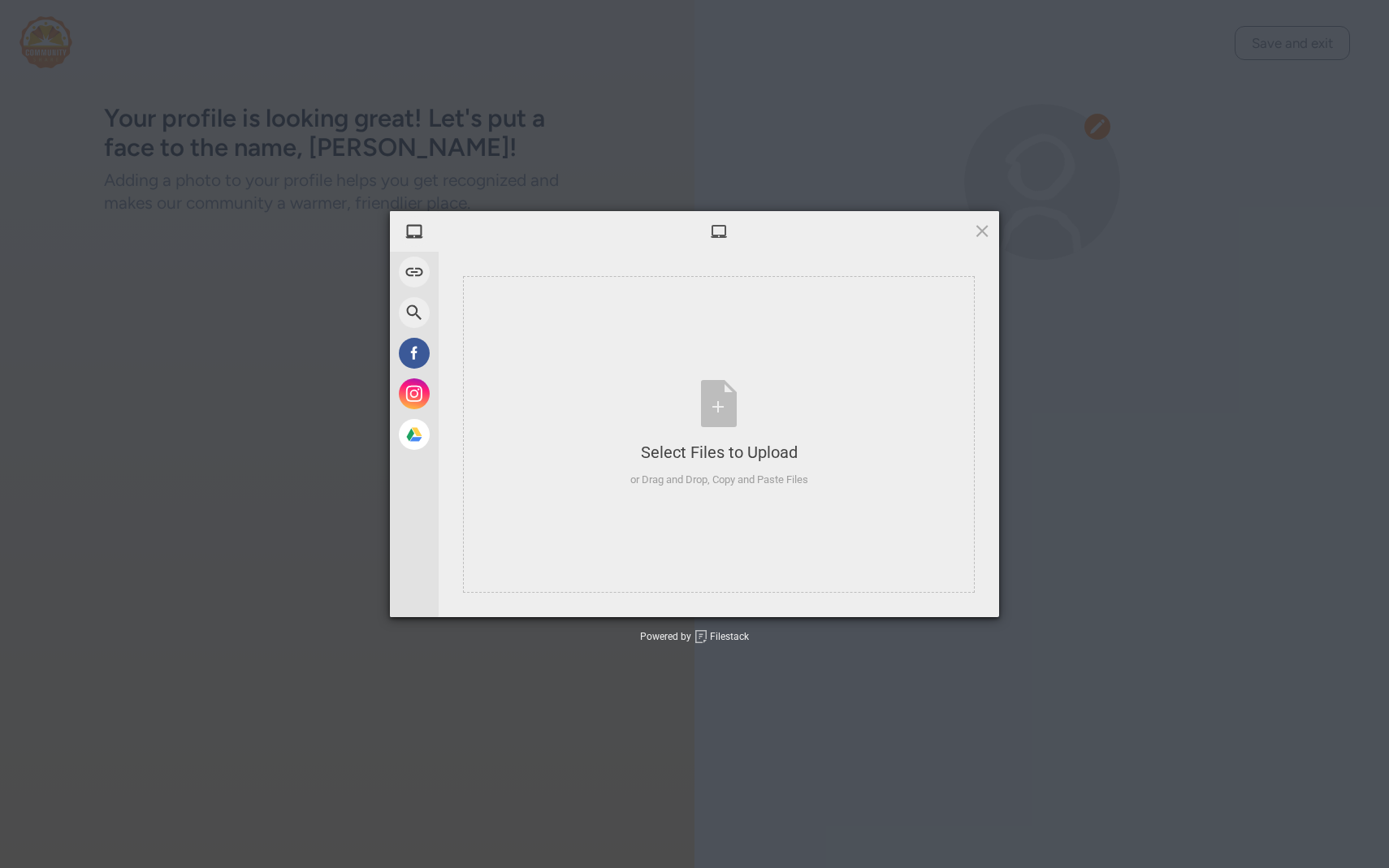
click at [1097, 126] on div "My Device Link (URL) Web Search Facebook Instagram Google Drive Select Files to…" at bounding box center [694, 434] width 1389 height 868
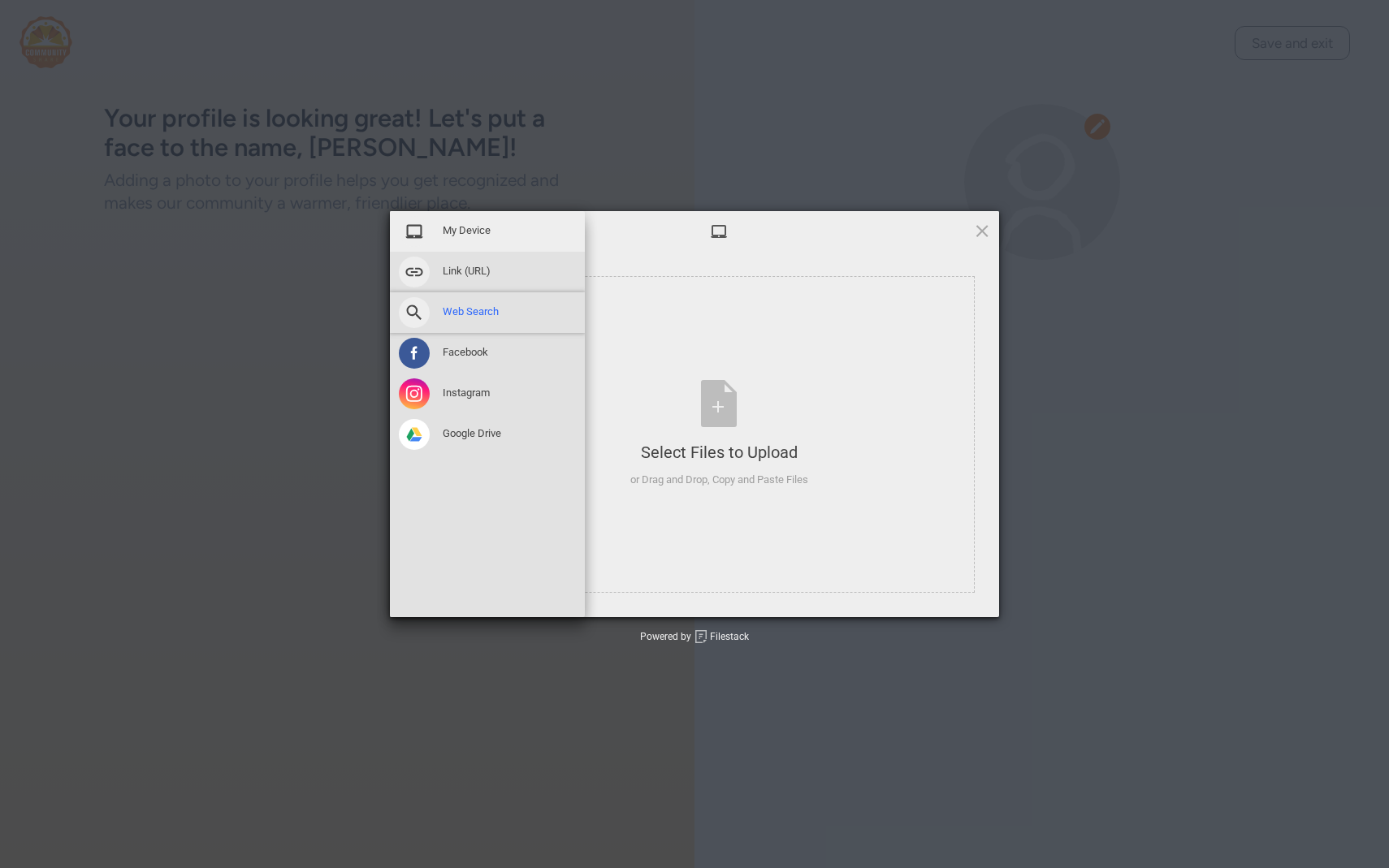
click at [415, 311] on span at bounding box center [413, 313] width 31 height 31
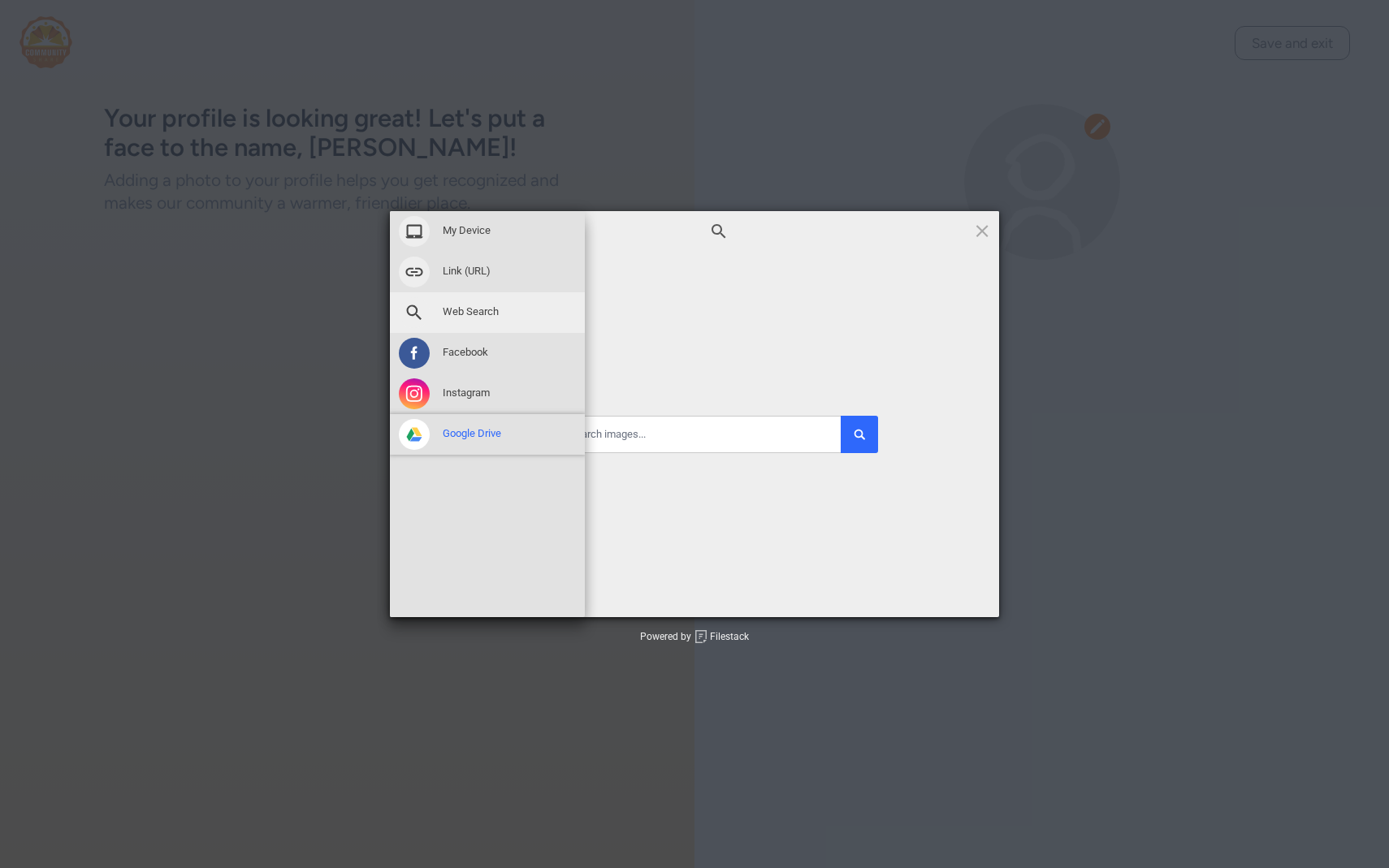
click at [412, 433] on span at bounding box center [413, 434] width 31 height 31
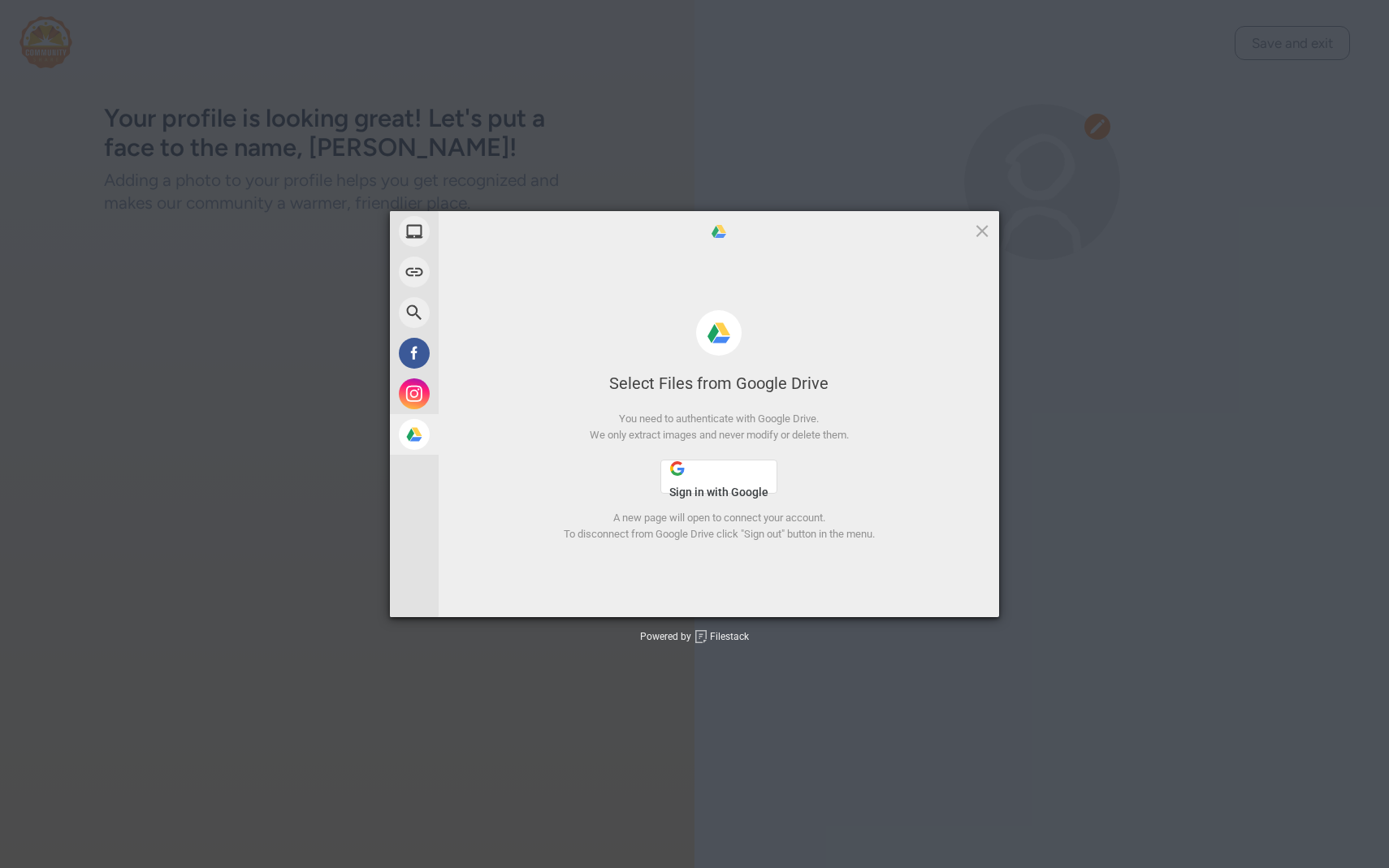
click at [700, 488] on span "Sign in with Google" at bounding box center [719, 492] width 99 height 13
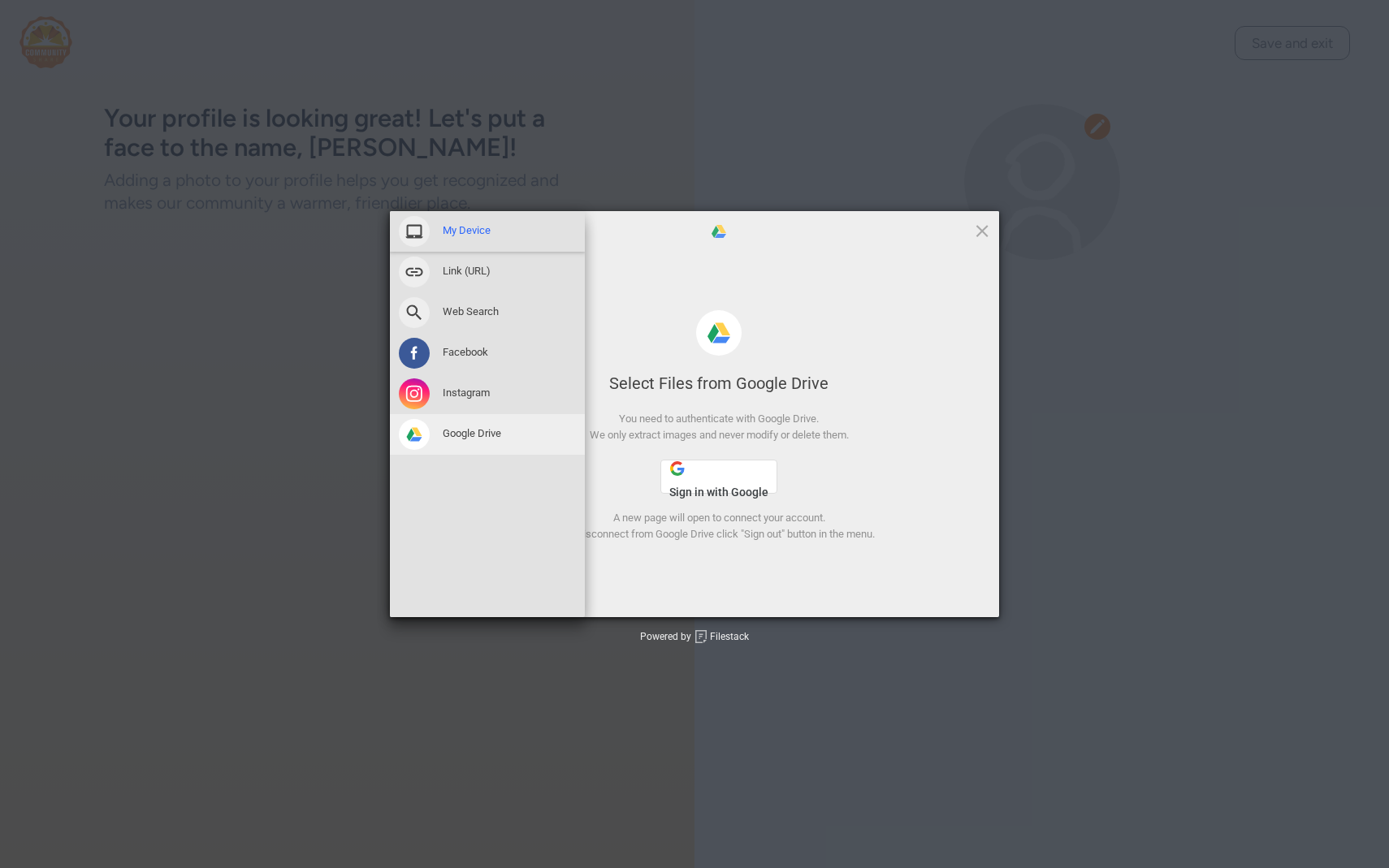
click at [440, 238] on div "My Device" at bounding box center [487, 231] width 195 height 40
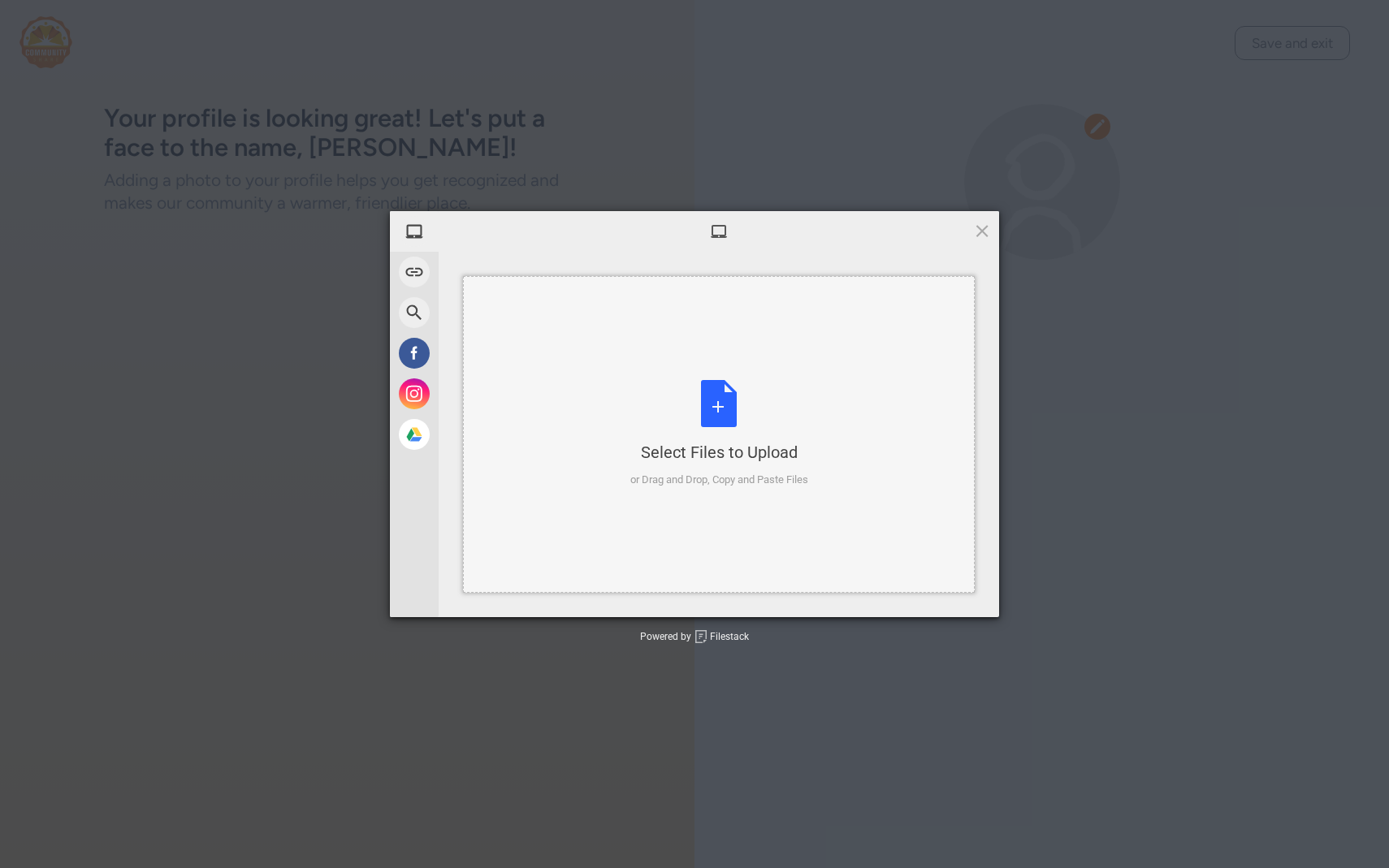
click at [723, 456] on div "Select Files to Upload" at bounding box center [719, 452] width 178 height 23
click at [703, 426] on div "Select Files to Upload or Drag and Drop, Copy and Paste Files" at bounding box center [719, 434] width 178 height 108
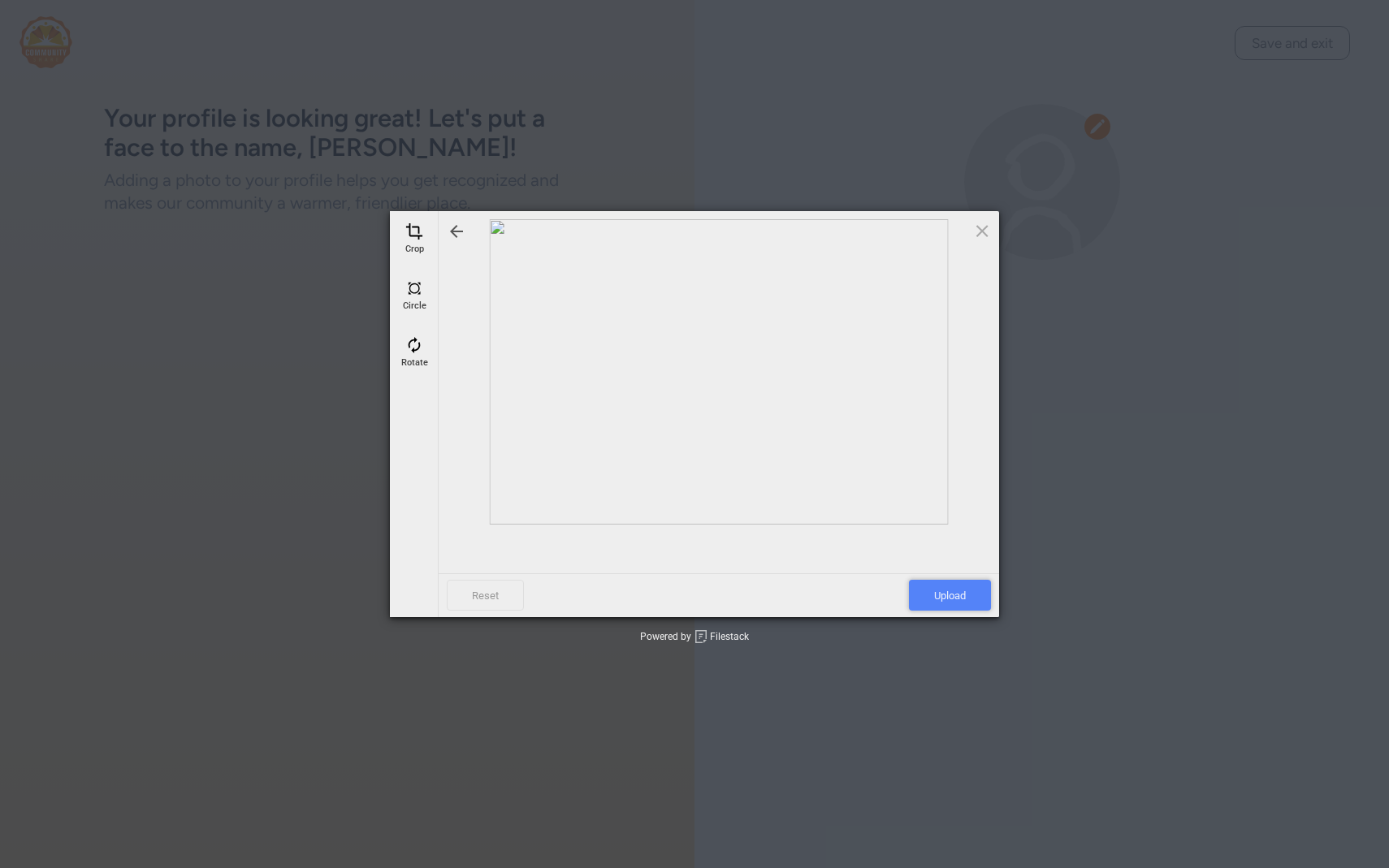
click at [969, 593] on span "Upload" at bounding box center [949, 595] width 82 height 31
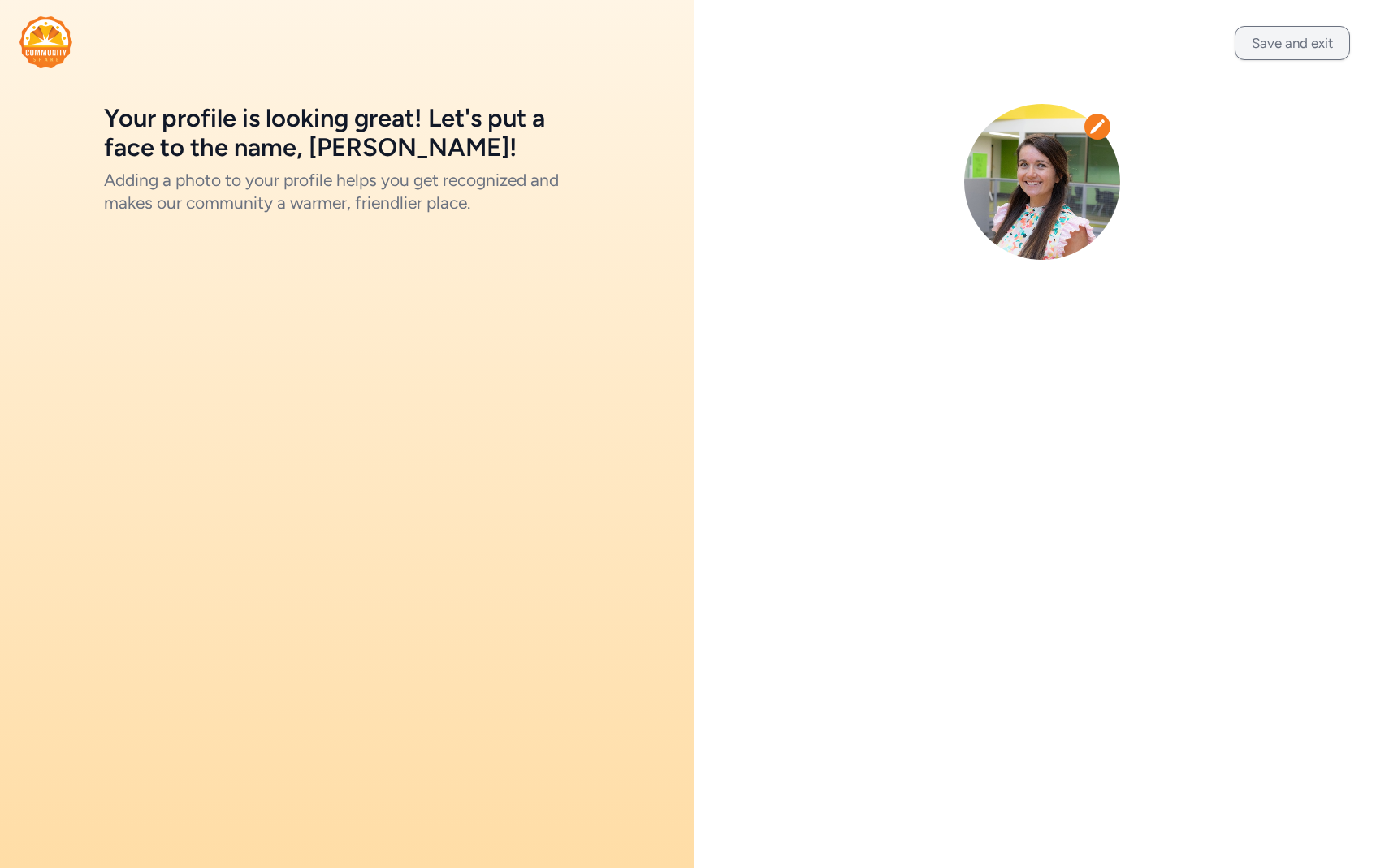
click at [1298, 52] on button "Save and exit" at bounding box center [1292, 43] width 115 height 34
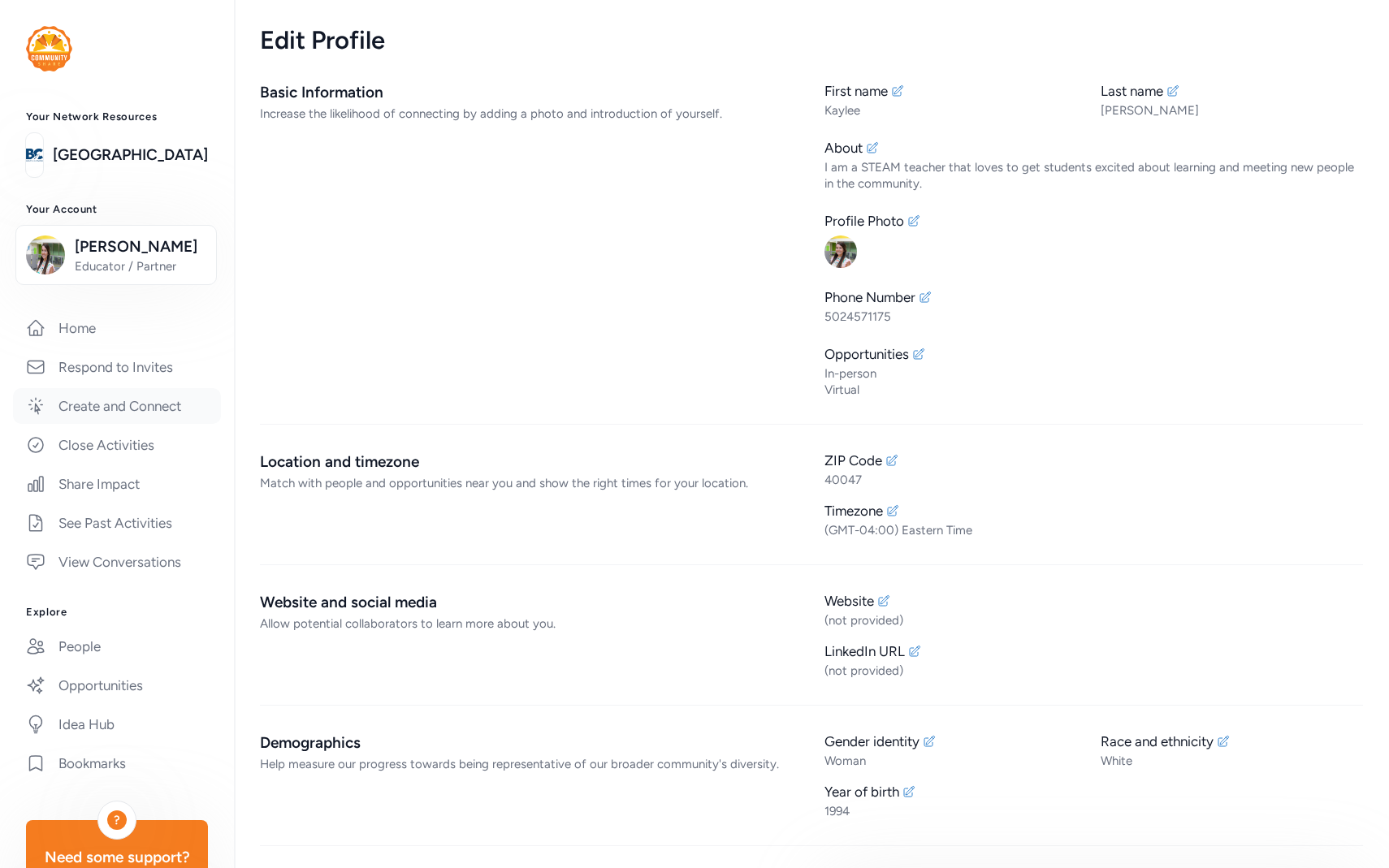
click at [135, 417] on link "Create and Connect" at bounding box center [117, 406] width 208 height 36
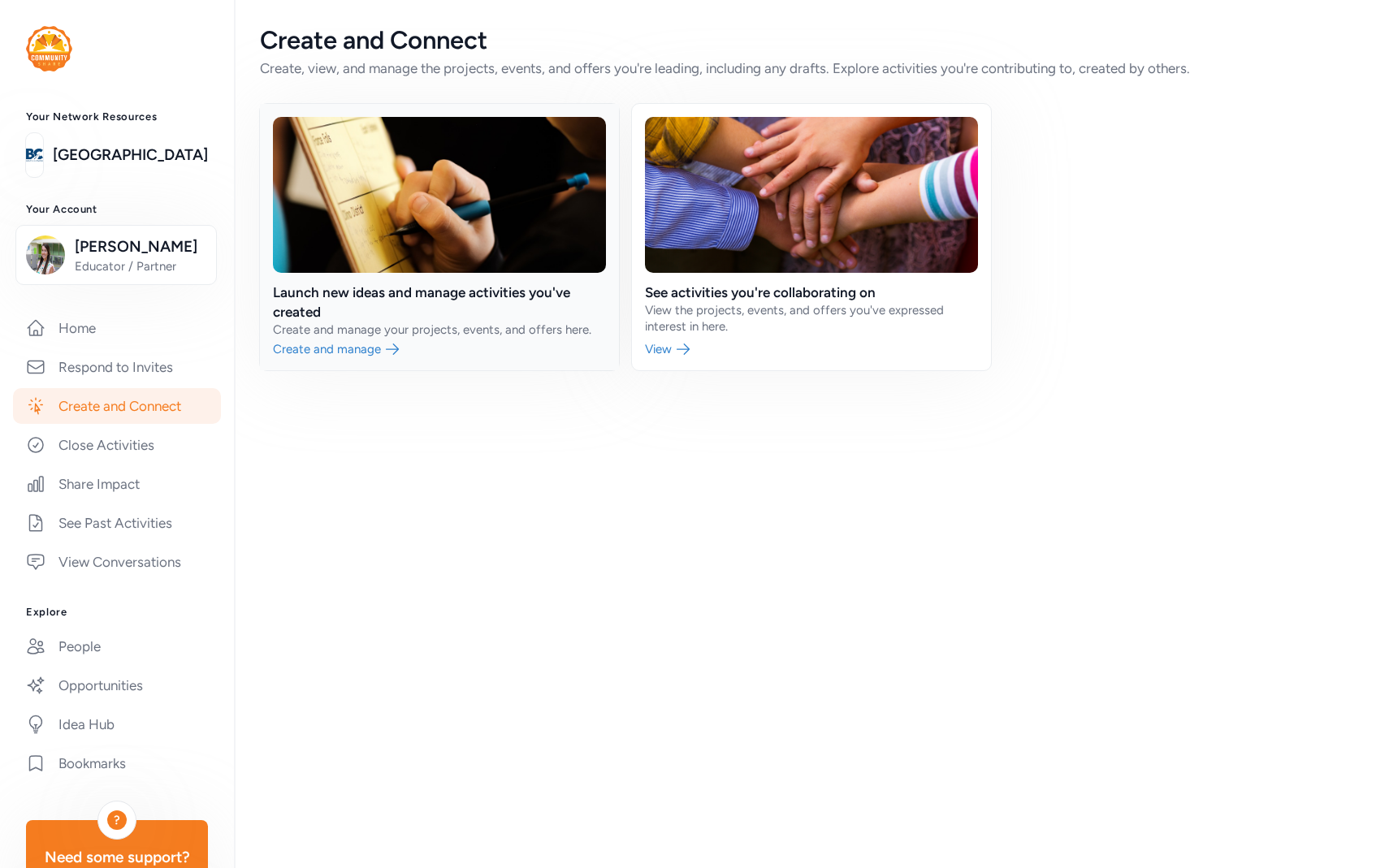
click at [363, 356] on link at bounding box center [439, 236] width 359 height 266
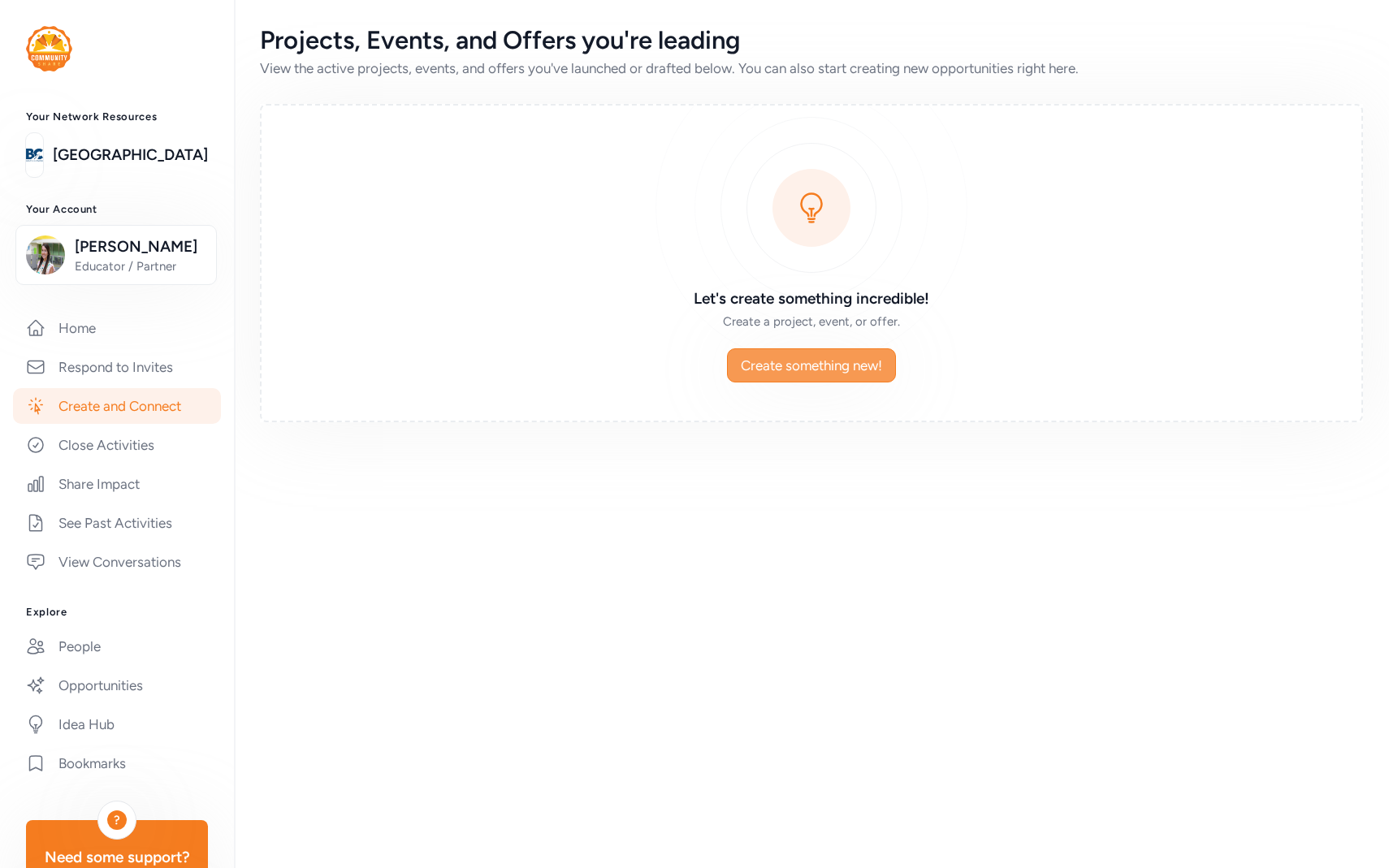
click at [780, 368] on span "Create something new!" at bounding box center [811, 365] width 141 height 20
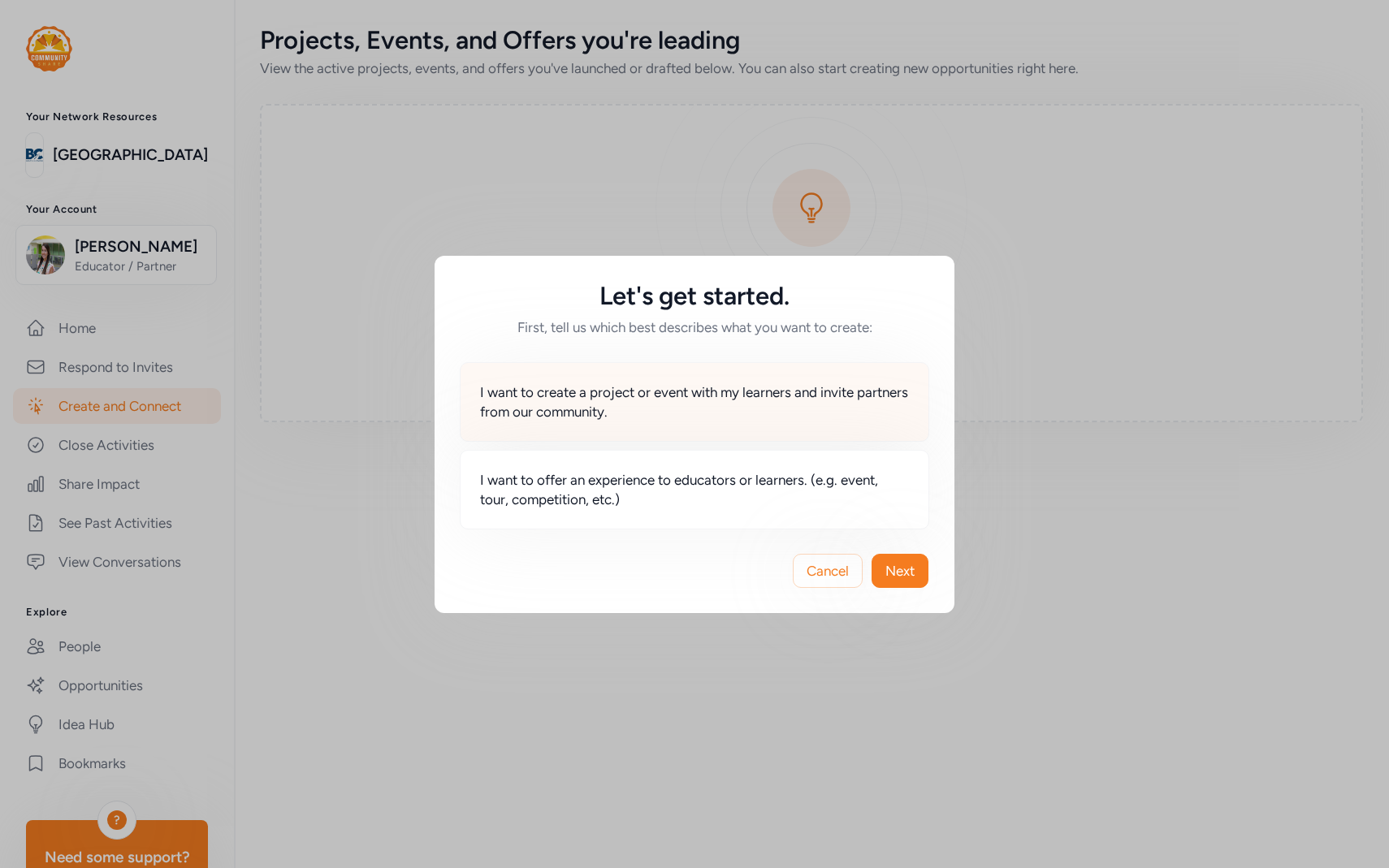
click at [673, 435] on div "I want to create a project or event with my learners and invite partners from o…" at bounding box center [694, 402] width 469 height 80
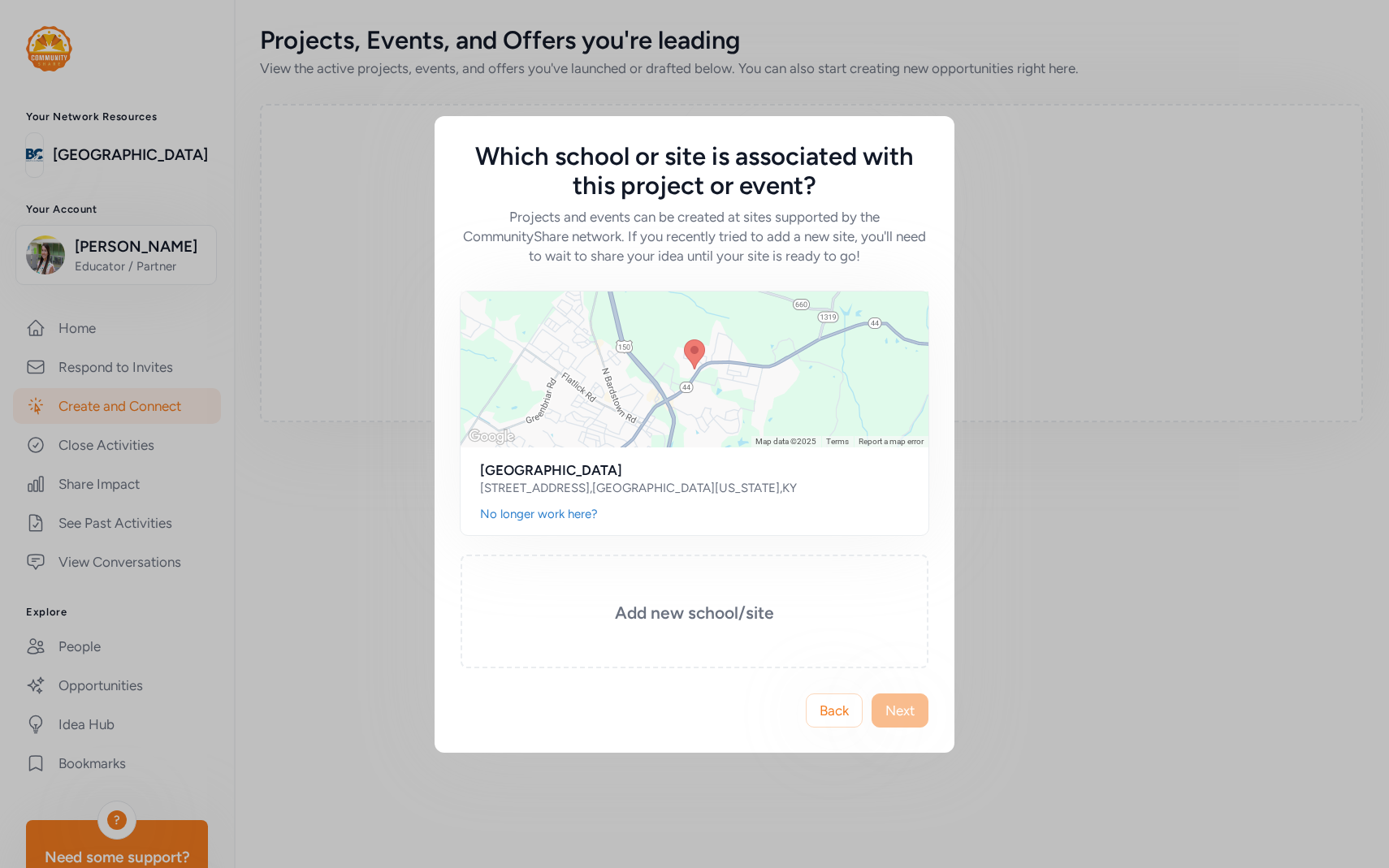
click at [910, 706] on span "Next" at bounding box center [899, 710] width 29 height 20
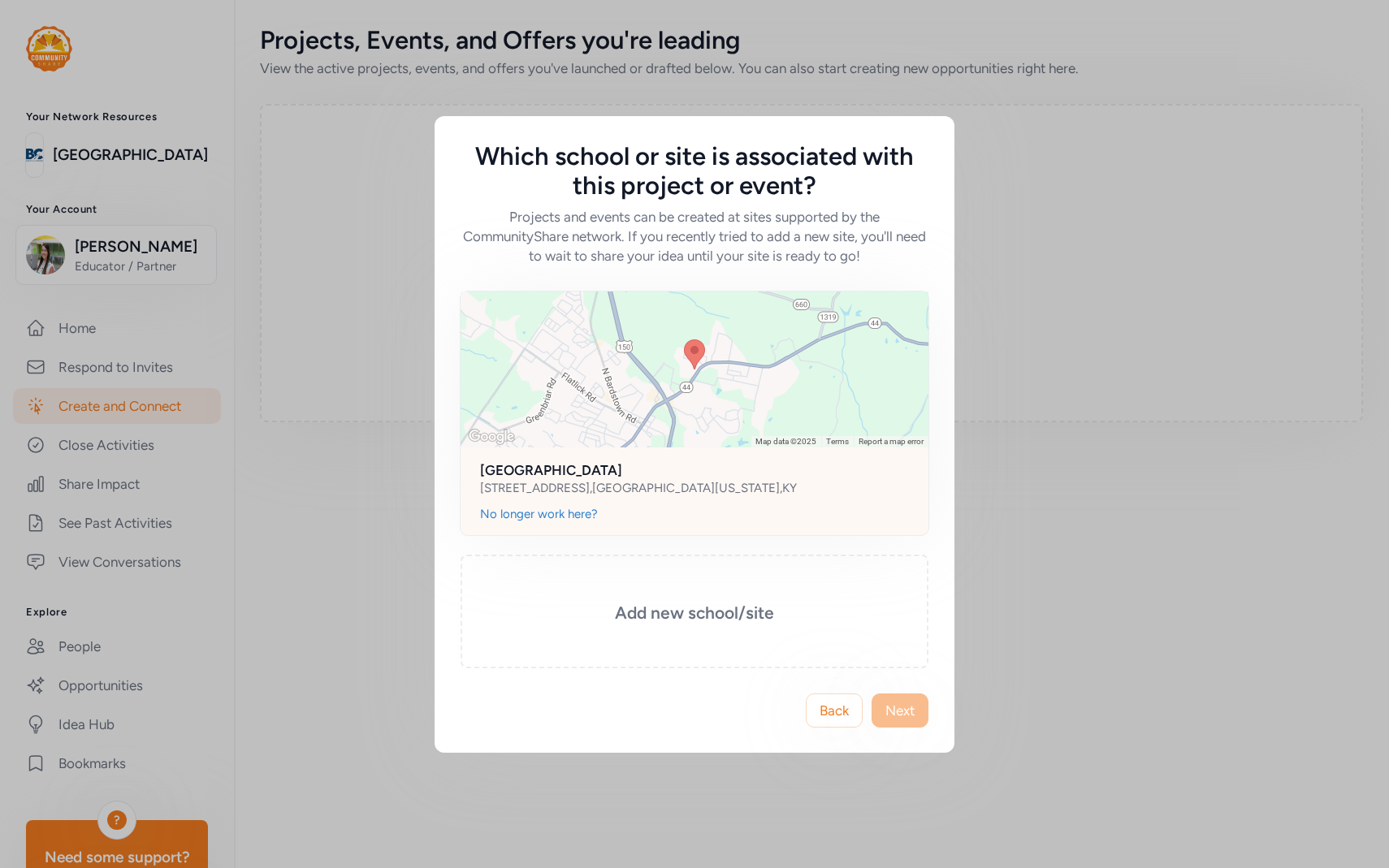
click at [787, 474] on h2 "[GEOGRAPHIC_DATA]" at bounding box center [694, 470] width 428 height 20
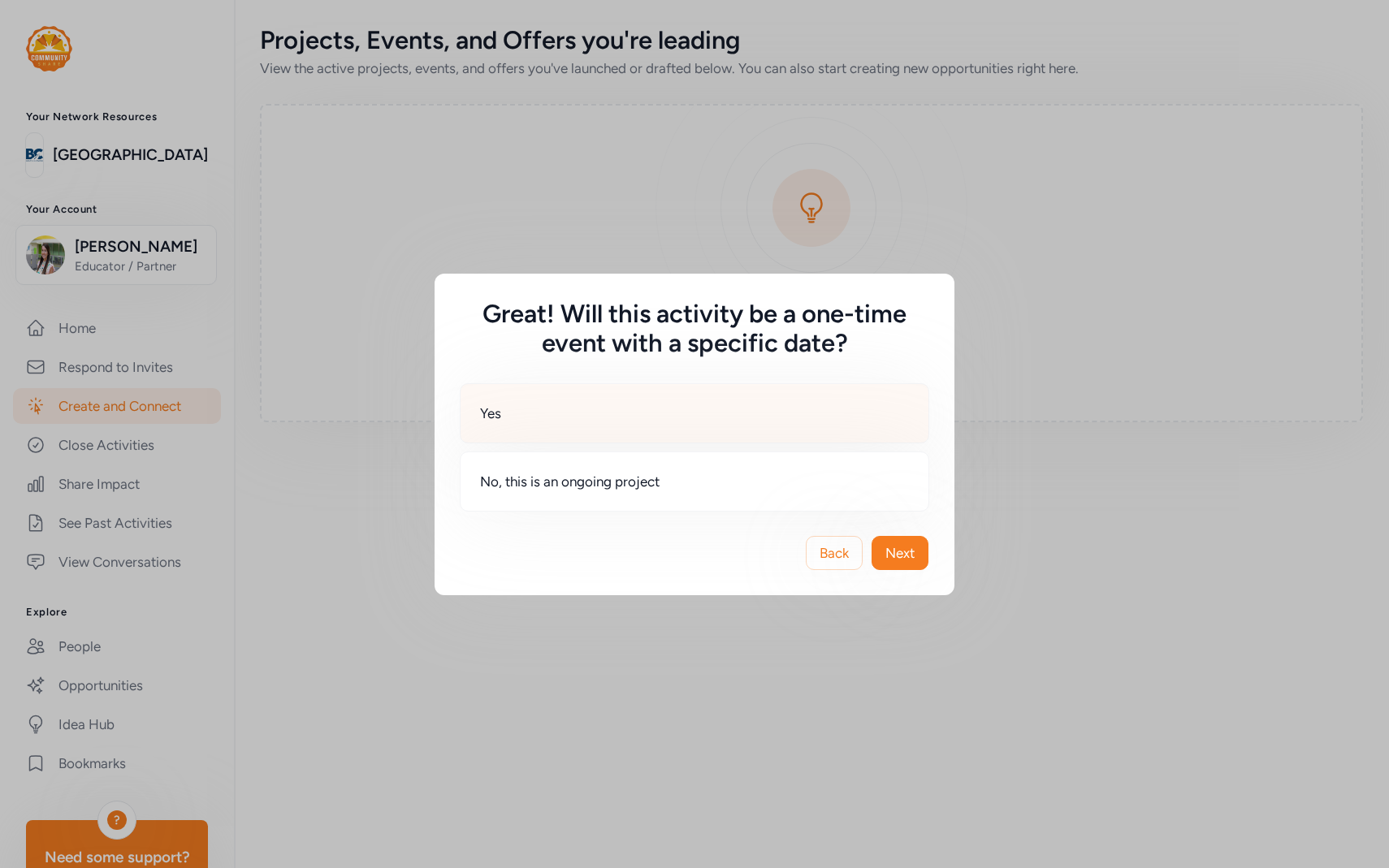
click at [645, 422] on div "Yes" at bounding box center [694, 413] width 469 height 60
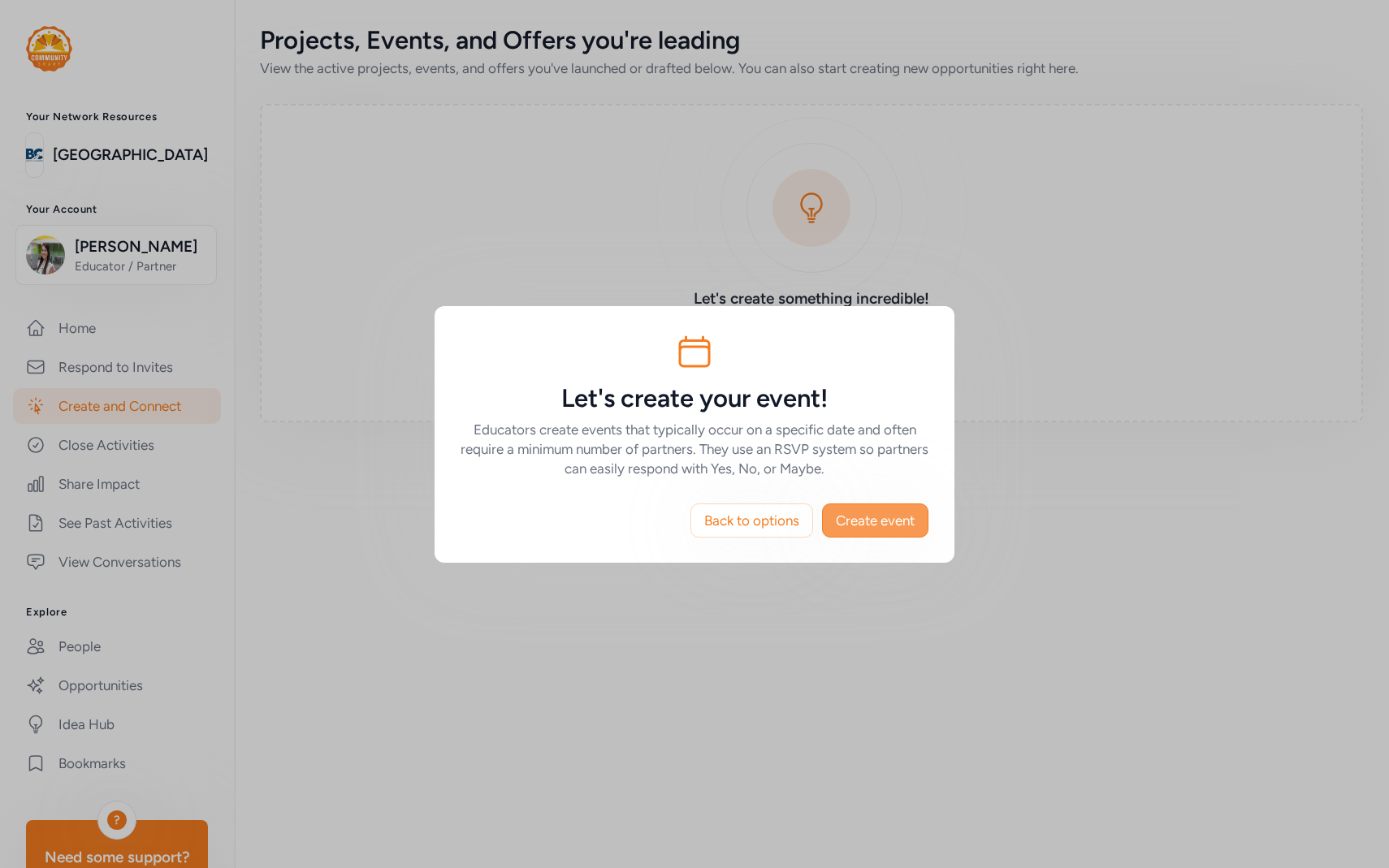
click at [881, 521] on span "Create event" at bounding box center [875, 520] width 79 height 20
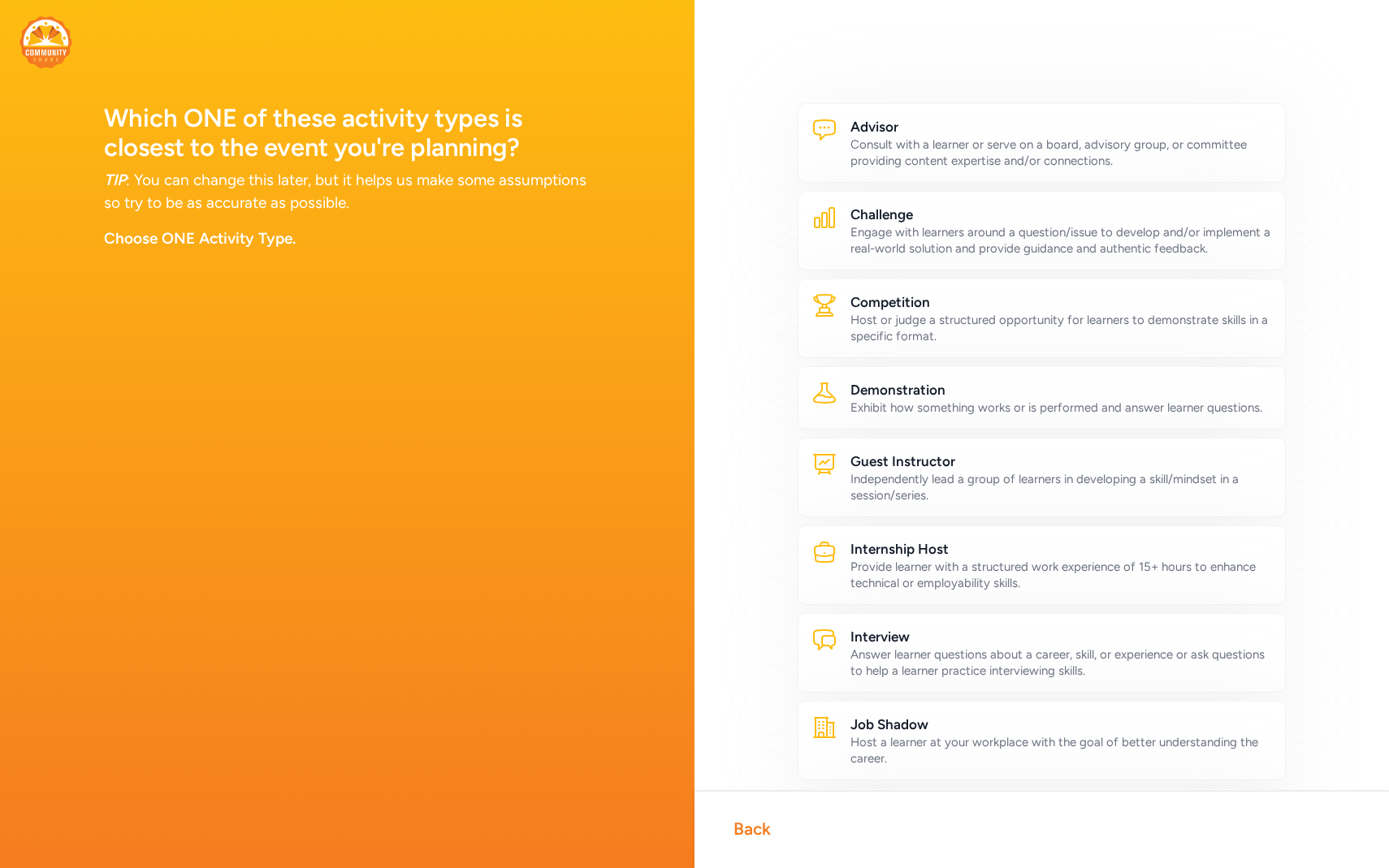
click at [776, 843] on div "Back" at bounding box center [1041, 828] width 694 height 78
click at [761, 838] on div "Back" at bounding box center [752, 828] width 38 height 23
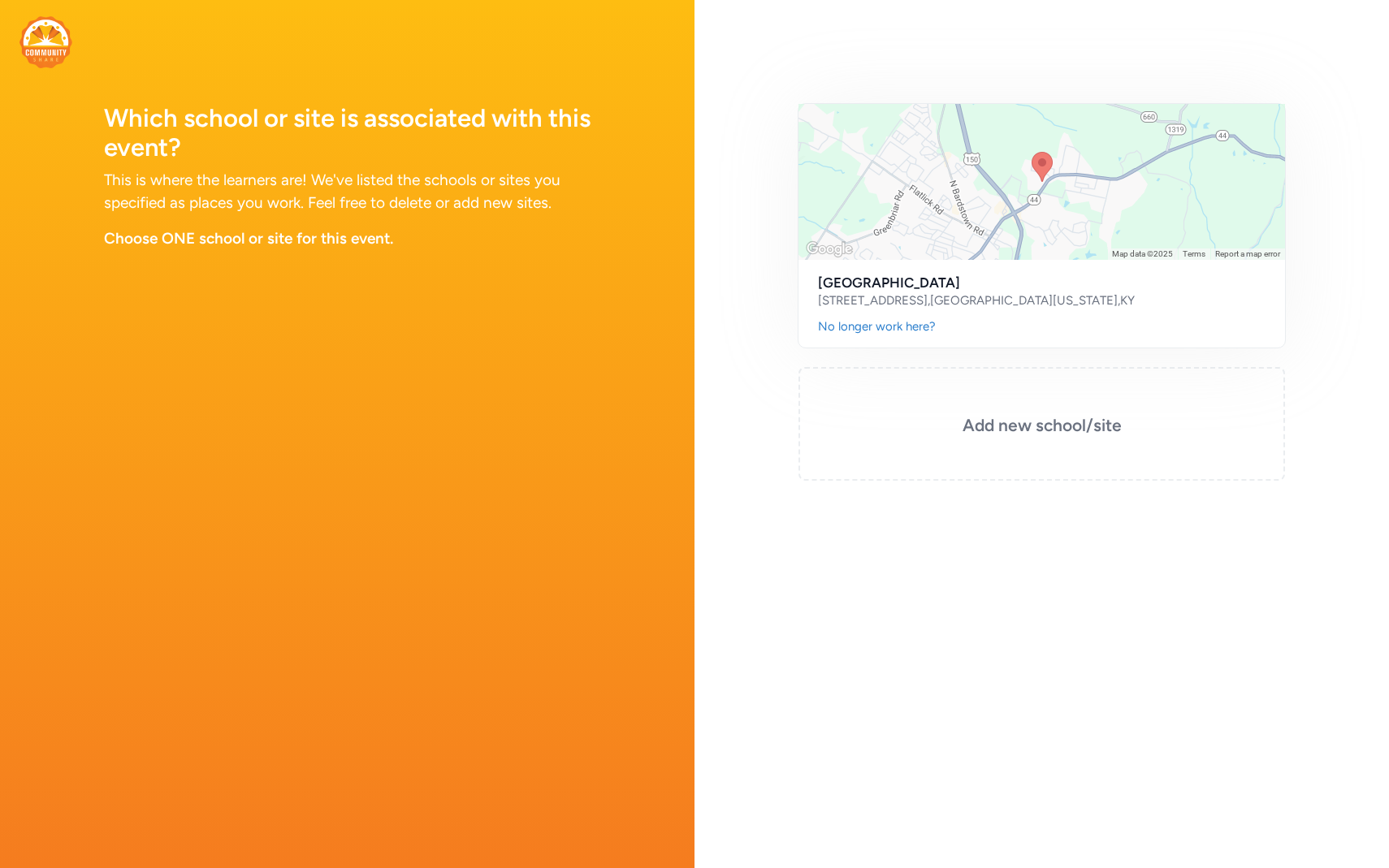
click at [60, 28] on img at bounding box center [46, 41] width 53 height 52
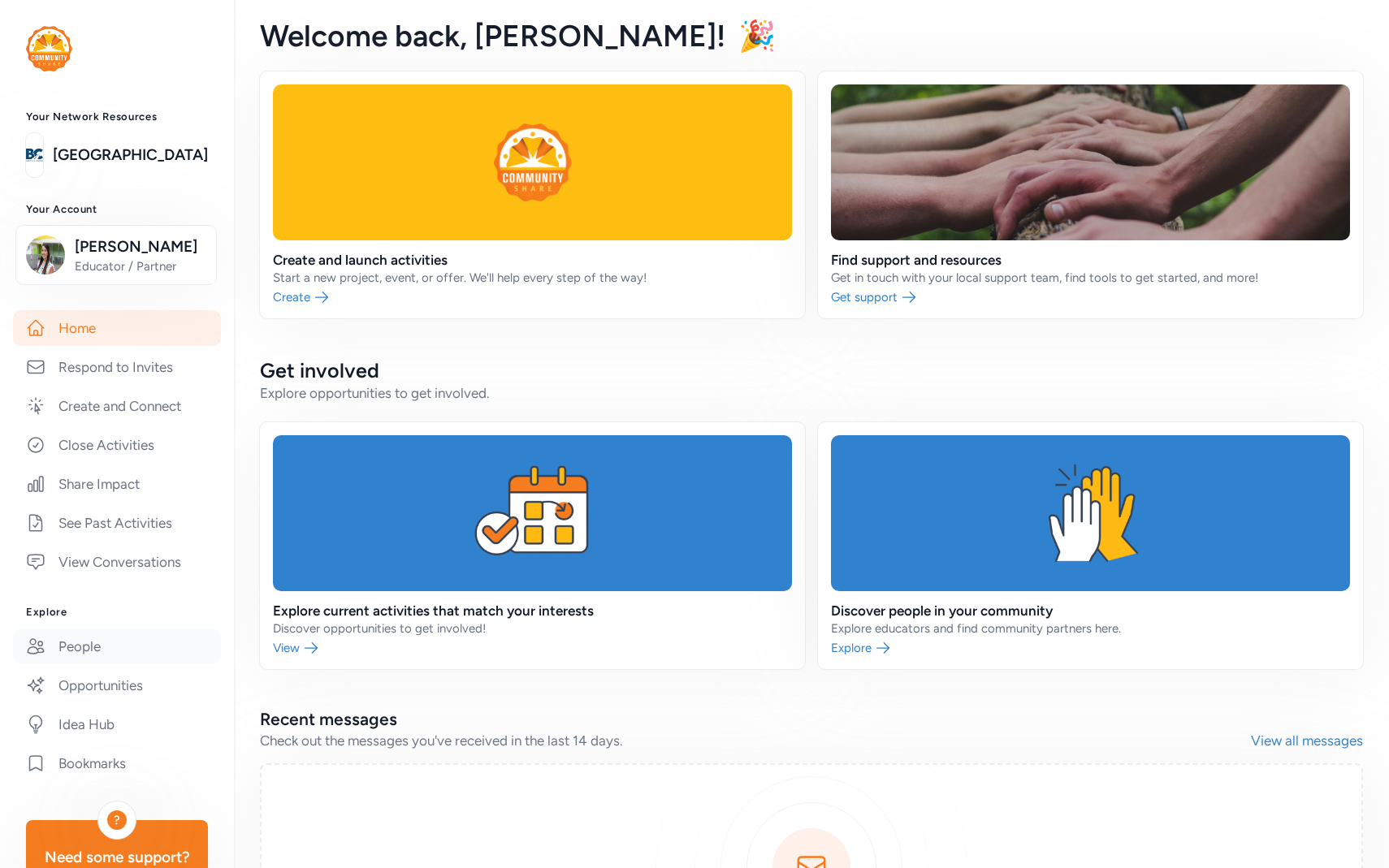
click at [74, 649] on link "People" at bounding box center [117, 646] width 208 height 36
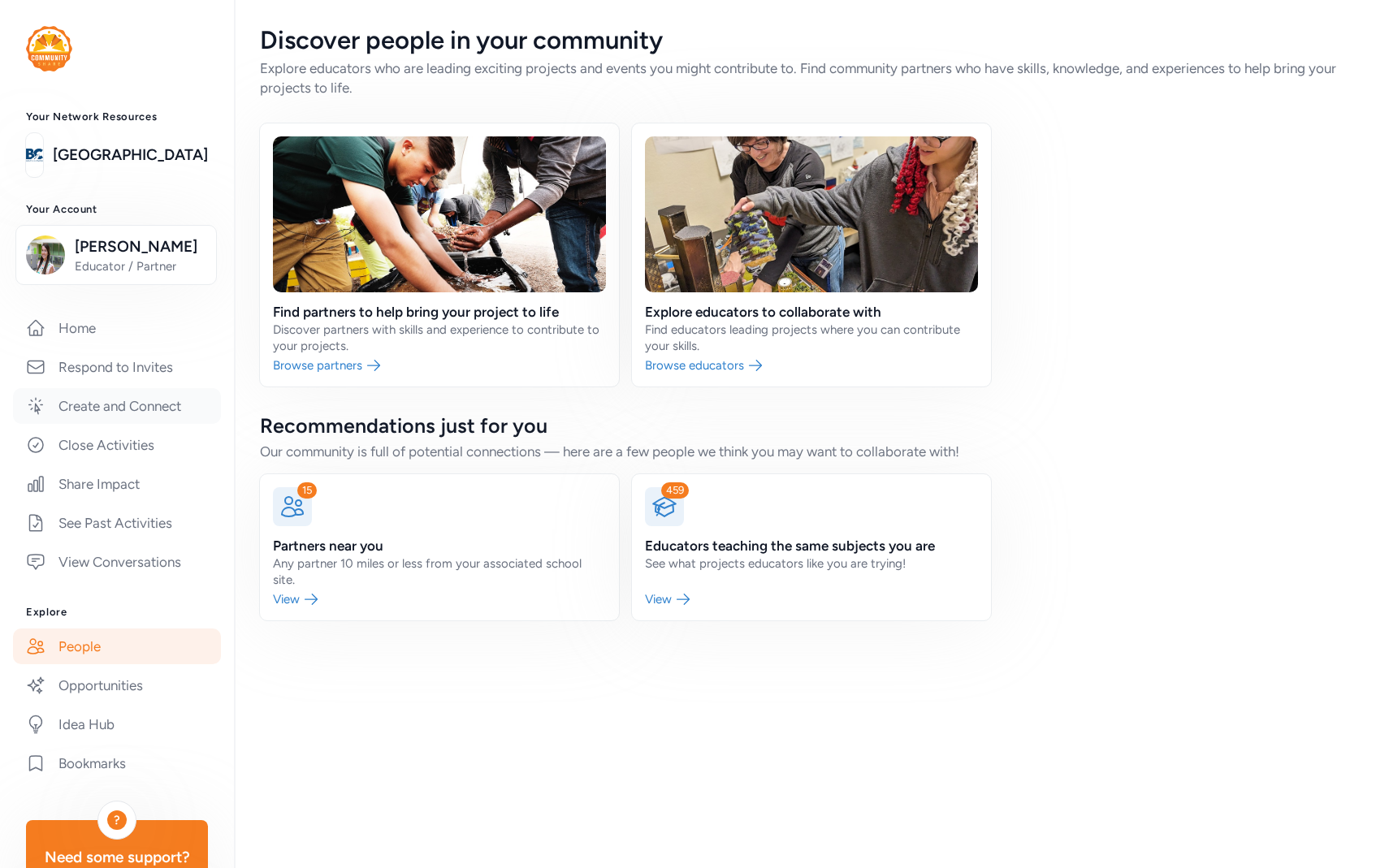
click at [147, 421] on link "Create and Connect" at bounding box center [117, 406] width 208 height 36
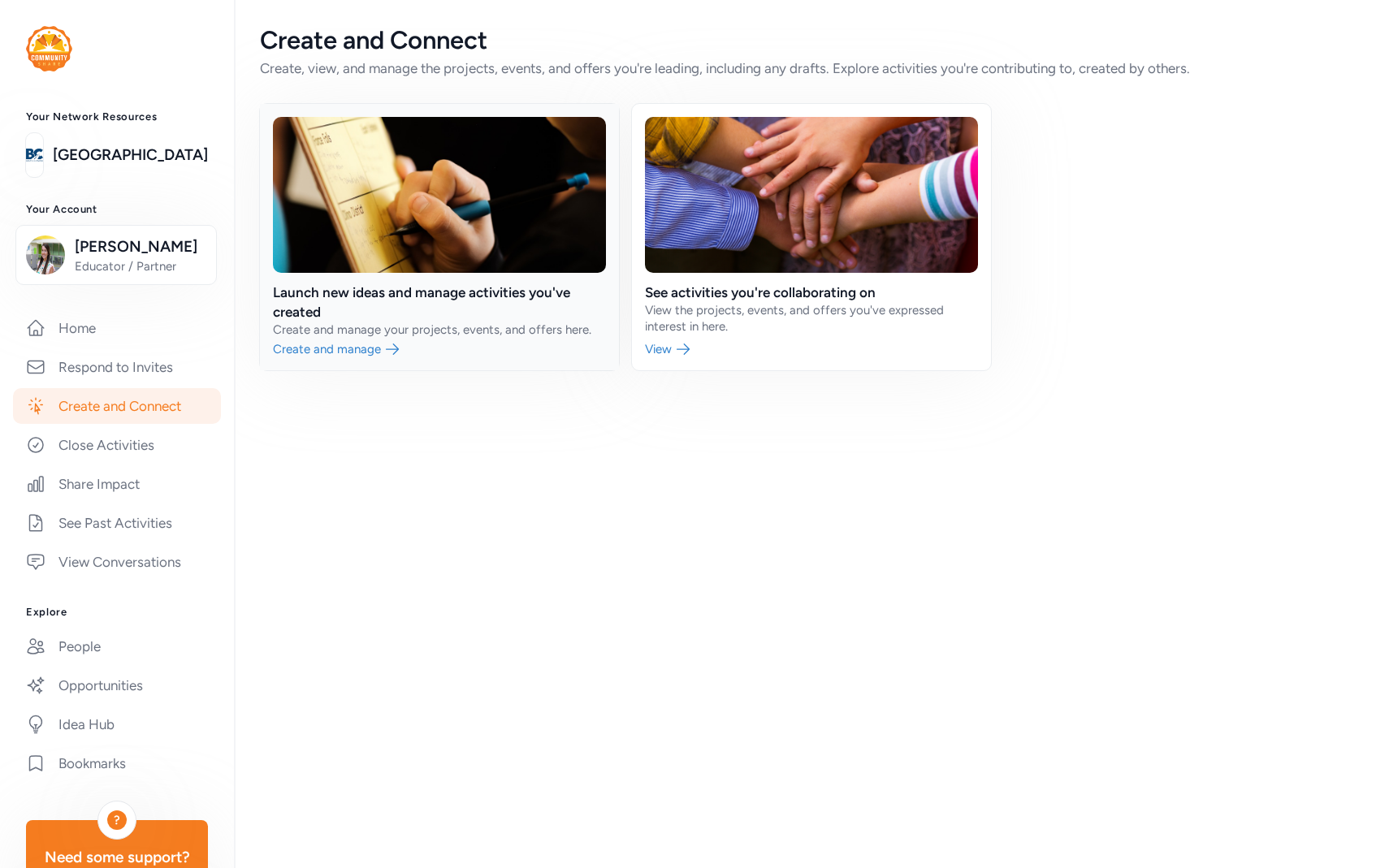
click at [358, 345] on link at bounding box center [439, 236] width 359 height 266
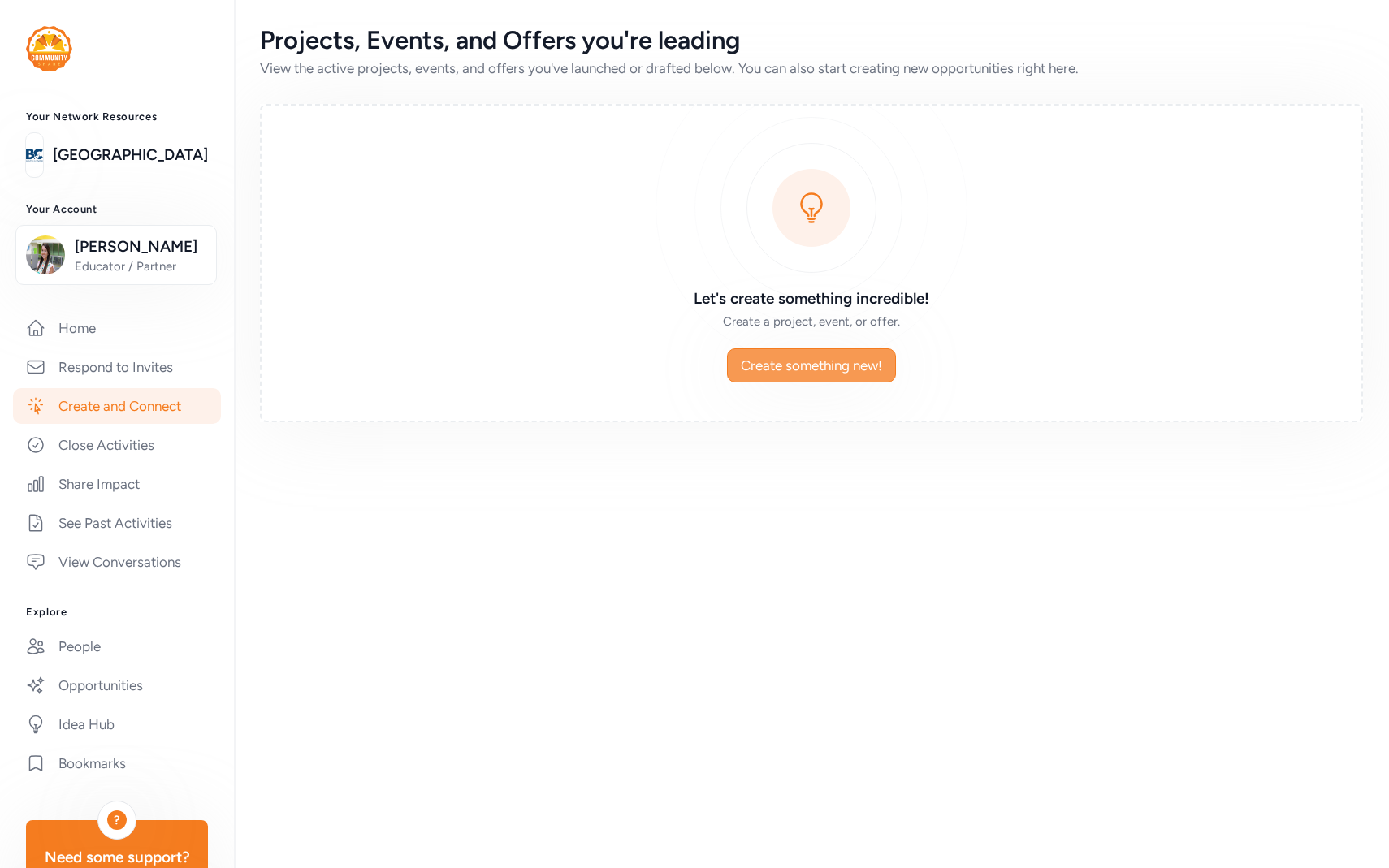
click at [782, 351] on button "Create something new!" at bounding box center [811, 365] width 169 height 34
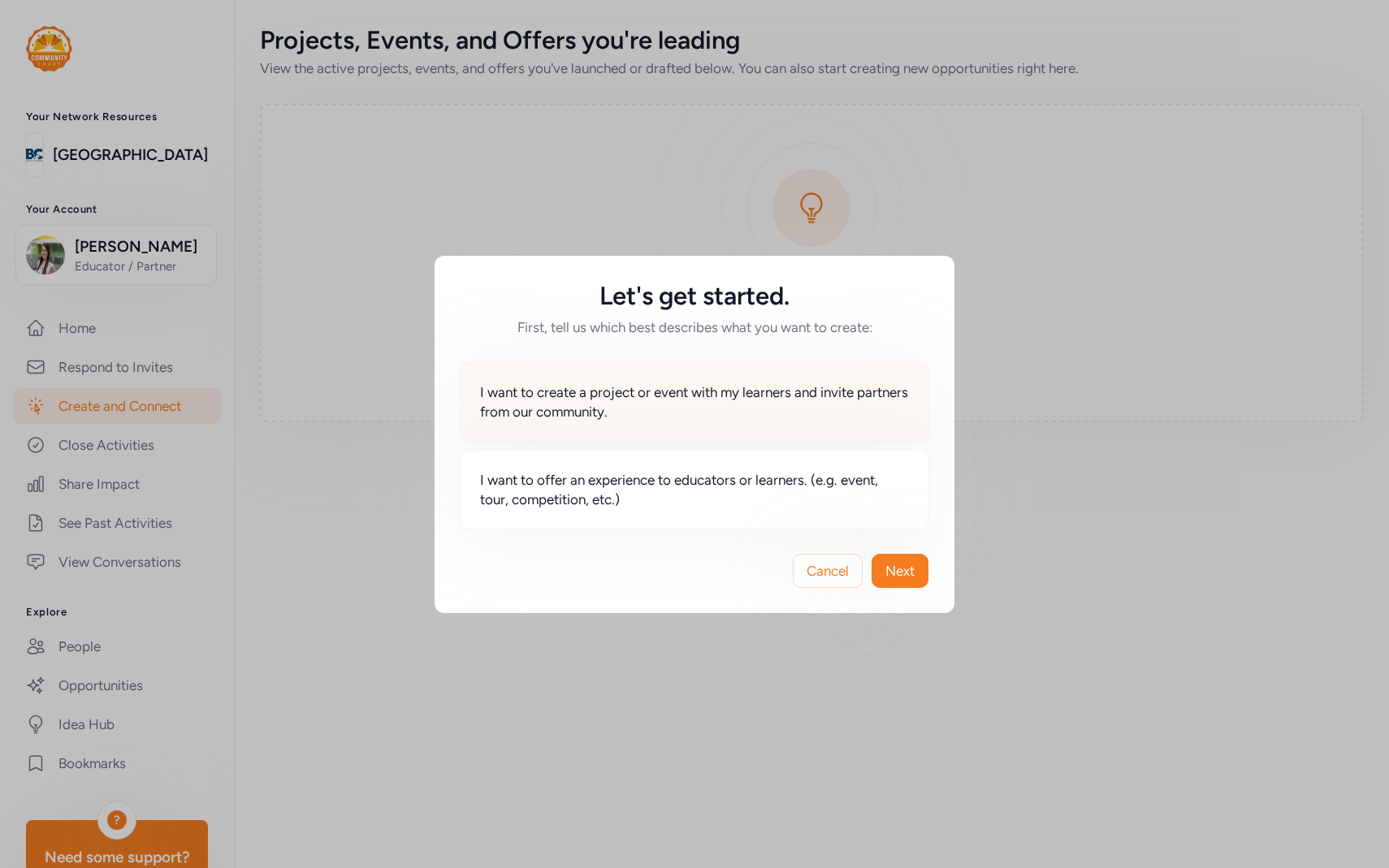
click at [836, 397] on span "I want to create a project or event with my learners and invite partners from o…" at bounding box center [694, 401] width 428 height 39
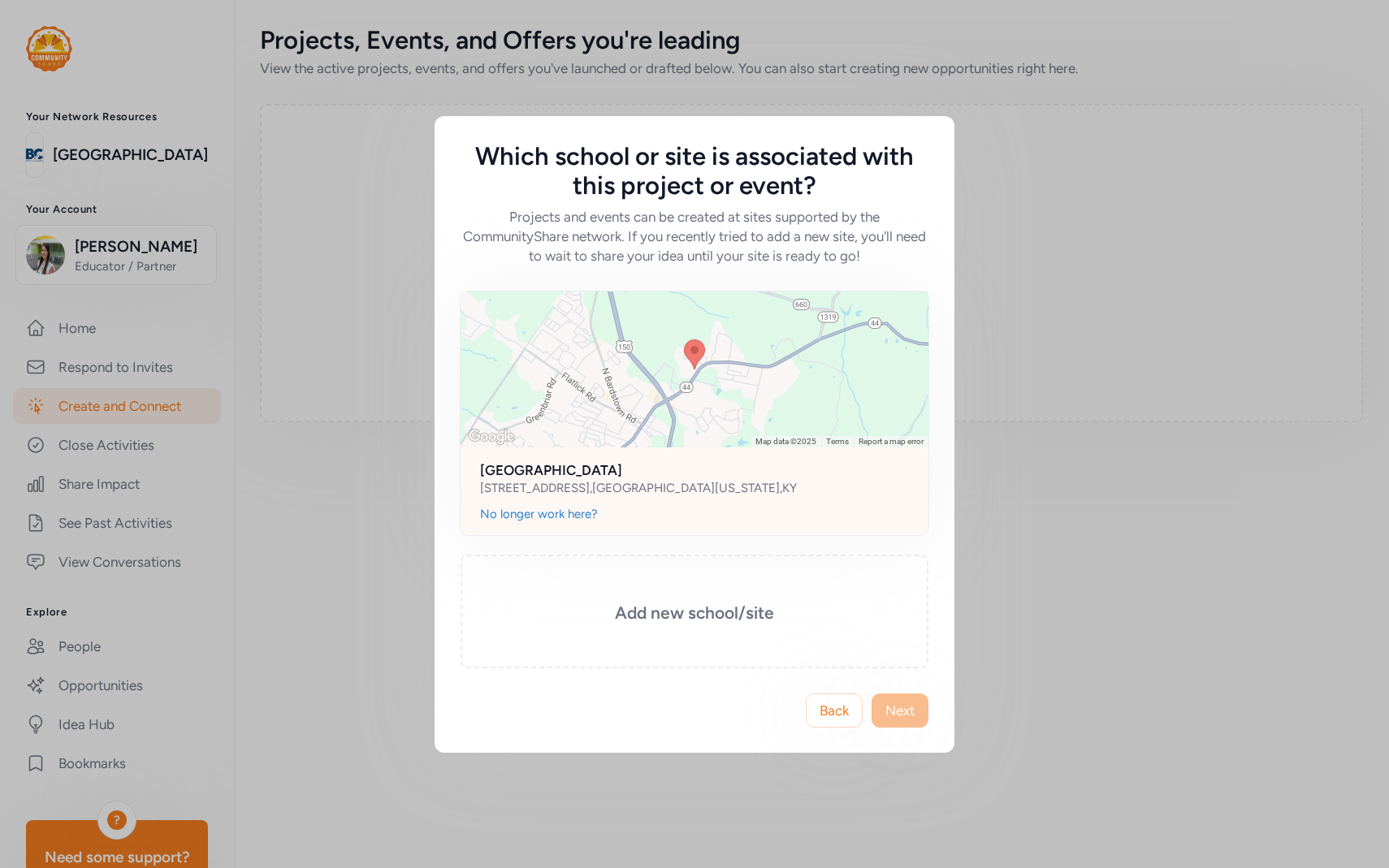
click at [729, 490] on div "[STREET_ADDRESS][US_STATE]" at bounding box center [694, 488] width 428 height 16
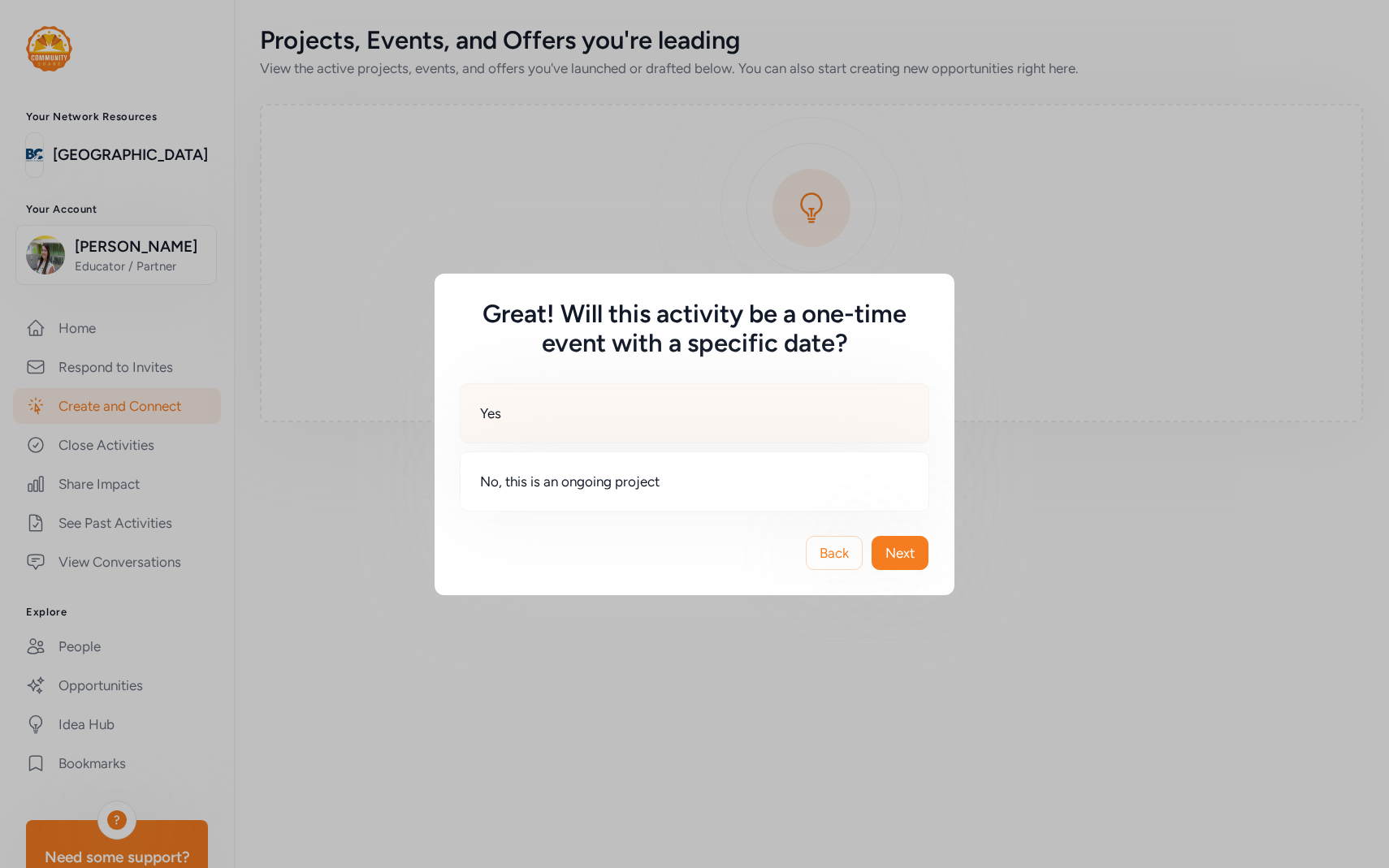
click at [809, 410] on div "Yes" at bounding box center [694, 413] width 469 height 60
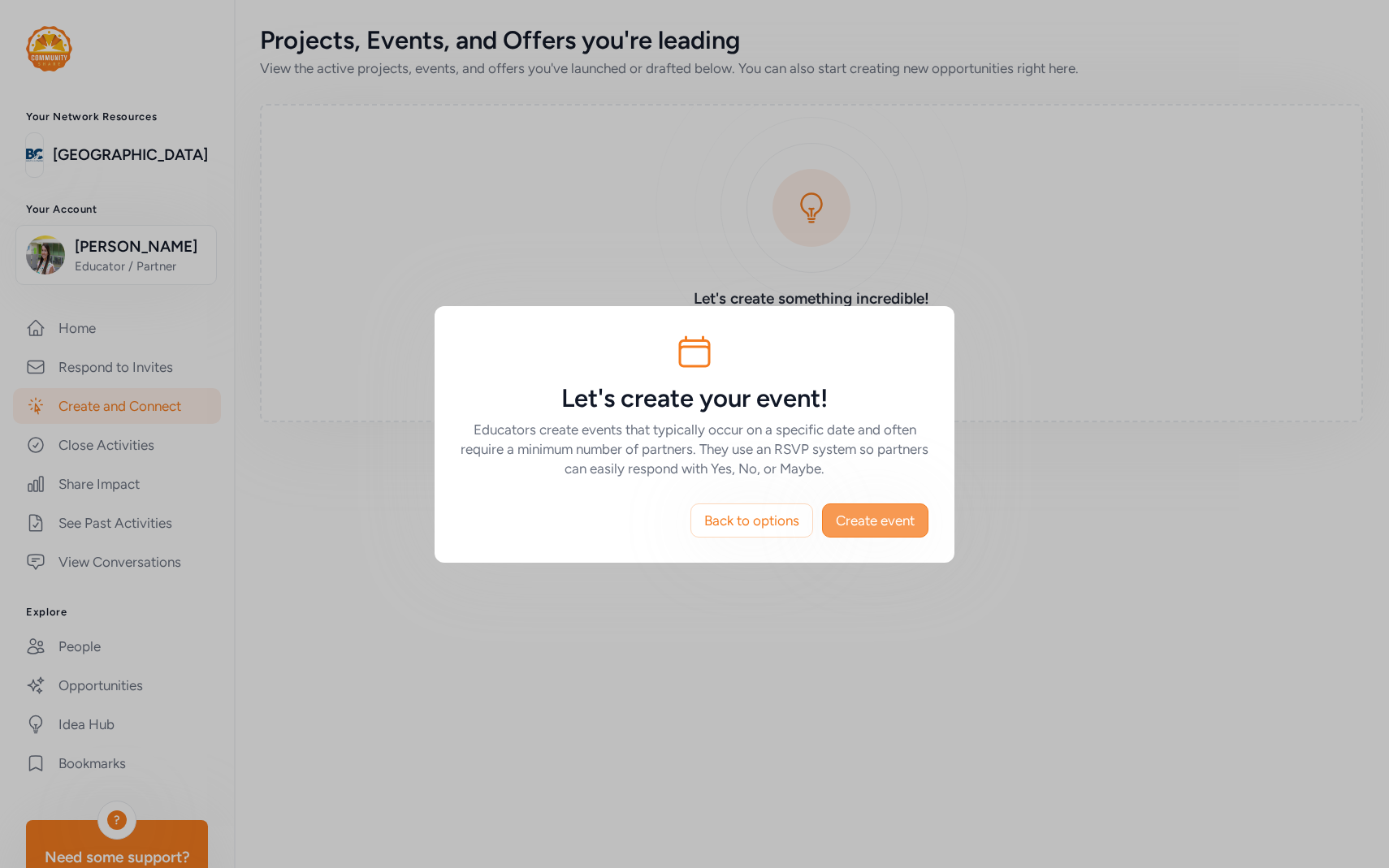
click at [892, 530] on button "Create event" at bounding box center [875, 521] width 106 height 34
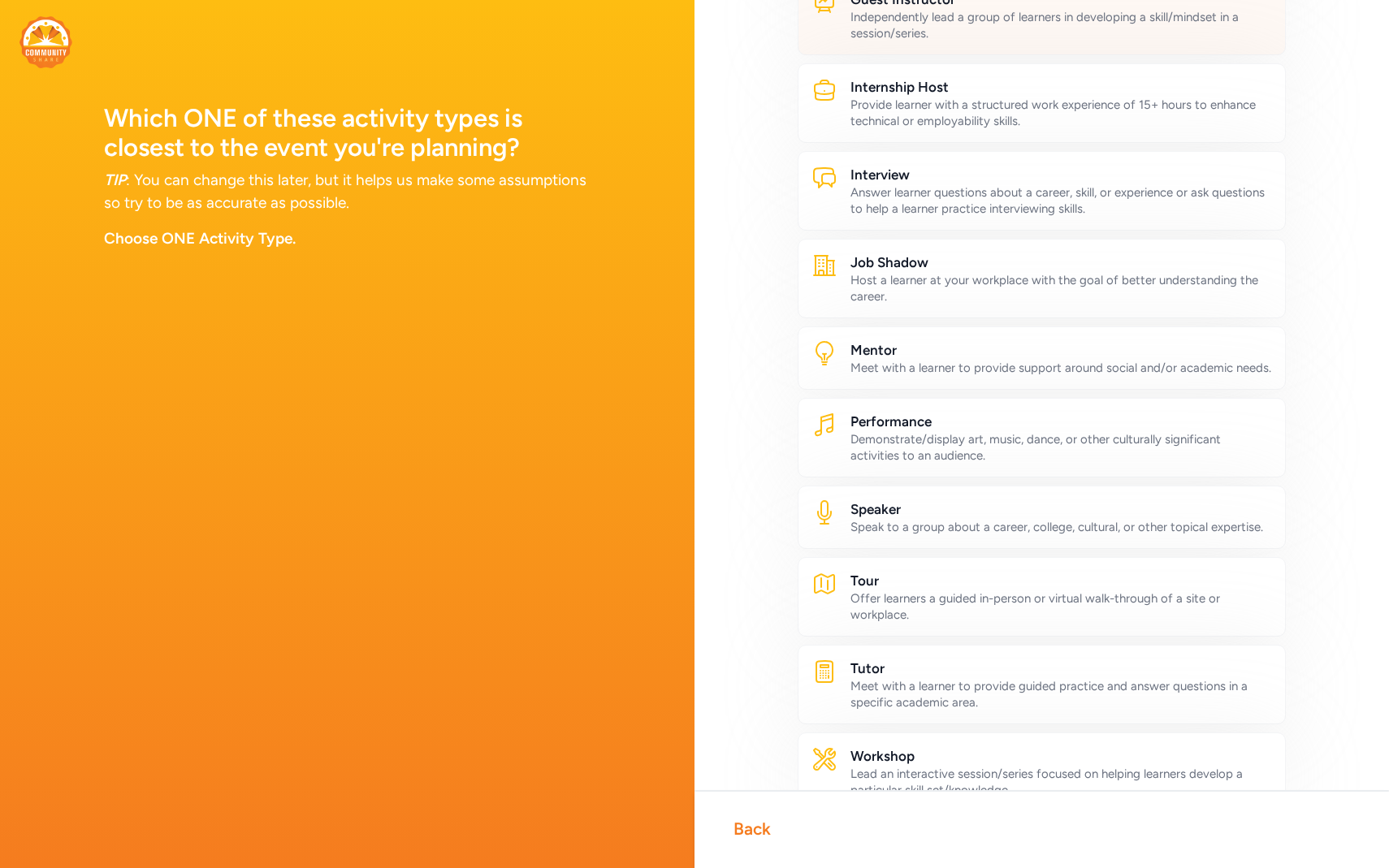
scroll to position [485, 0]
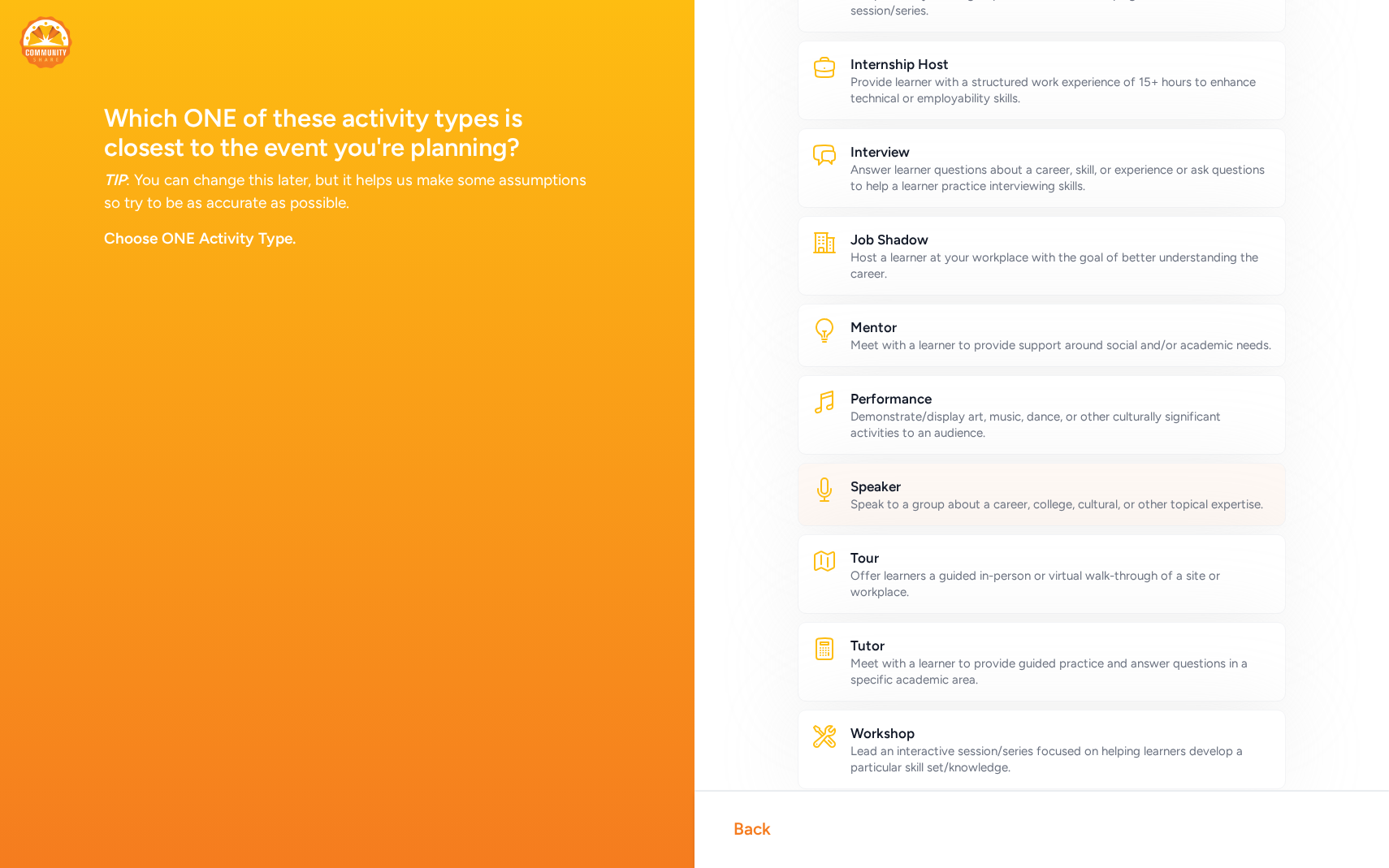
click at [942, 487] on h2 "Speaker" at bounding box center [1061, 486] width 422 height 20
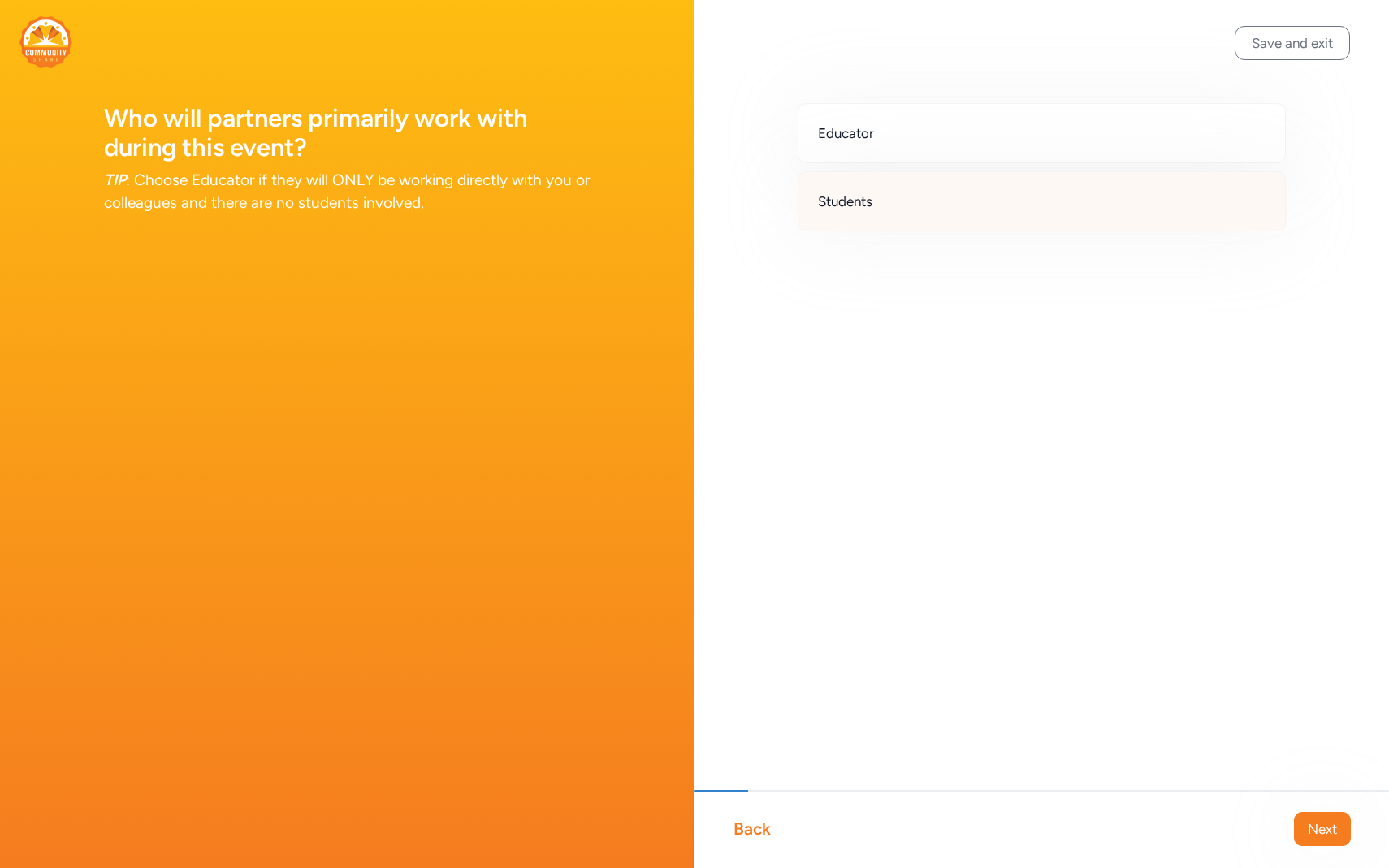
click at [1016, 198] on div "Students" at bounding box center [1042, 201] width 488 height 60
click at [1308, 820] on span "Next" at bounding box center [1321, 828] width 29 height 20
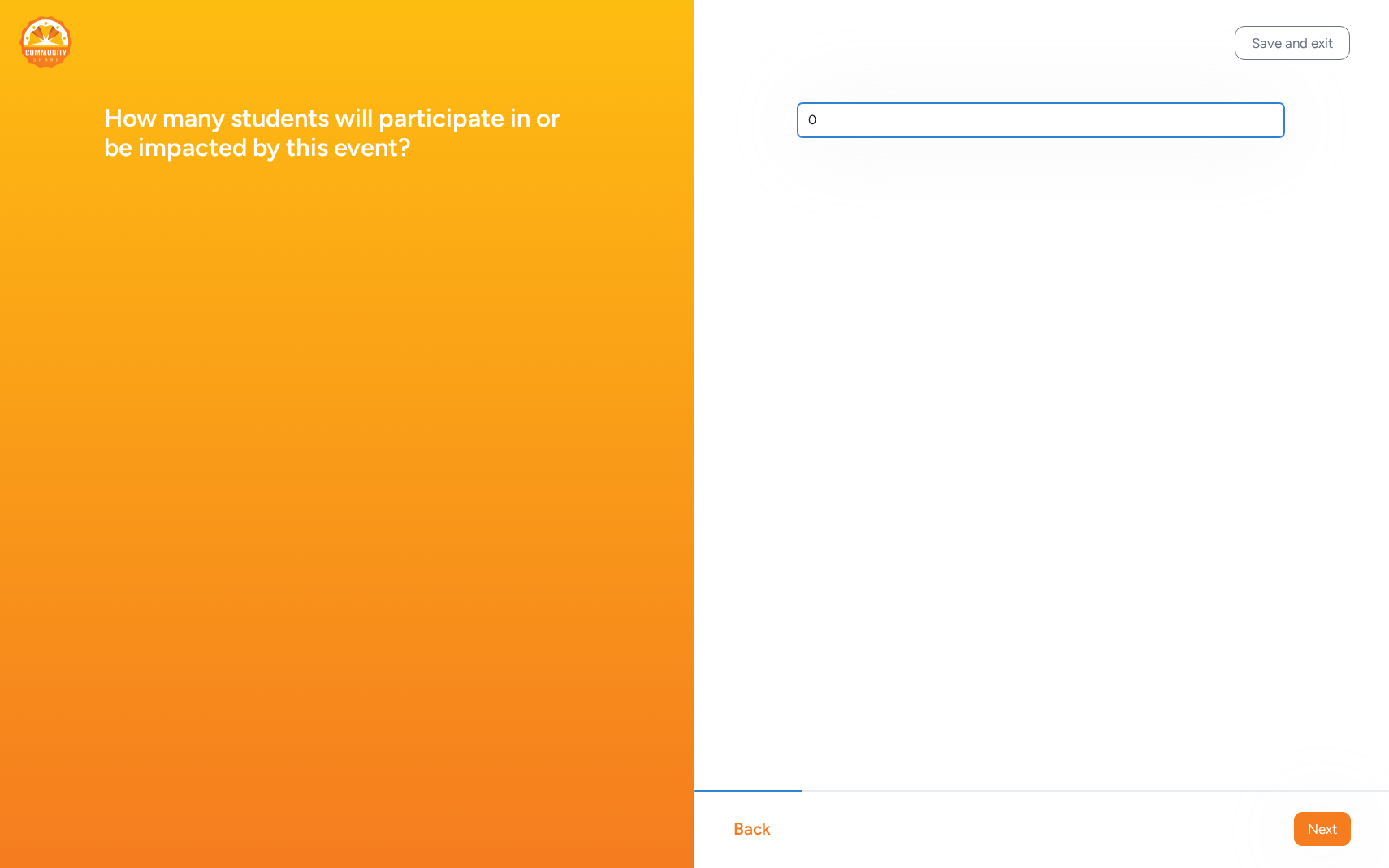
click at [912, 124] on input "0" at bounding box center [1041, 121] width 487 height 34
type input "300"
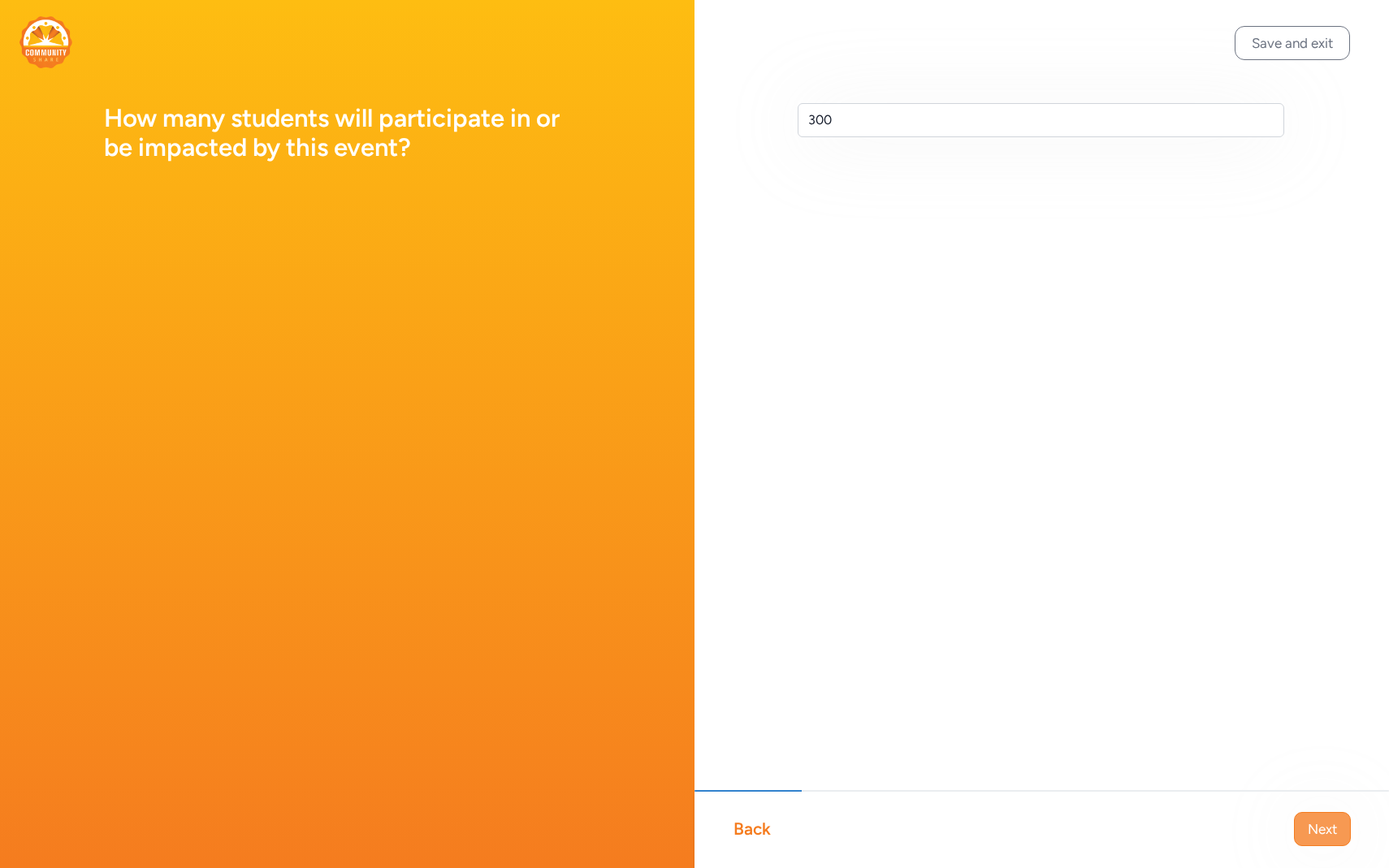
click at [1320, 836] on span "Next" at bounding box center [1321, 828] width 29 height 20
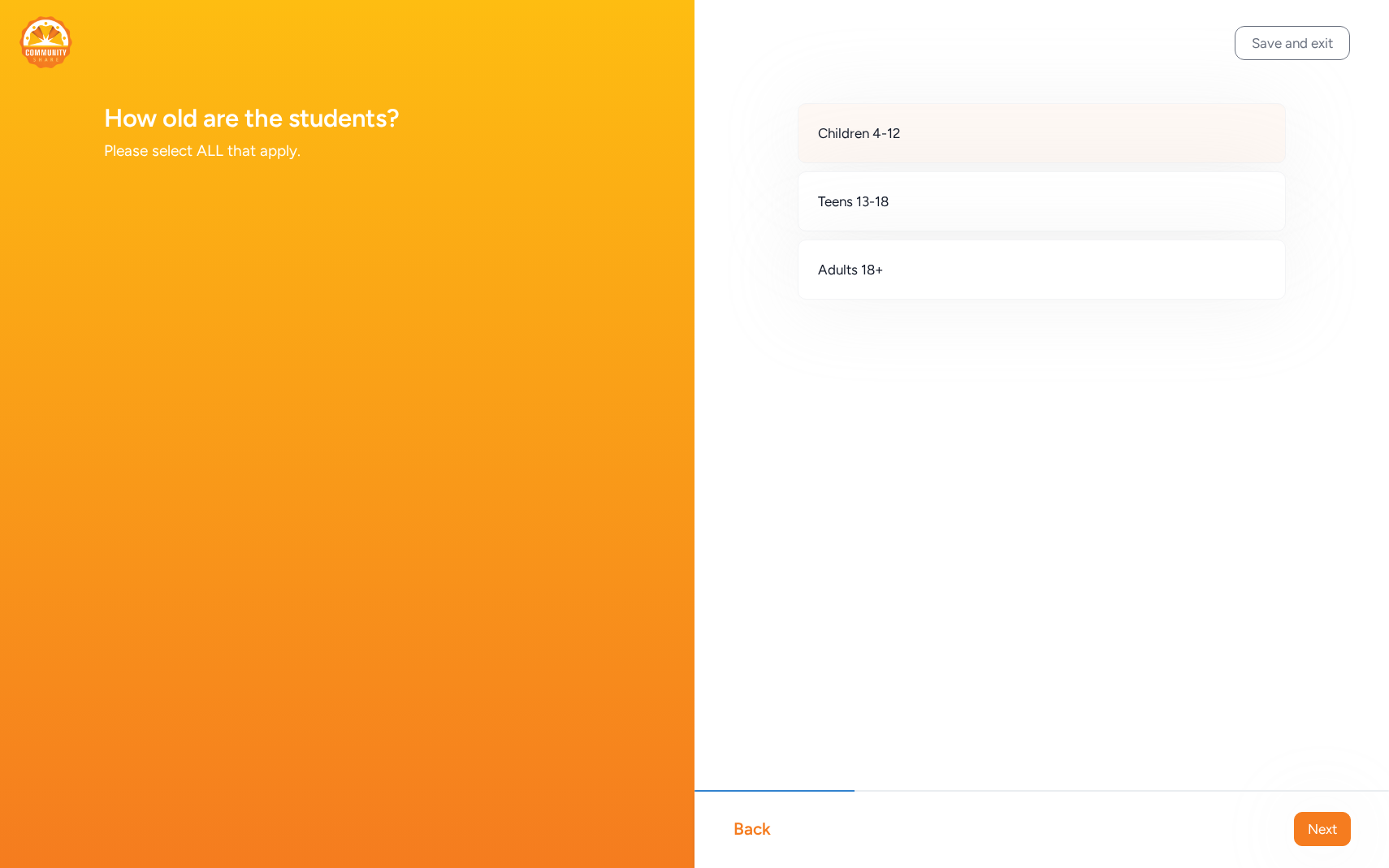
click at [1136, 139] on div "Children 4-12" at bounding box center [1042, 134] width 488 height 60
click at [1338, 832] on button "Next" at bounding box center [1322, 828] width 57 height 34
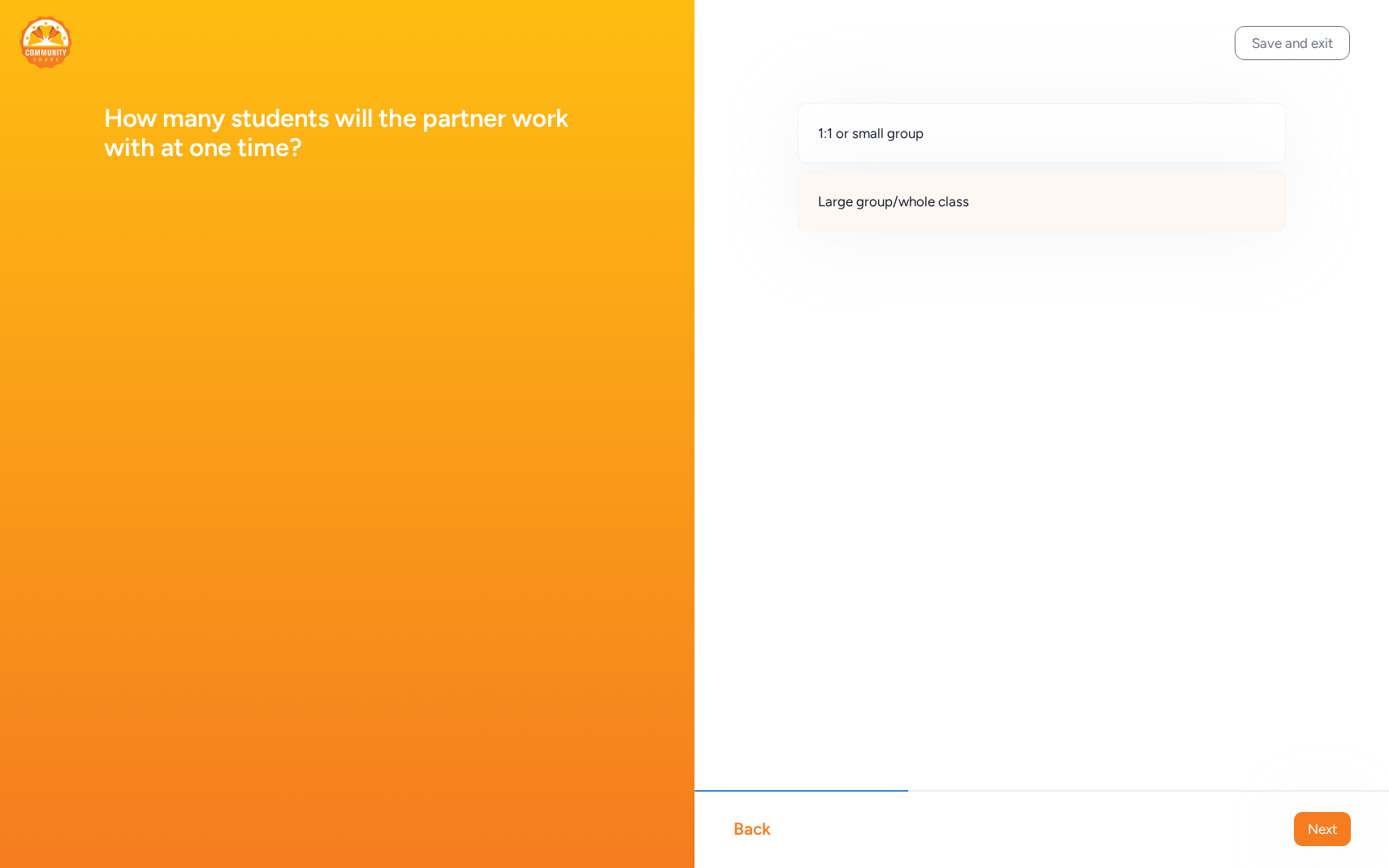
click at [1061, 206] on div "Large group/whole class" at bounding box center [1042, 201] width 488 height 60
click at [1313, 823] on span "Next" at bounding box center [1321, 828] width 29 height 20
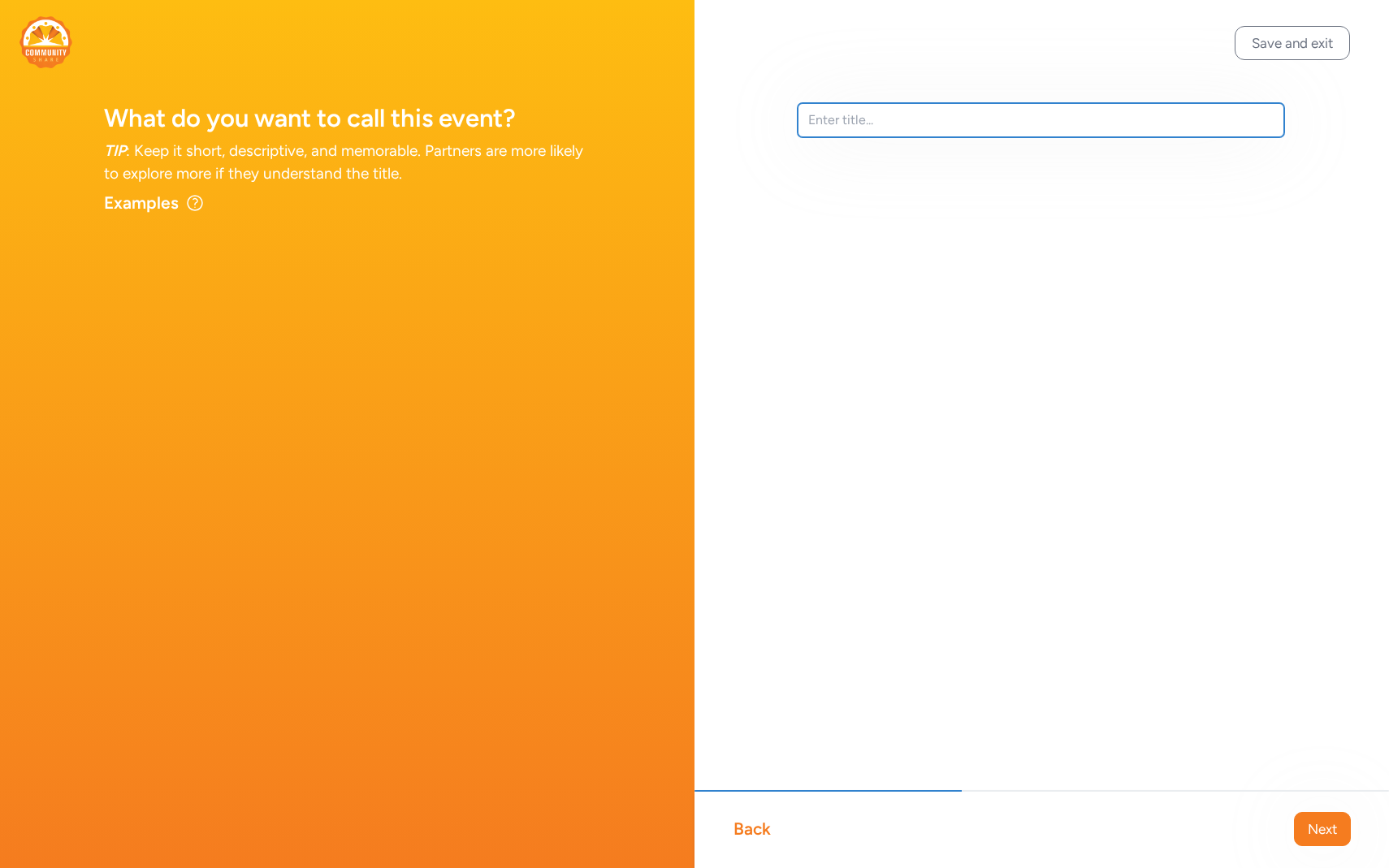
click at [1063, 117] on input "text" at bounding box center [1041, 121] width 487 height 34
type input "Using my talents to encourage others to care for the earth"
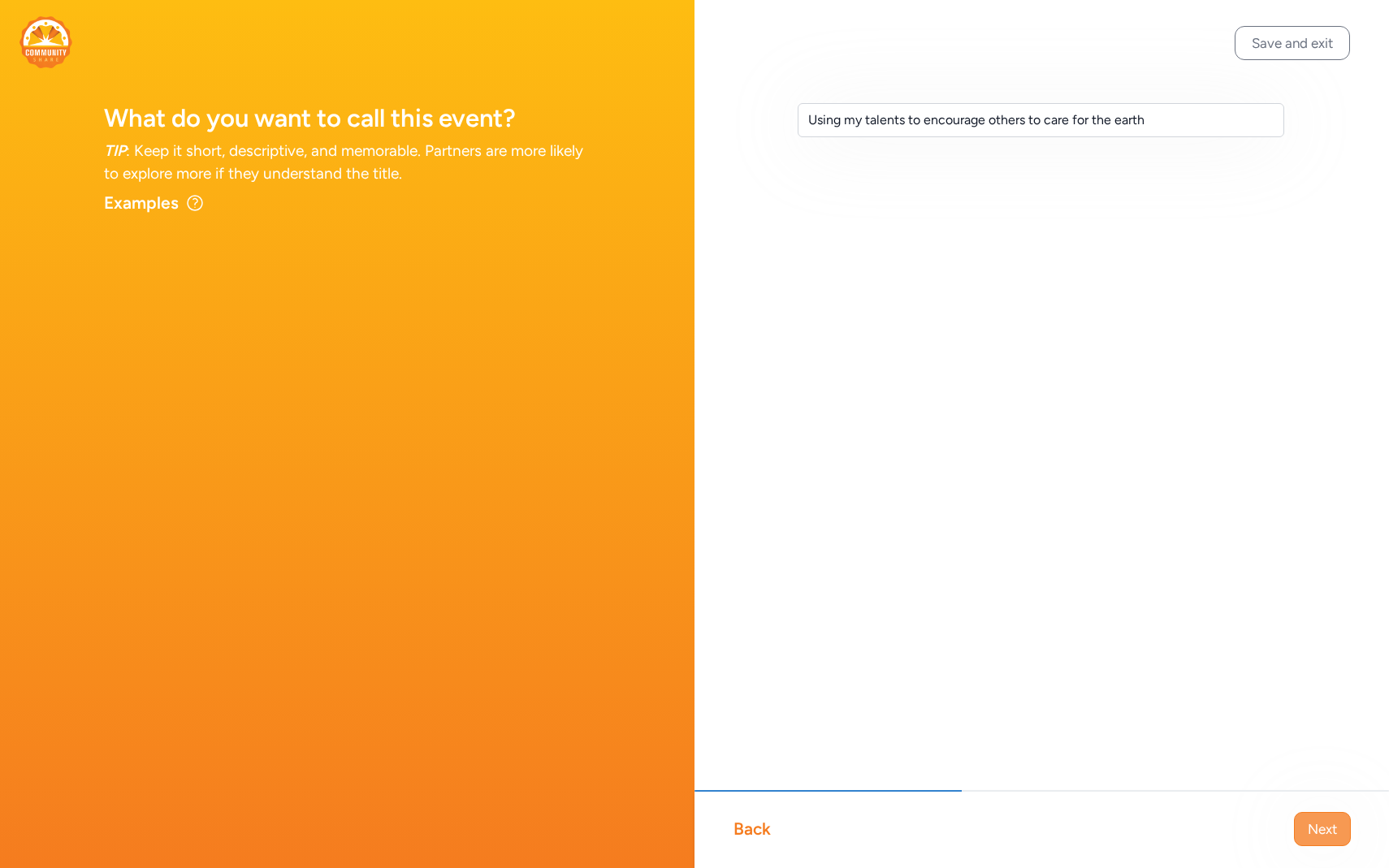
click at [1317, 824] on span "Next" at bounding box center [1321, 828] width 29 height 20
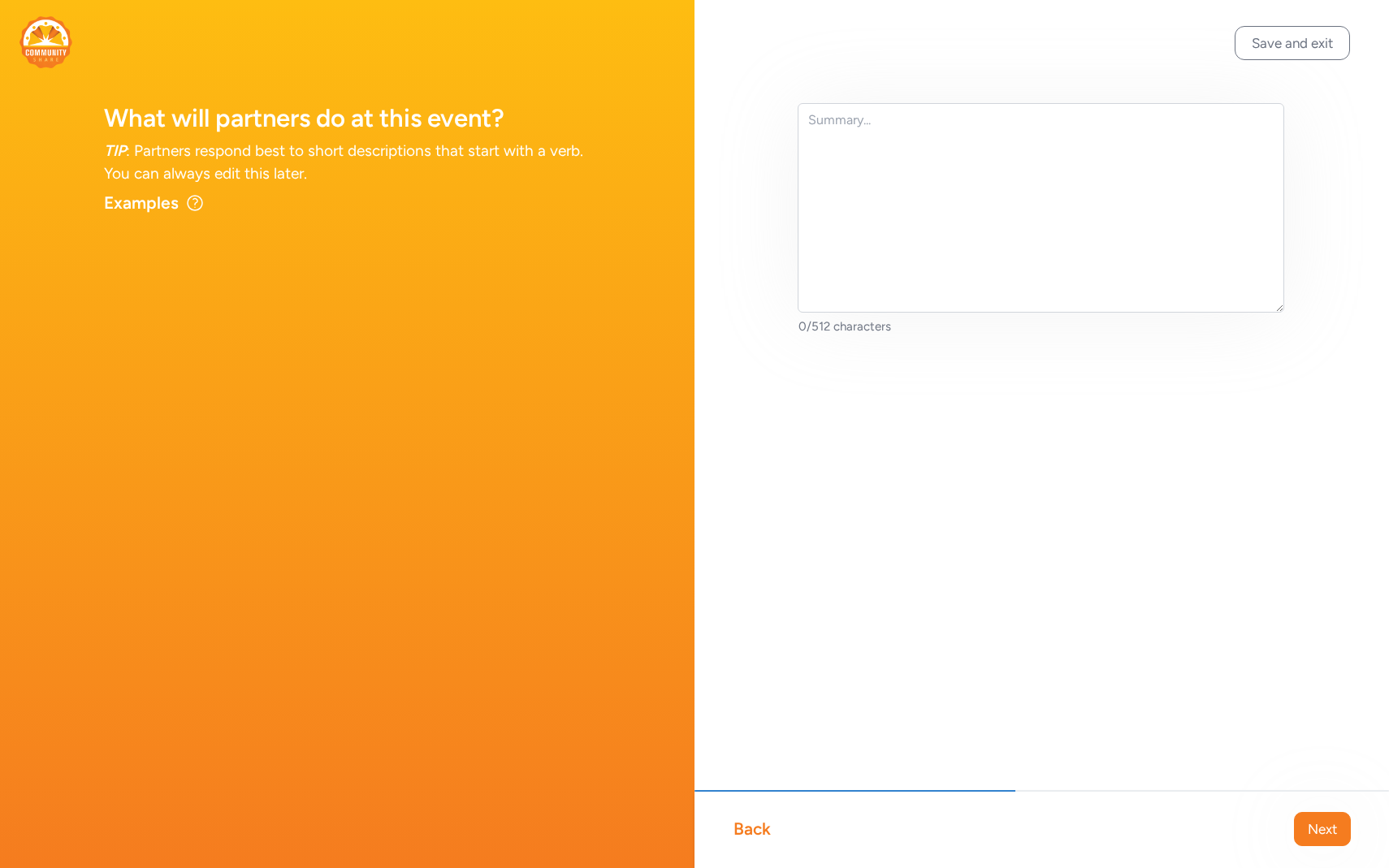
click at [764, 829] on div "Back" at bounding box center [752, 828] width 38 height 23
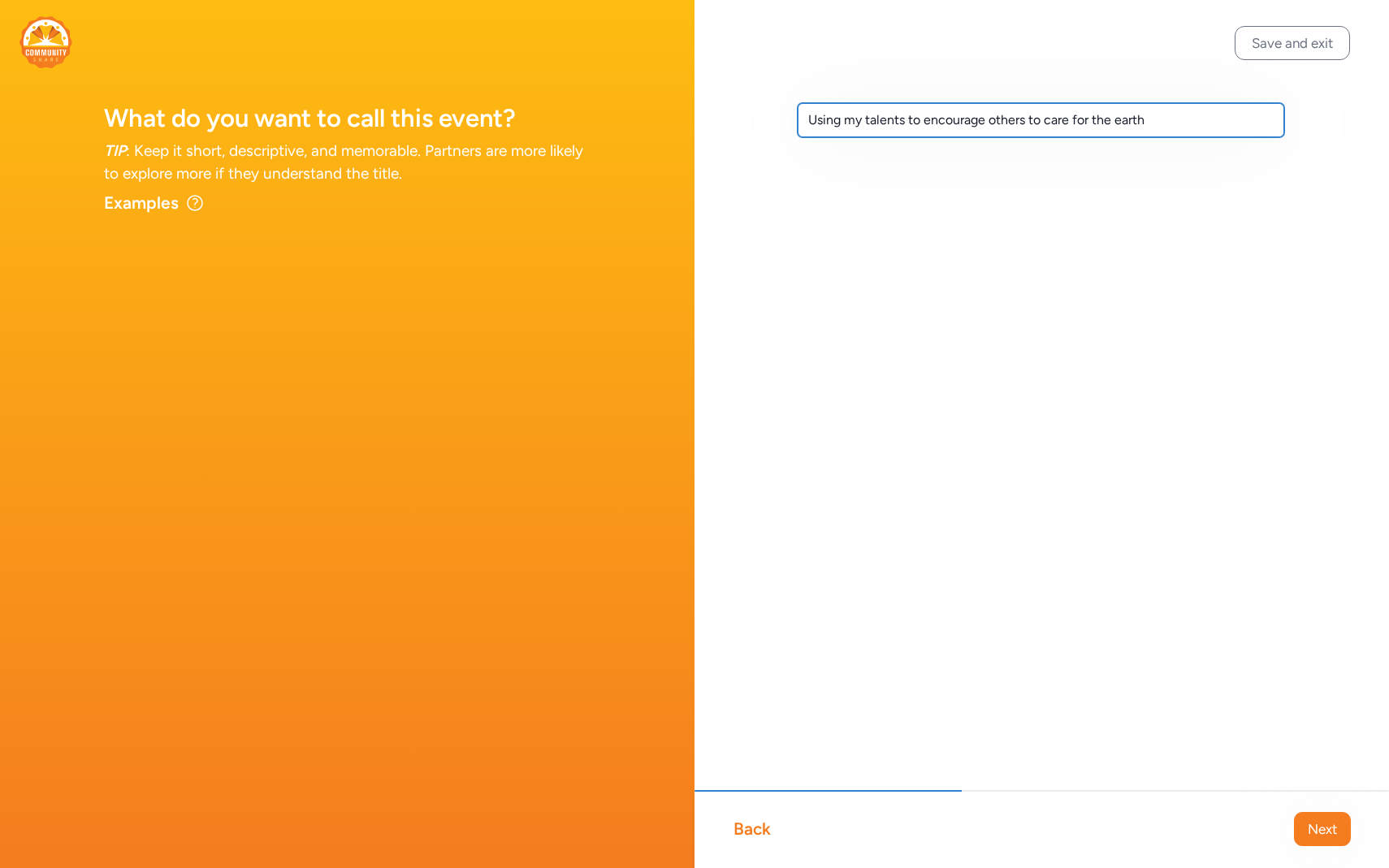
drag, startPoint x: 1159, startPoint y: 119, endPoint x: 784, endPoint y: 124, distance: 375.0
click at [784, 124] on div "Using my talents to encourage others to care for the earth" at bounding box center [1041, 146] width 694 height 292
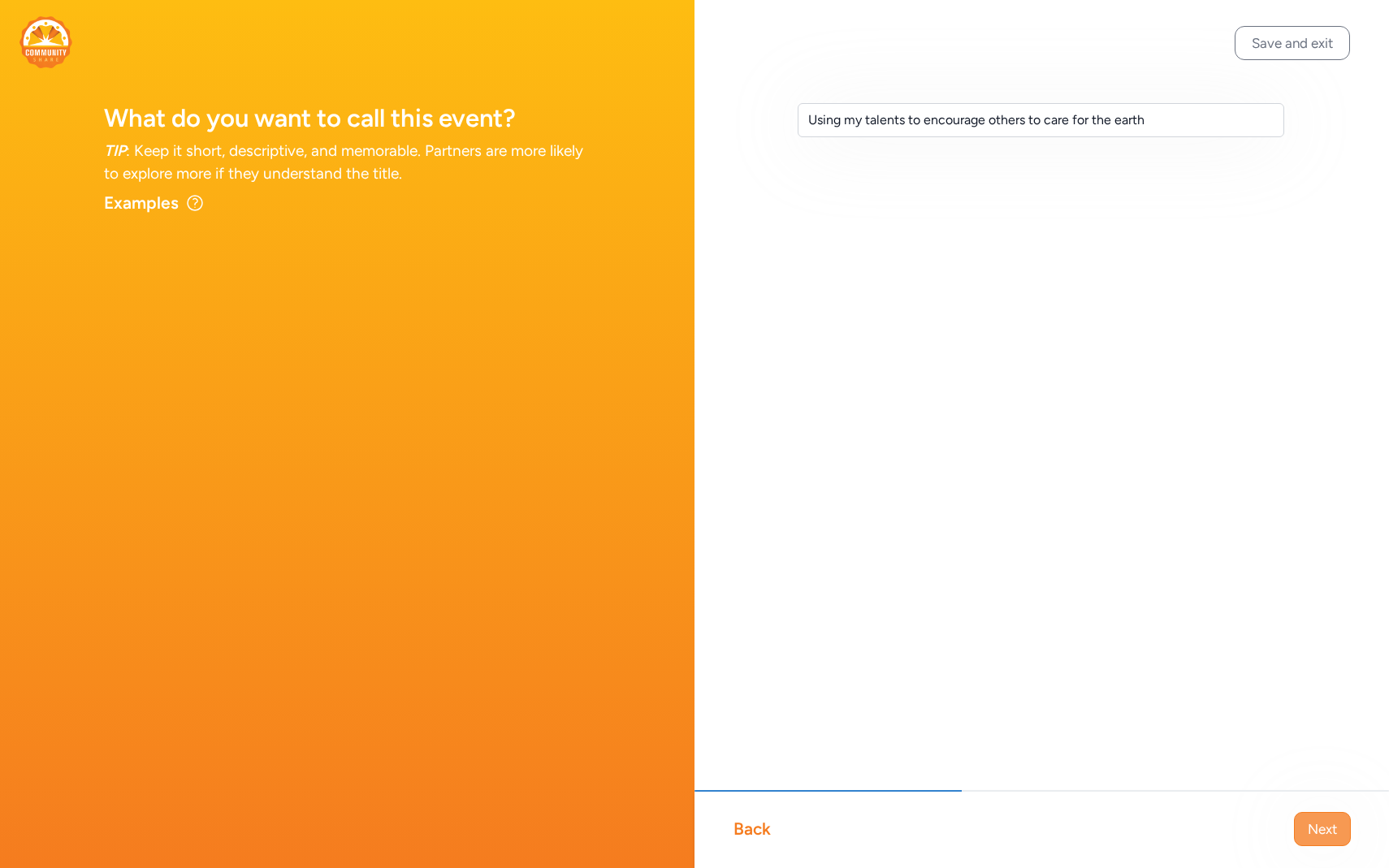
click at [1316, 829] on span "Next" at bounding box center [1321, 828] width 29 height 20
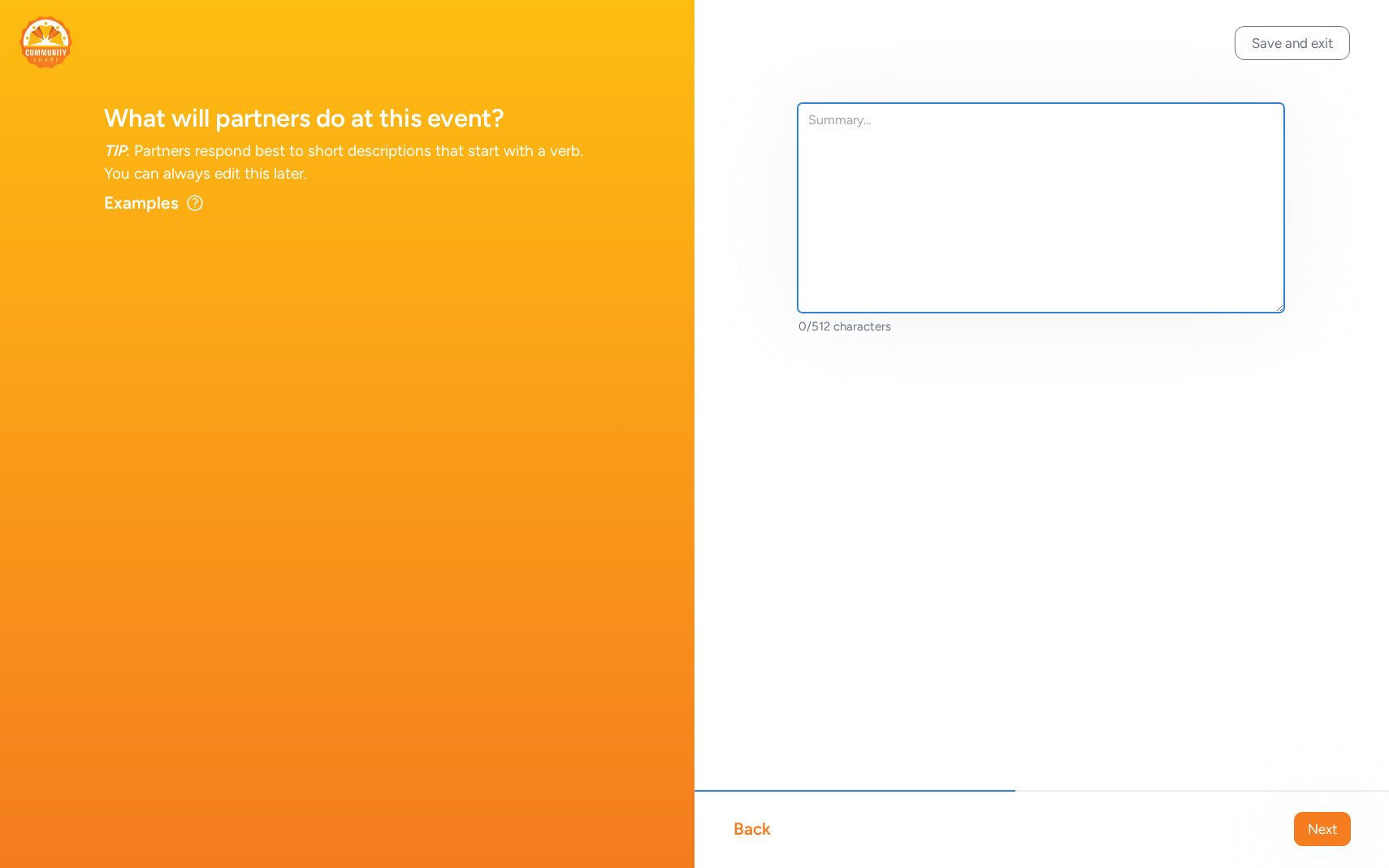
click at [991, 177] on textarea at bounding box center [1041, 208] width 487 height 209
paste textarea "OMES Related Arts Recycling Project 🌎♻️ This fall, our Related Arts team is tea…"
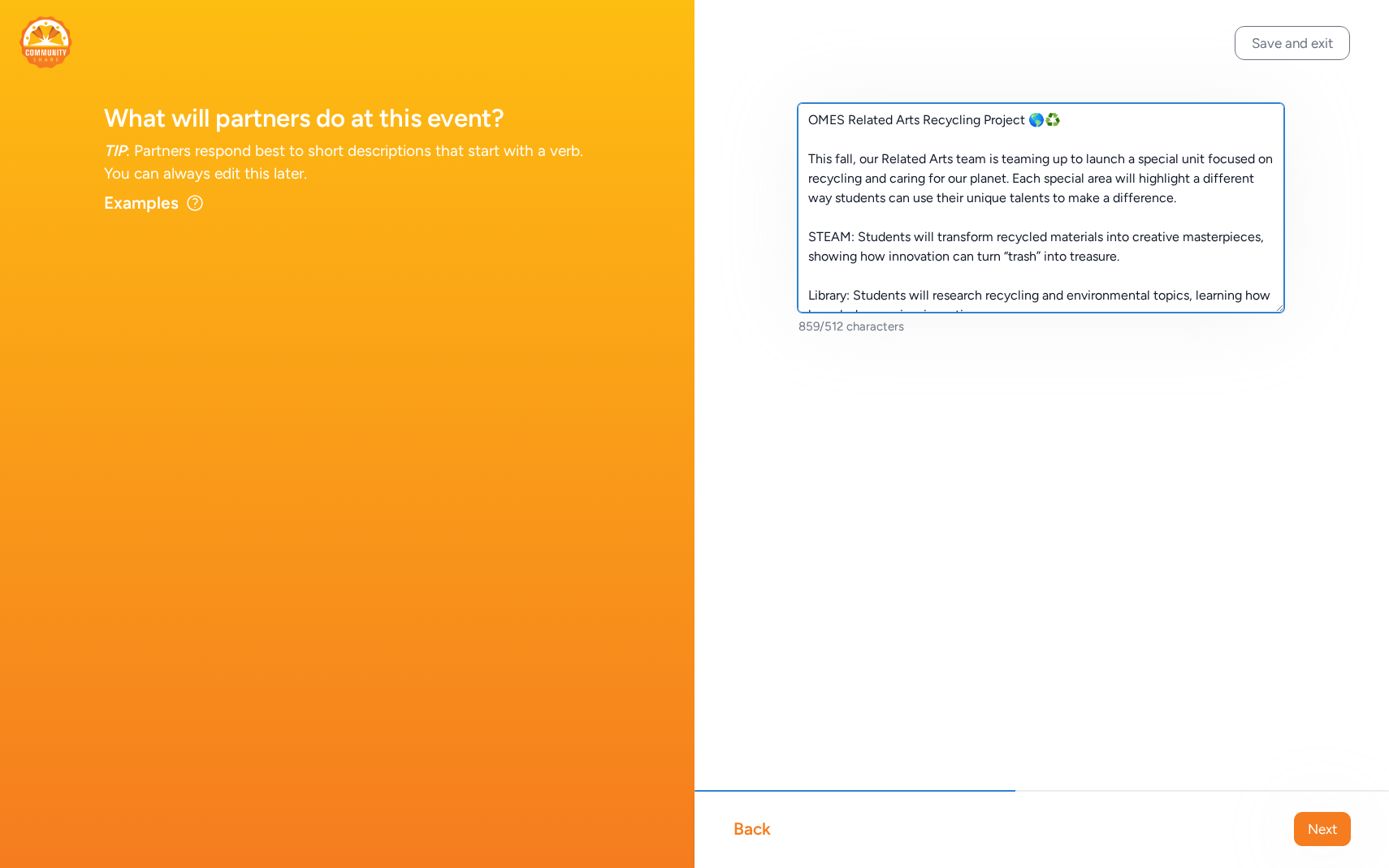
scroll to position [185, 0]
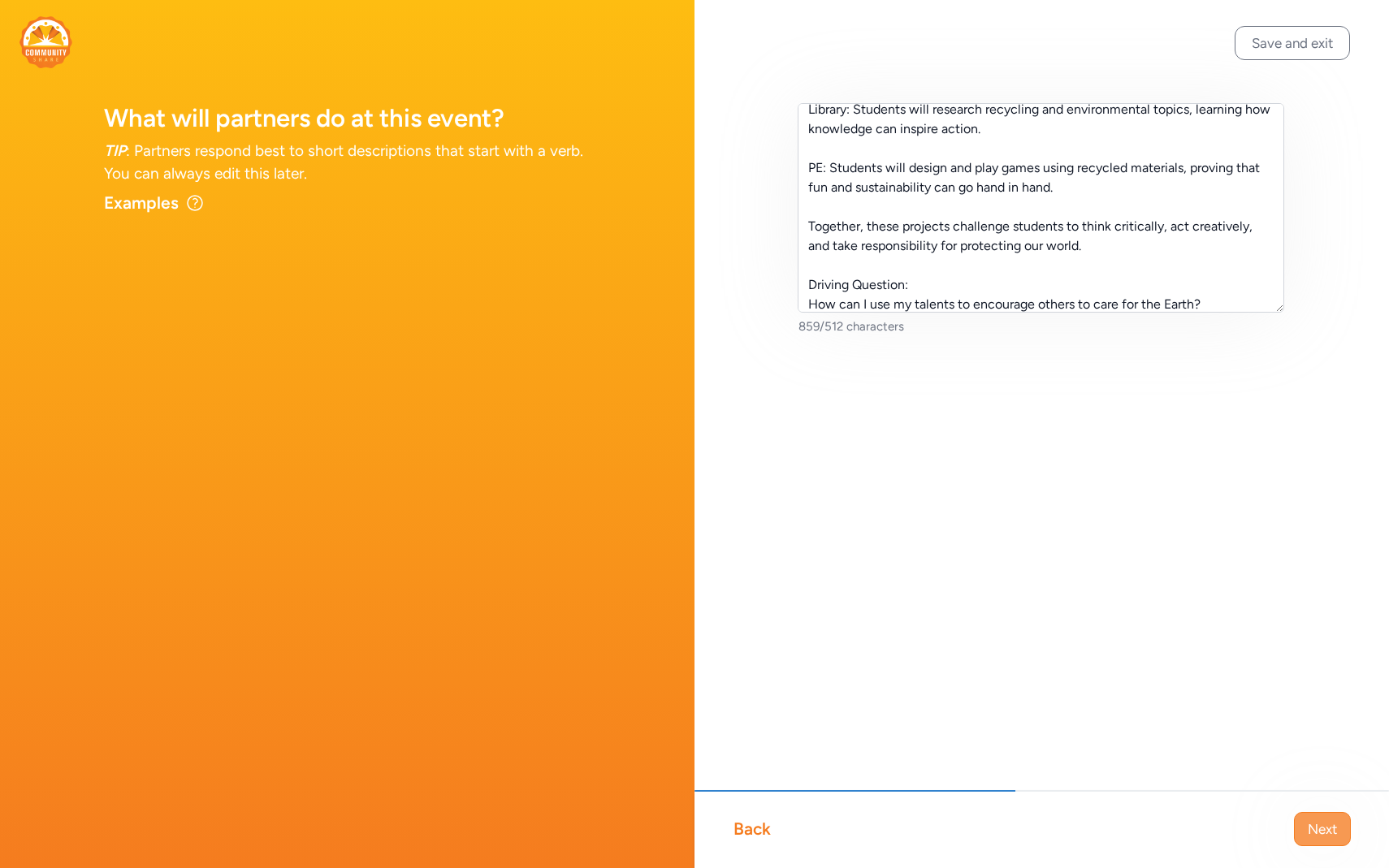
click at [1326, 837] on span "Next" at bounding box center [1321, 828] width 29 height 20
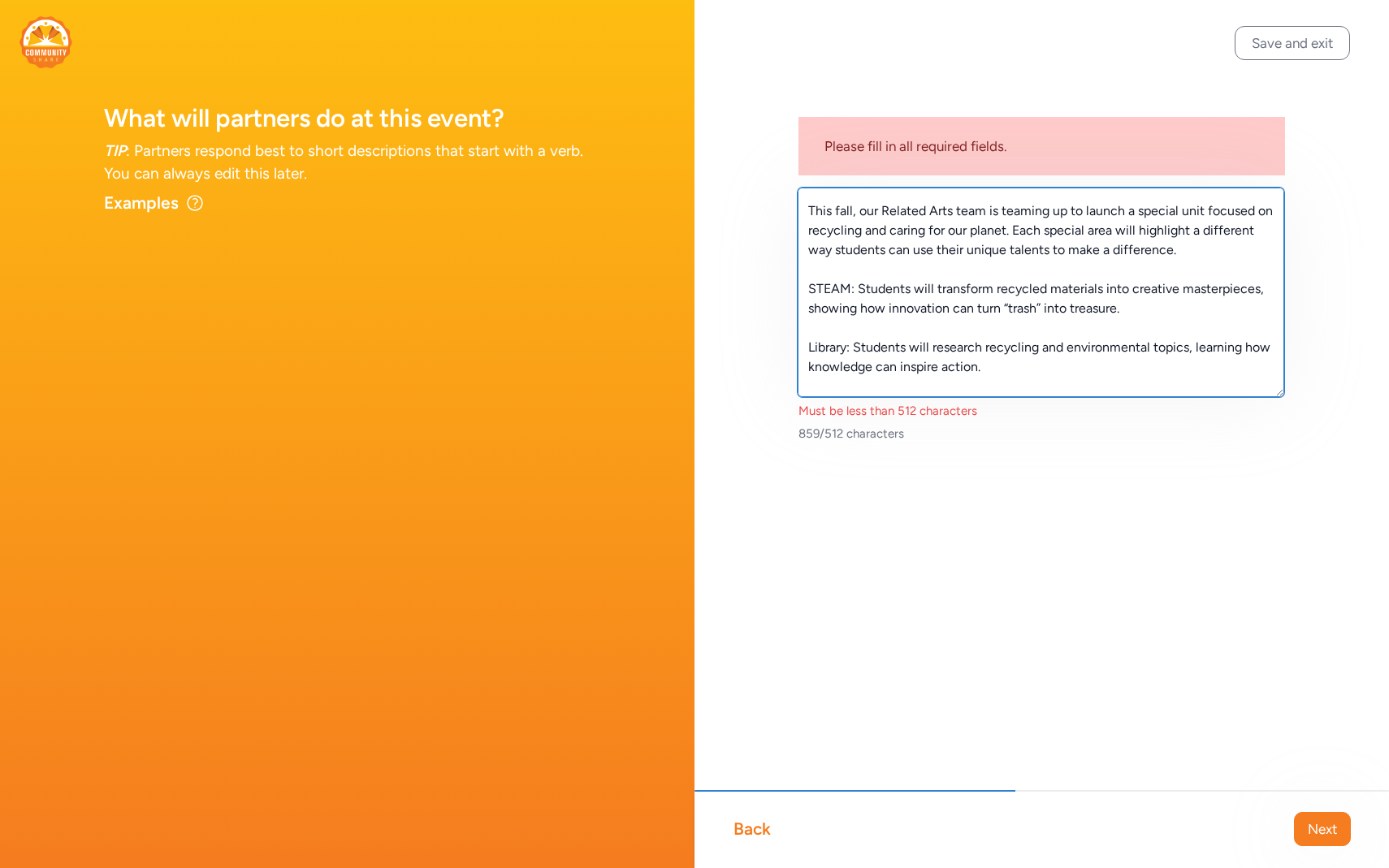
scroll to position [195, 0]
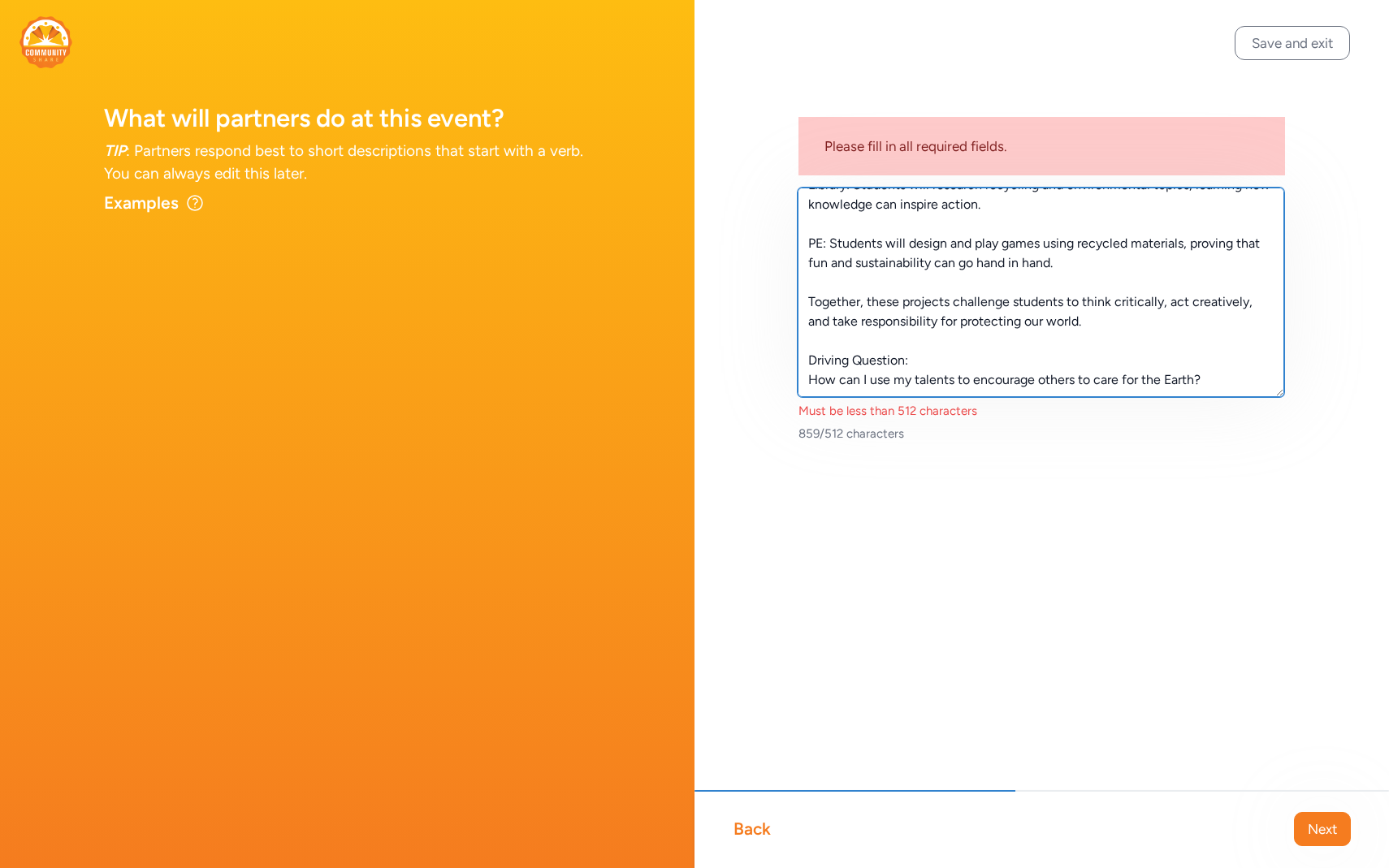
drag, startPoint x: 811, startPoint y: 211, endPoint x: 998, endPoint y: 532, distance: 371.5
click at [998, 532] on div "Please fill in all required fields. OMES Related Arts Recycling Project 🌎♻️ Thi…" at bounding box center [1041, 298] width 694 height 598
paste textarea "OMES students are taking on a special Related Arts Recycling Project! Each area…"
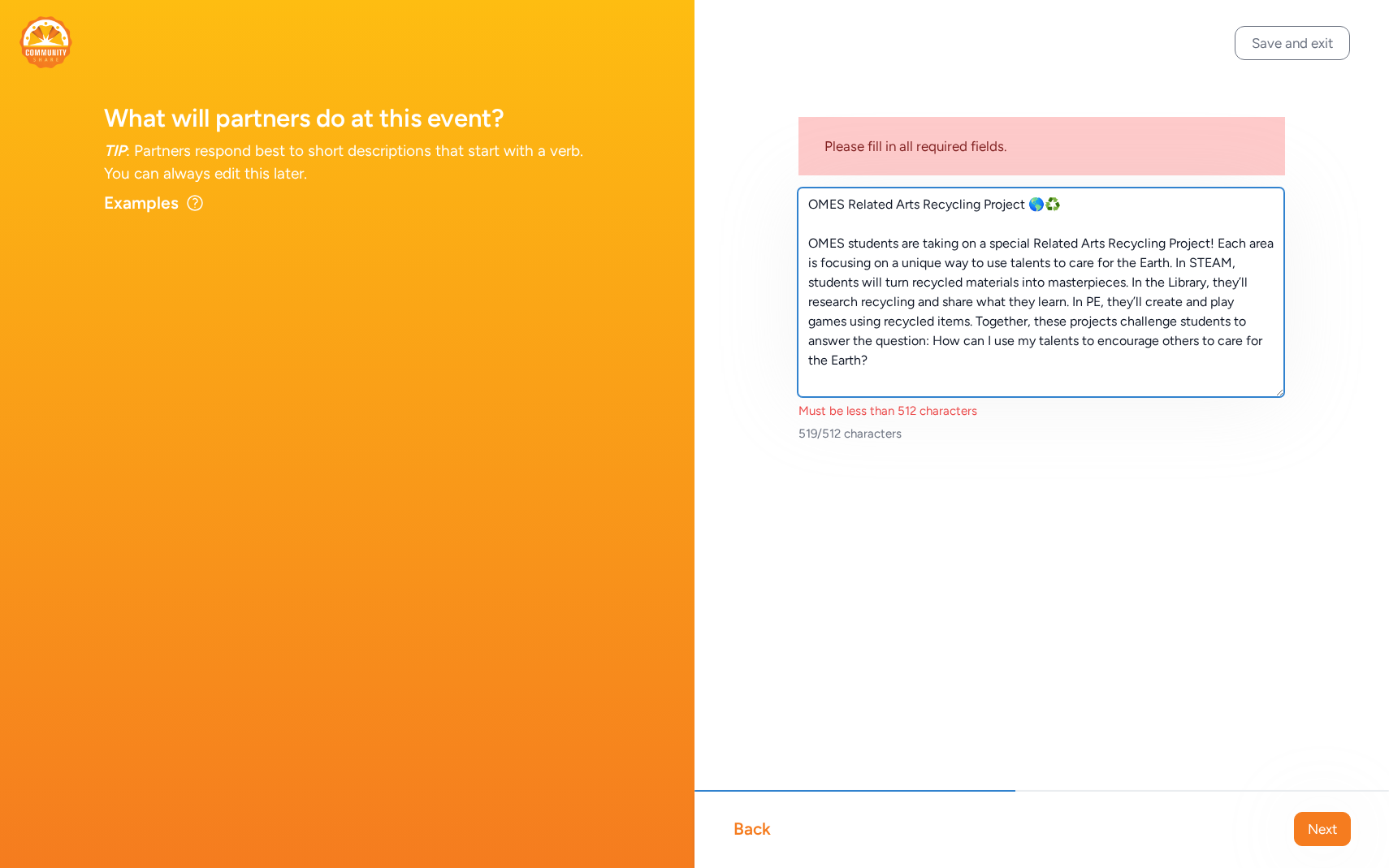
scroll to position [0, 0]
click at [811, 237] on textarea "OMES Related Arts Recycling Project 🌎♻️ OMES students are taking on a special R…" at bounding box center [1041, 292] width 487 height 209
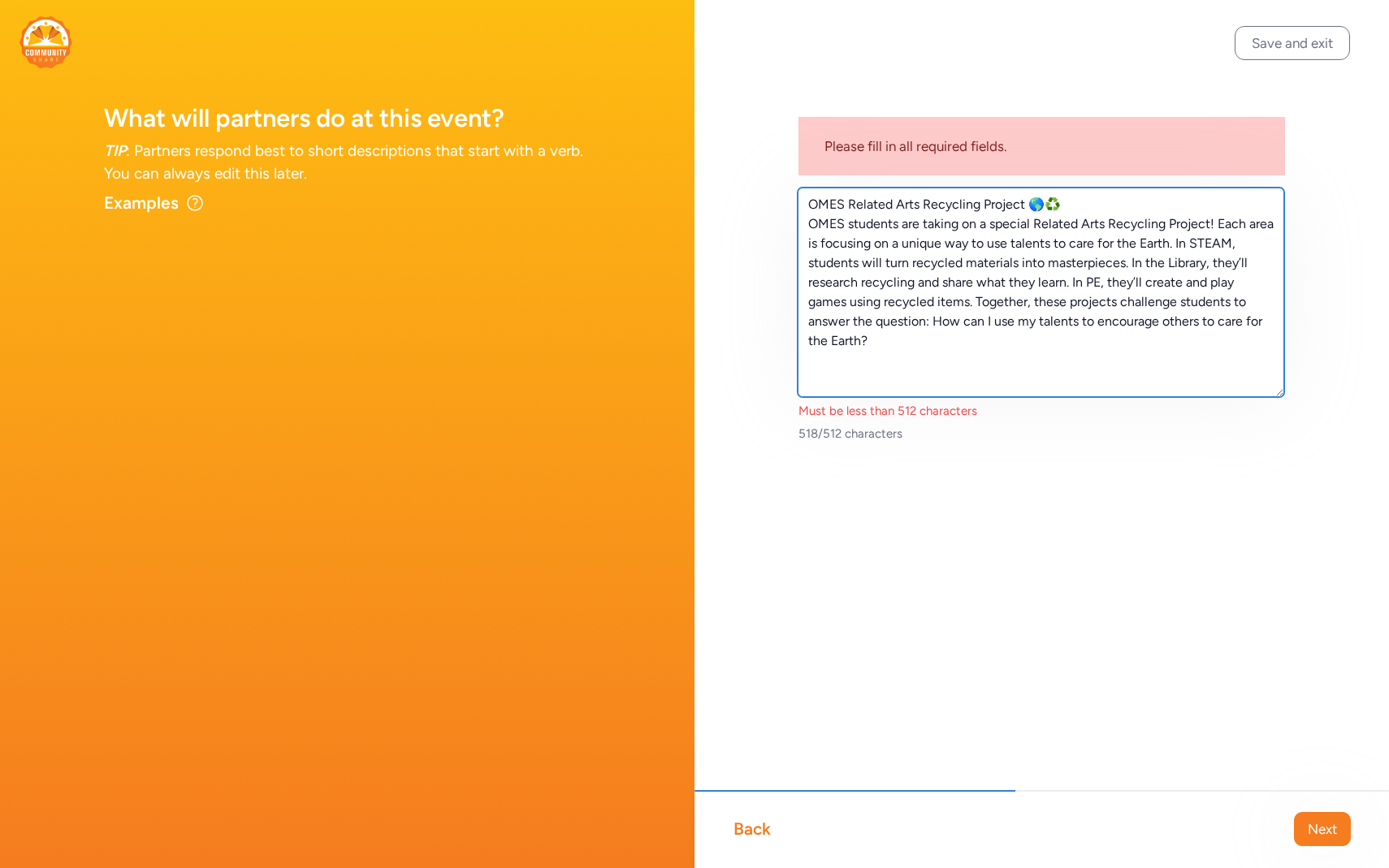
drag, startPoint x: 1064, startPoint y: 205, endPoint x: 1034, endPoint y: 203, distance: 30.1
click at [1034, 203] on textarea "OMES Related Arts Recycling Project 🌎♻️ OMES students are taking on a special R…" at bounding box center [1041, 292] width 487 height 209
drag, startPoint x: 1042, startPoint y: 203, endPoint x: 753, endPoint y: 220, distance: 289.5
click at [753, 220] on div "Please fill in all required fields. OMES Related Arts Recycling Project OMES st…" at bounding box center [1041, 298] width 694 height 598
click at [1038, 201] on textarea "OMES Related Arts Recycling Project OMES students are taking on a special Relat…" at bounding box center [1041, 292] width 487 height 209
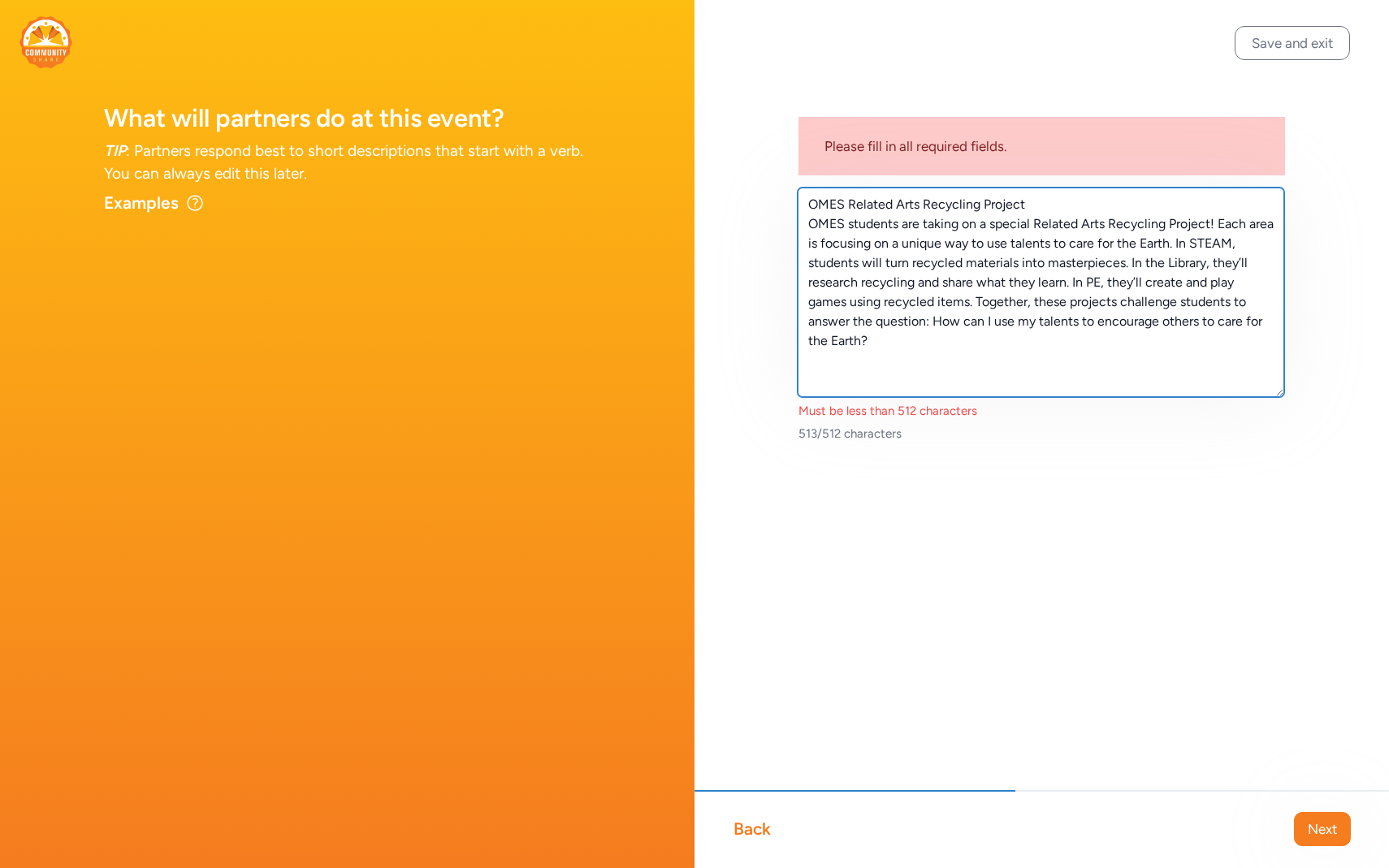
click at [952, 353] on textarea "OMES Related Arts Recycling Project OMES students are taking on a special Relat…" at bounding box center [1041, 292] width 487 height 209
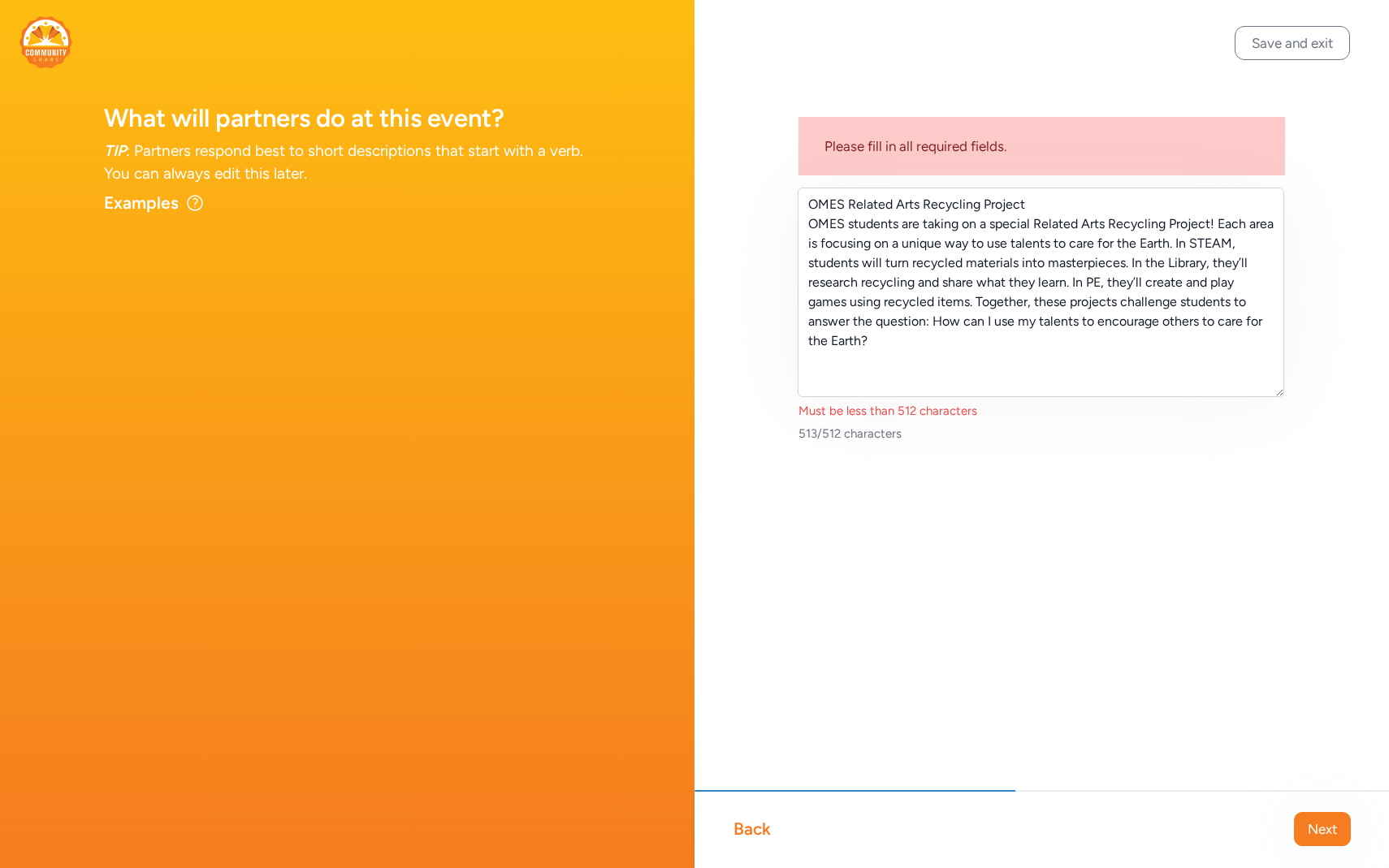
click at [852, 439] on div "513/512 characters" at bounding box center [1042, 433] width 487 height 16
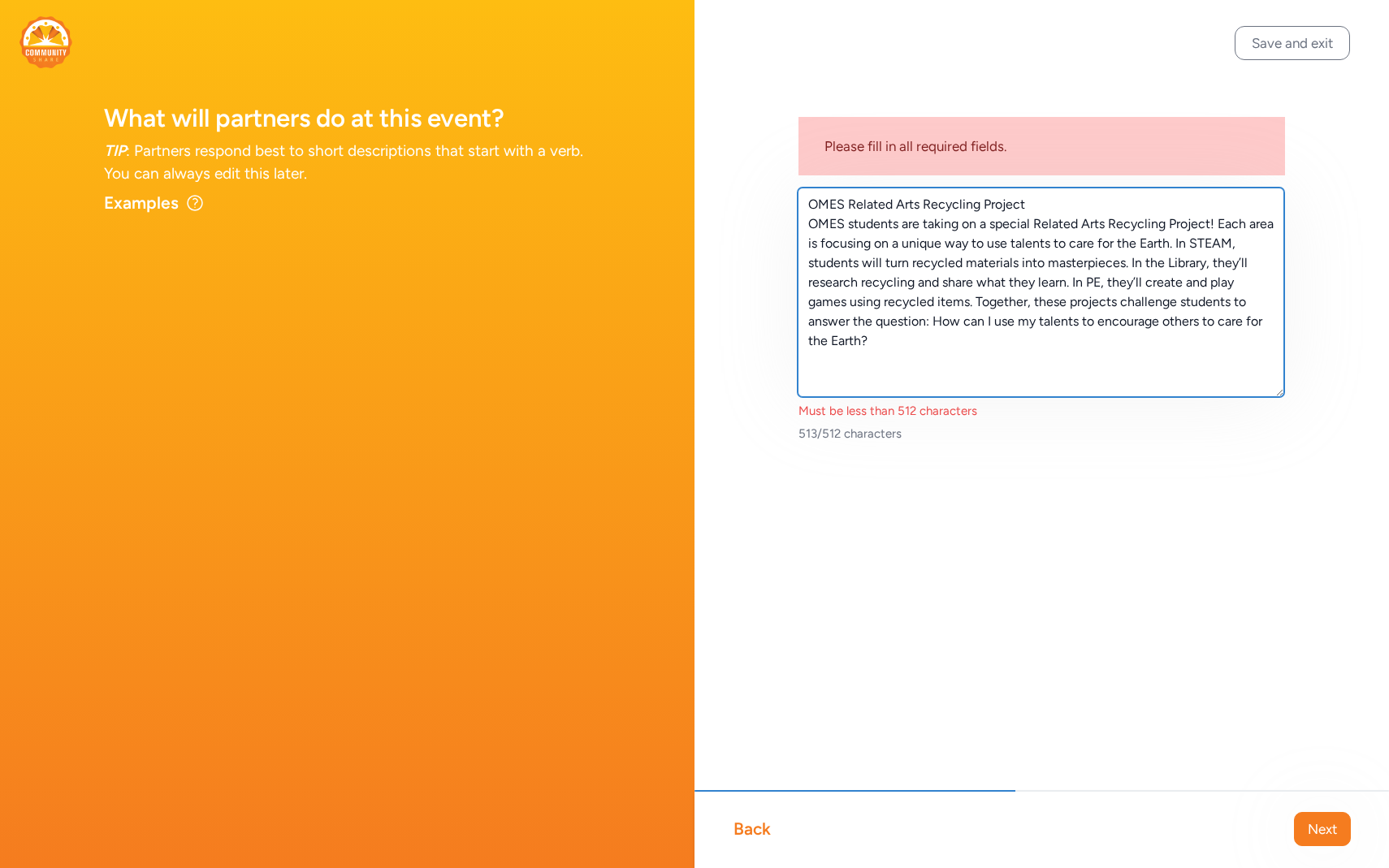
click at [848, 374] on textarea "OMES Related Arts Recycling Project OMES students are taking on a special Relat…" at bounding box center [1041, 292] width 487 height 209
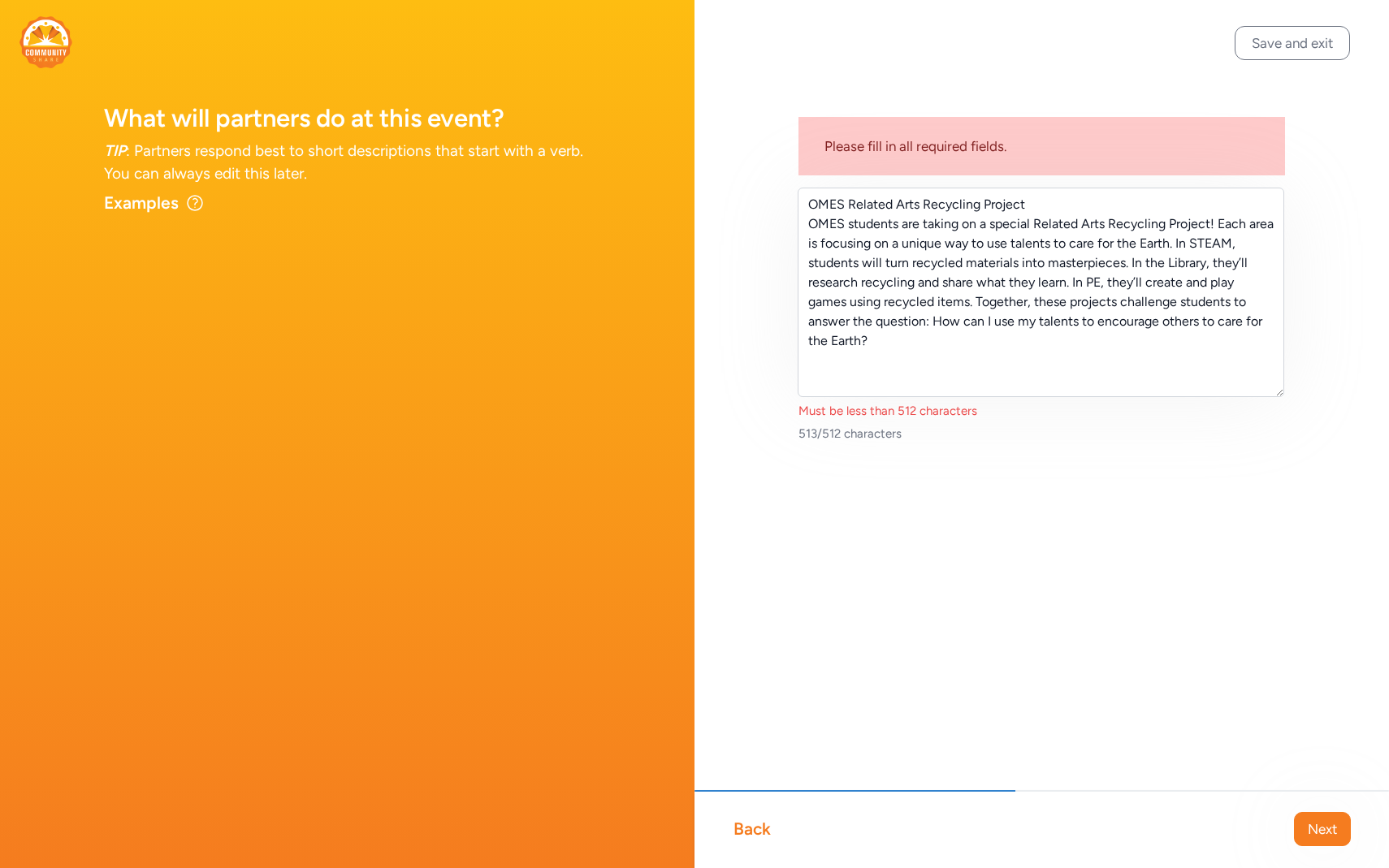
click at [794, 221] on div "Please fill in all required fields. OMES Related Arts Recycling Project OMES st…" at bounding box center [1041, 298] width 694 height 598
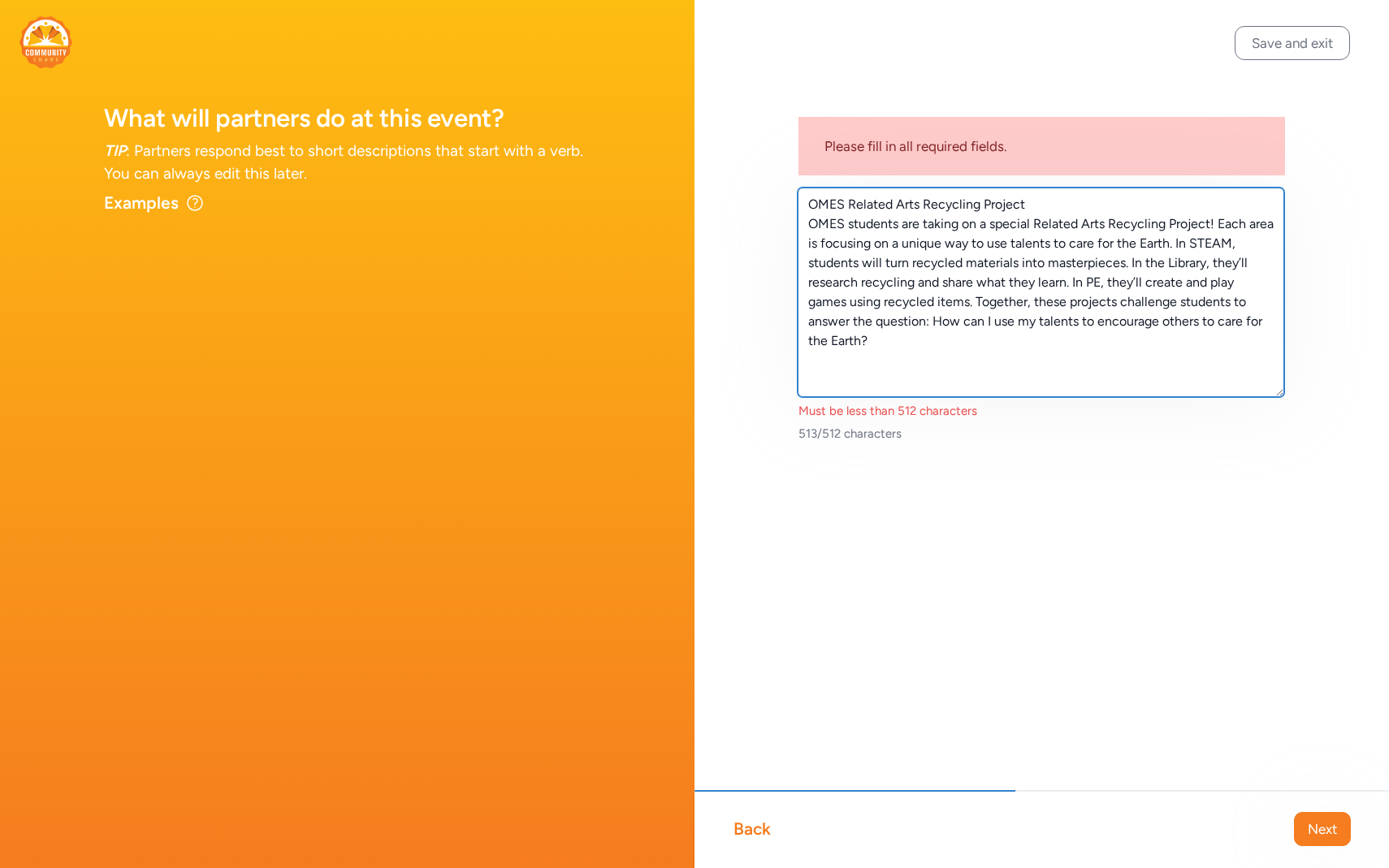
click at [811, 222] on textarea "OMES Related Arts Recycling Project OMES students are taking on a special Relat…" at bounding box center [1041, 292] width 487 height 209
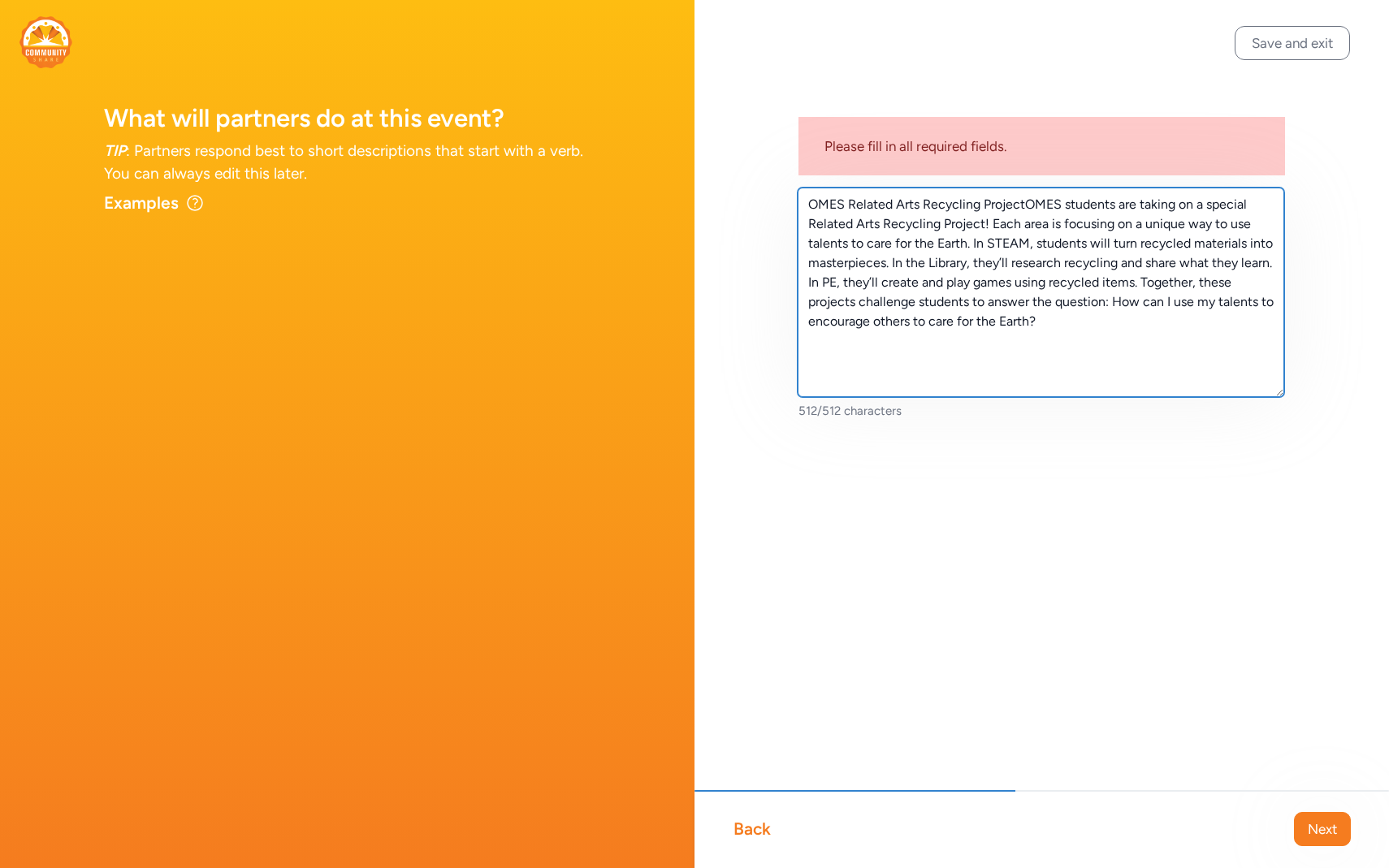
click at [1024, 211] on textarea "OMES Related Arts Recycling ProjectOMES students are taking on a special Relate…" at bounding box center [1041, 292] width 487 height 209
type textarea "OMES Related Arts Recycling ProjectOMES students are taking on a special Relate…"
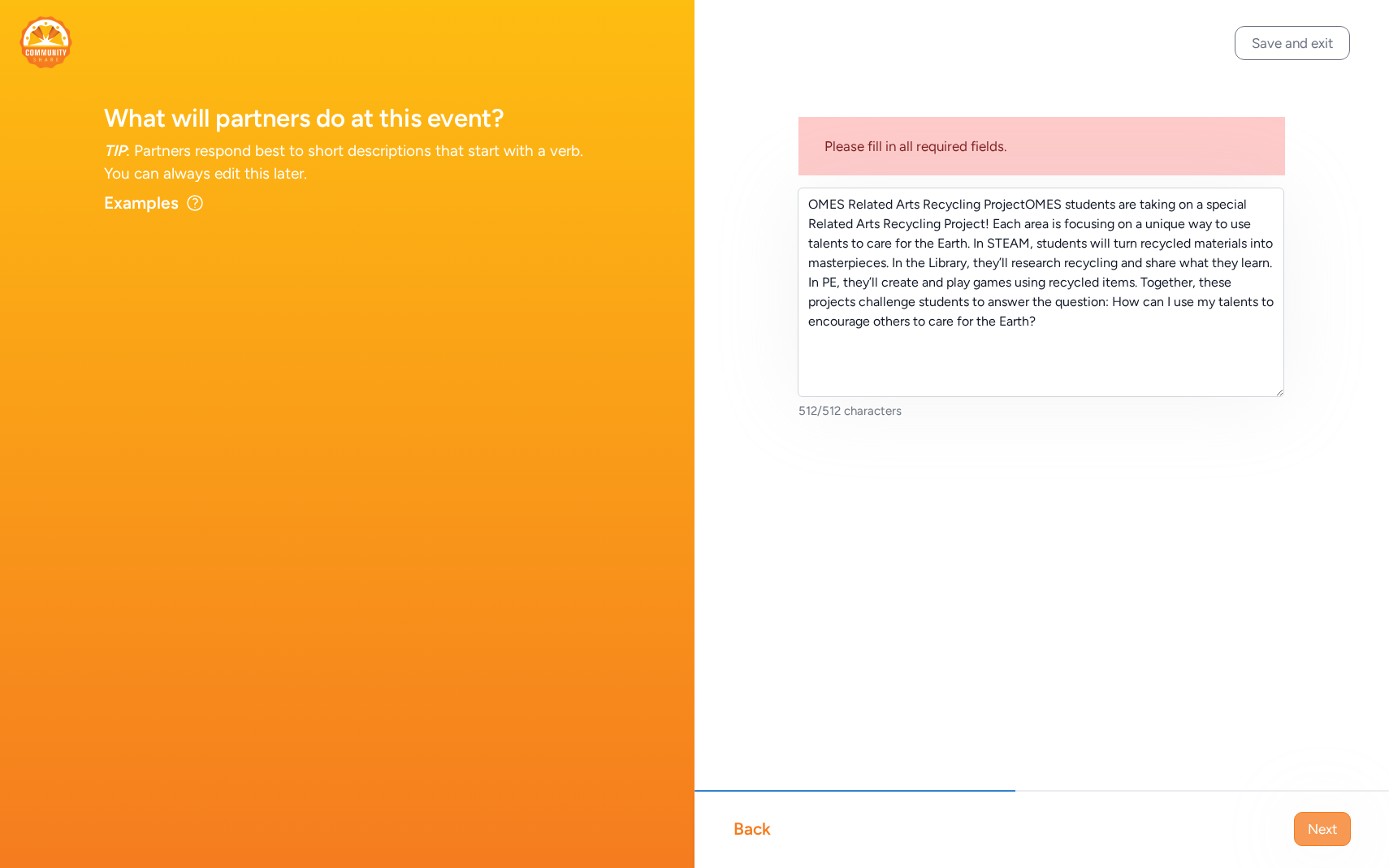
click at [1322, 821] on span "Next" at bounding box center [1321, 828] width 29 height 20
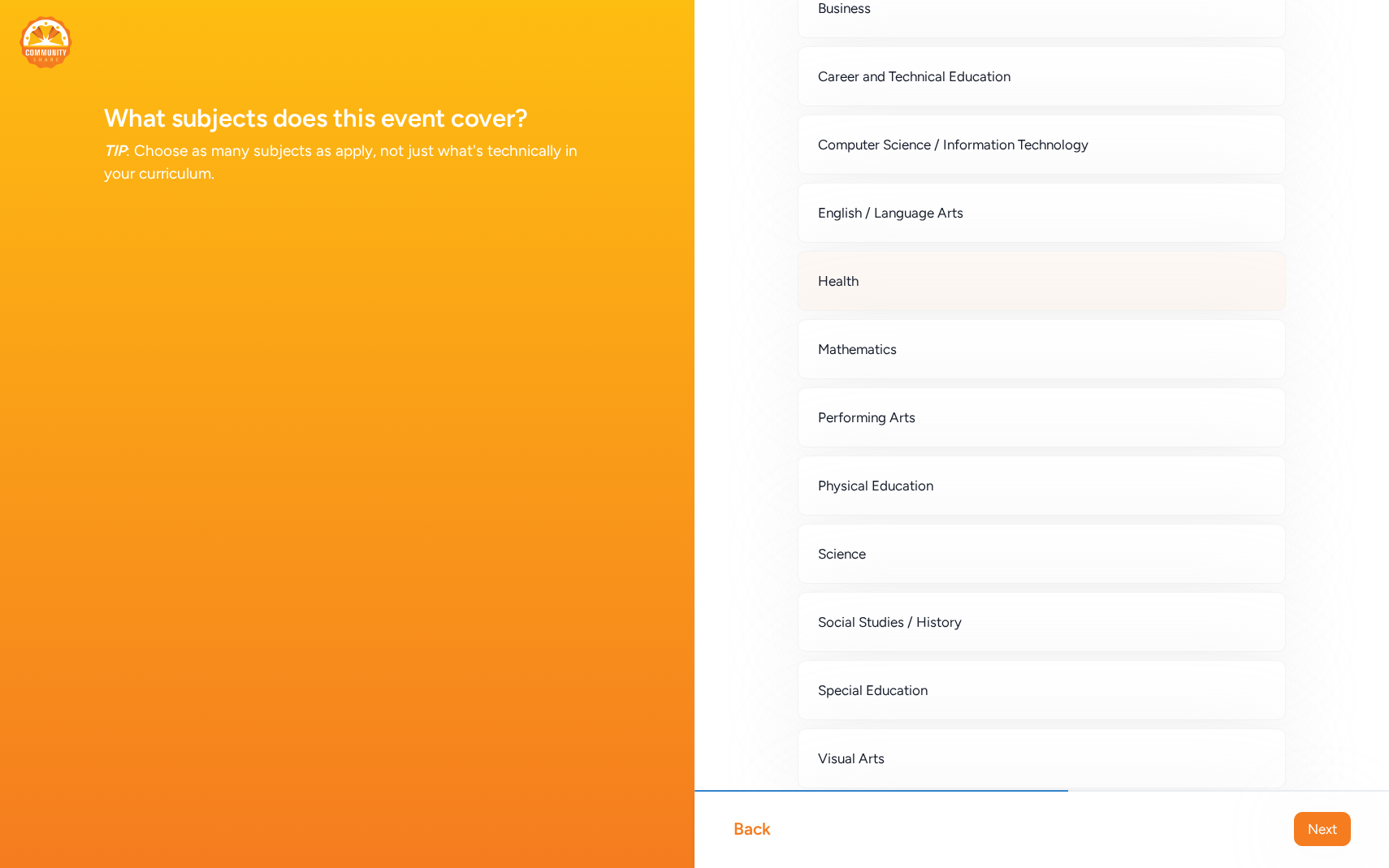
scroll to position [163, 0]
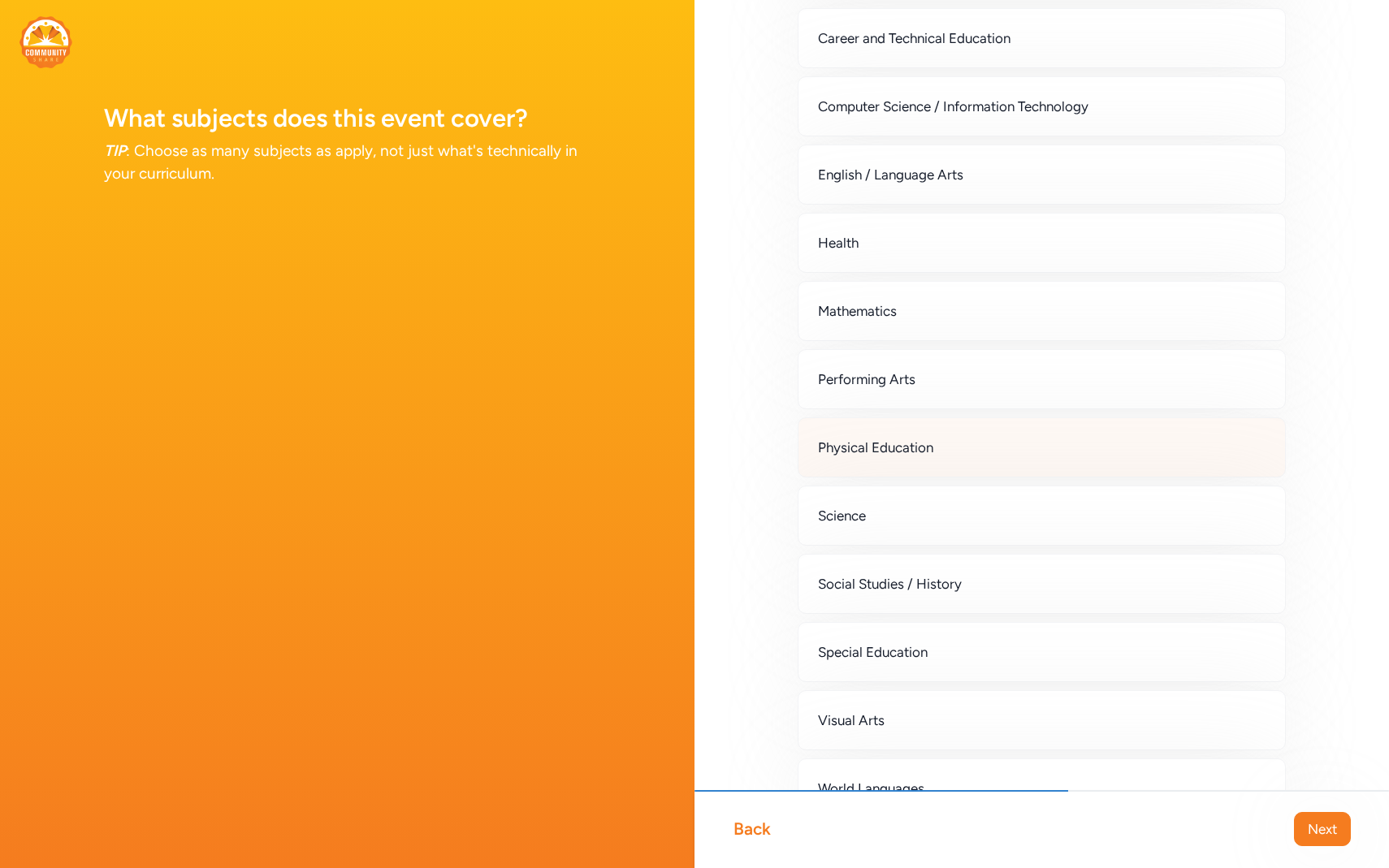
click at [1093, 457] on div "Physical Education" at bounding box center [1042, 447] width 488 height 60
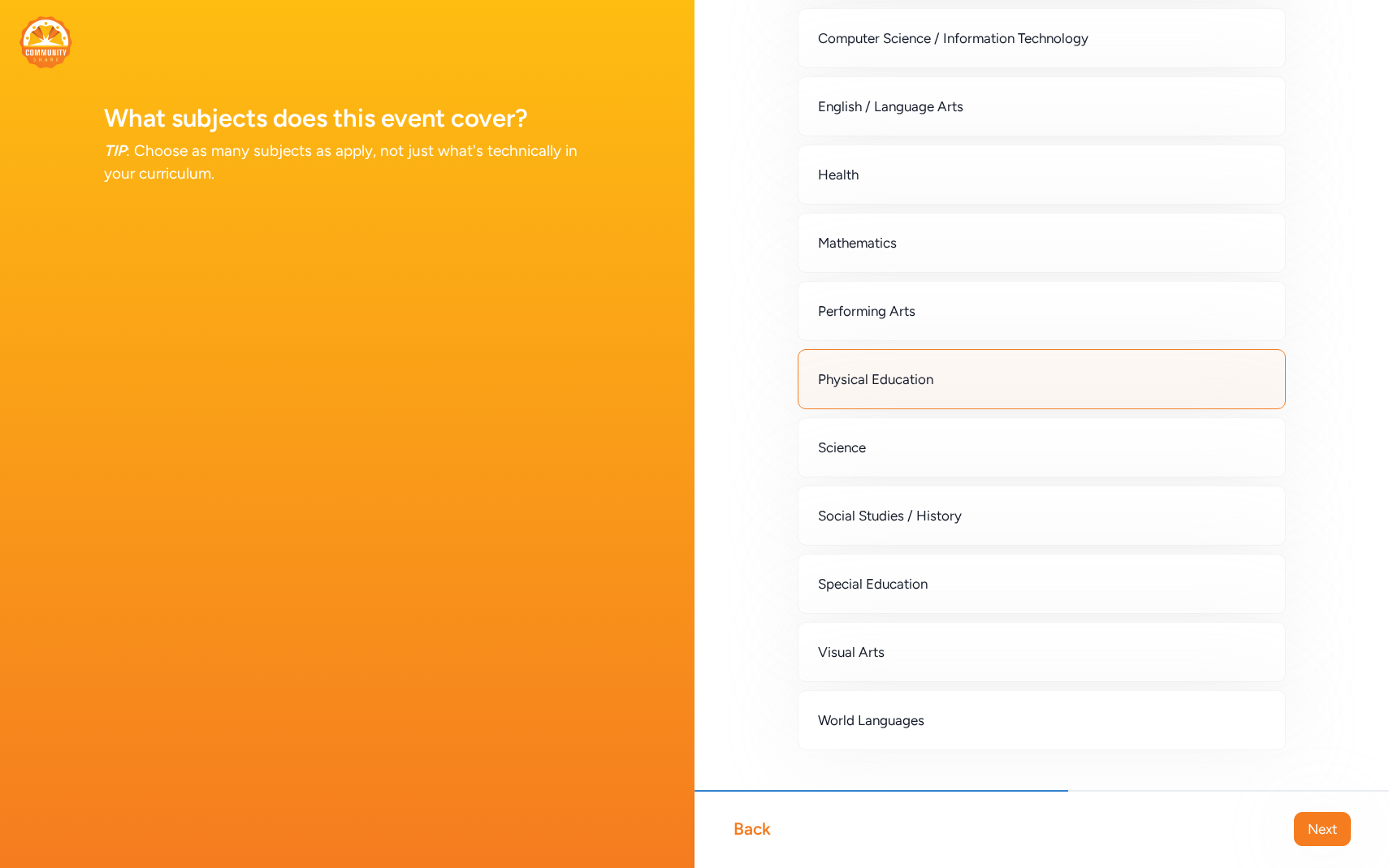
scroll to position [233, 0]
click at [1093, 457] on div "Science" at bounding box center [1042, 445] width 488 height 60
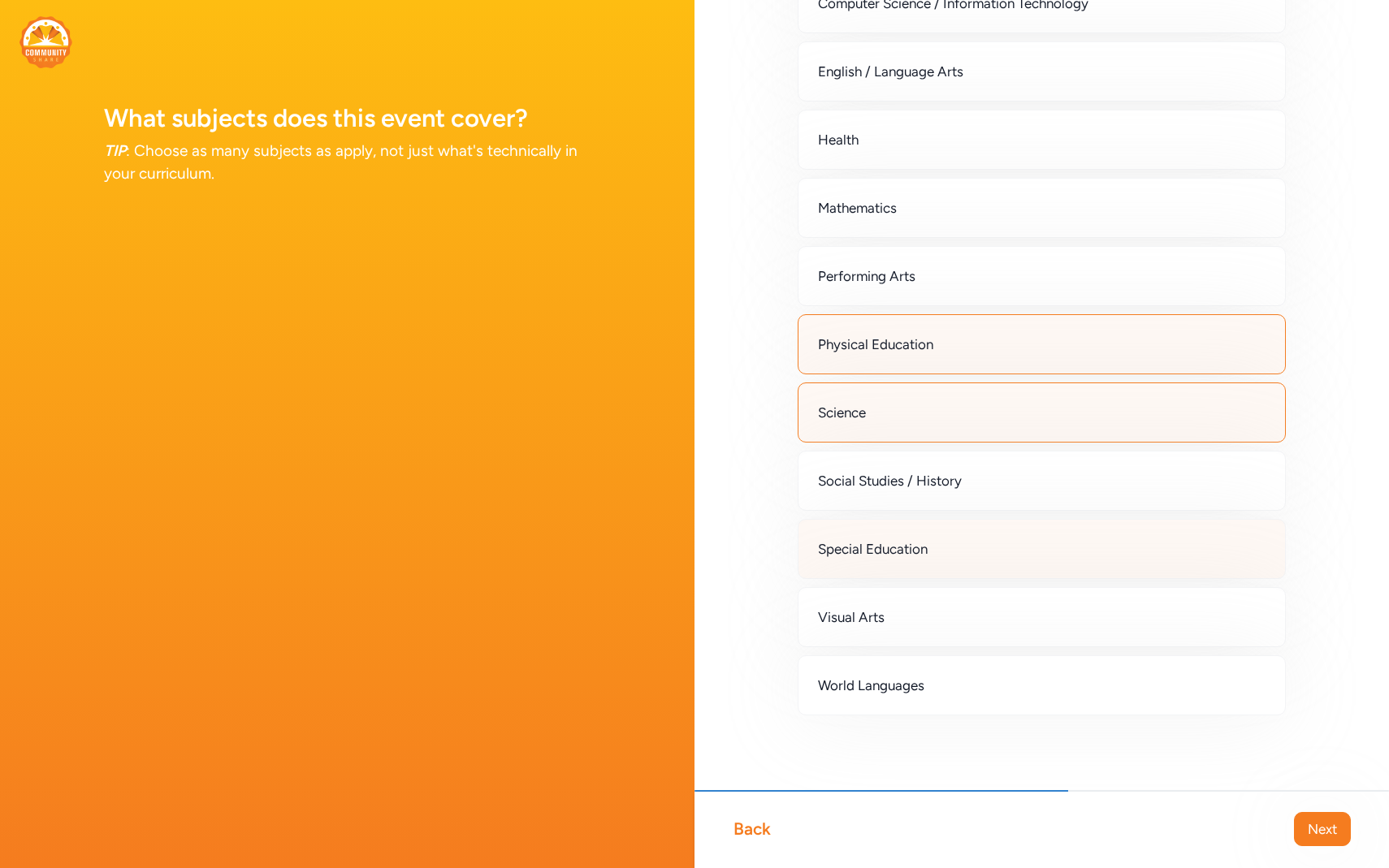
scroll to position [268, 0]
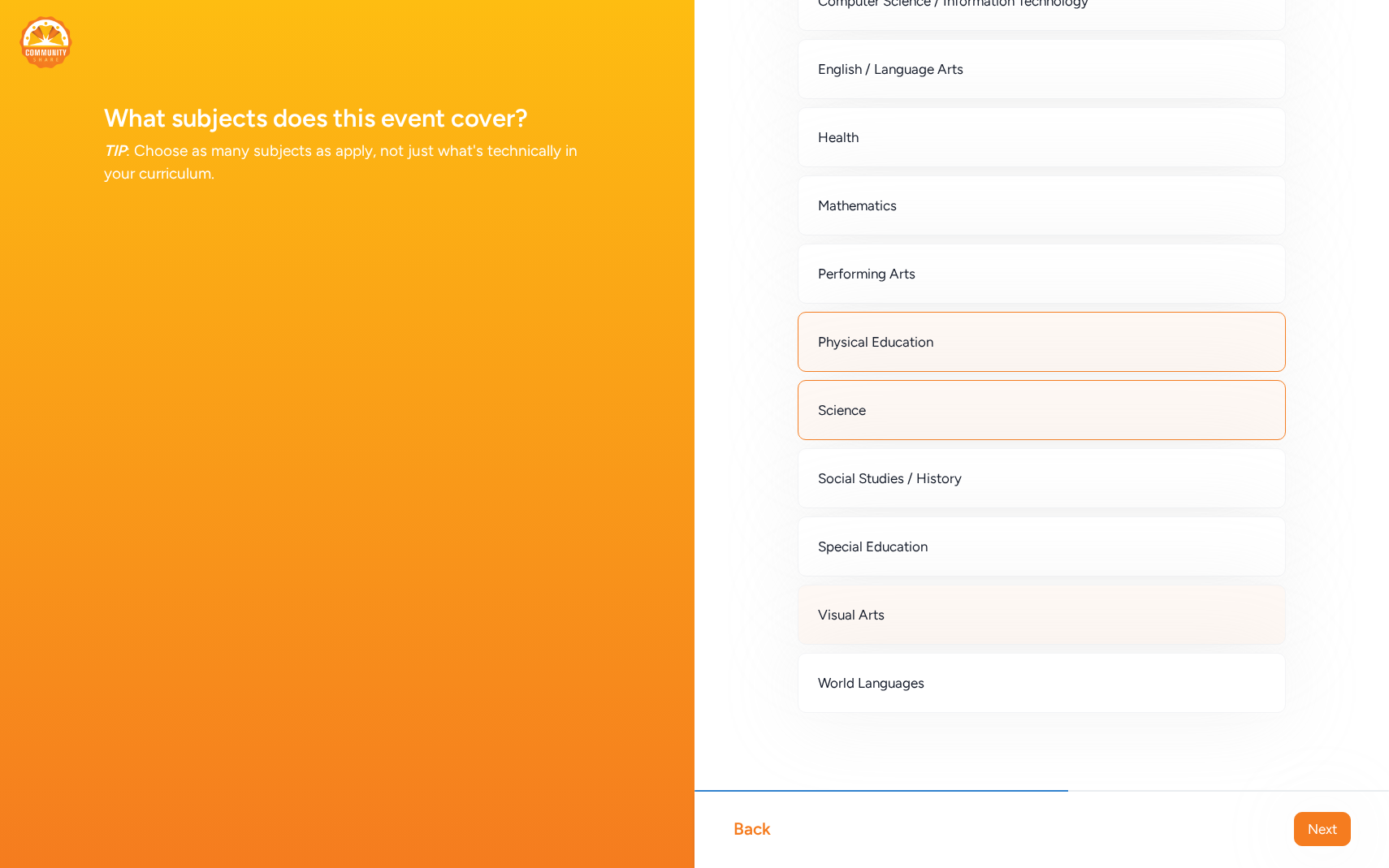
click at [1066, 603] on div "Visual Arts" at bounding box center [1042, 615] width 488 height 60
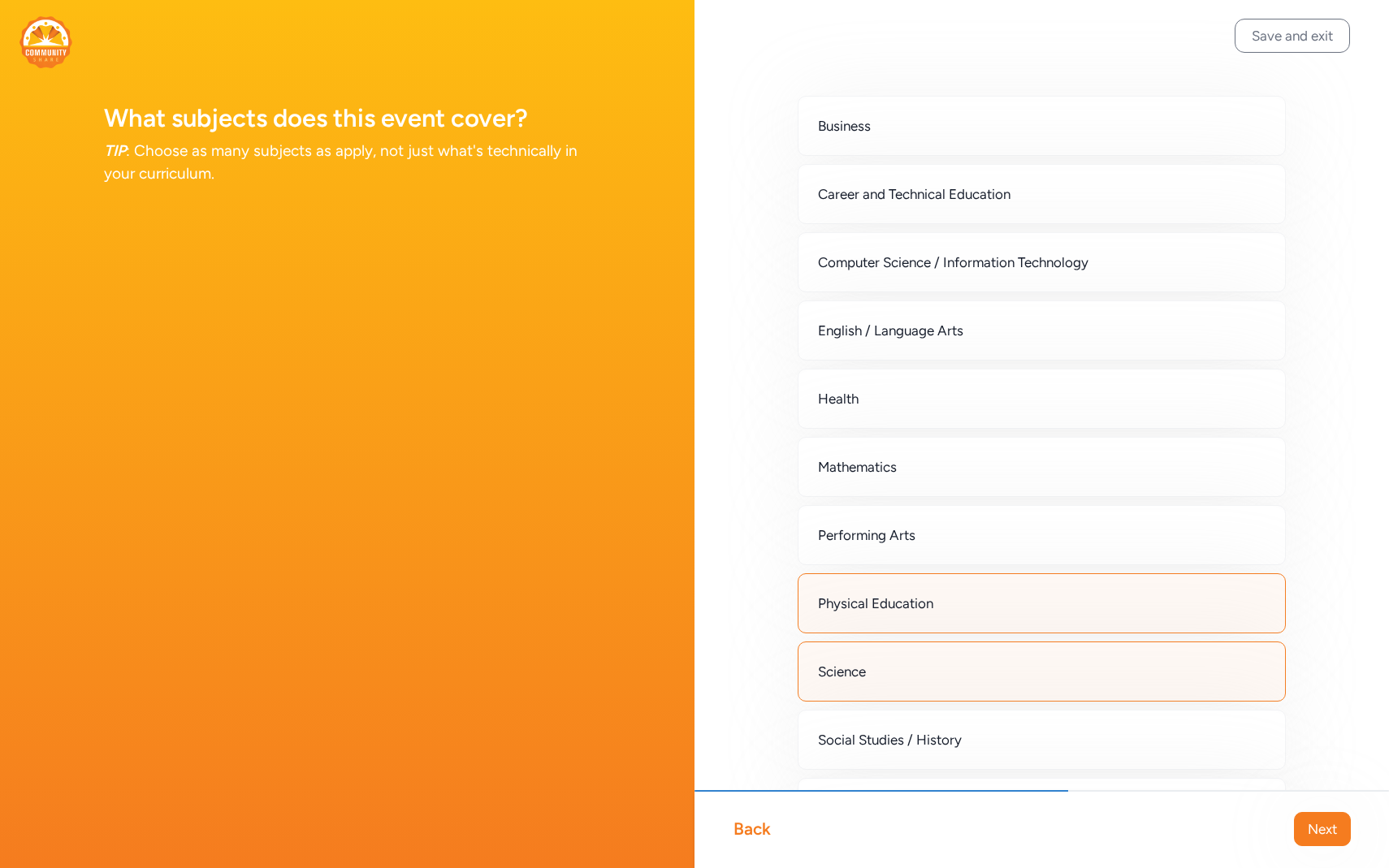
scroll to position [0, 0]
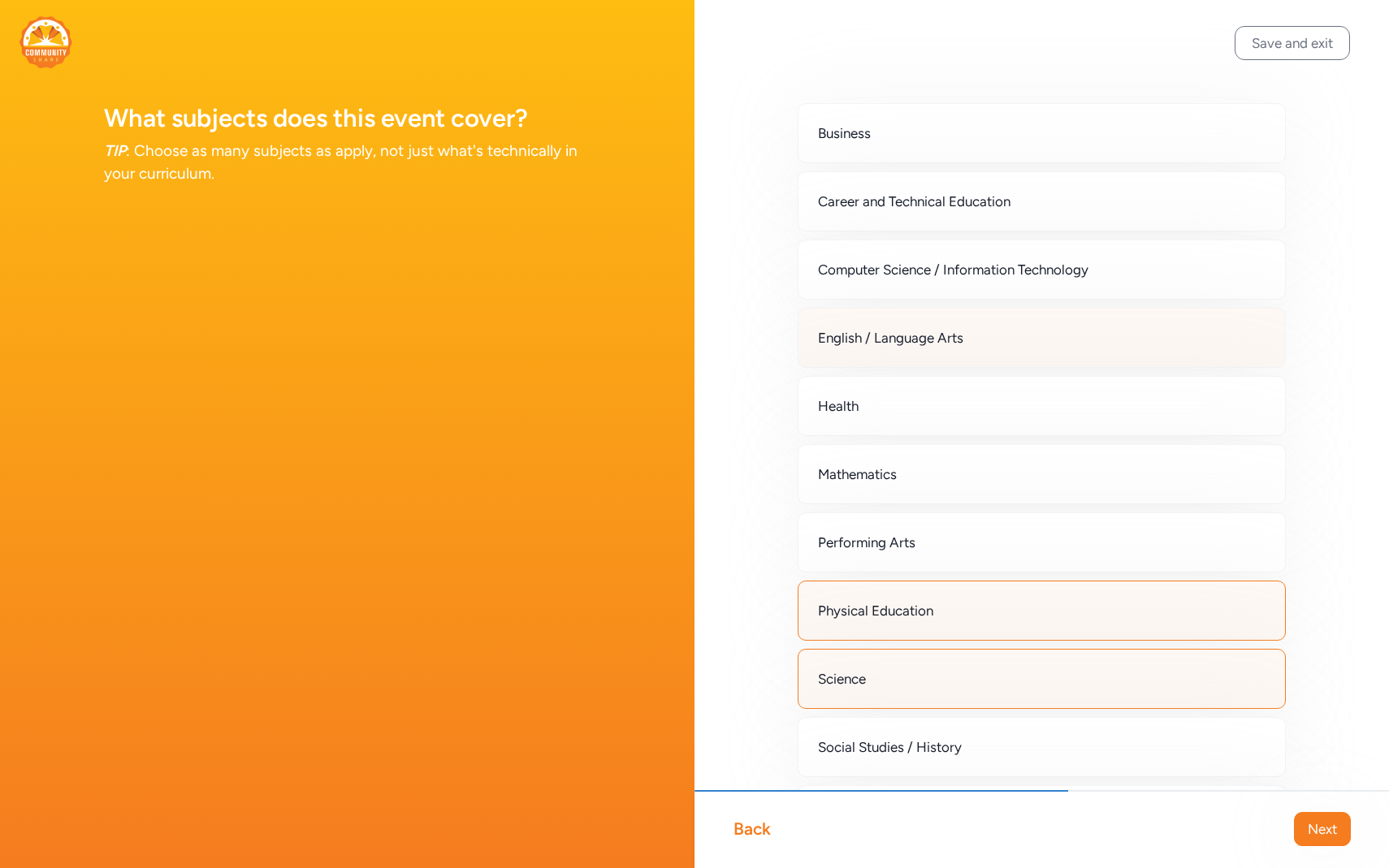
click at [1036, 335] on div "English / Language Arts" at bounding box center [1042, 338] width 488 height 60
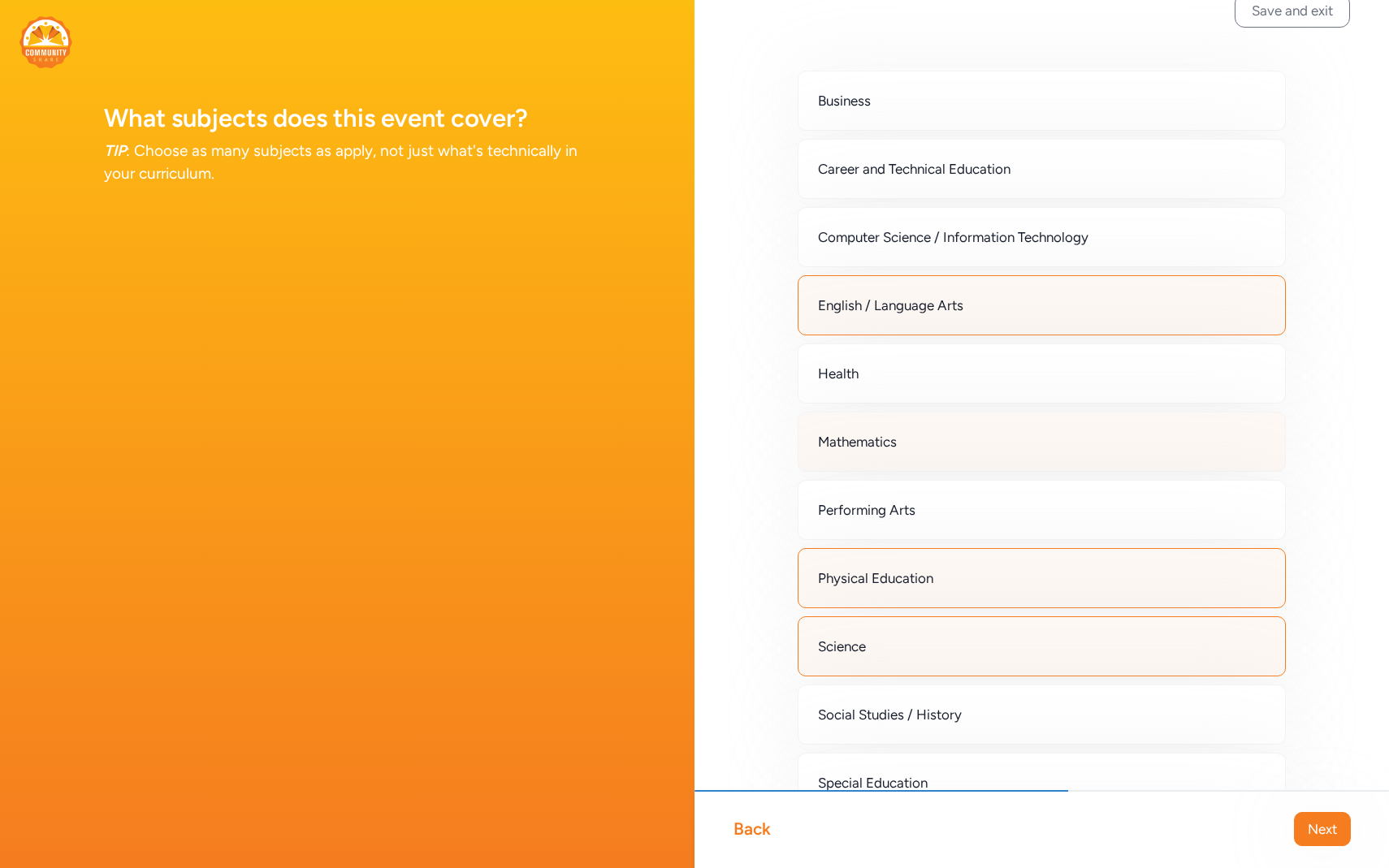
click at [1043, 440] on div "Mathematics" at bounding box center [1042, 442] width 488 height 60
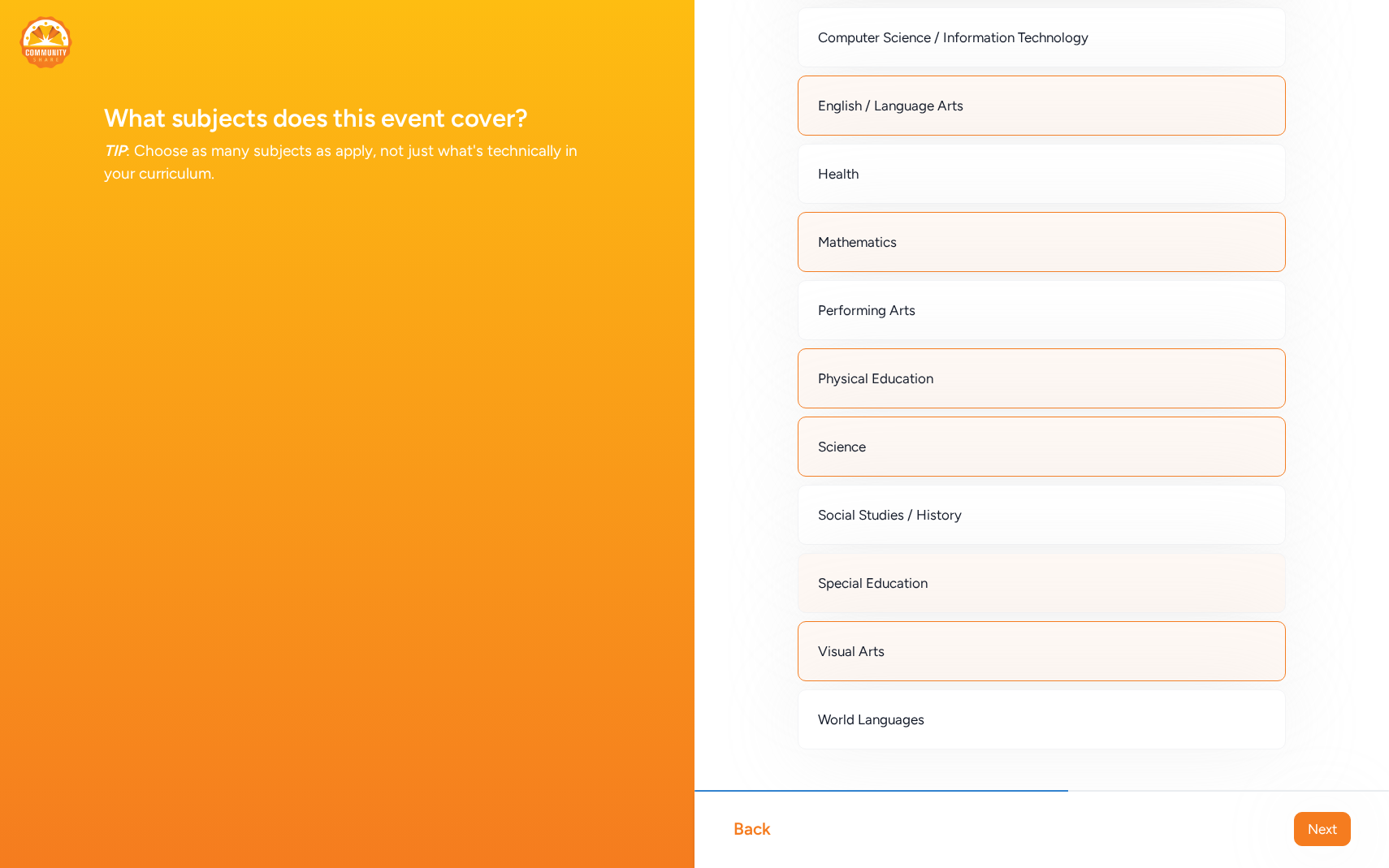
scroll to position [268, 0]
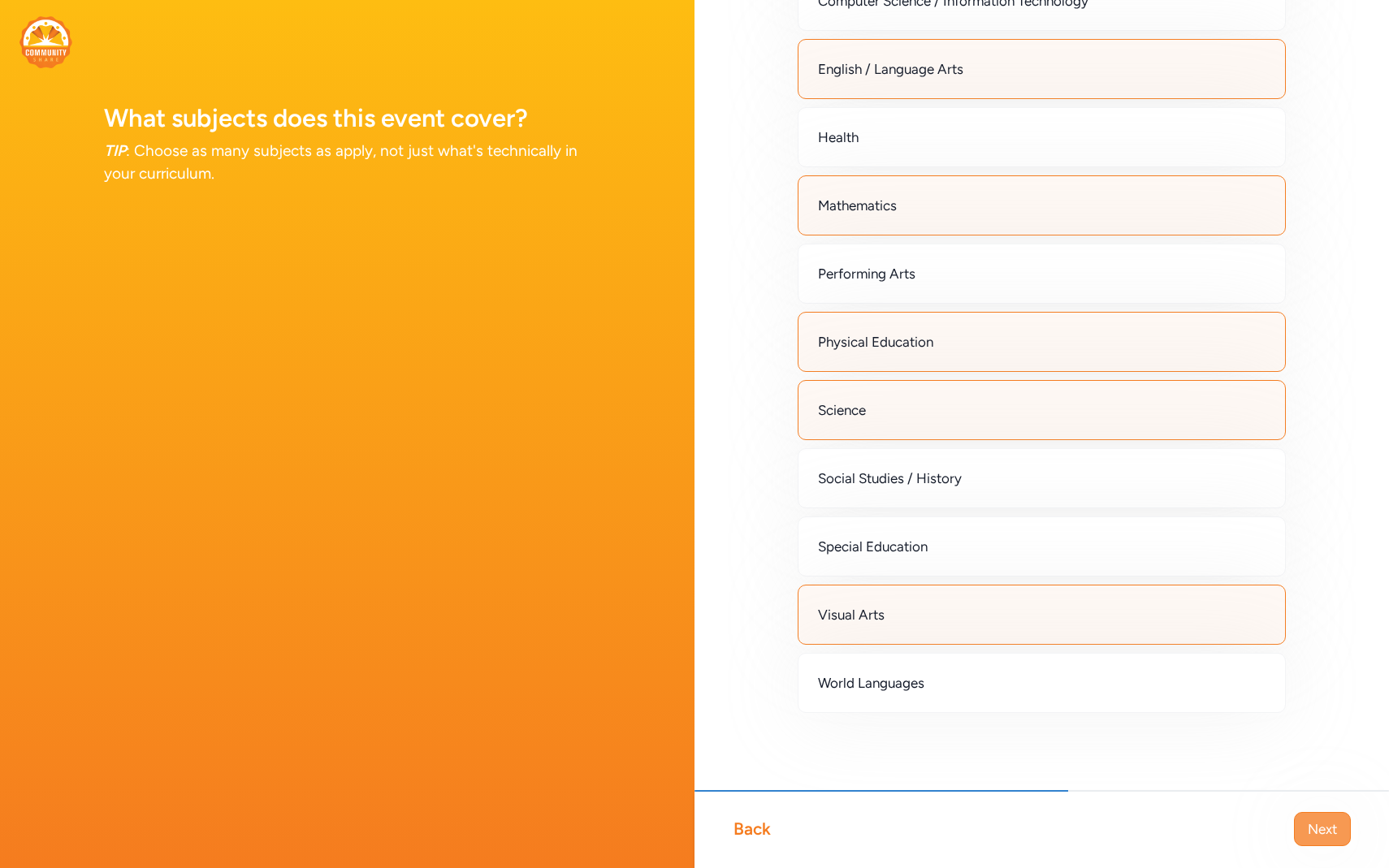
click at [1334, 837] on span "Next" at bounding box center [1321, 828] width 29 height 20
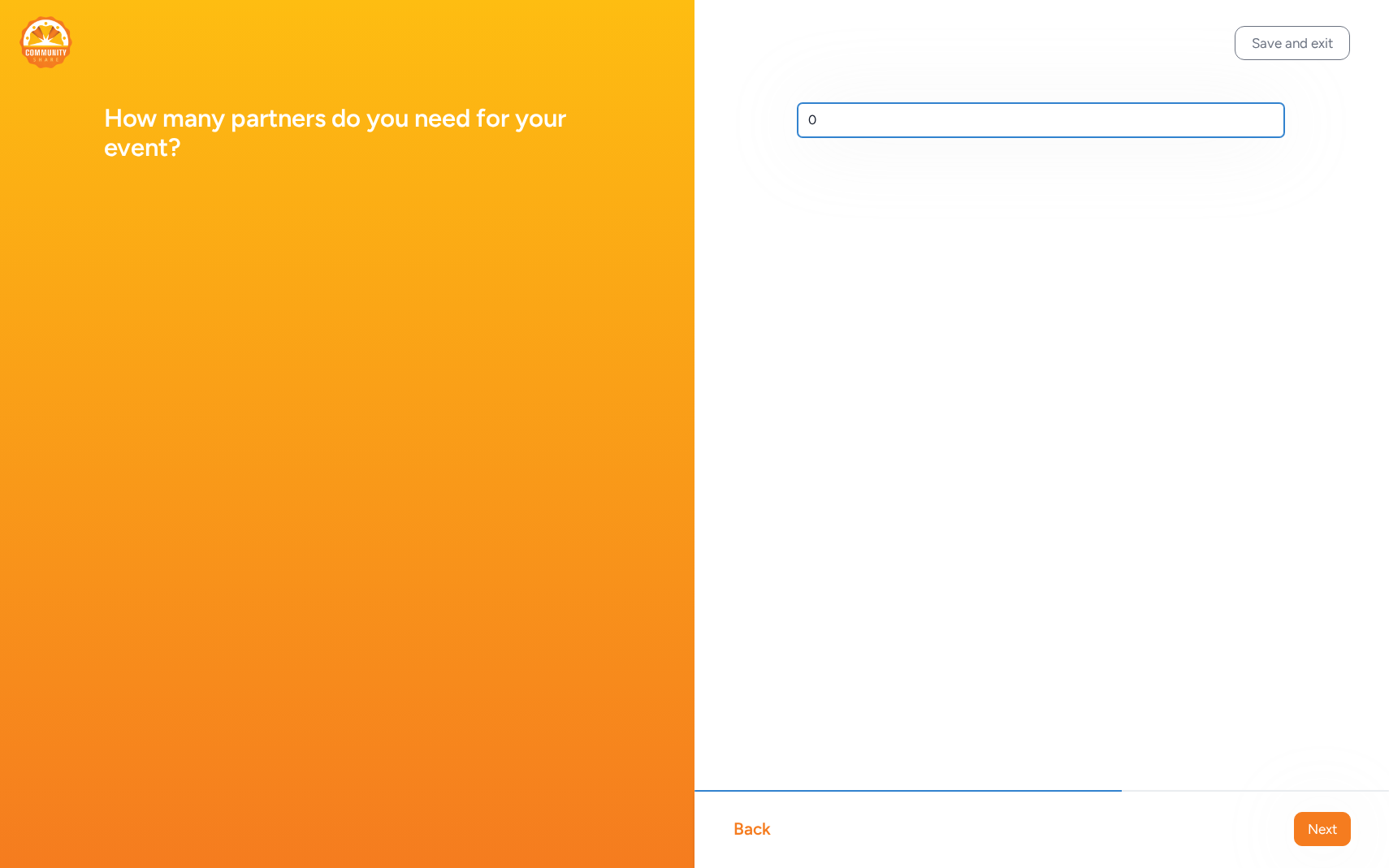
click at [821, 127] on input "0" at bounding box center [1041, 121] width 487 height 34
type input "10"
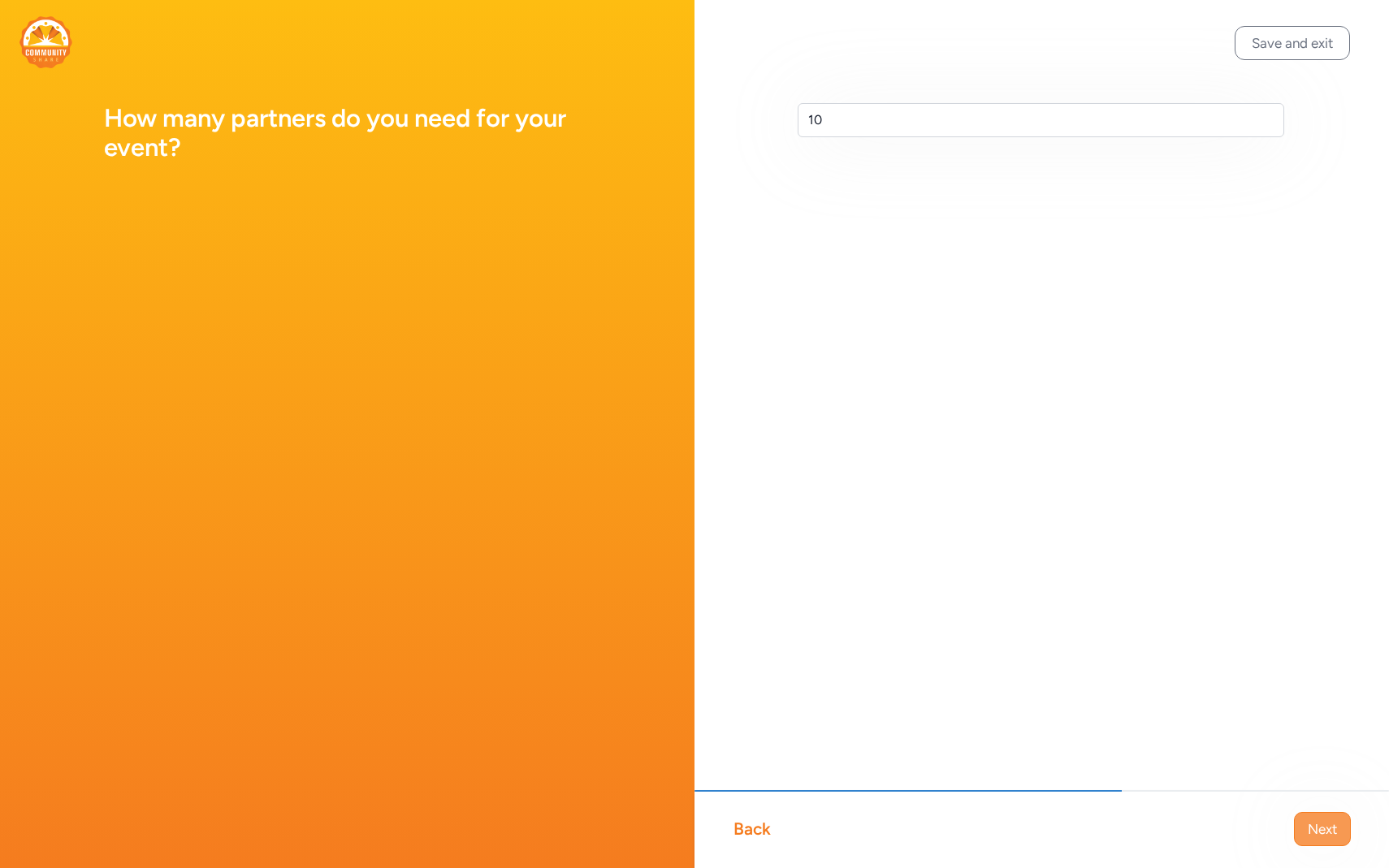
click at [1326, 812] on button "Next" at bounding box center [1322, 828] width 57 height 34
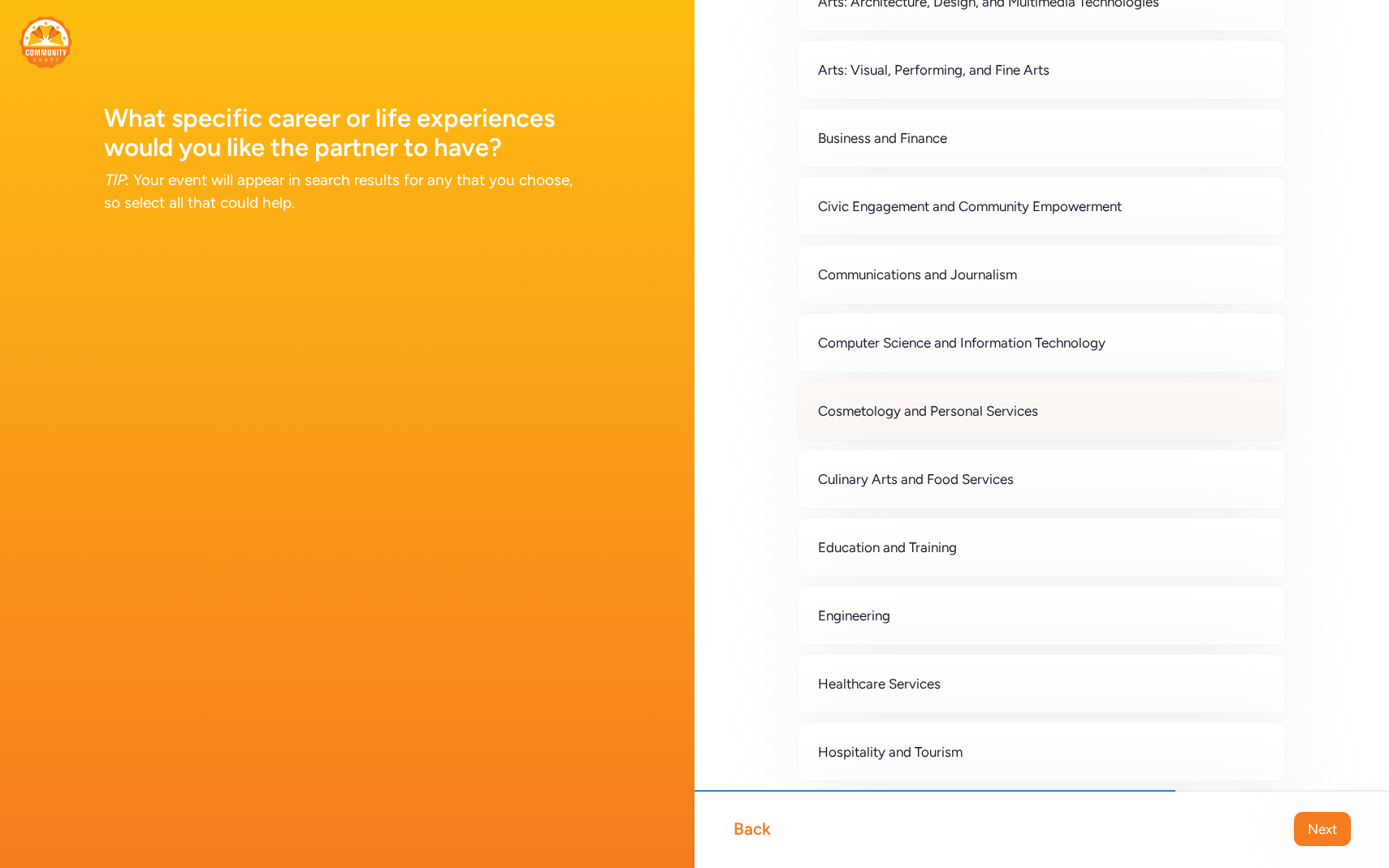
scroll to position [216, 0]
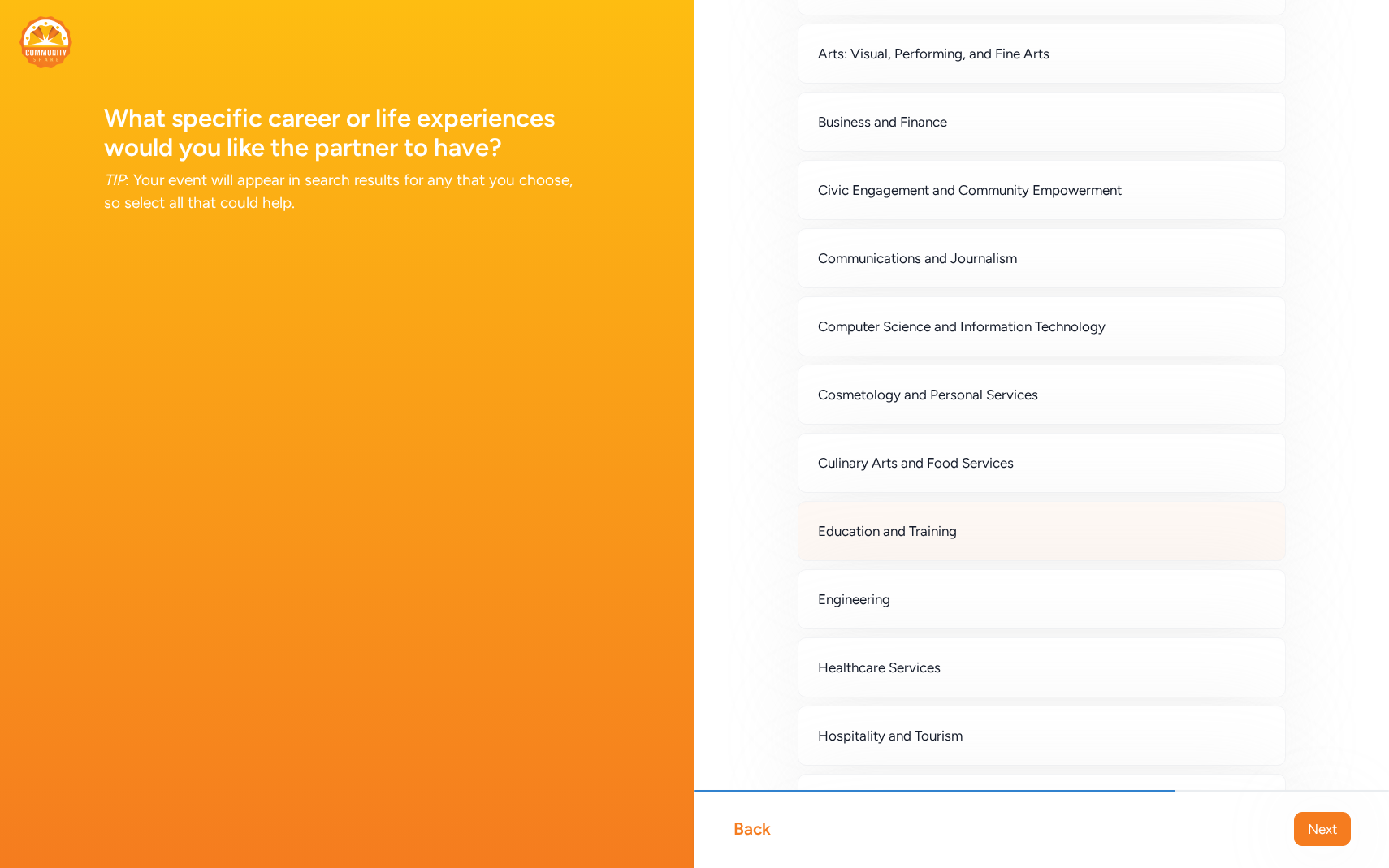
click at [1112, 523] on div "Education and Training" at bounding box center [1042, 531] width 488 height 60
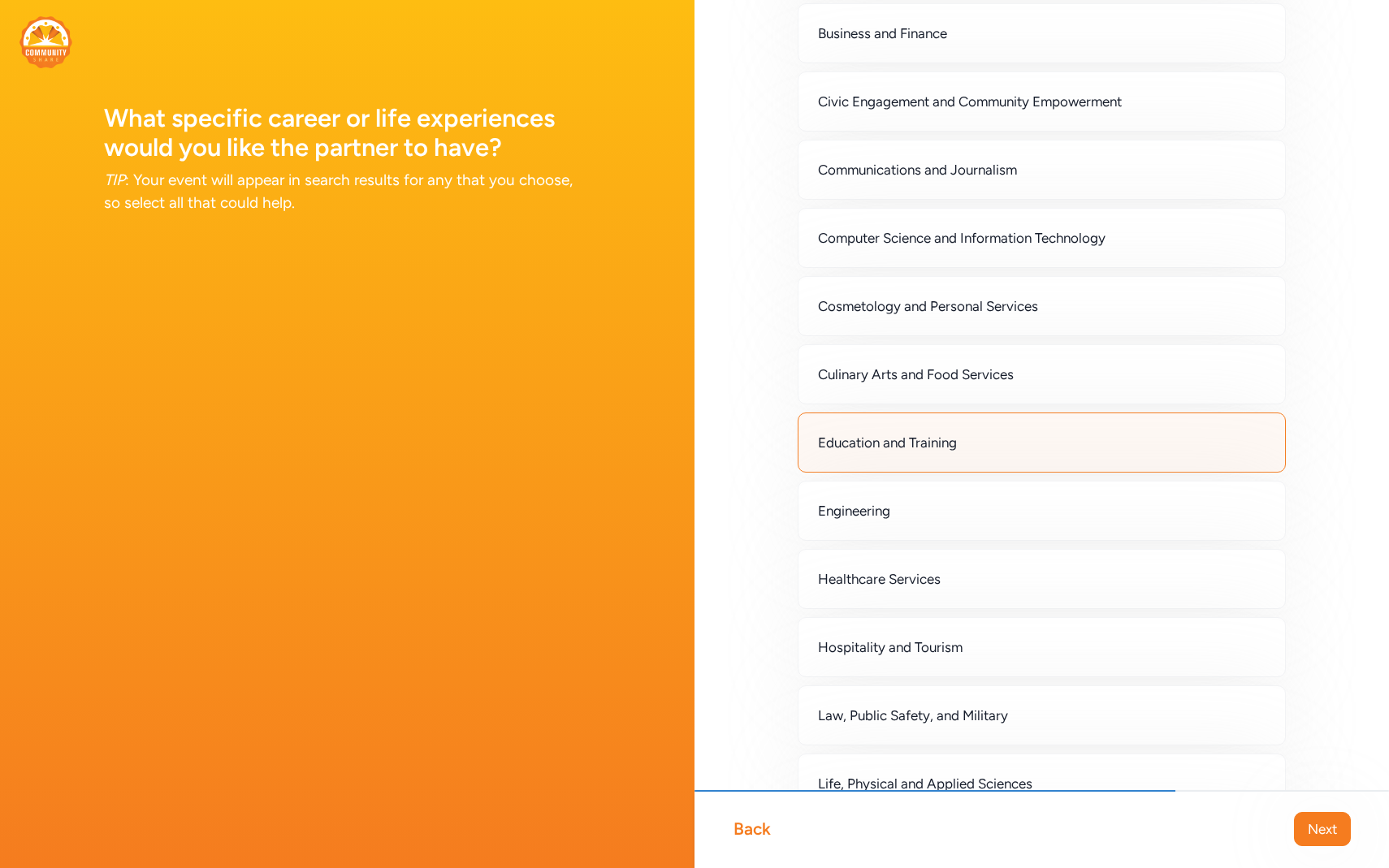
scroll to position [307, 0]
click at [1112, 523] on div "Engineering" at bounding box center [1042, 508] width 488 height 60
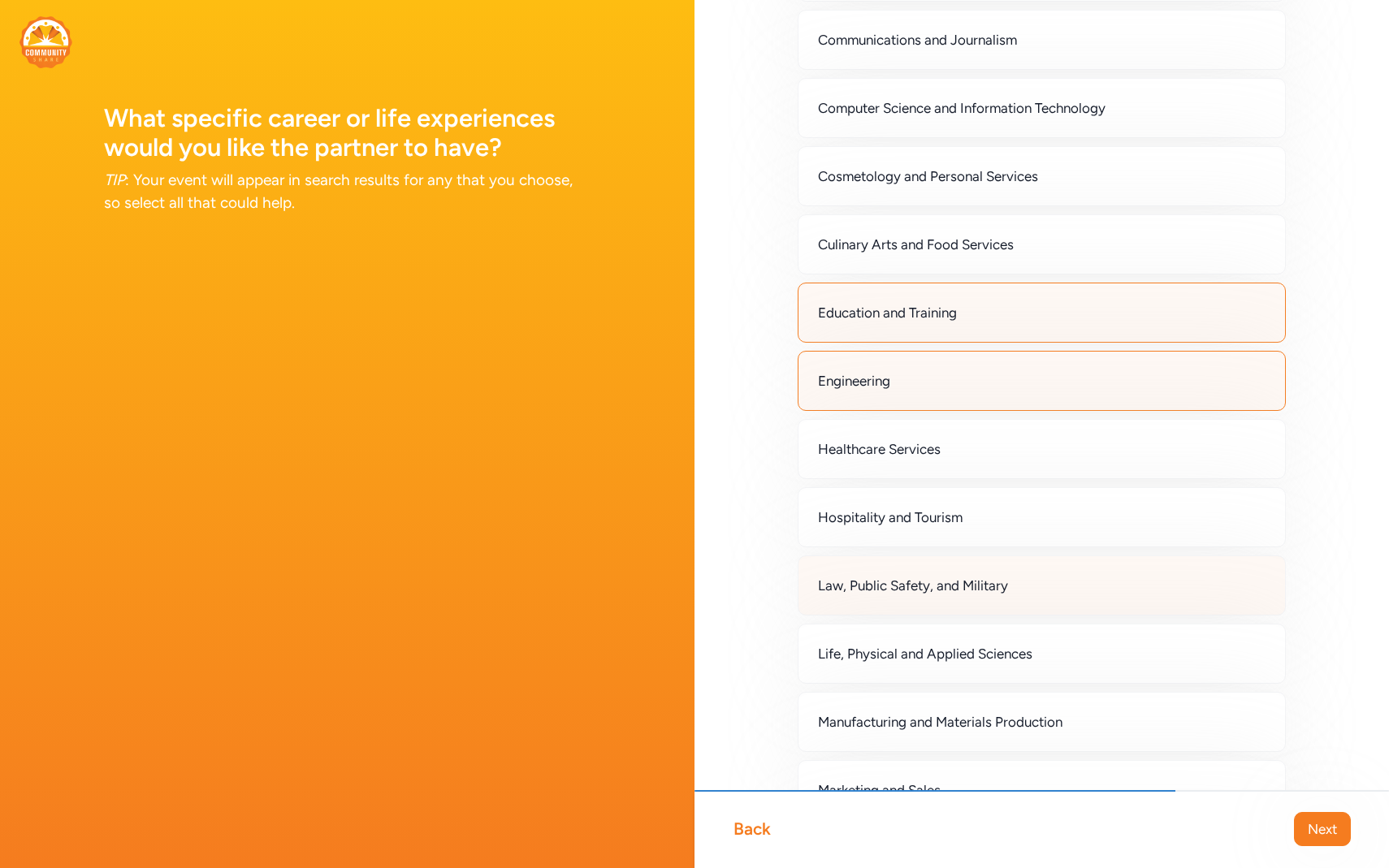
click at [1101, 590] on div "Law, Public Safety, and Military" at bounding box center [1042, 586] width 488 height 60
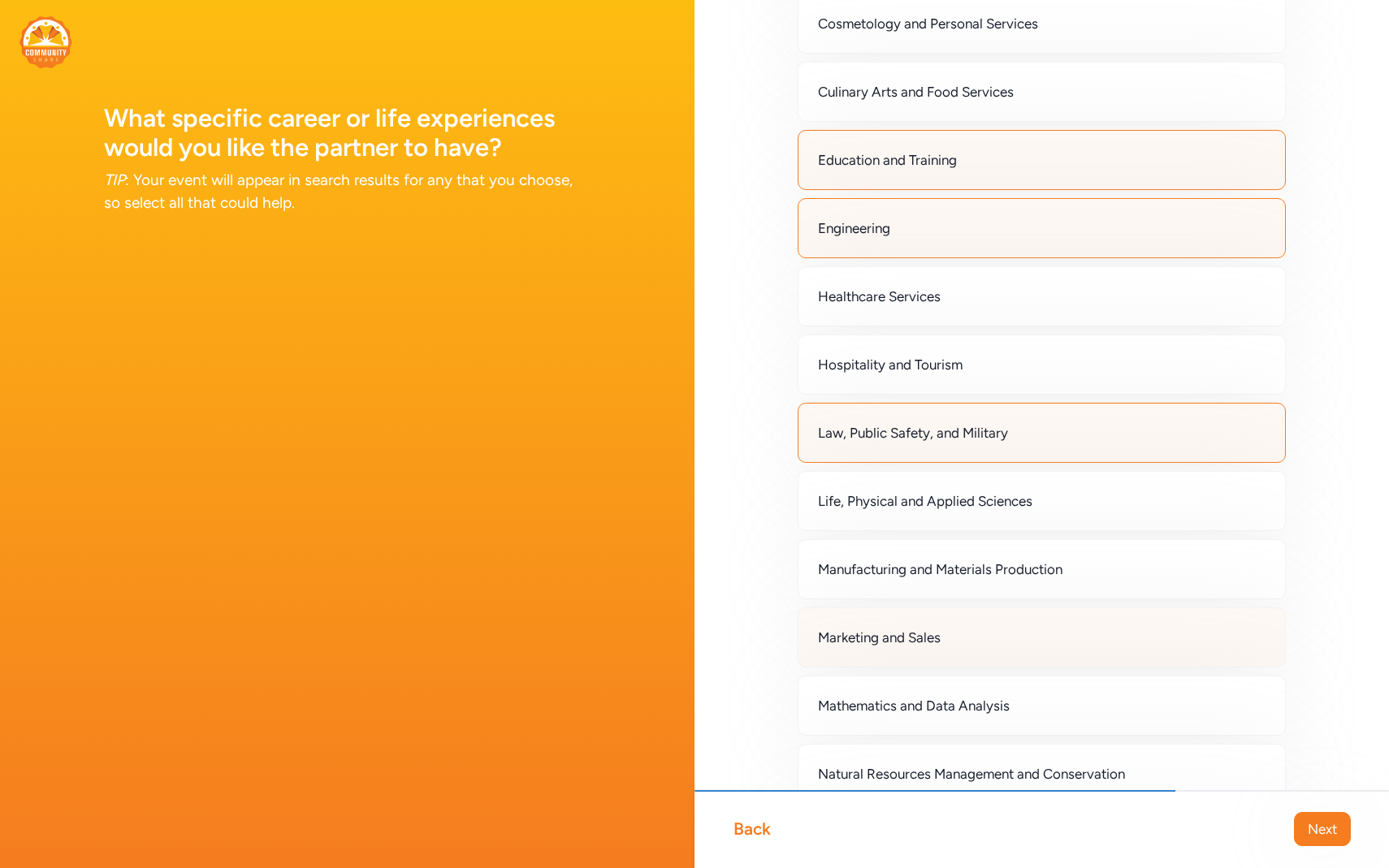
click at [1087, 647] on div "Marketing and Sales" at bounding box center [1042, 637] width 488 height 60
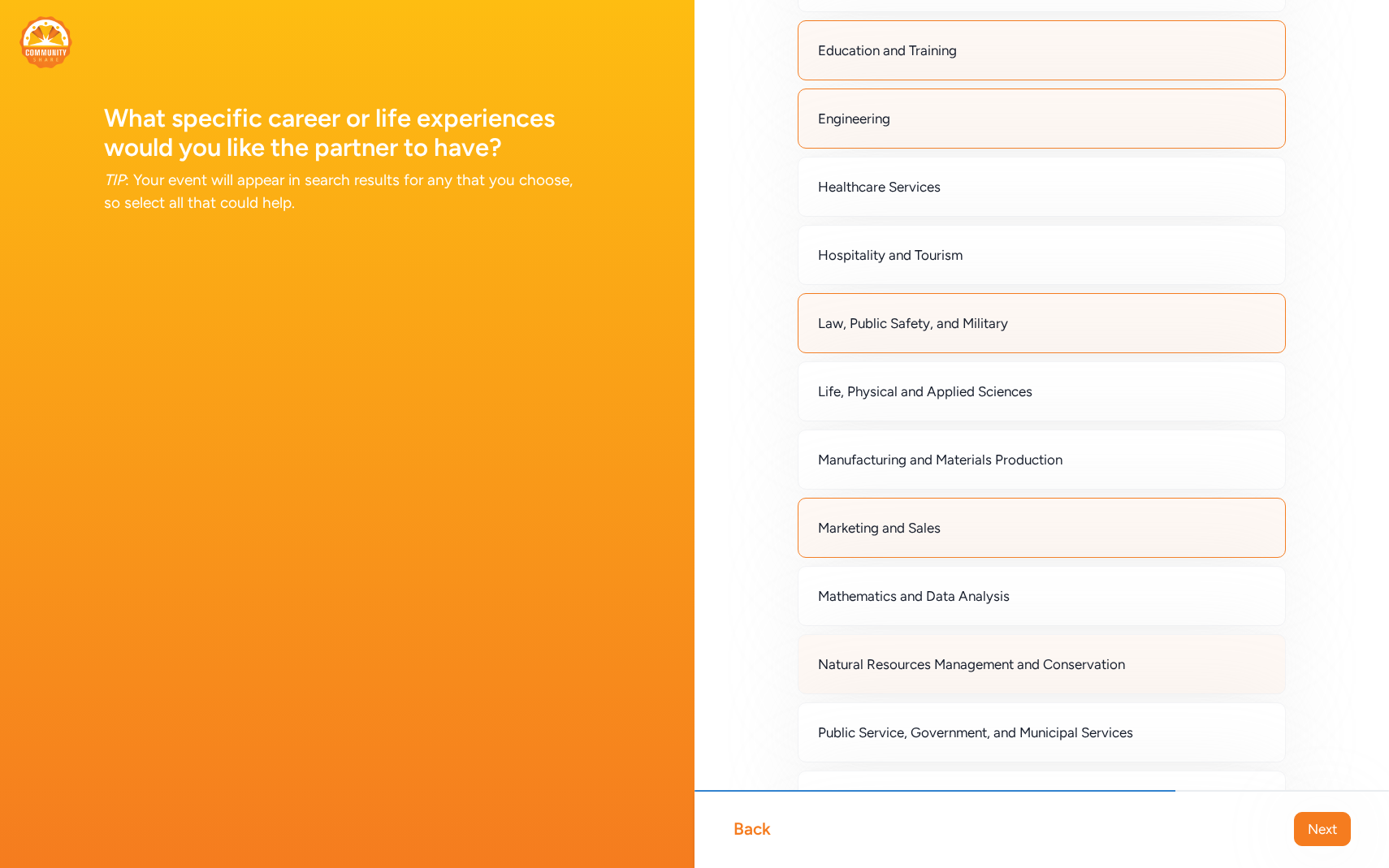
click at [1086, 658] on span "Natural Resources Management and Conservation" at bounding box center [971, 664] width 307 height 20
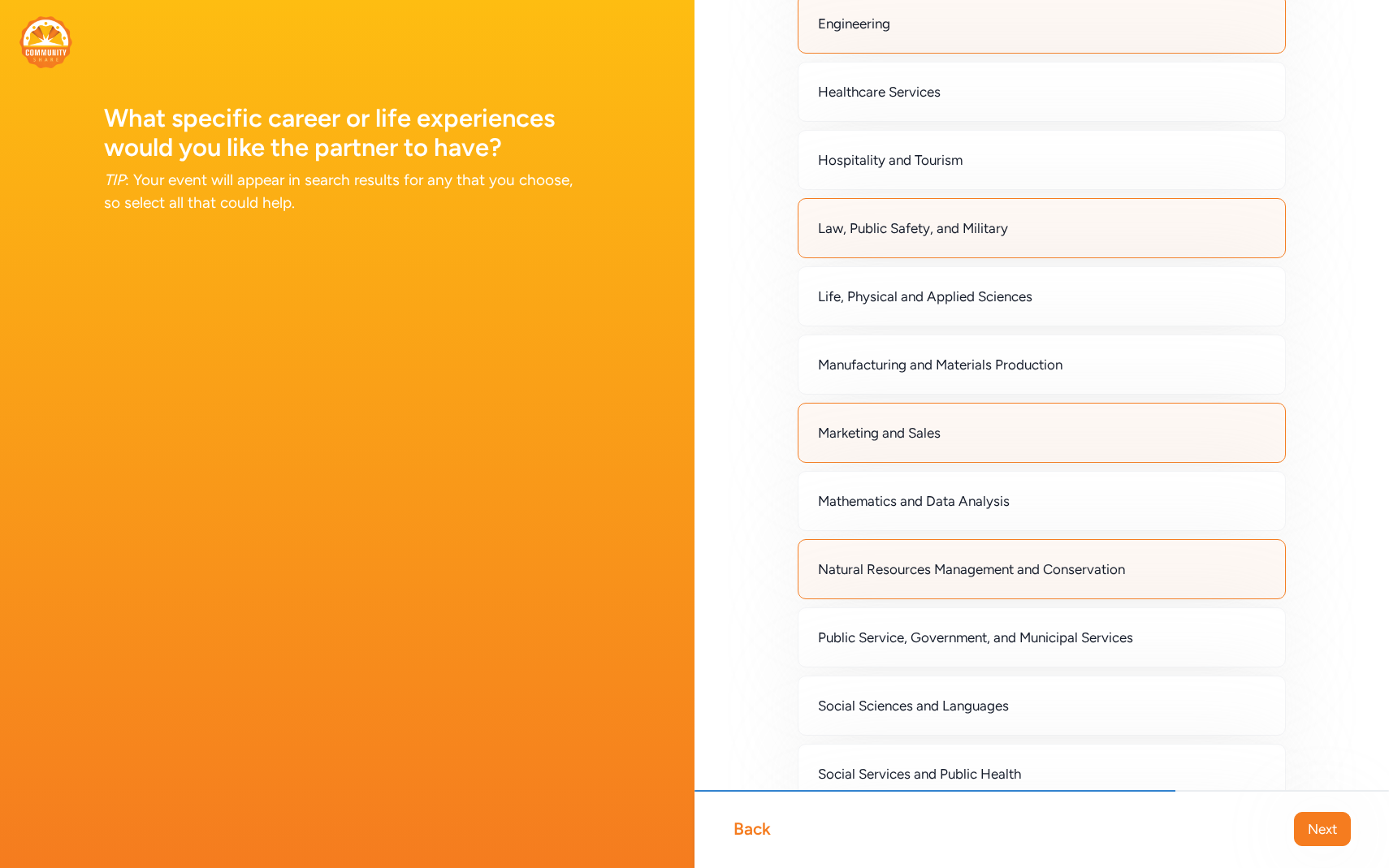
scroll to position [804, 0]
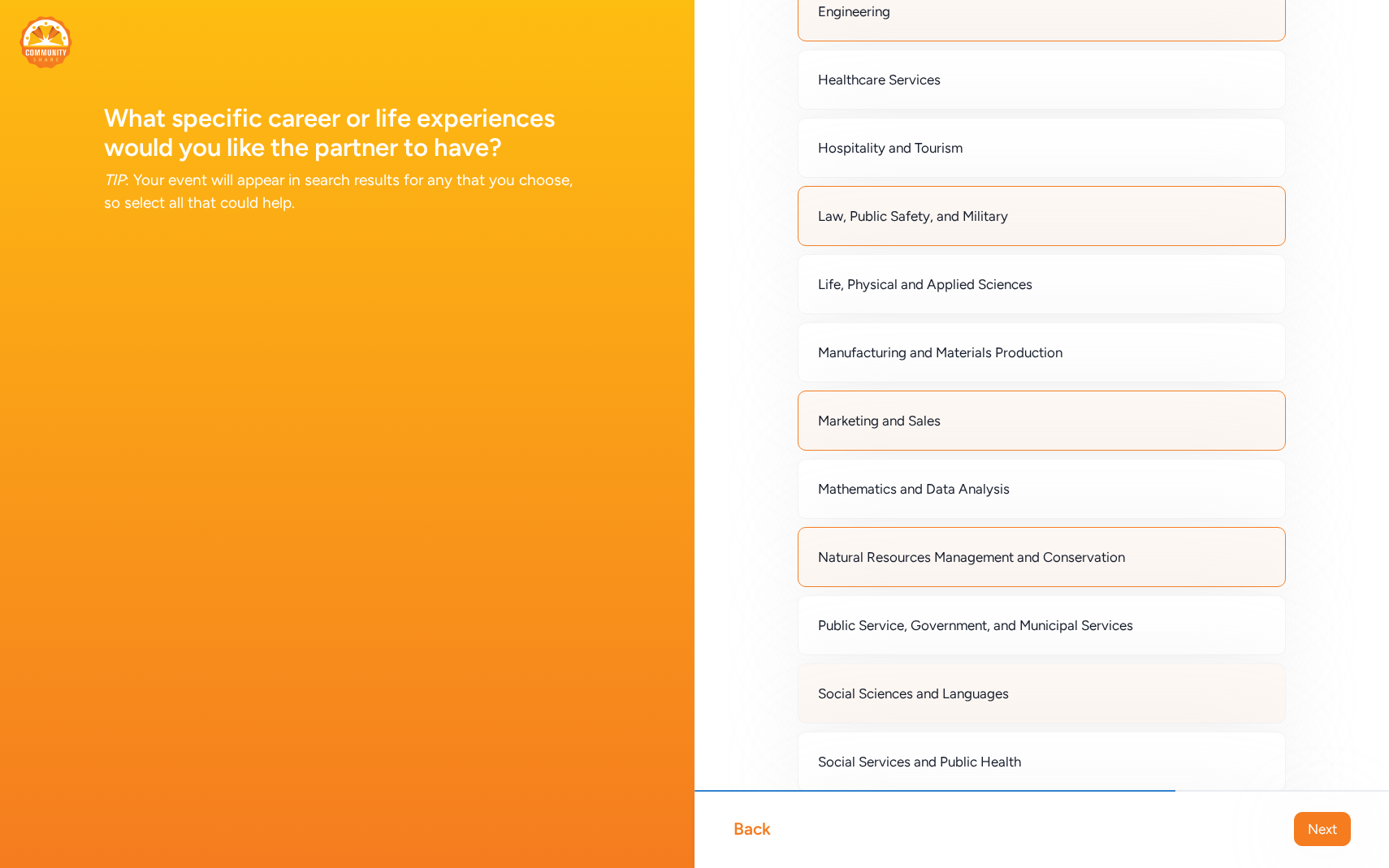
click at [1077, 687] on div "Social Sciences and Languages" at bounding box center [1042, 694] width 488 height 60
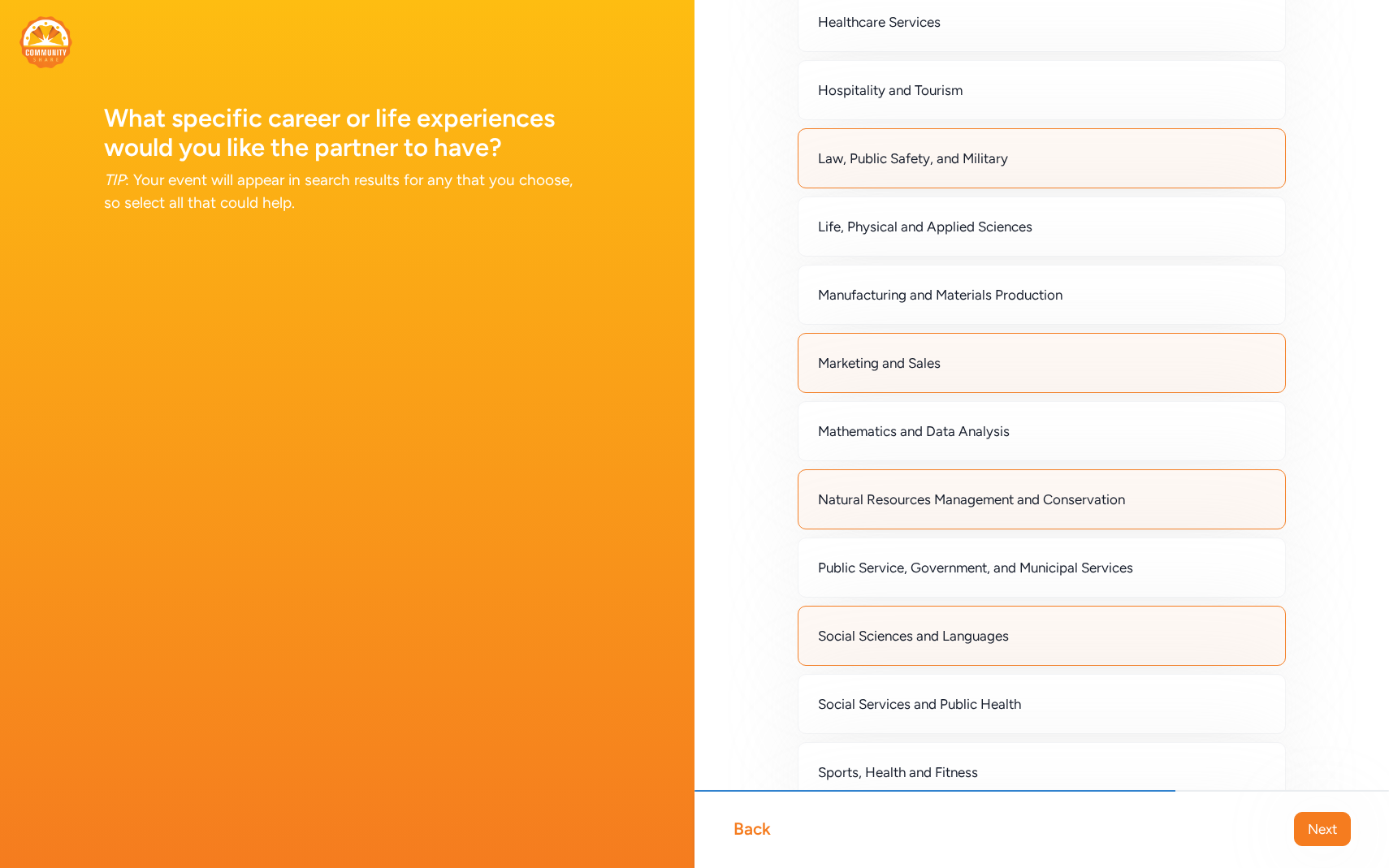
click at [1079, 639] on div "Social Sciences and Languages" at bounding box center [1042, 635] width 488 height 60
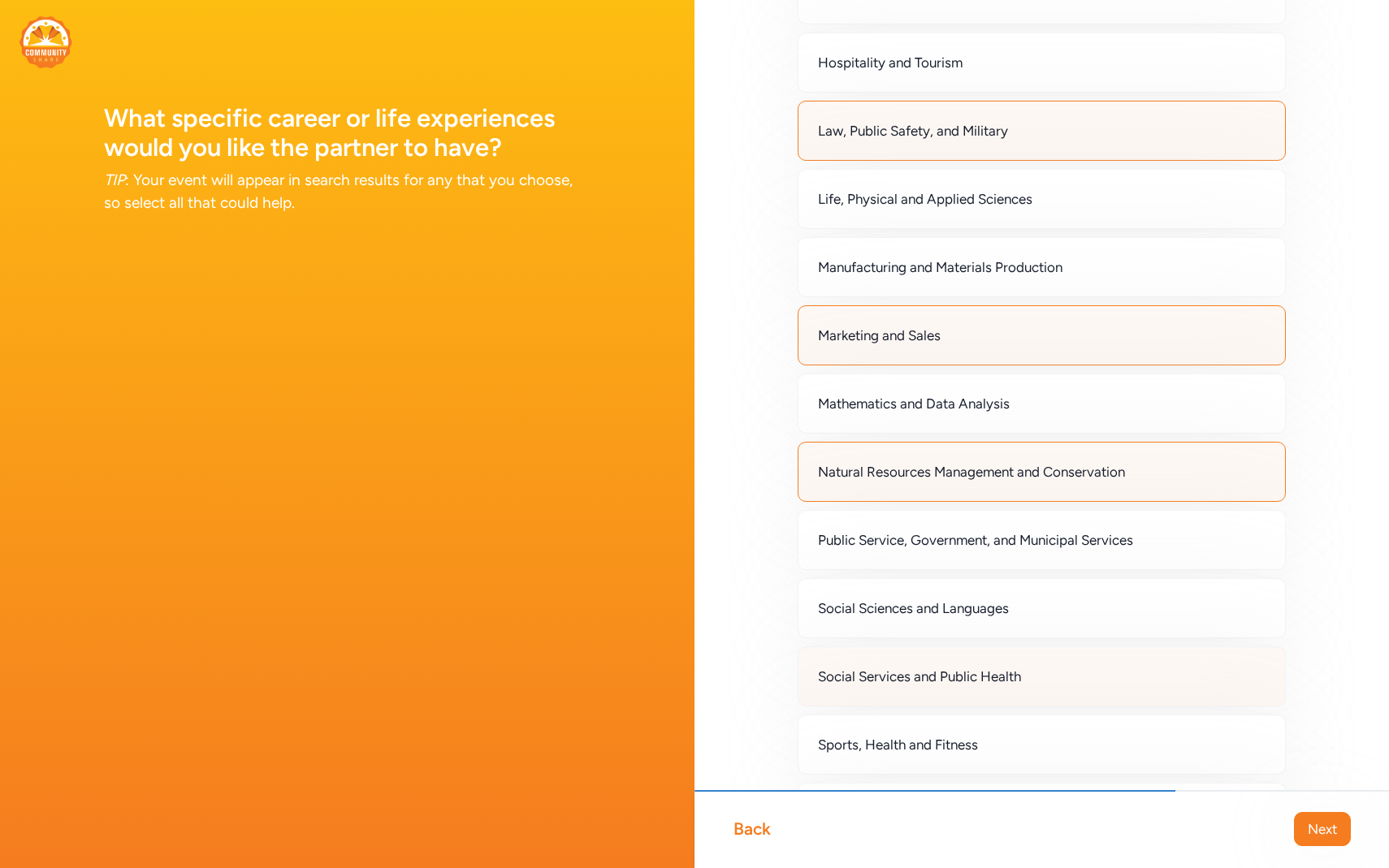
click at [1077, 658] on div "Social Services and Public Health" at bounding box center [1042, 676] width 488 height 60
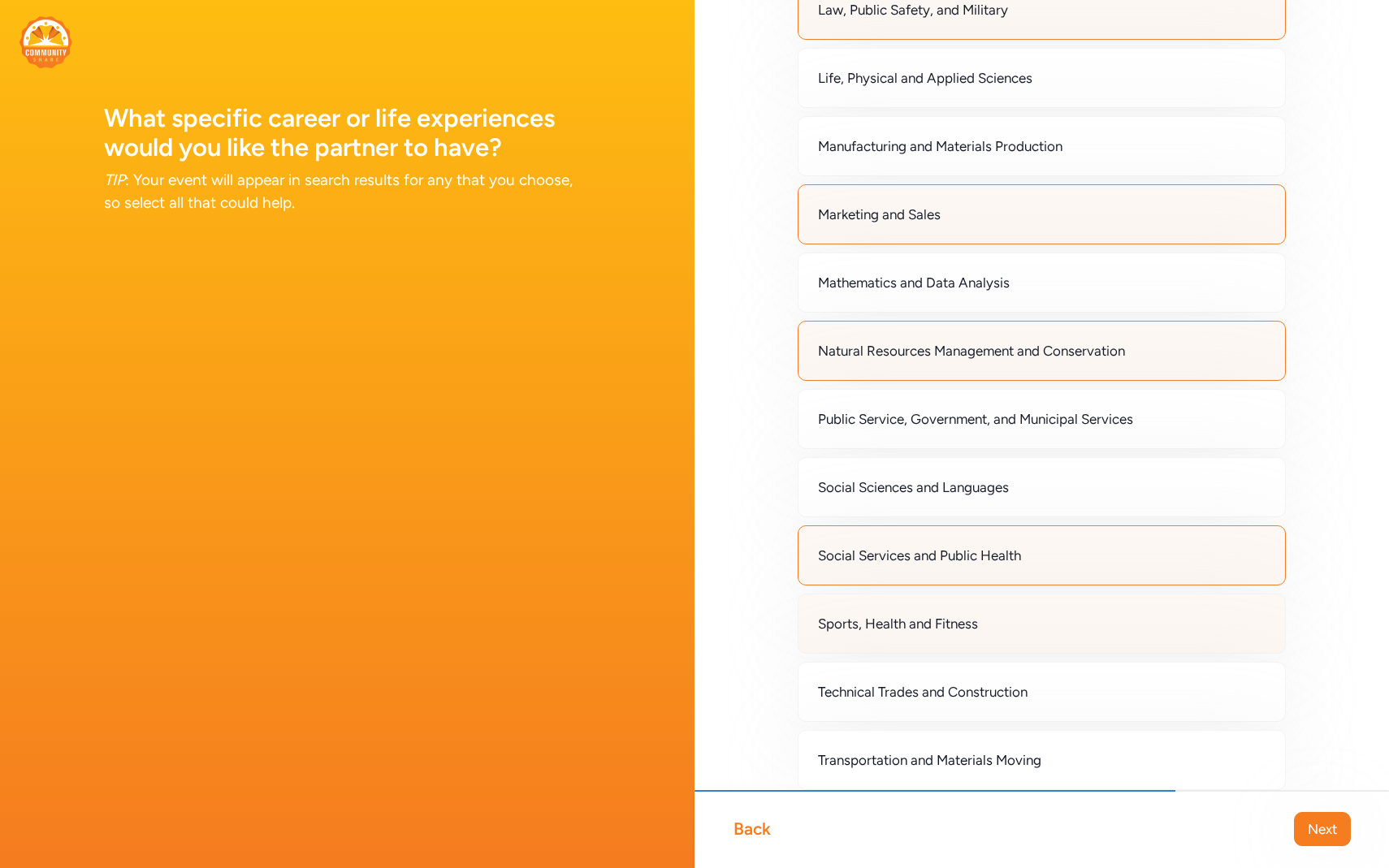
click at [1079, 627] on div "Sports, Health and Fitness" at bounding box center [1042, 623] width 488 height 60
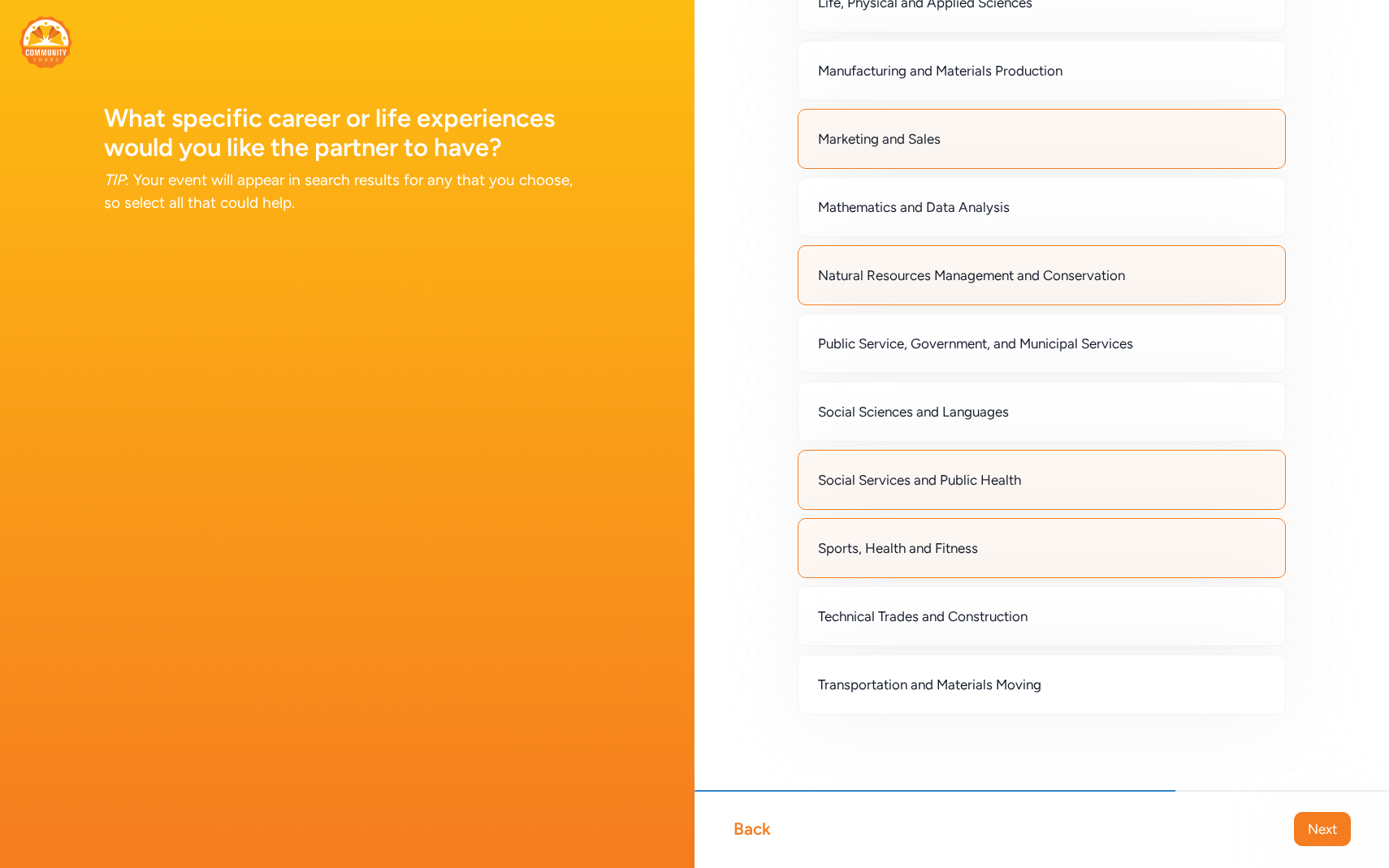
scroll to position [1087, 0]
click at [1338, 820] on button "Next" at bounding box center [1322, 828] width 57 height 34
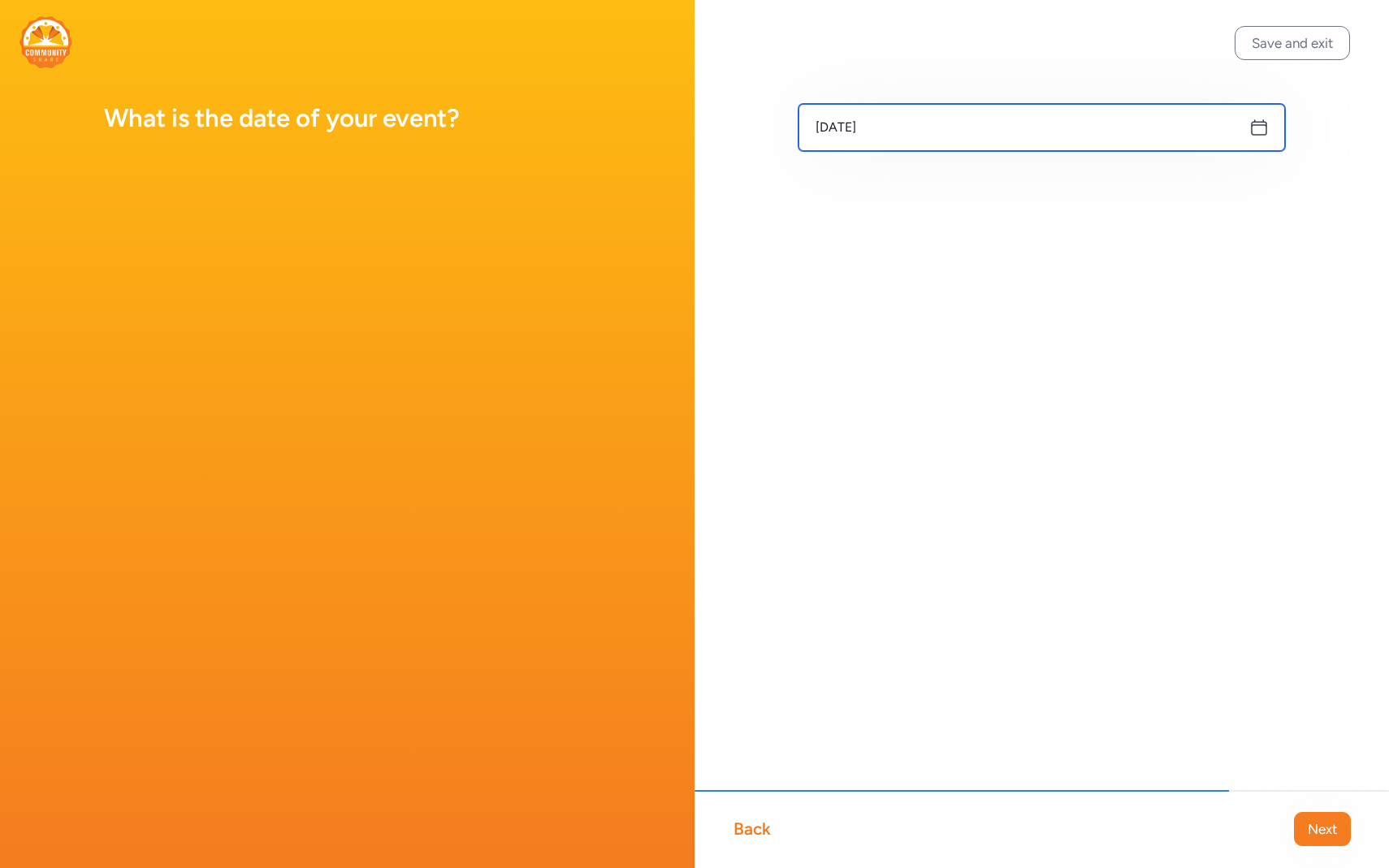
click at [1270, 136] on input "[DATE]" at bounding box center [1042, 127] width 487 height 47
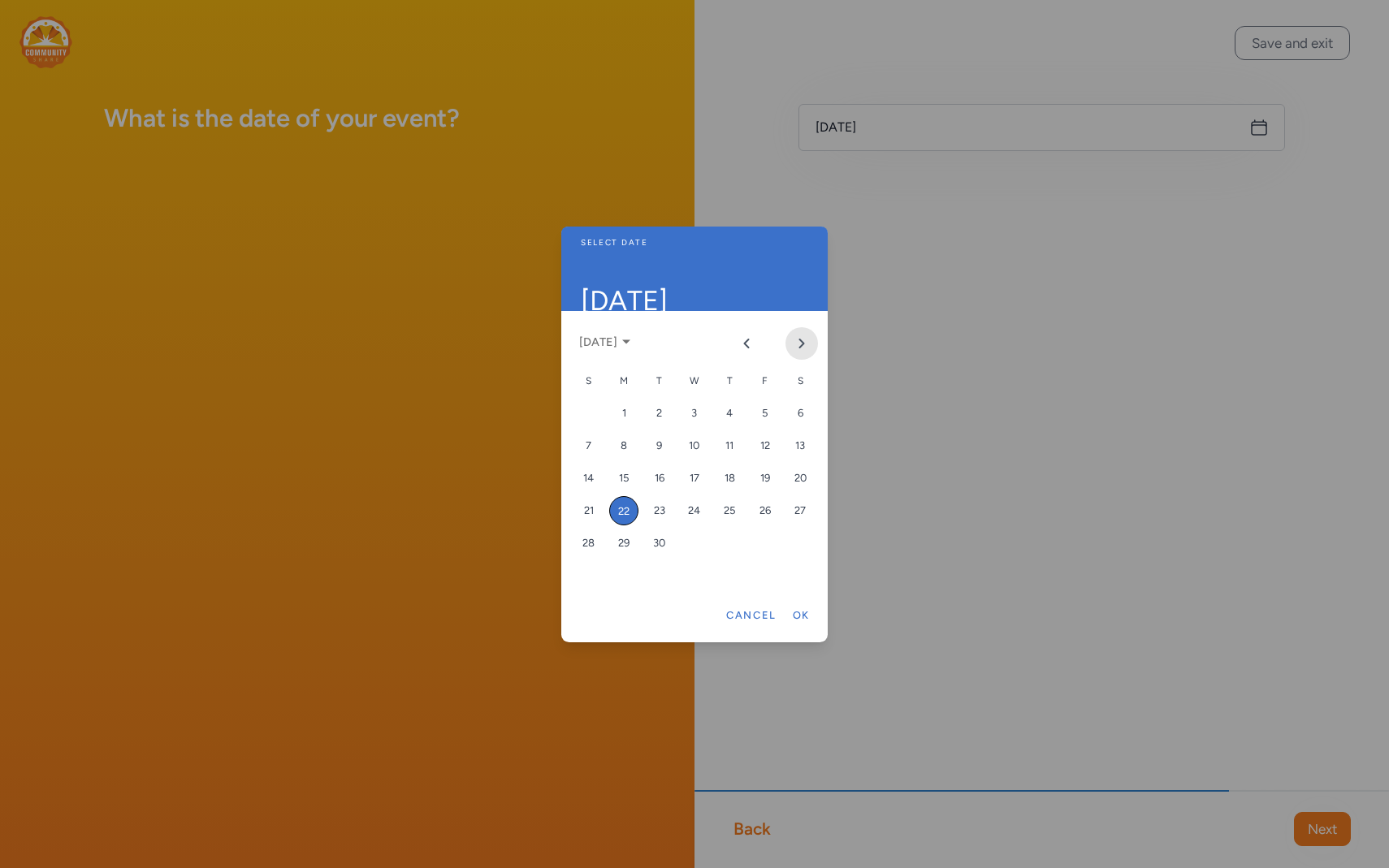
click at [802, 335] on button "Next month" at bounding box center [801, 344] width 32 height 32
click at [629, 500] on div "20" at bounding box center [623, 510] width 29 height 29
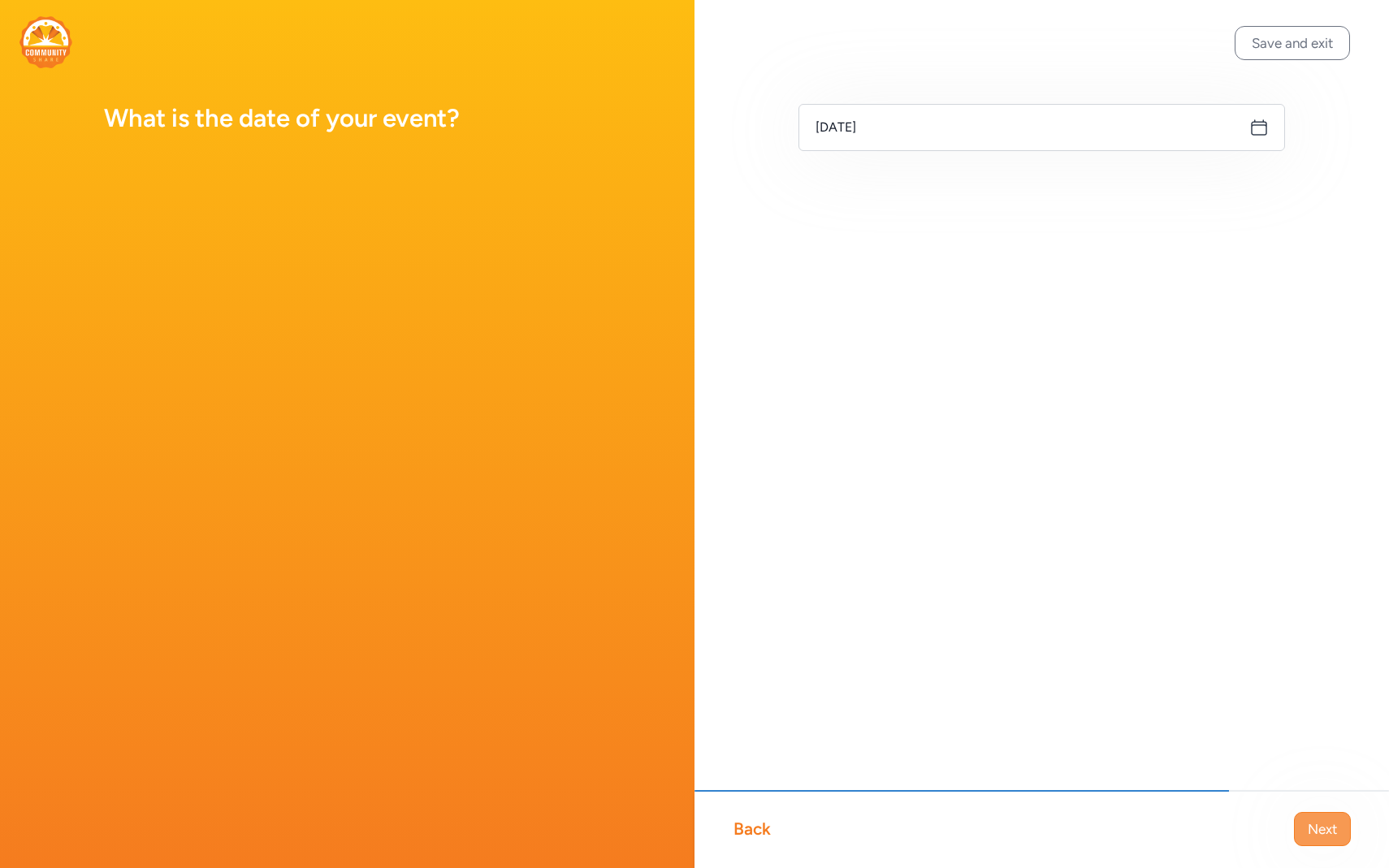
click at [1327, 836] on span "Next" at bounding box center [1321, 828] width 29 height 20
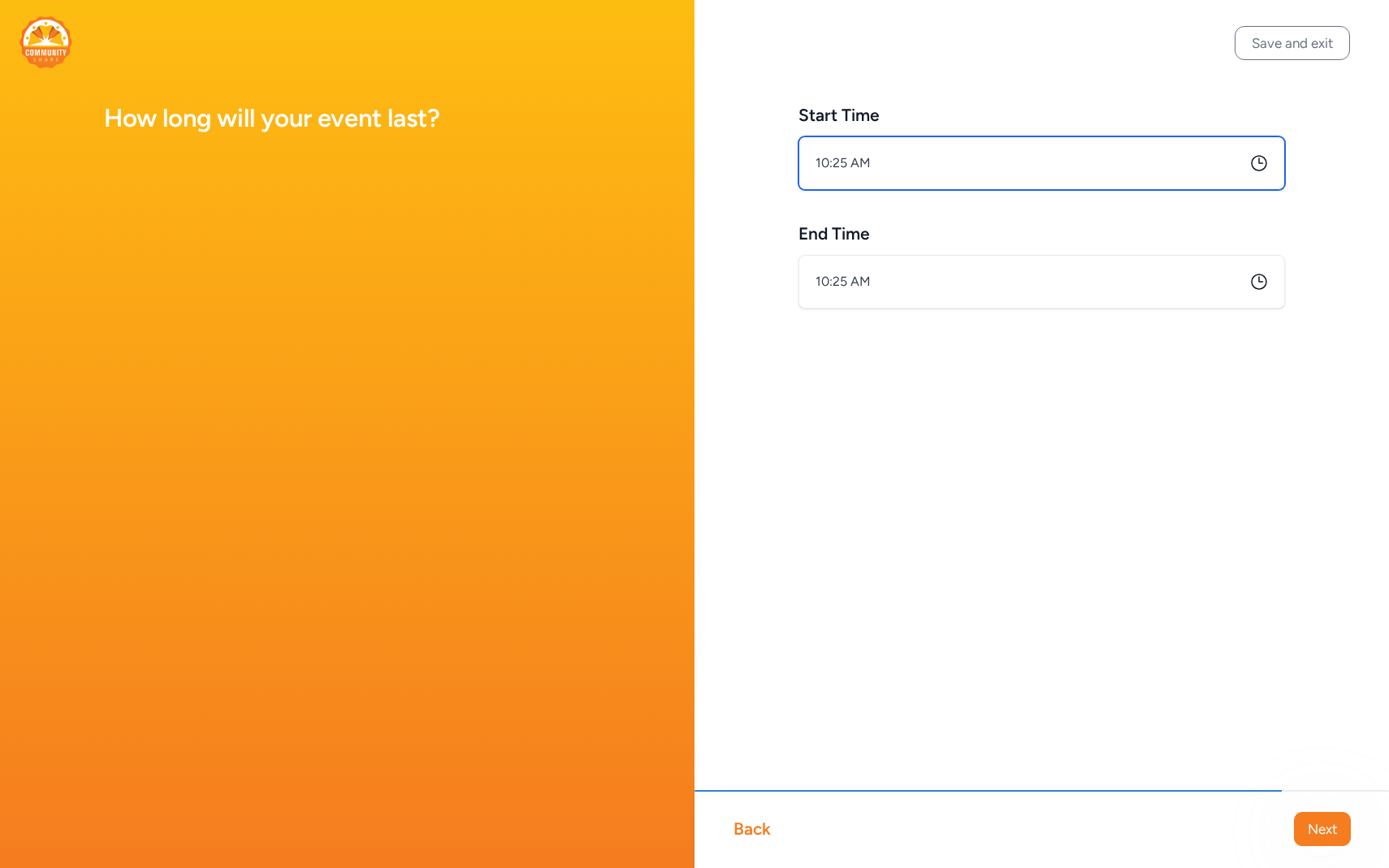
click at [1074, 160] on input "10:25 AM" at bounding box center [1042, 163] width 487 height 54
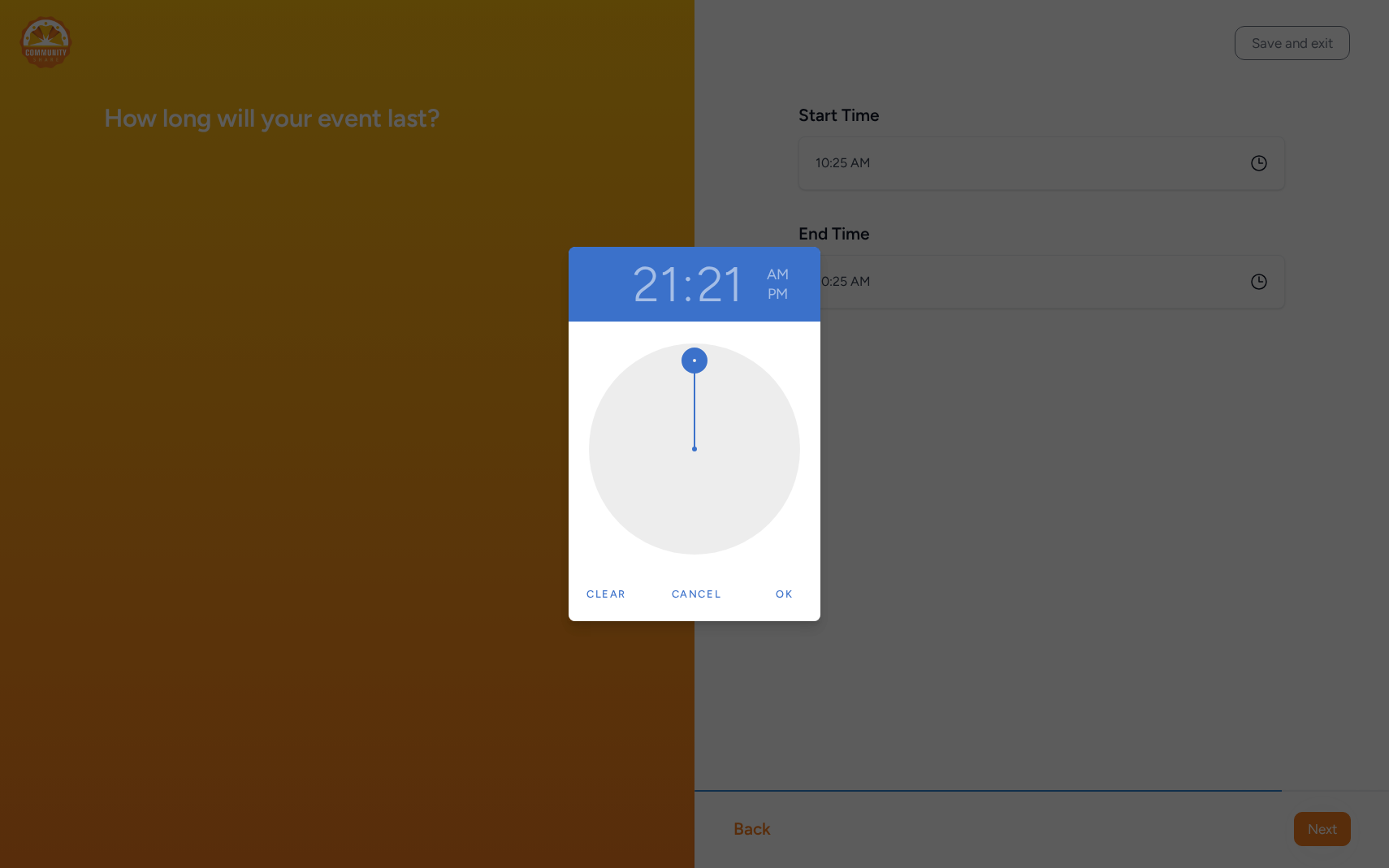
click at [1074, 160] on div "21 : 21 AM PM Clear Cancel Ok" at bounding box center [694, 434] width 1389 height 868
click at [899, 160] on div "21 : 21 AM PM Clear Cancel Ok" at bounding box center [694, 434] width 1389 height 868
click at [894, 648] on div "21 : 21 AM PM Clear Cancel Ok" at bounding box center [694, 434] width 1389 height 868
click at [696, 592] on button "Cancel" at bounding box center [697, 594] width 67 height 32
click at [791, 604] on button "Ok" at bounding box center [783, 594] width 52 height 32
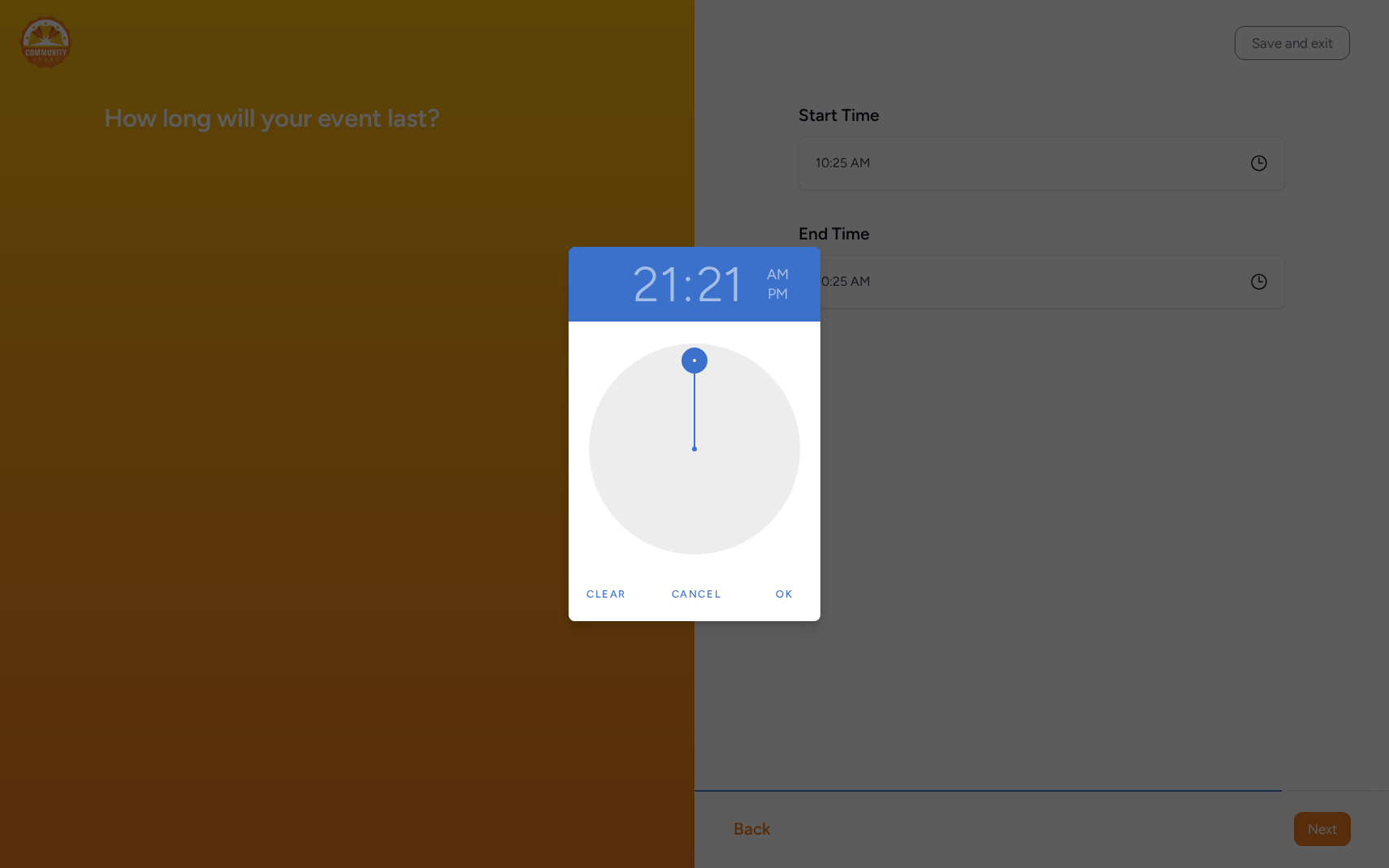
click at [787, 610] on div "Clear Cancel Ok" at bounding box center [694, 598] width 233 height 40
click at [786, 595] on button "Ok" at bounding box center [783, 594] width 52 height 32
drag, startPoint x: 694, startPoint y: 358, endPoint x: 651, endPoint y: 381, distance: 48.8
click at [651, 381] on div at bounding box center [694, 449] width 211 height 211
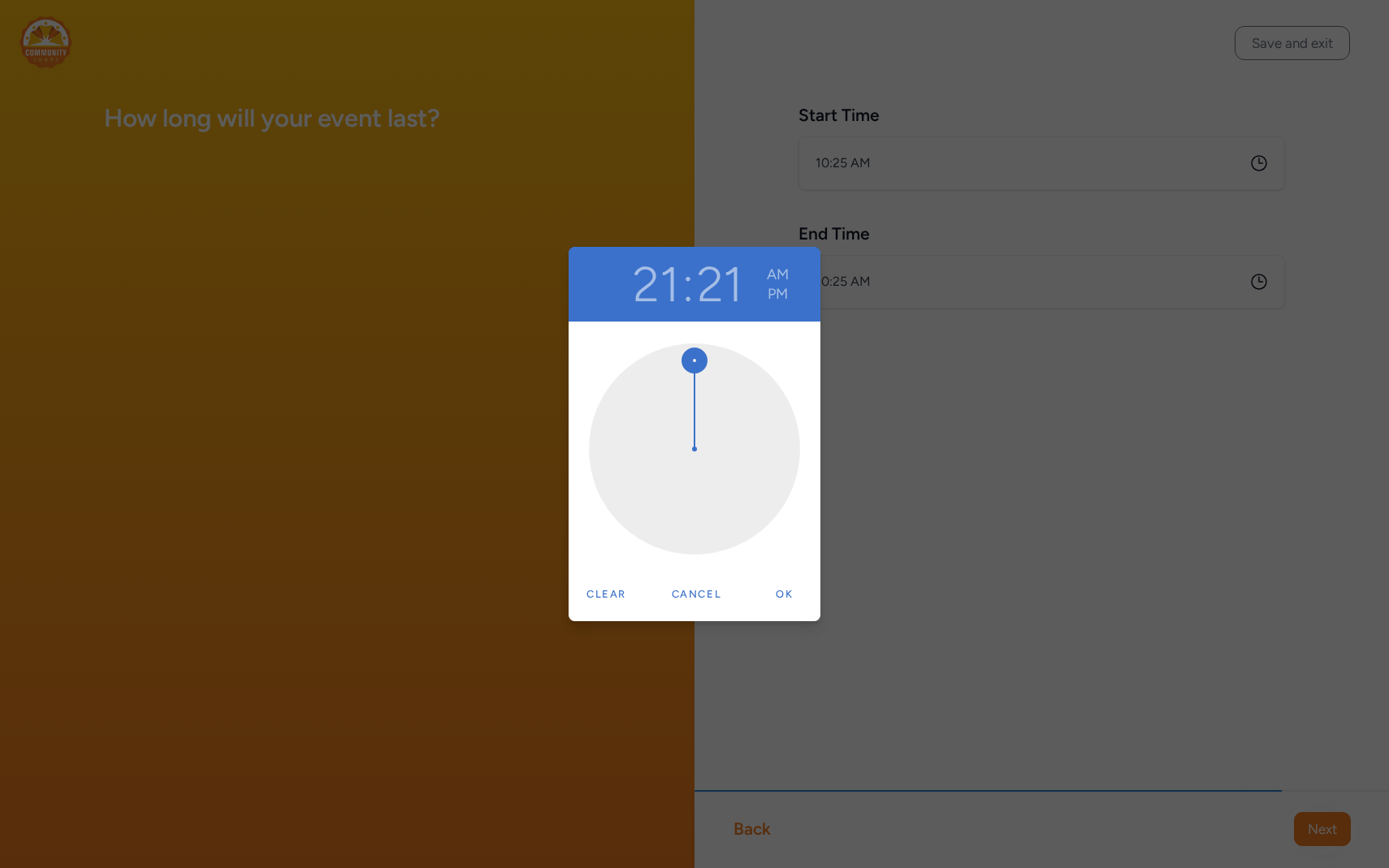
click at [744, 249] on div "21 : 21 AM PM" at bounding box center [694, 283] width 251 height 74
click at [746, 211] on div "21 : 21 AM PM Clear Cancel Ok" at bounding box center [694, 434] width 1389 height 868
click at [668, 281] on button "21" at bounding box center [655, 284] width 46 height 58
click at [999, 223] on div "21 : 21 AM PM Clear Cancel Ok" at bounding box center [694, 434] width 1389 height 868
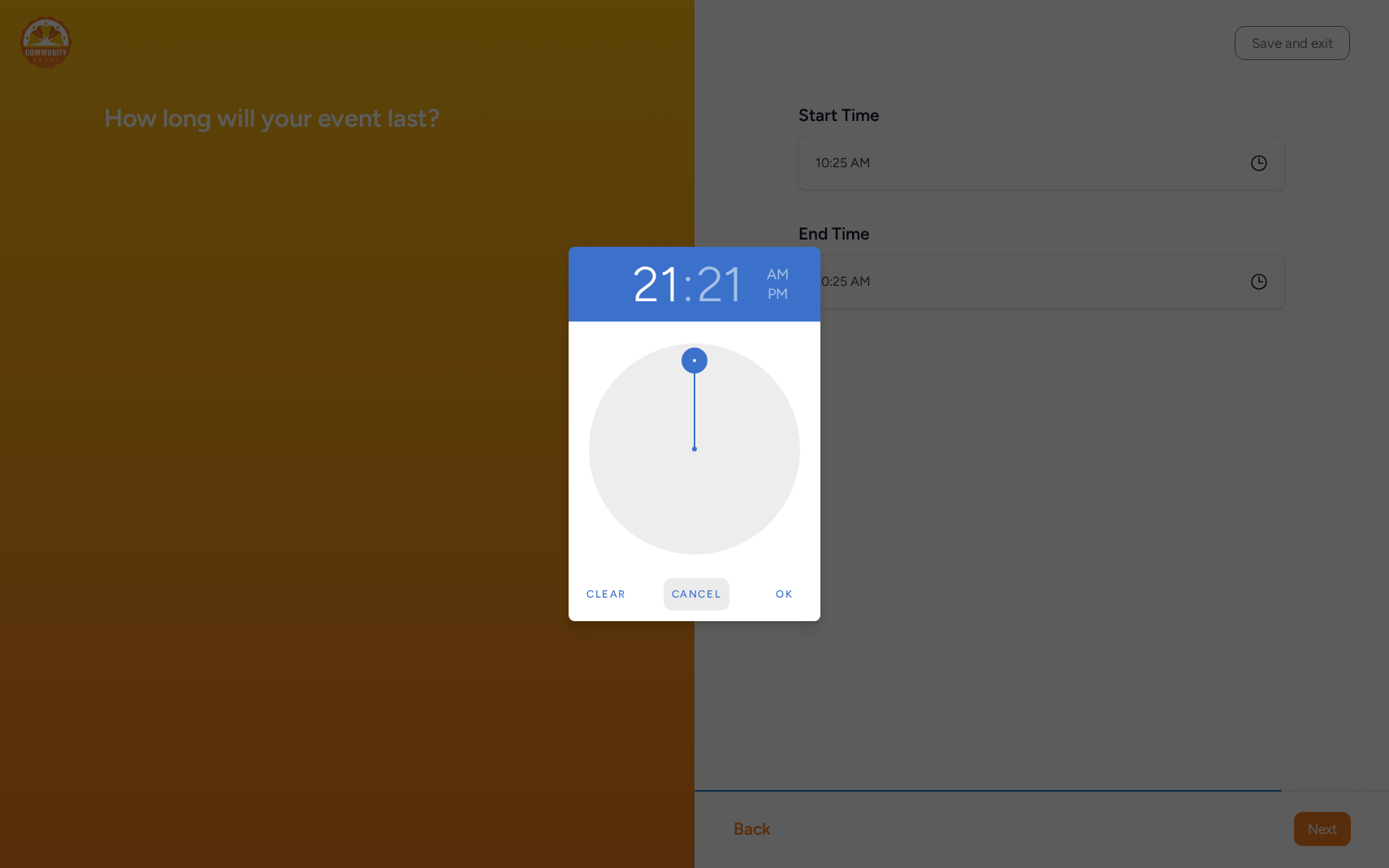
click at [679, 581] on button "Cancel" at bounding box center [697, 594] width 67 height 32
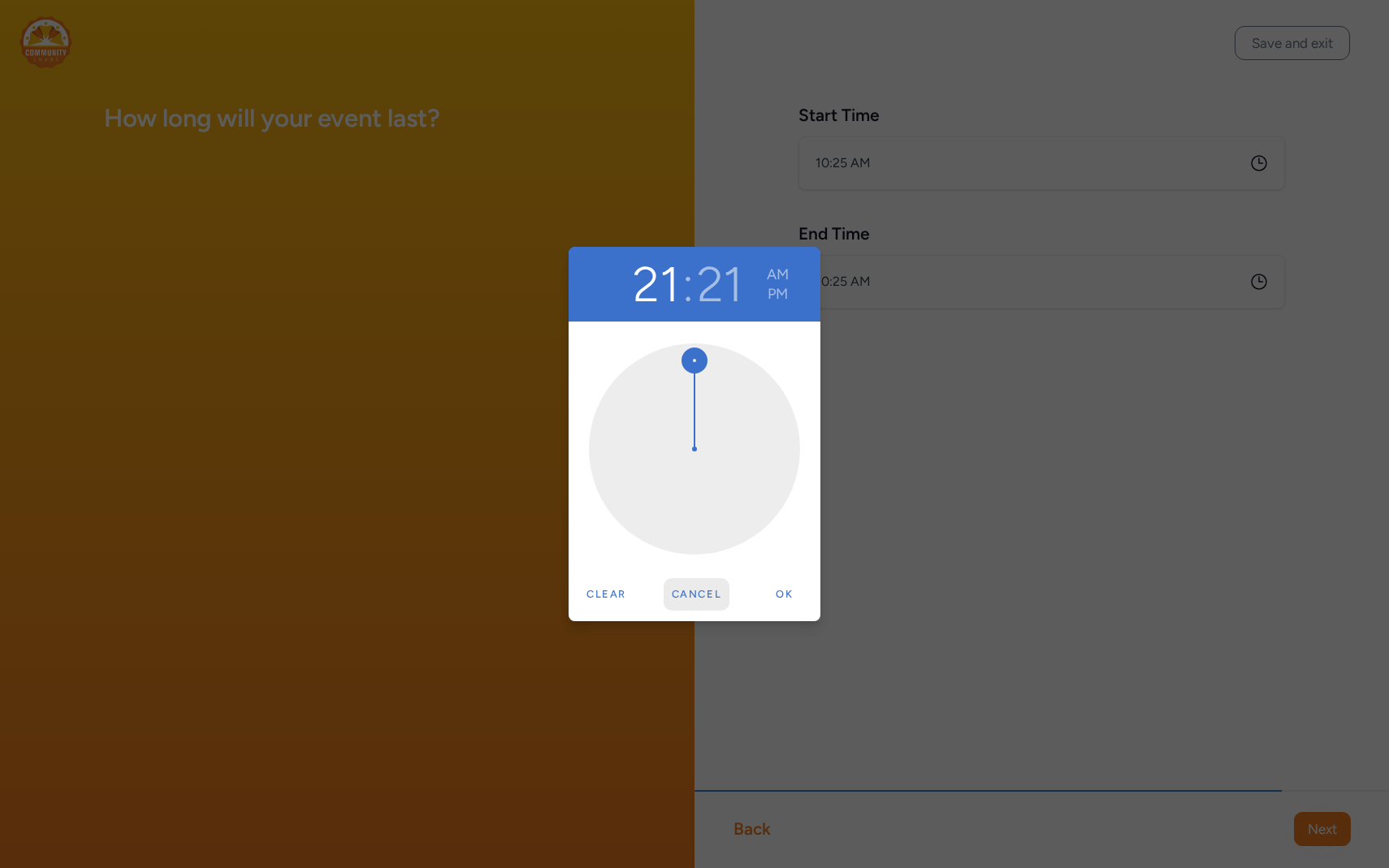
click at [679, 581] on button "Cancel" at bounding box center [697, 594] width 67 height 32
drag, startPoint x: 679, startPoint y: 581, endPoint x: 626, endPoint y: 373, distance: 214.6
click at [626, 373] on div "21 : 21 AM PM Clear Cancel Ok" at bounding box center [694, 434] width 251 height 375
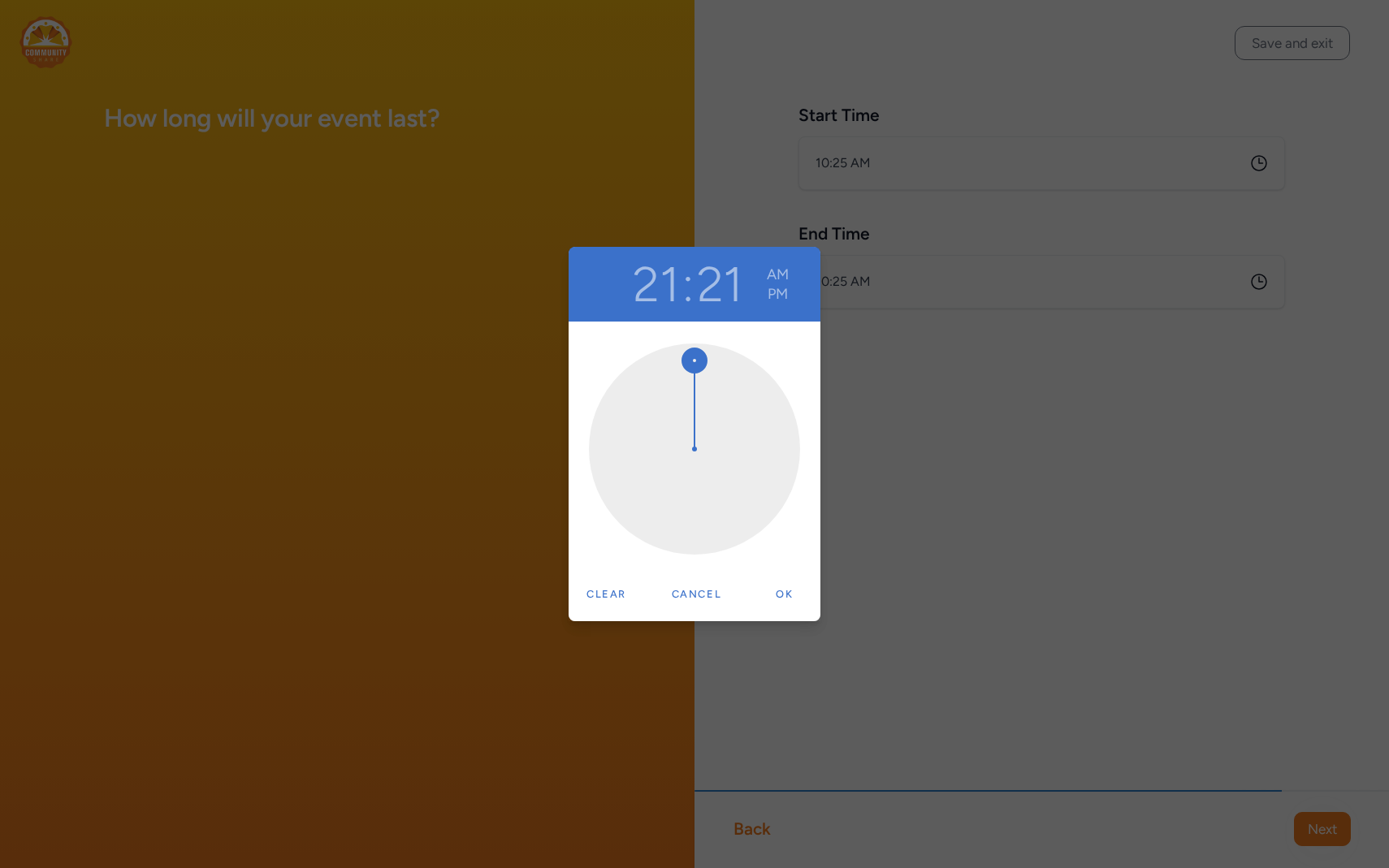
drag, startPoint x: 701, startPoint y: 362, endPoint x: 588, endPoint y: 378, distance: 114.1
click at [589, 378] on div at bounding box center [694, 448] width 251 height 254
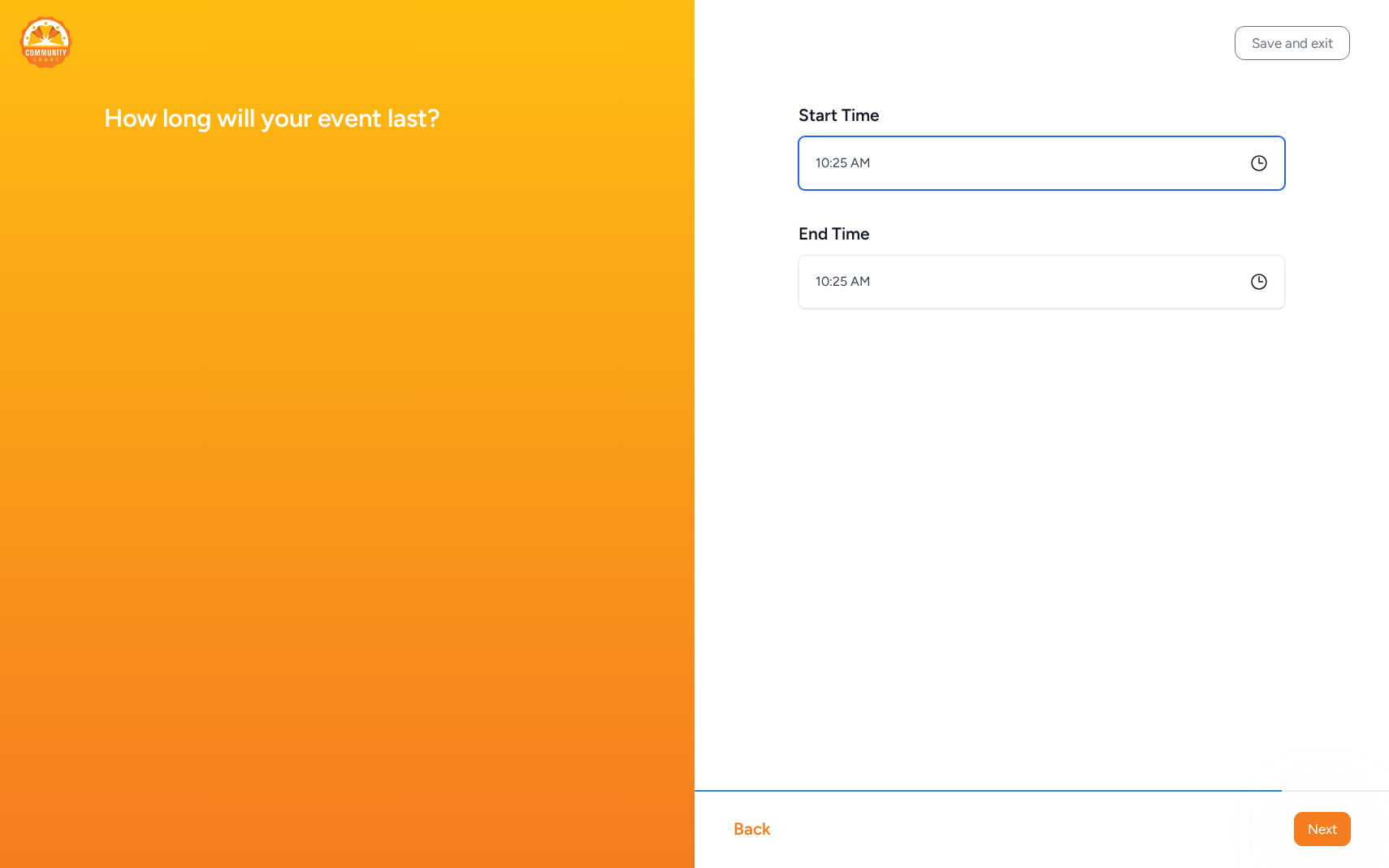
click at [804, 173] on input "10:25 AM" at bounding box center [1042, 163] width 487 height 54
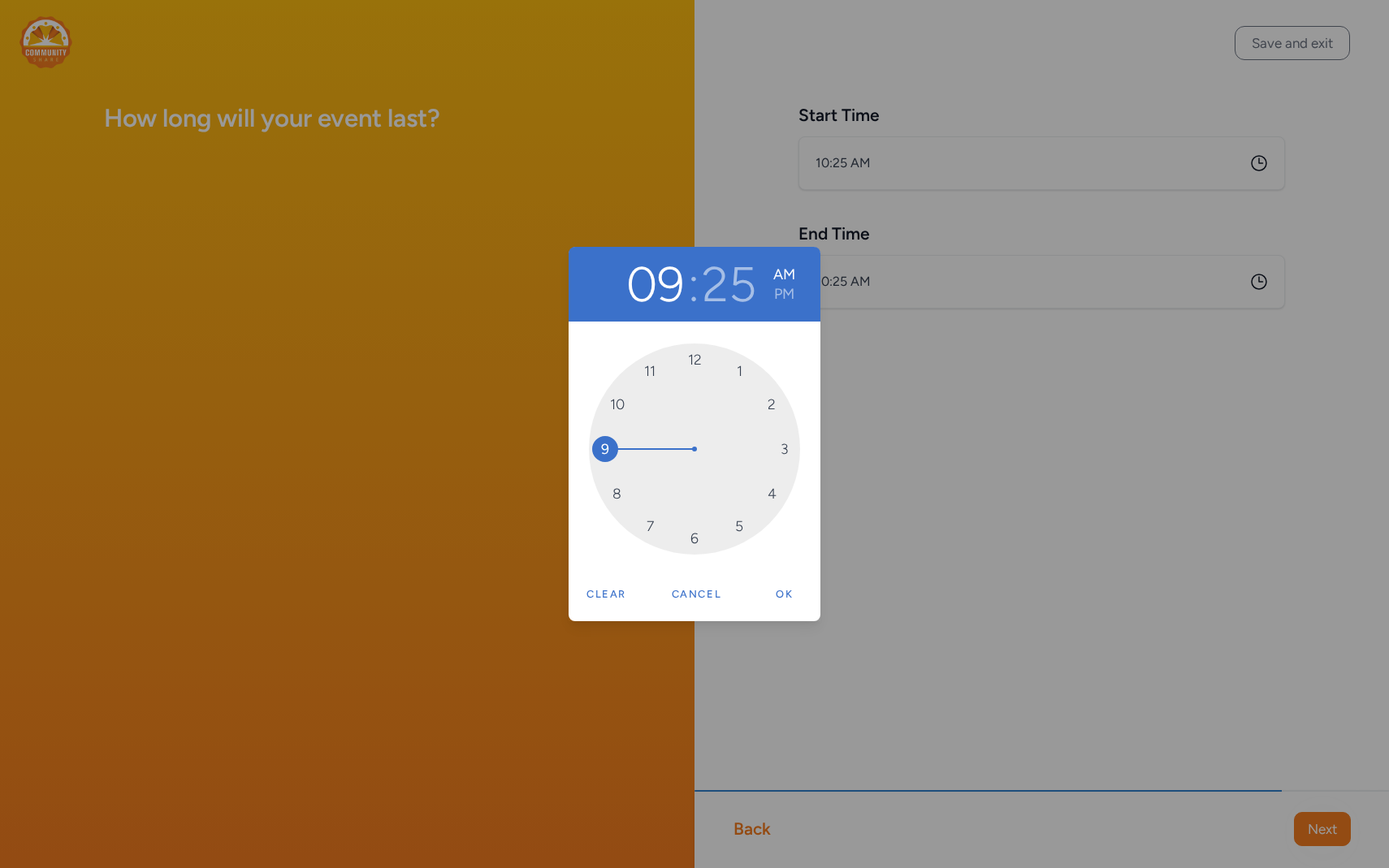
drag, startPoint x: 616, startPoint y: 400, endPoint x: 606, endPoint y: 452, distance: 53.0
click at [988, 648] on div "09 : 00 AM PM 00 05 10 15 20 25 30 35 40 45 50 55 Clear Cancel Ok" at bounding box center [694, 434] width 1389 height 868
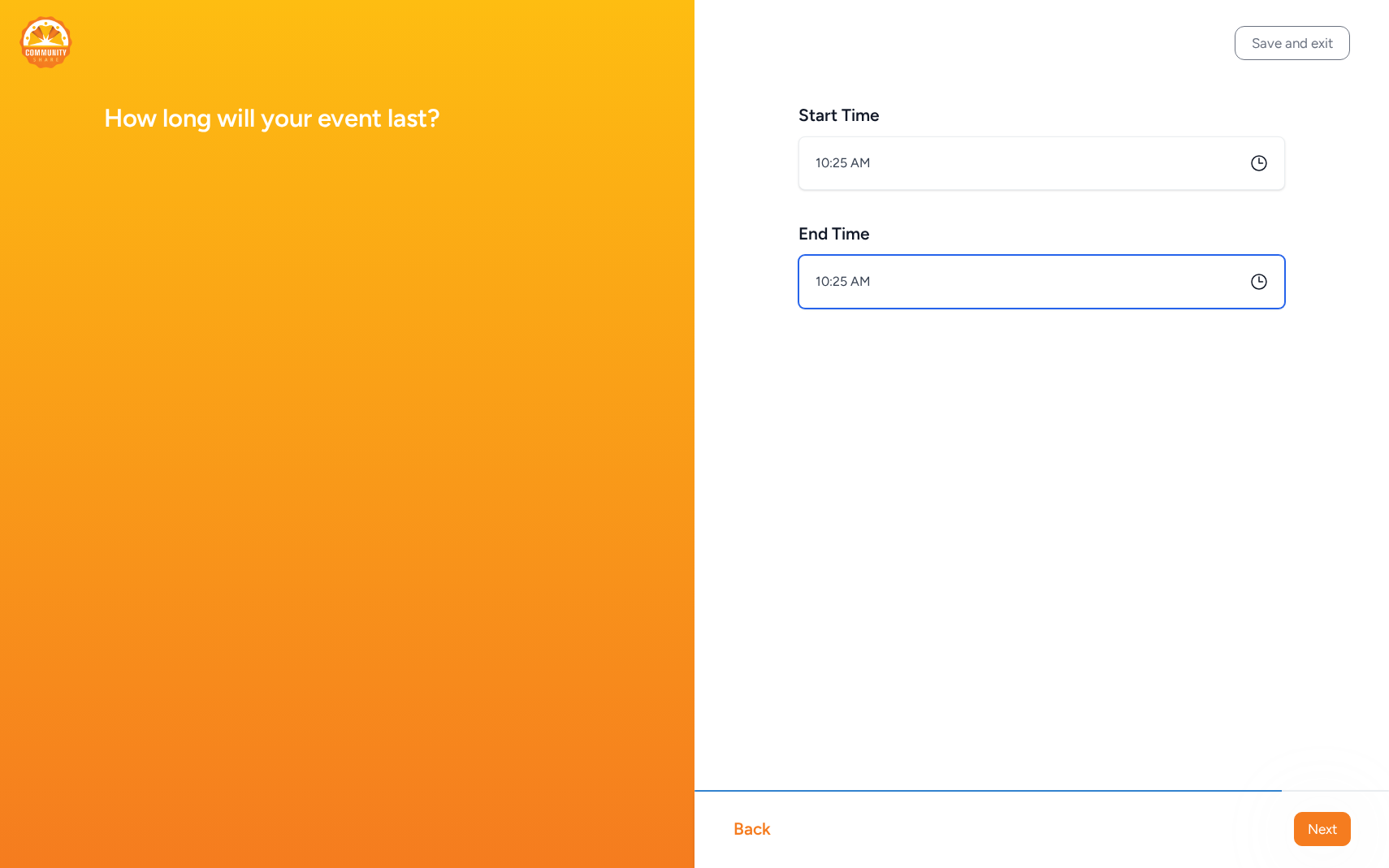
click at [861, 291] on input "10:25 AM" at bounding box center [1042, 281] width 487 height 54
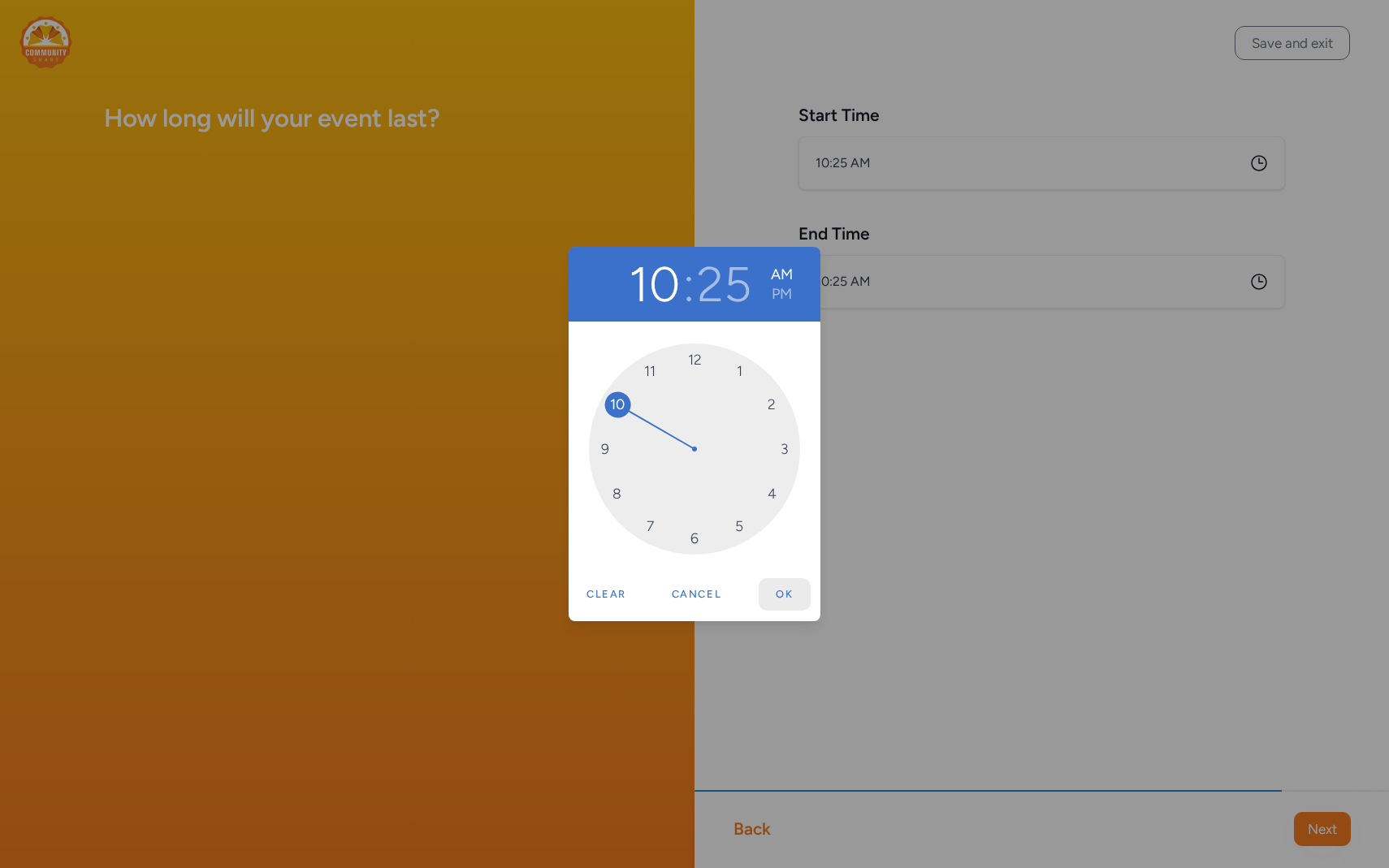
click at [787, 587] on button "Ok" at bounding box center [783, 594] width 52 height 32
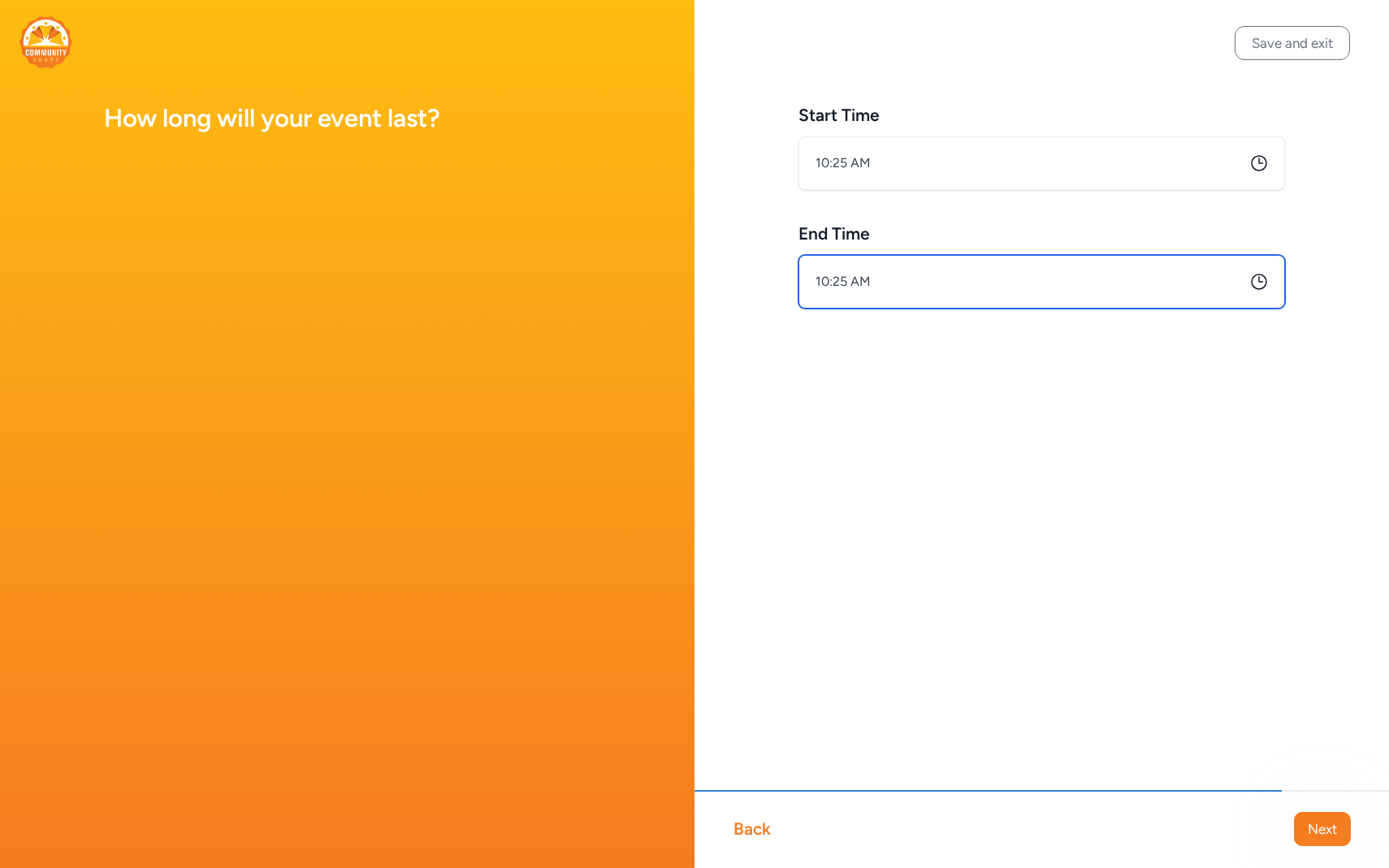
click at [842, 280] on input "10:25 AM" at bounding box center [1042, 281] width 487 height 54
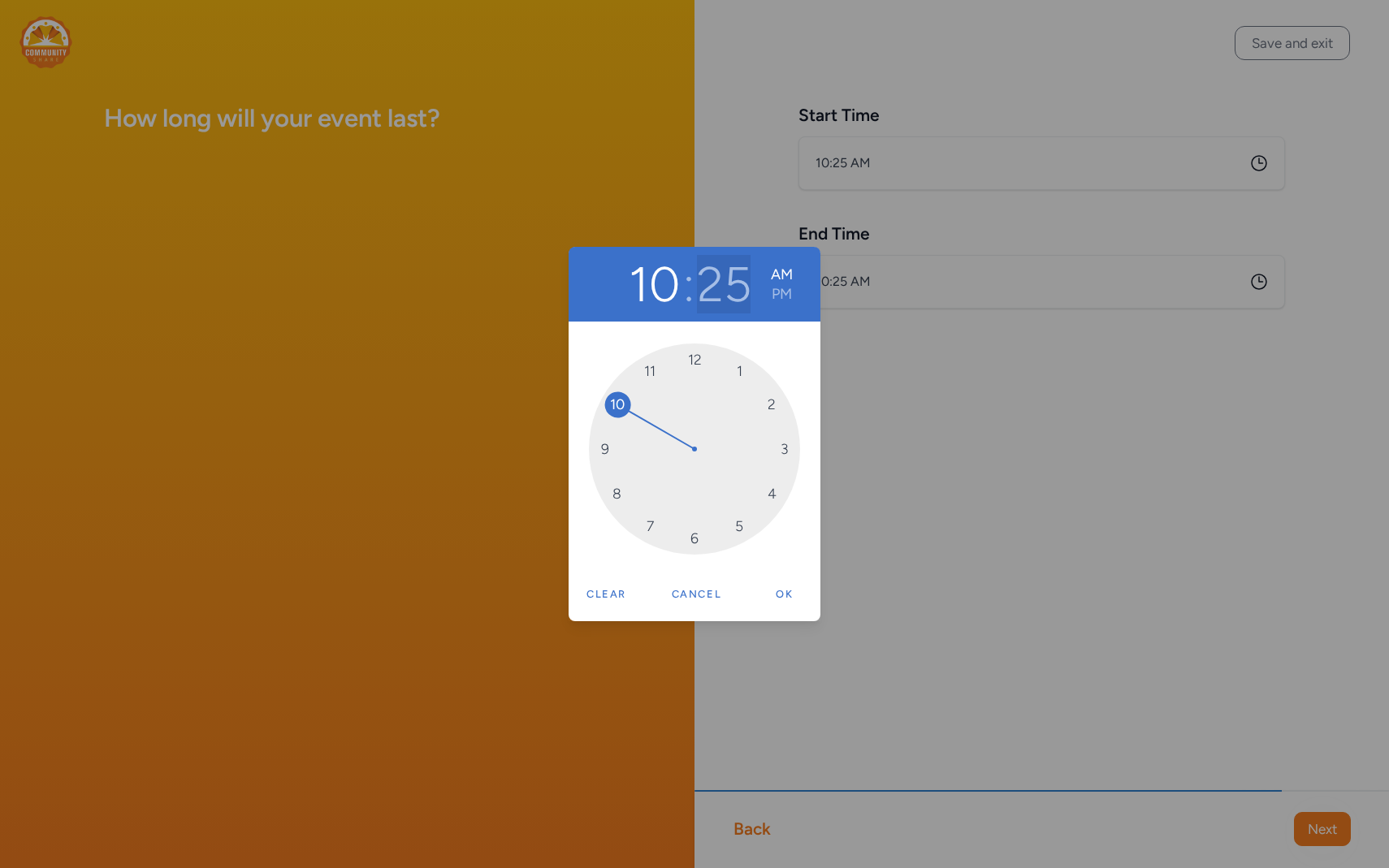
click at [733, 285] on button "25" at bounding box center [723, 284] width 54 height 58
click at [978, 442] on div "10 : 00 AM PM 00 05 10 15 20 25 30 35 40 45 50 55 Clear Cancel Ok" at bounding box center [694, 434] width 1389 height 868
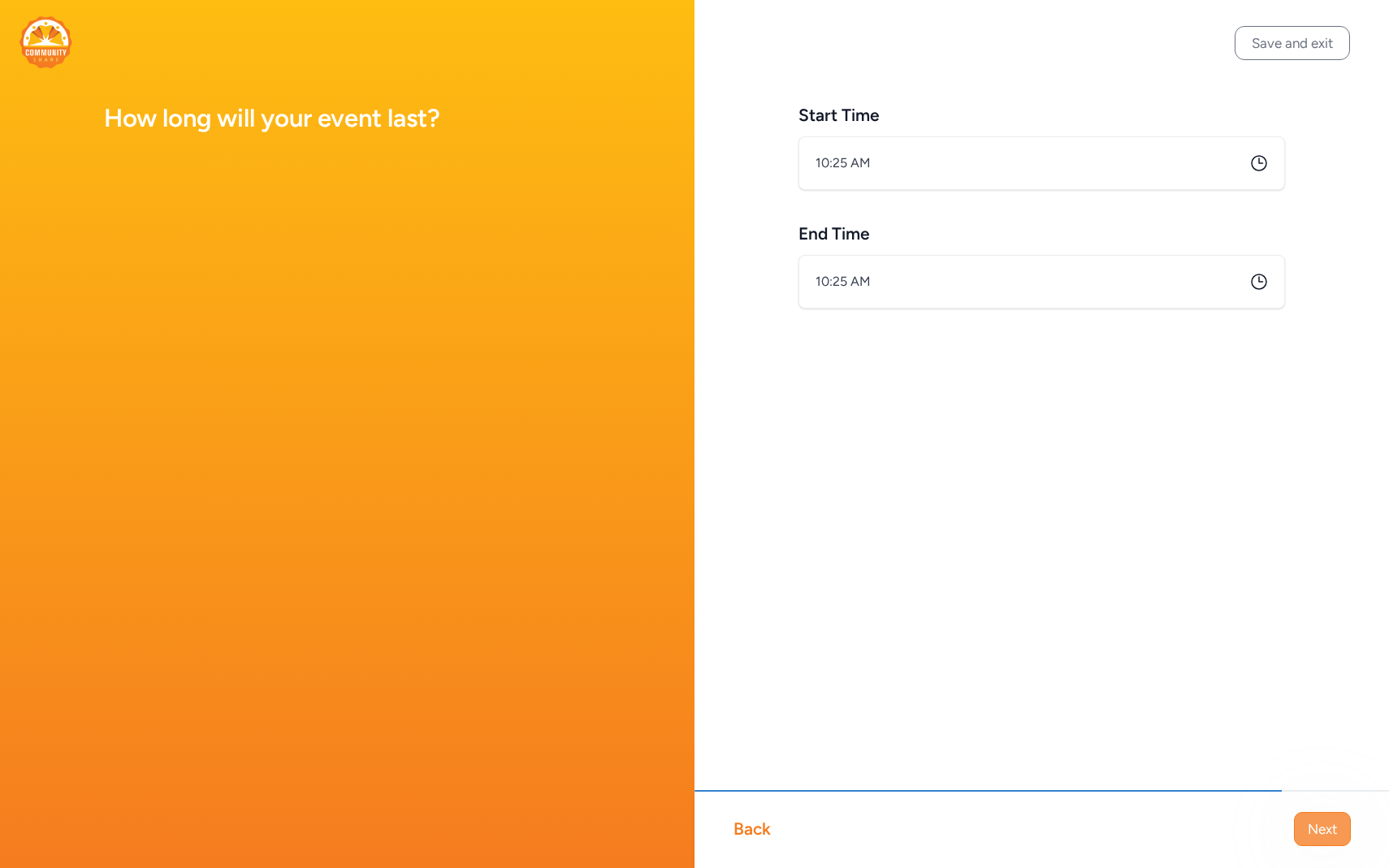
click at [1313, 834] on span "Next" at bounding box center [1321, 828] width 29 height 20
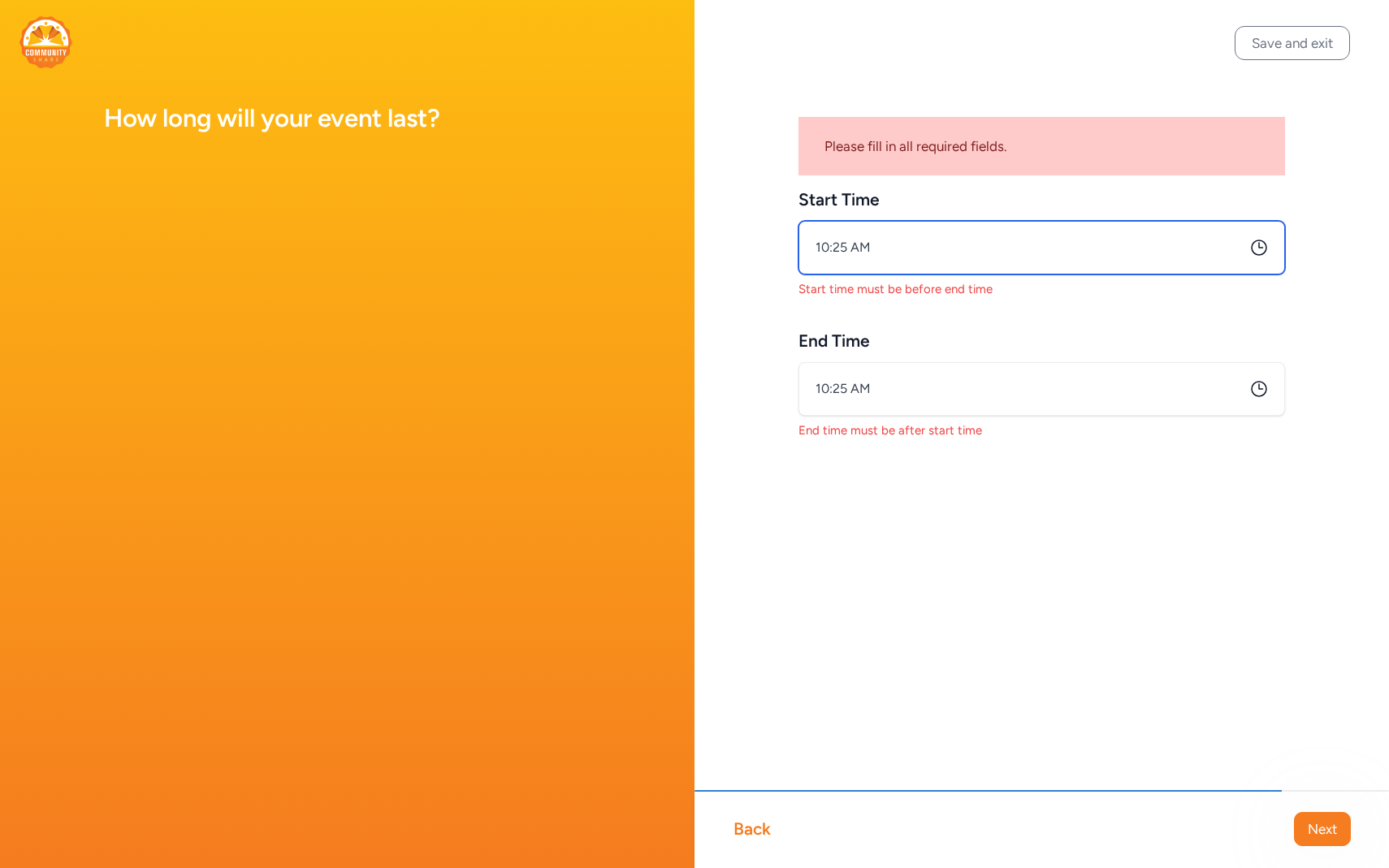
click at [835, 227] on input "10:25 AM" at bounding box center [1042, 248] width 487 height 54
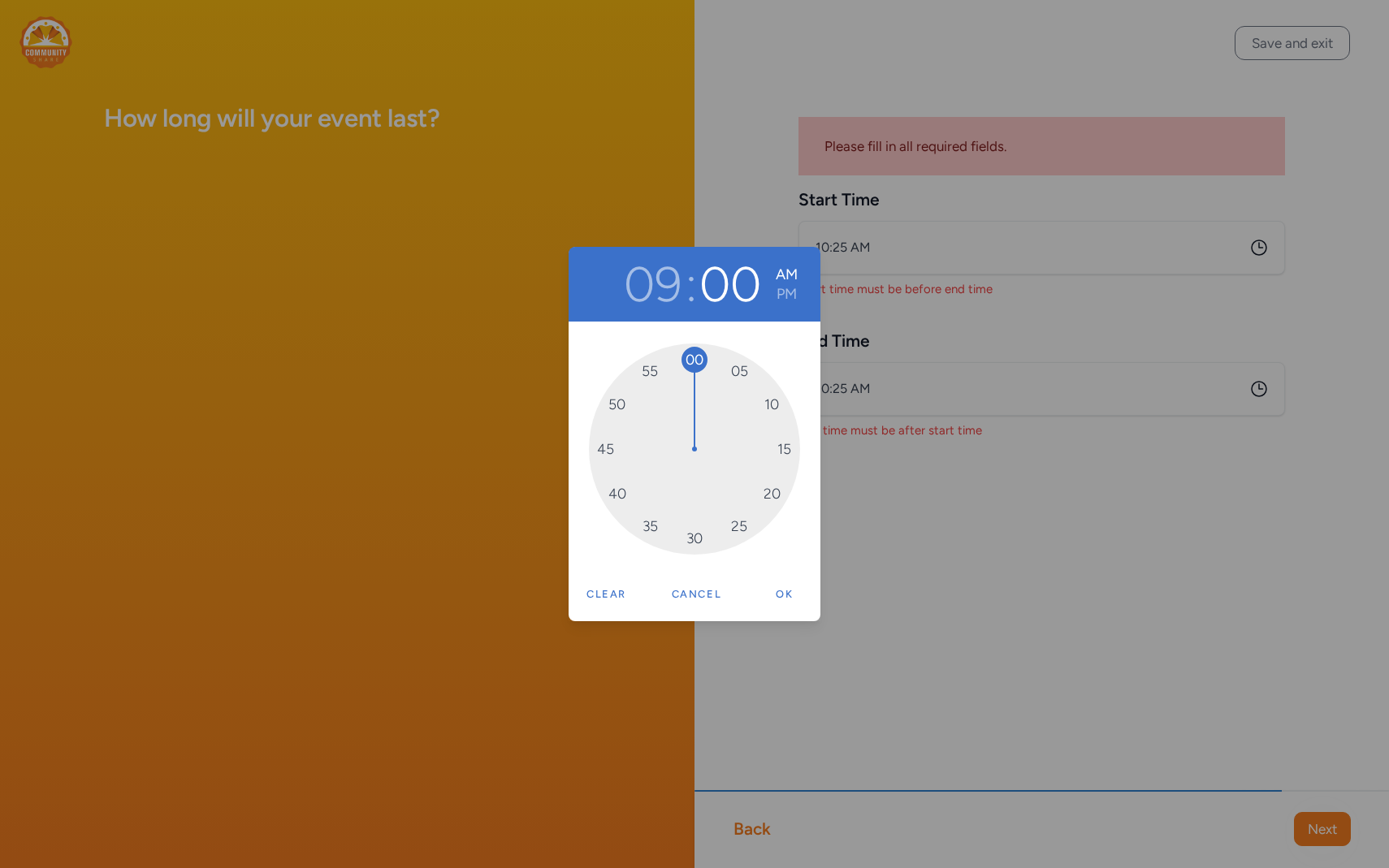
click at [1192, 693] on div "09 : 00 AM PM 00 05 10 15 20 25 30 35 40 45 50 55 Clear Cancel Ok" at bounding box center [694, 434] width 1389 height 868
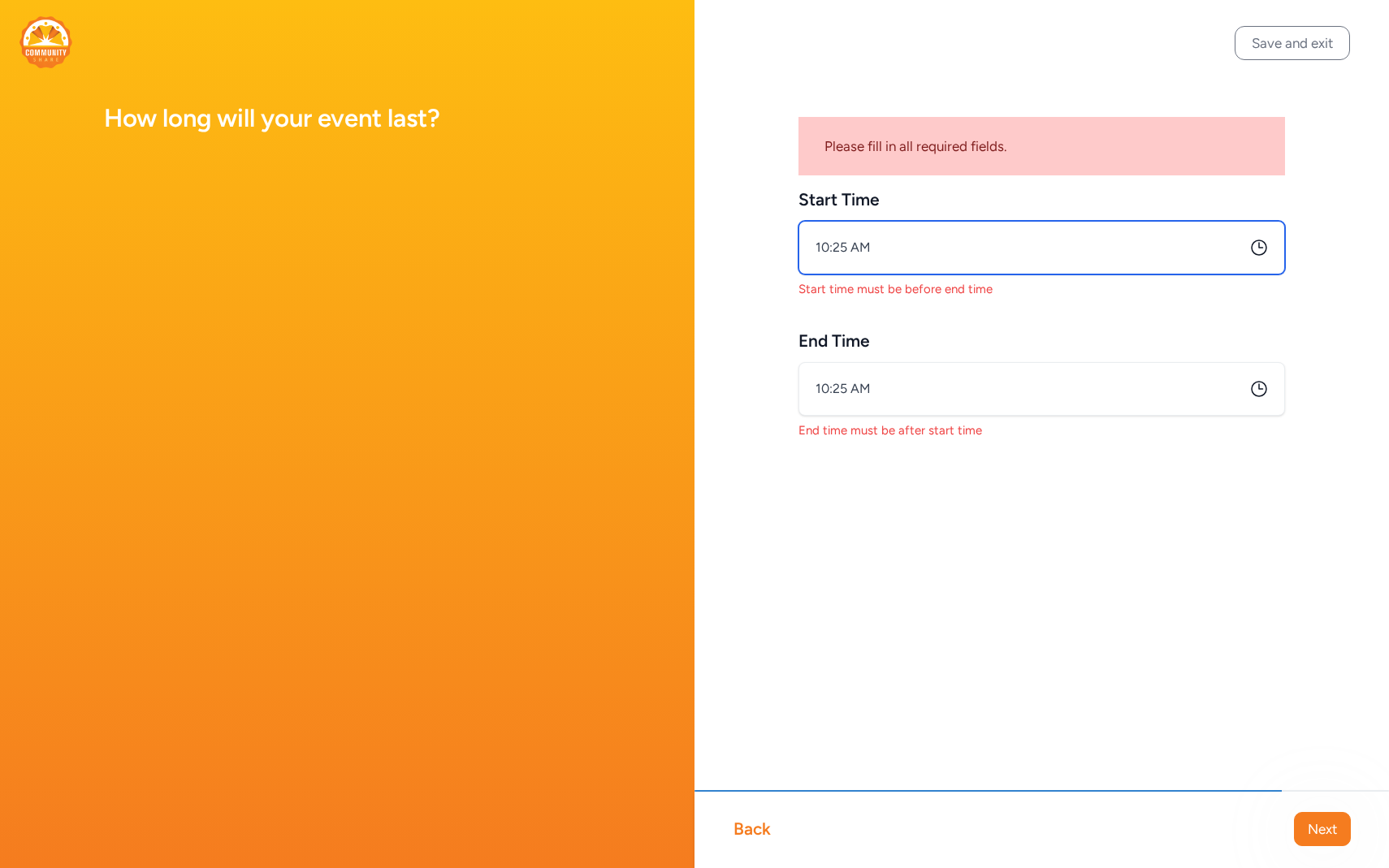
click at [850, 239] on input "10:25 AM" at bounding box center [1042, 248] width 487 height 54
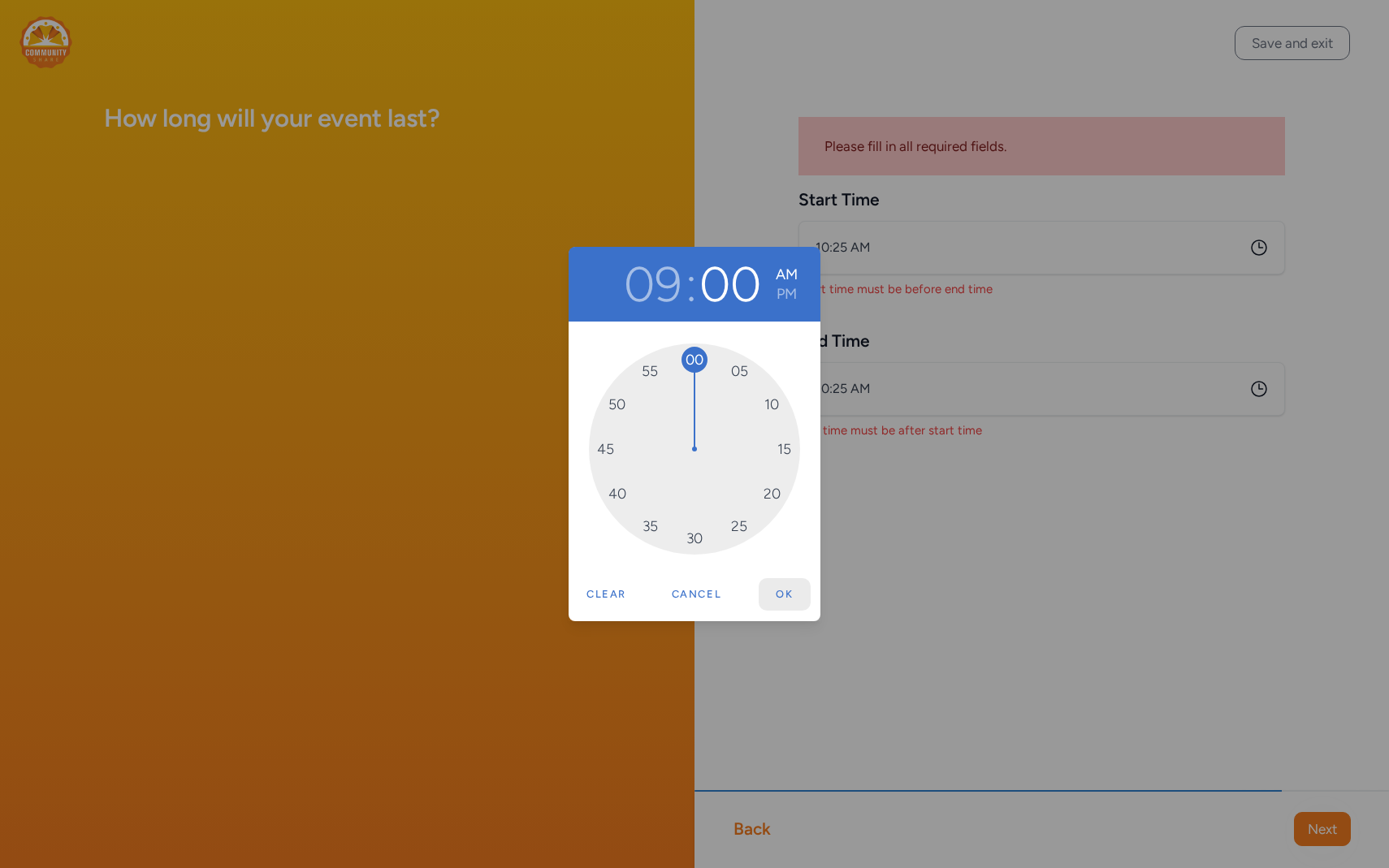
click at [785, 601] on button "Ok" at bounding box center [783, 594] width 52 height 32
type input "9:00 AM"
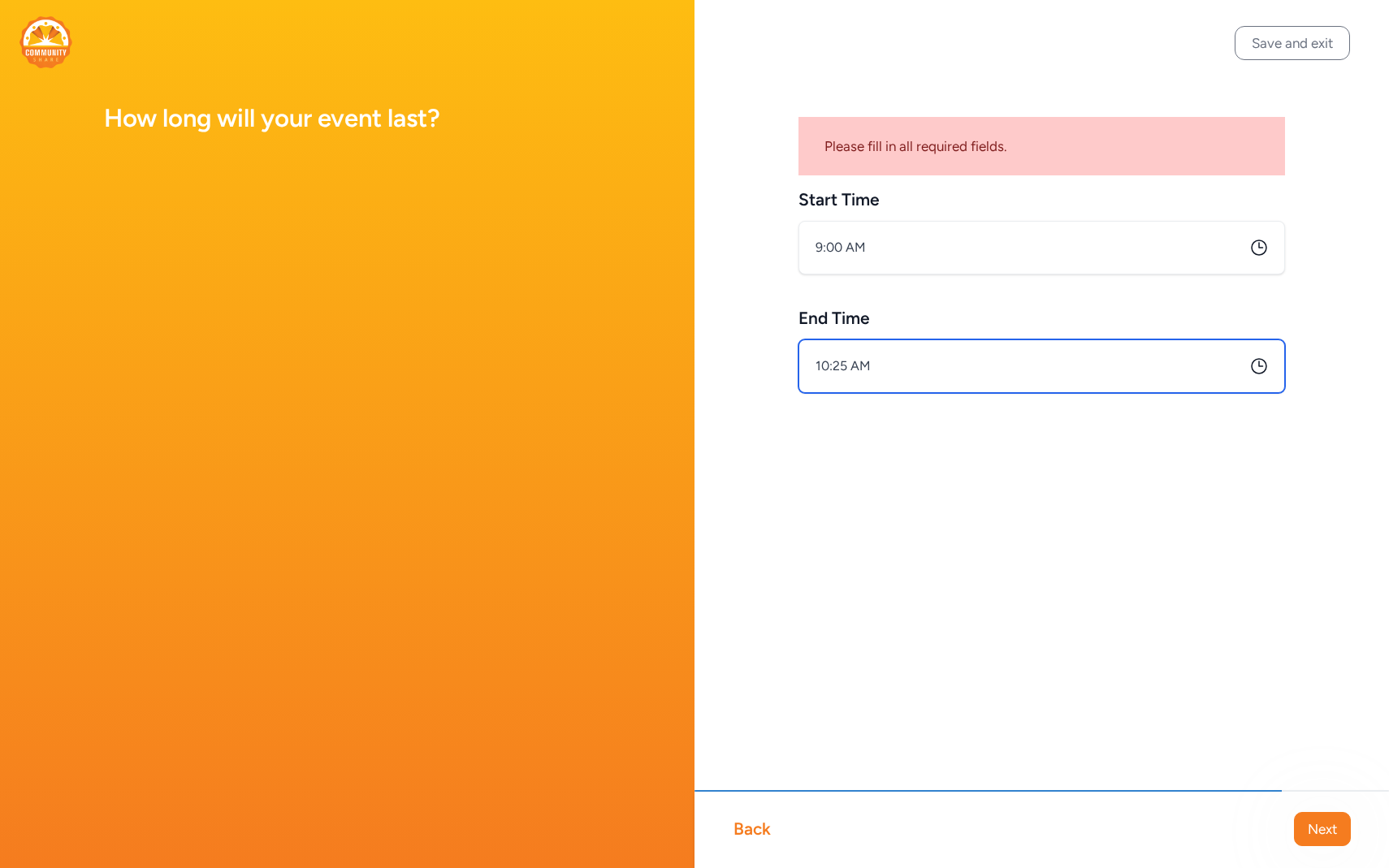
click at [927, 383] on input "10:25 AM" at bounding box center [1042, 365] width 487 height 54
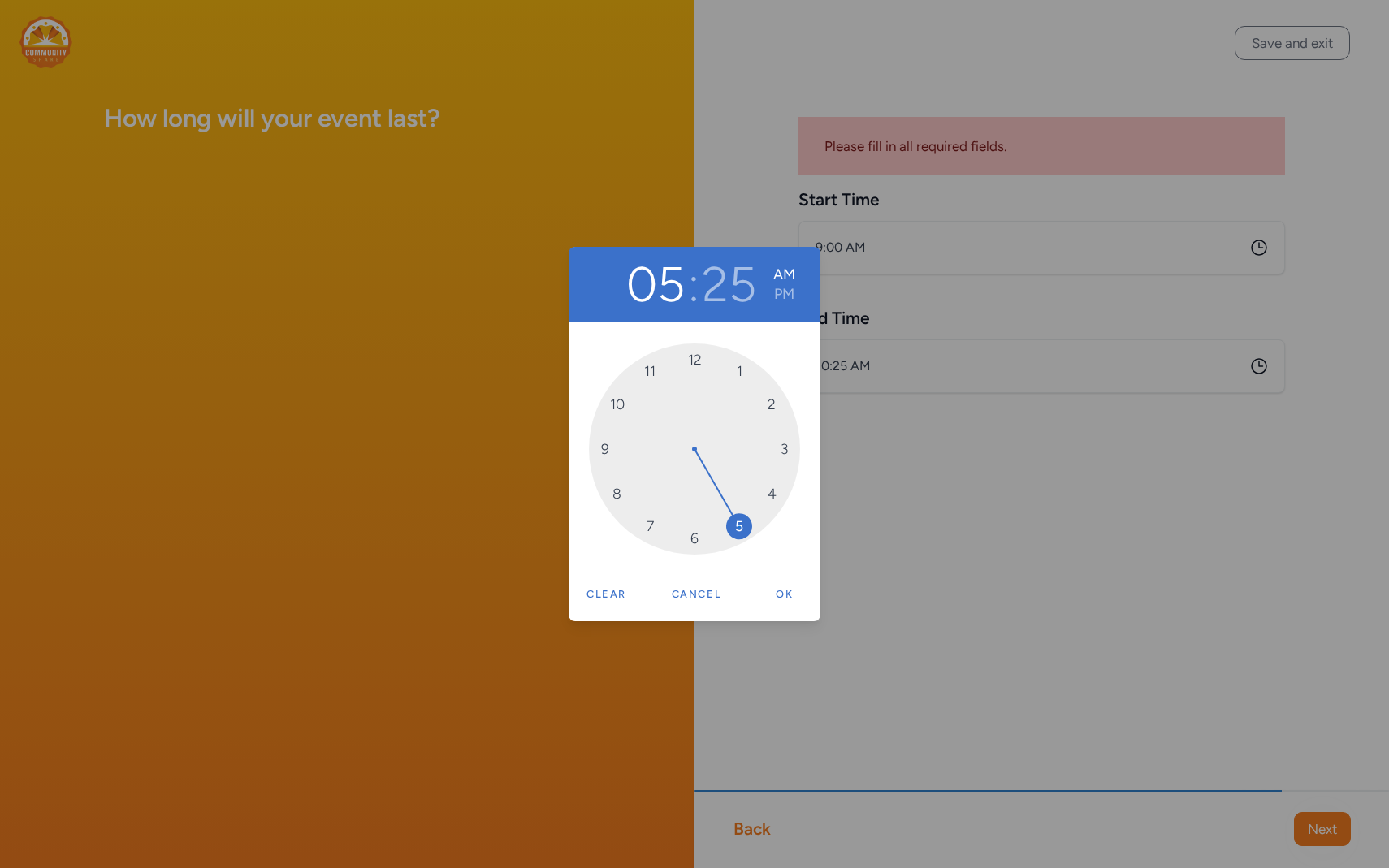
click at [781, 575] on div "05 : 25 AM PM 12 1 2 3 4 5 6 7 8 9 10 11 Clear Cancel Ok" at bounding box center [694, 434] width 251 height 375
click at [700, 369] on span "00" at bounding box center [694, 360] width 26 height 26
click at [774, 579] on button "Ok" at bounding box center [783, 594] width 52 height 32
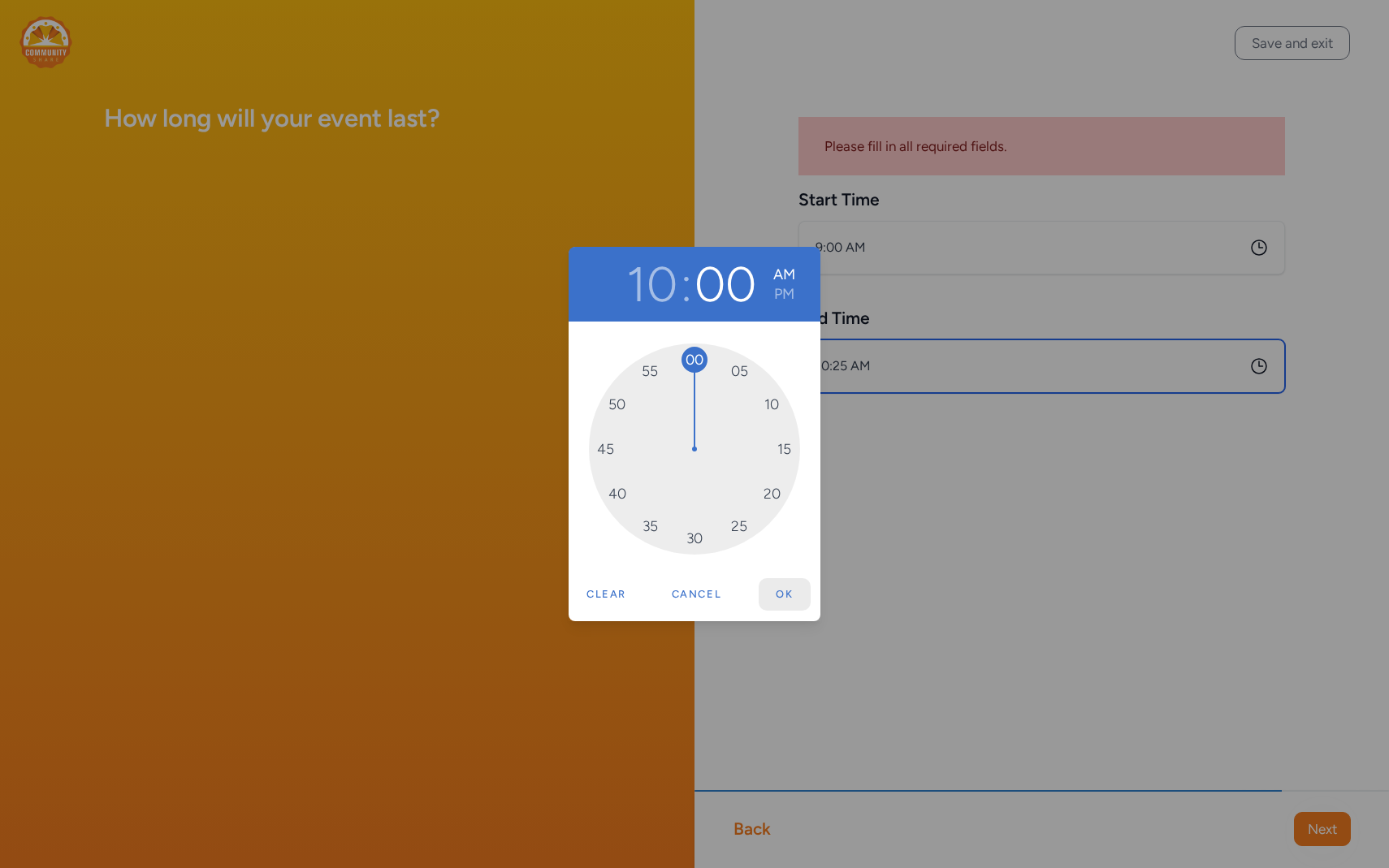
type input "10:00 AM"
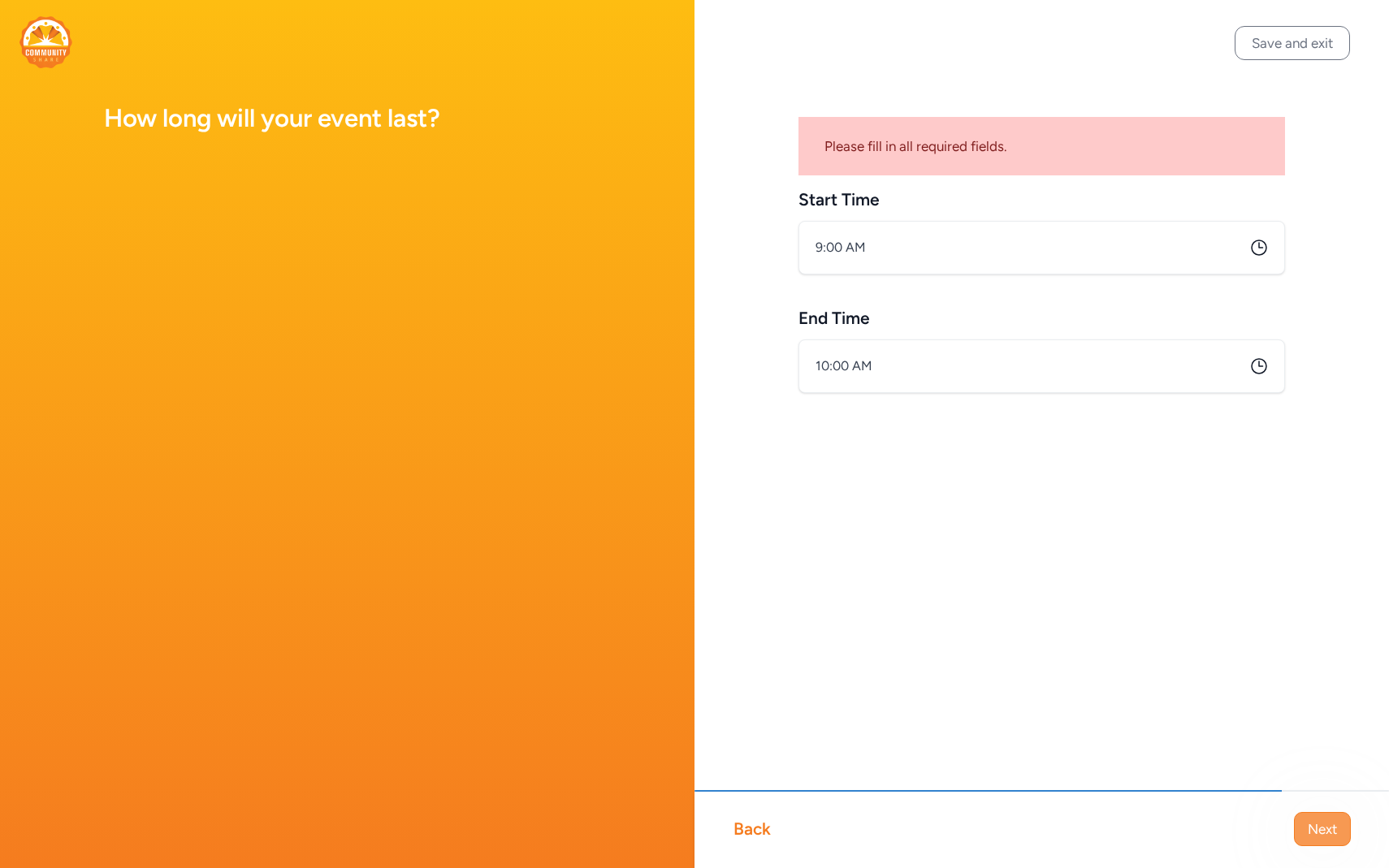
click at [1322, 834] on span "Next" at bounding box center [1321, 828] width 29 height 20
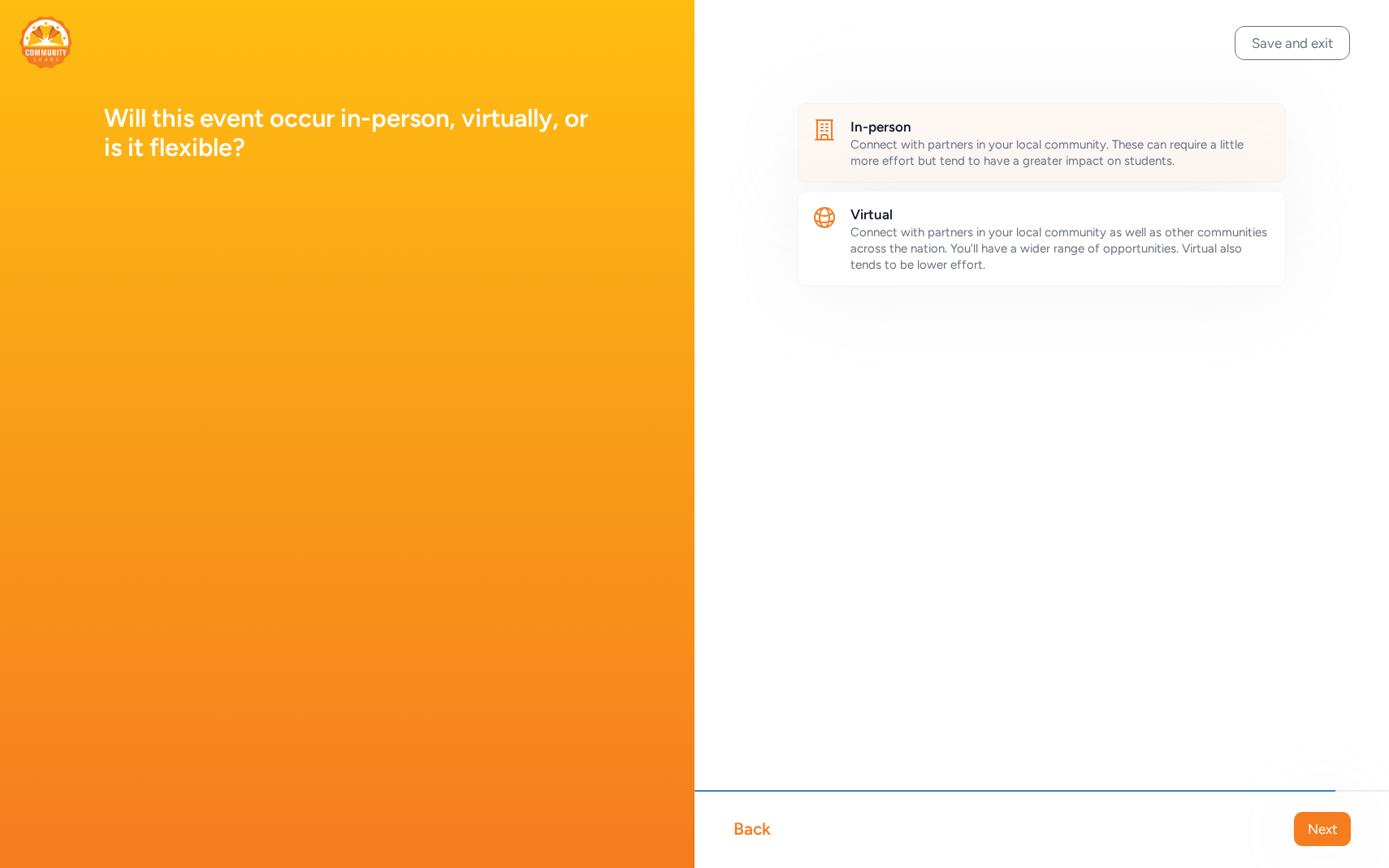
click at [1090, 162] on span "Connect with partners in your local community. These can require a little more …" at bounding box center [1046, 153] width 393 height 31
click at [1320, 820] on span "Next" at bounding box center [1321, 828] width 29 height 20
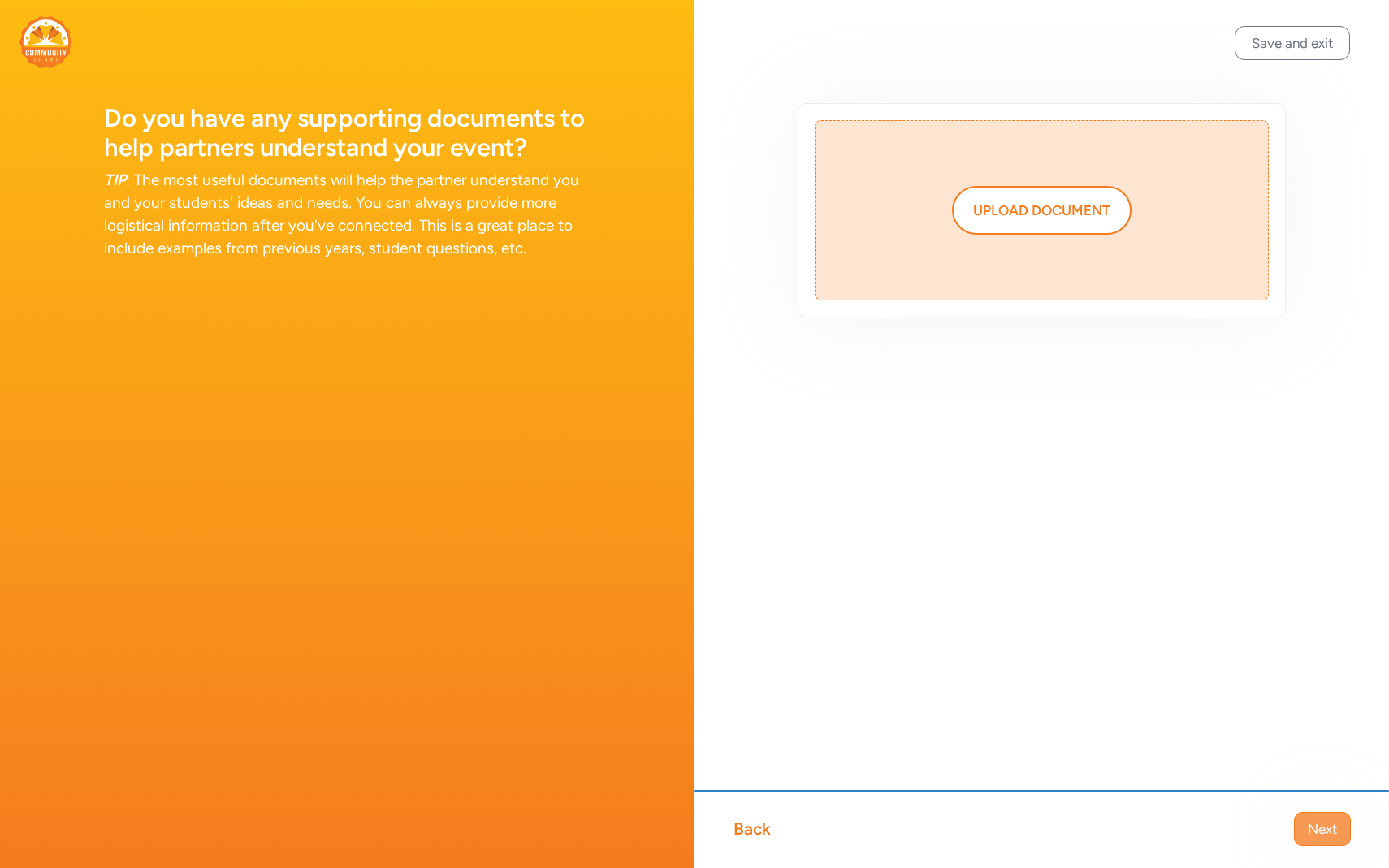
click at [1321, 823] on span "Next" at bounding box center [1321, 828] width 29 height 20
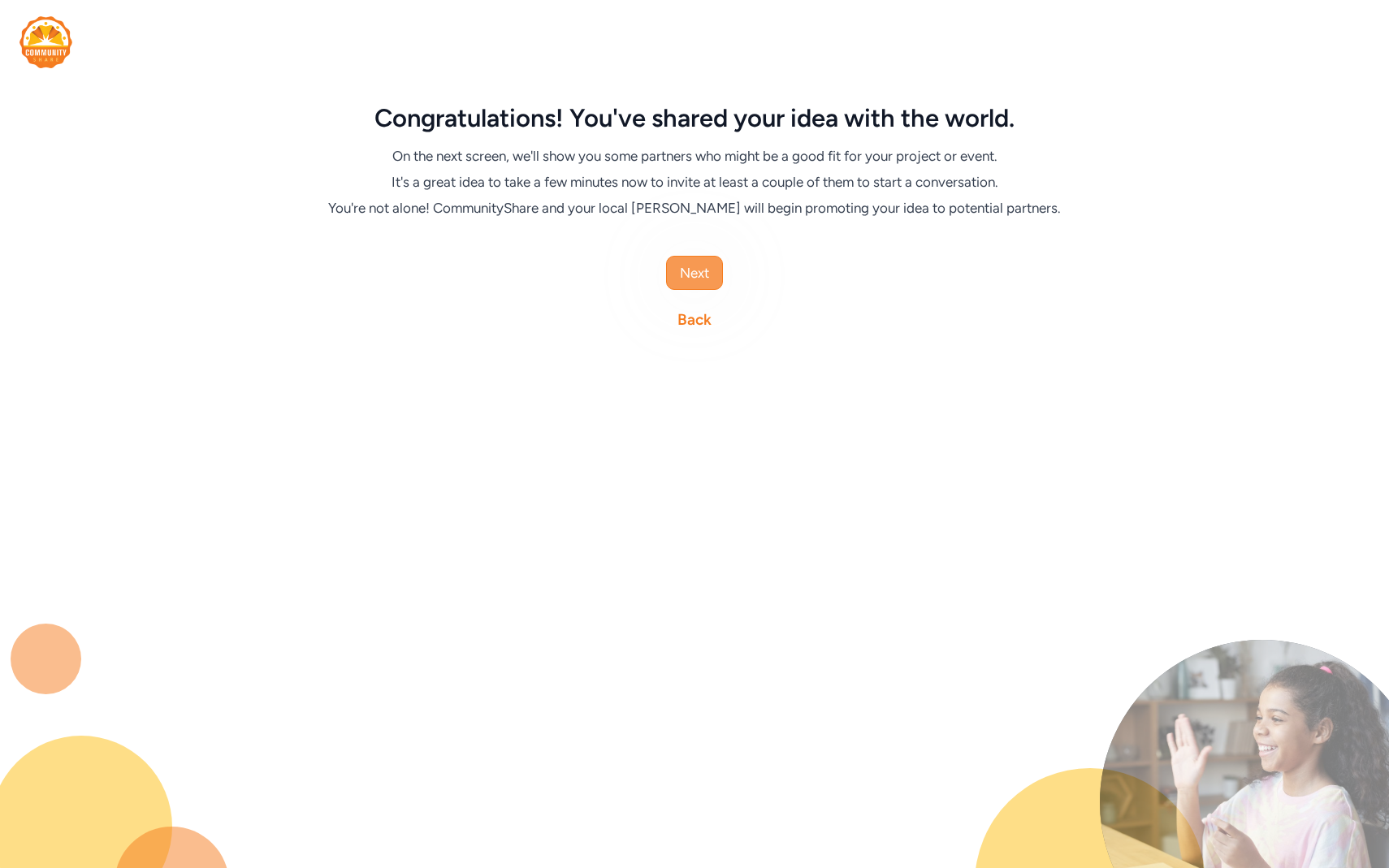
click at [673, 281] on button "Next" at bounding box center [694, 273] width 57 height 34
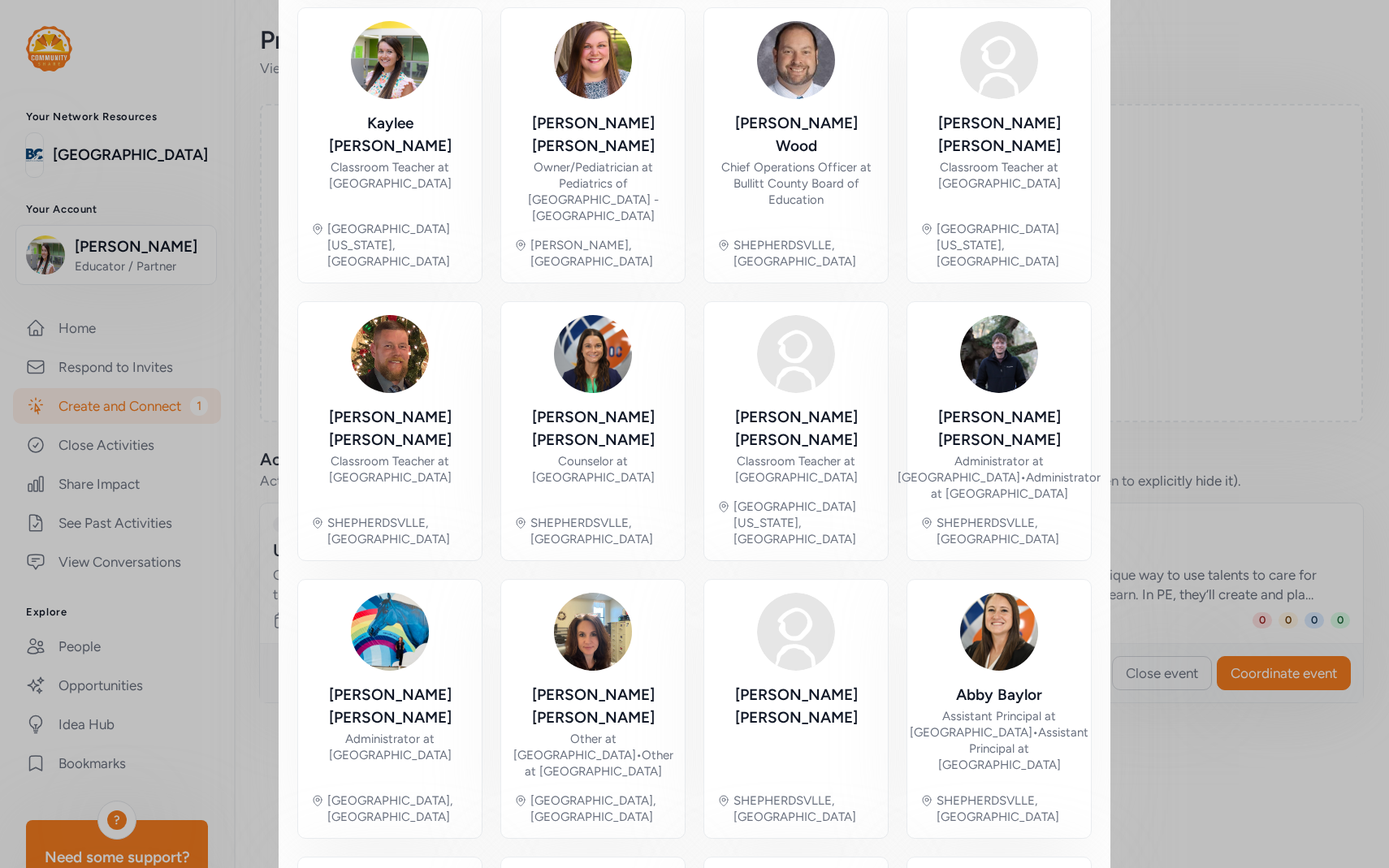
scroll to position [580, 0]
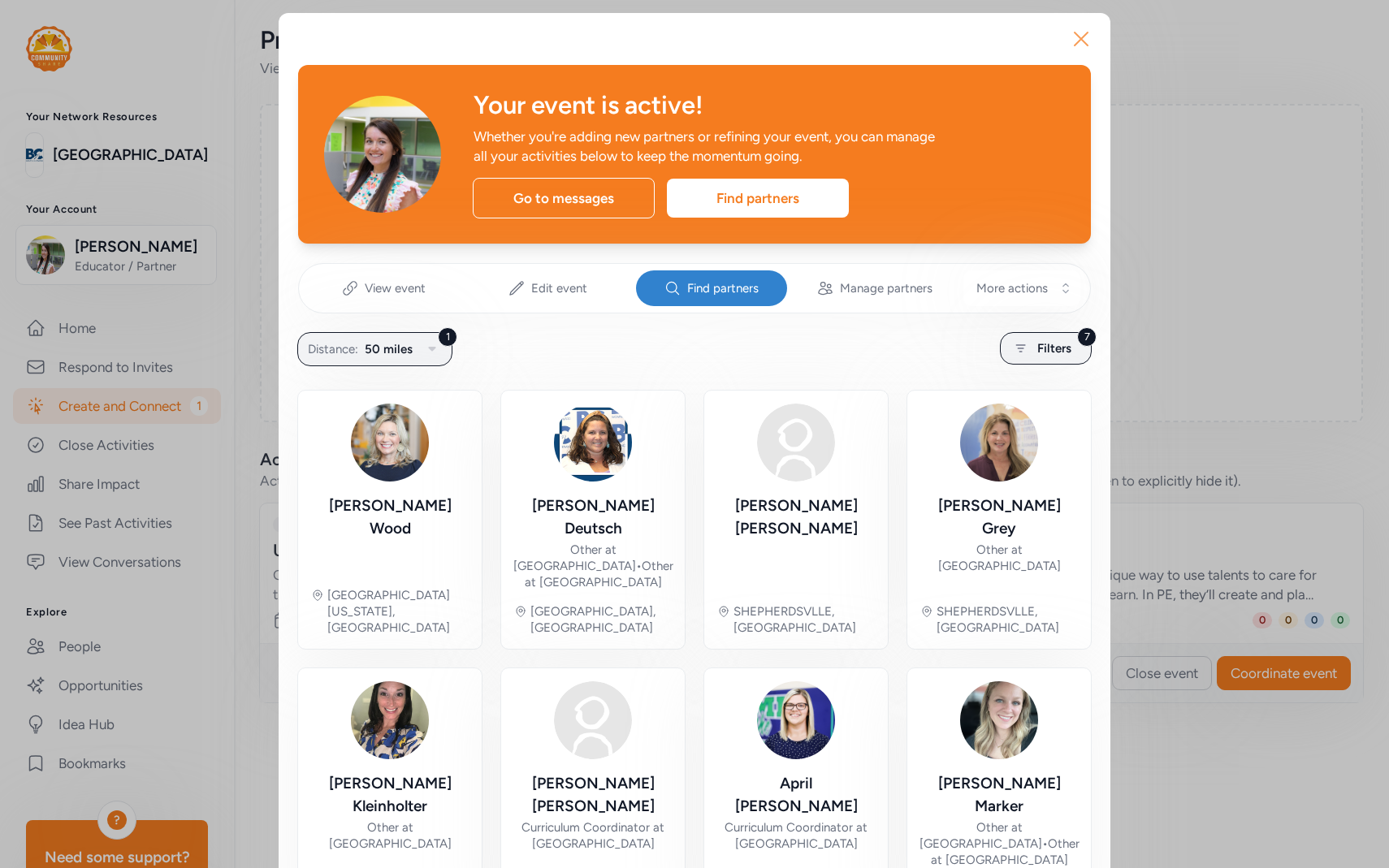
click at [1087, 44] on icon "button" at bounding box center [1081, 39] width 13 height 13
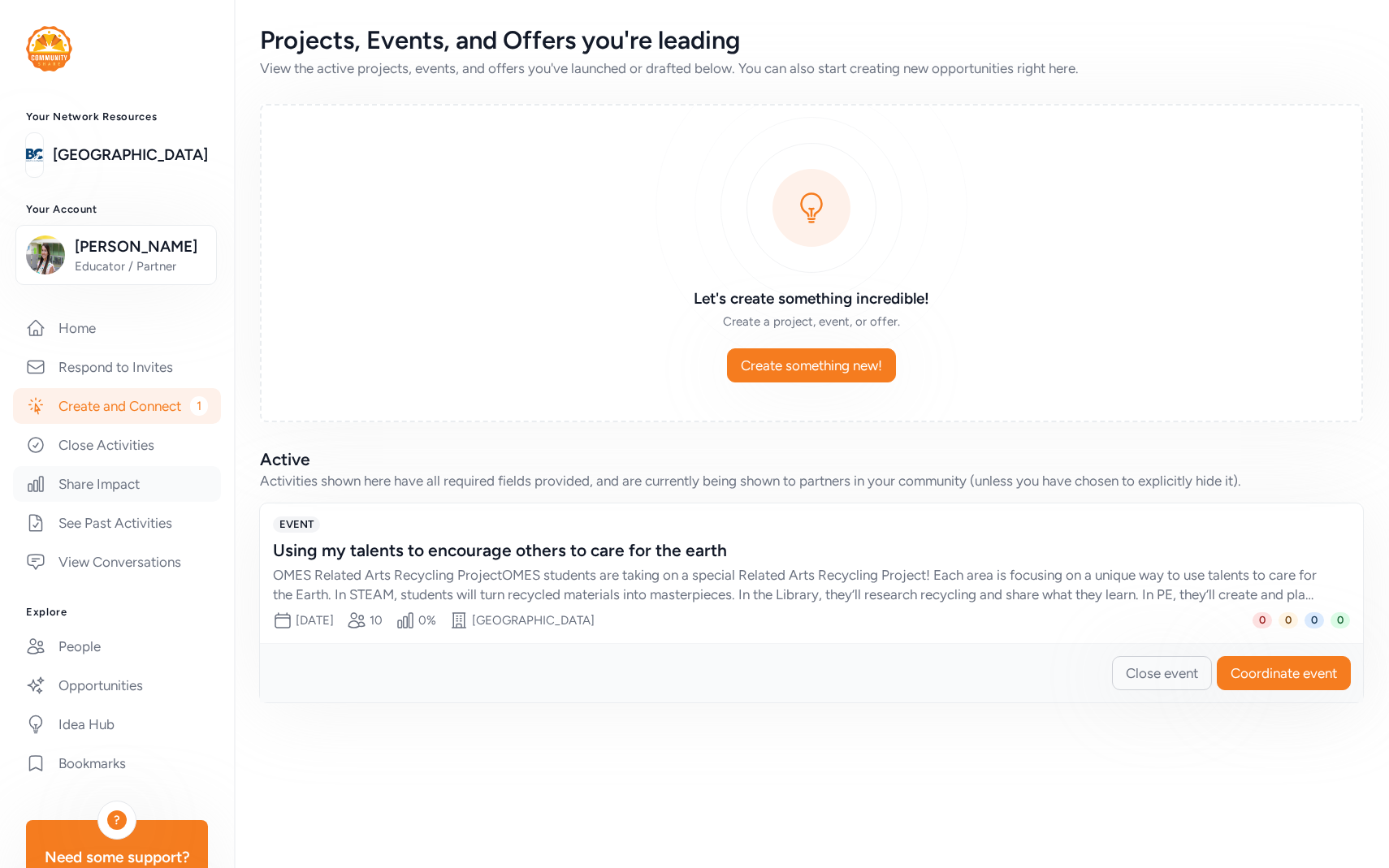
click at [129, 480] on link "Share Impact" at bounding box center [117, 484] width 208 height 36
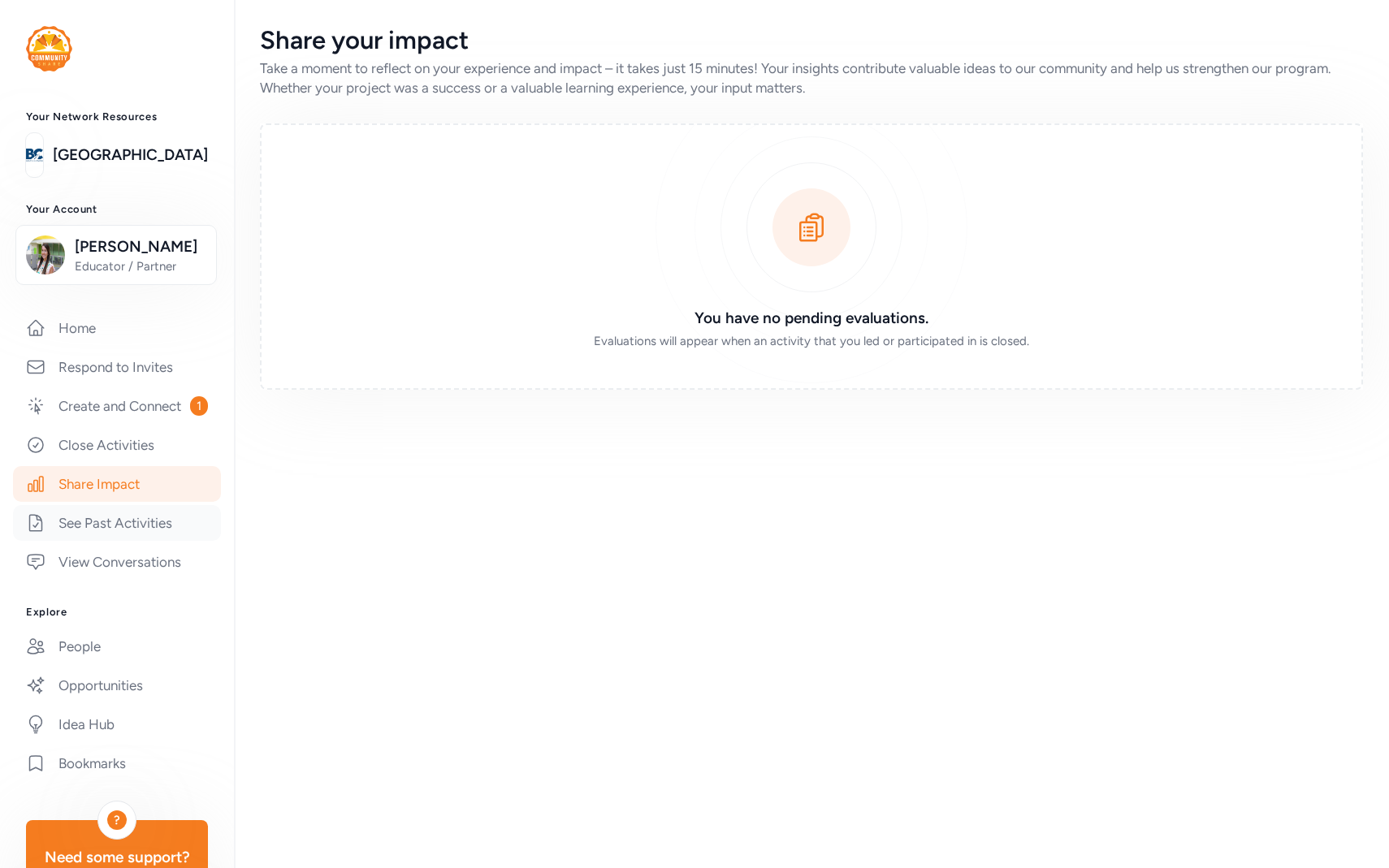
click at [132, 519] on link "See Past Activities" at bounding box center [117, 522] width 208 height 36
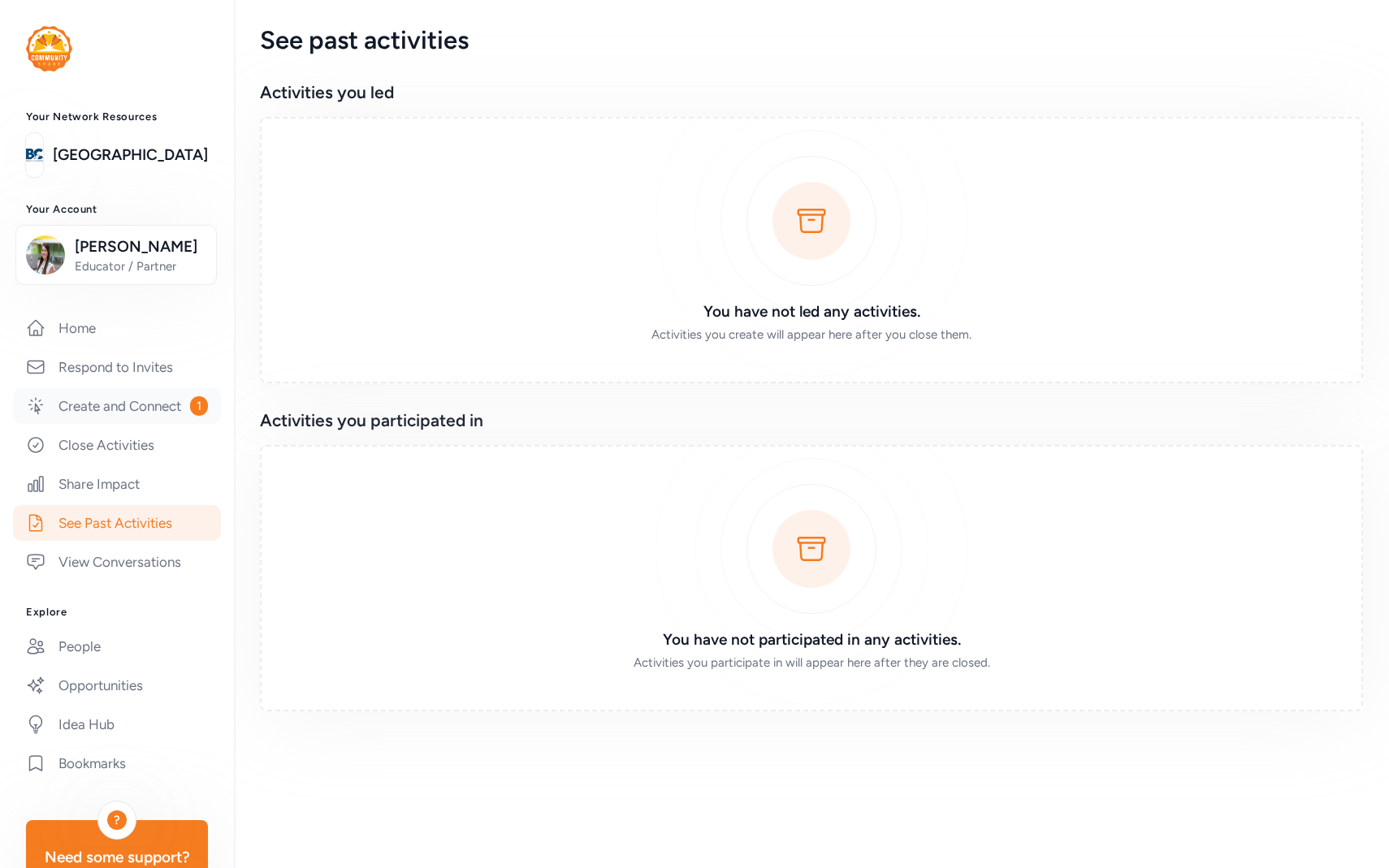
click at [135, 398] on link "Create and Connect 1" at bounding box center [117, 406] width 208 height 36
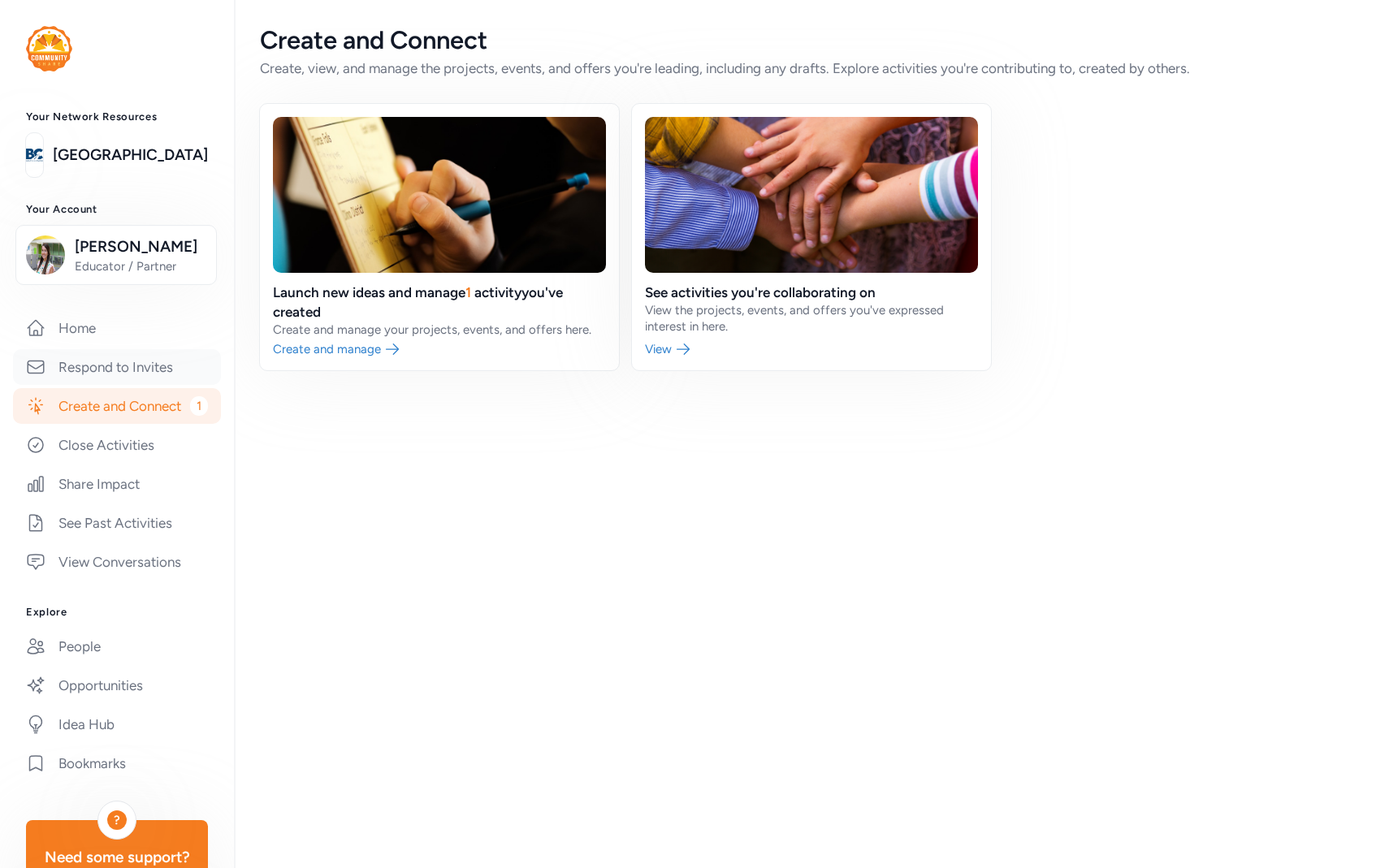
click at [138, 363] on link "Respond to Invites" at bounding box center [117, 367] width 208 height 36
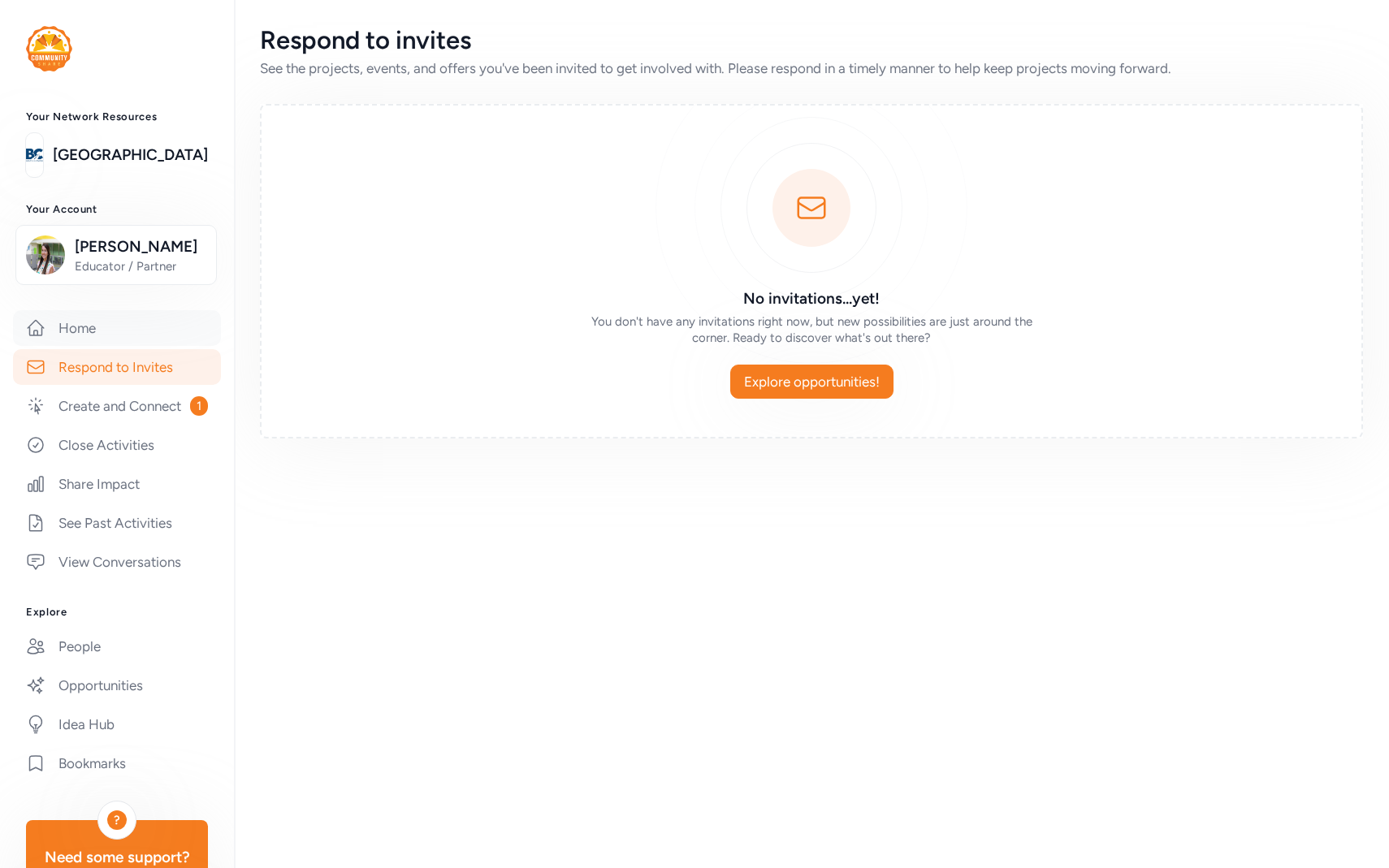
click at [137, 339] on link "Home" at bounding box center [117, 328] width 208 height 36
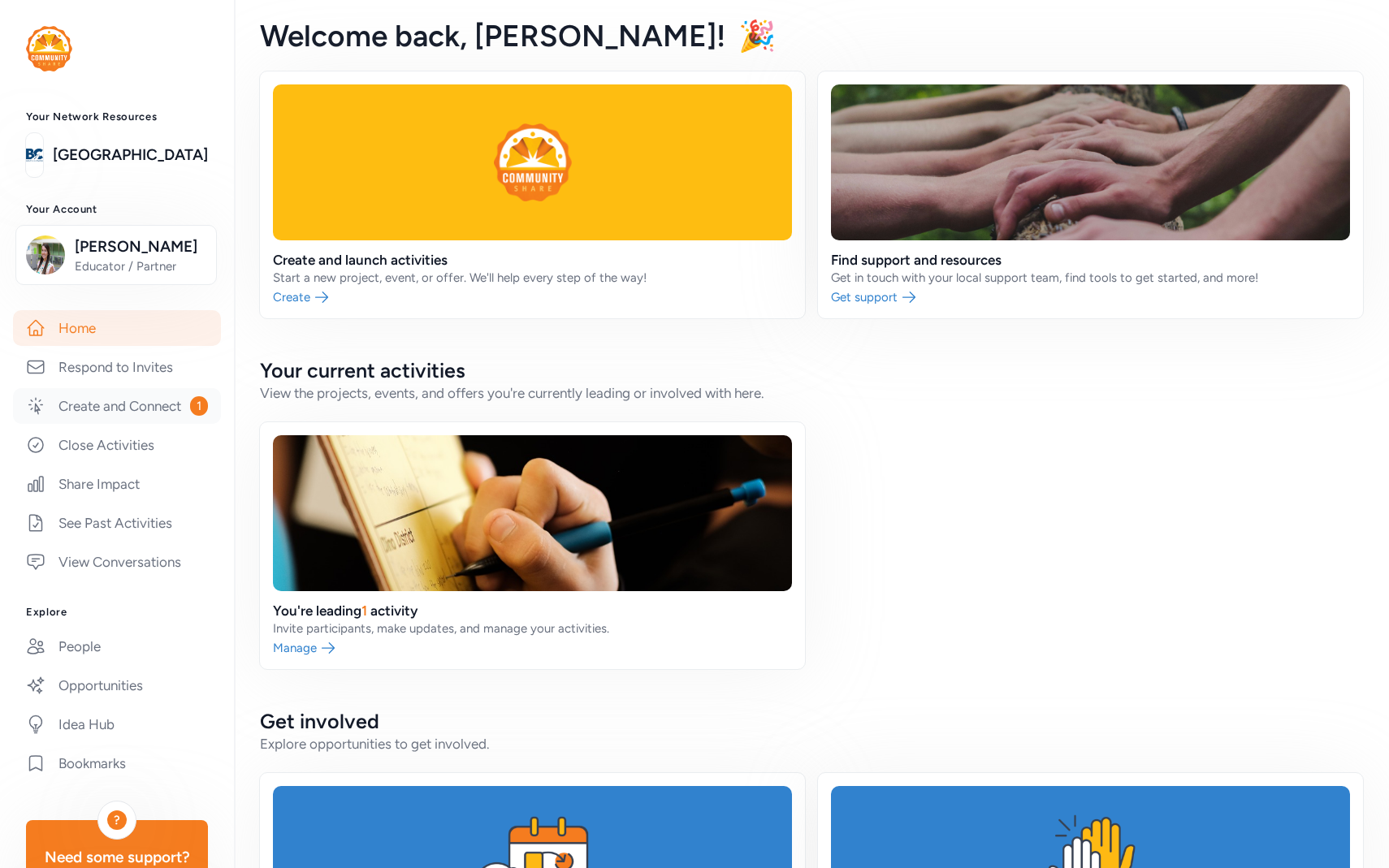
click at [130, 410] on link "Create and Connect 1" at bounding box center [117, 406] width 208 height 36
